Goal: Task Accomplishment & Management: Manage account settings

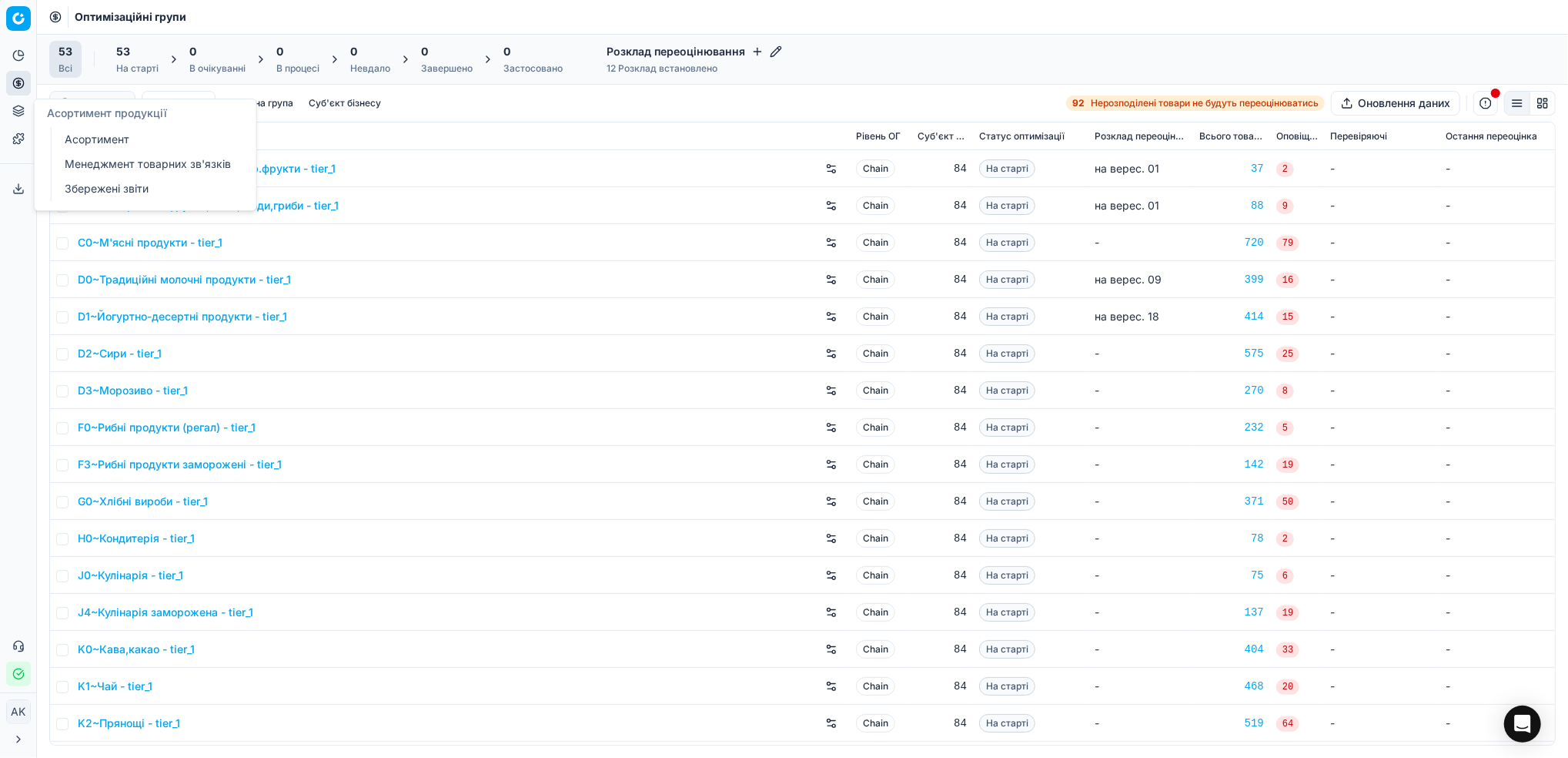
click at [104, 146] on link "Асортимент" at bounding box center [148, 139] width 179 height 22
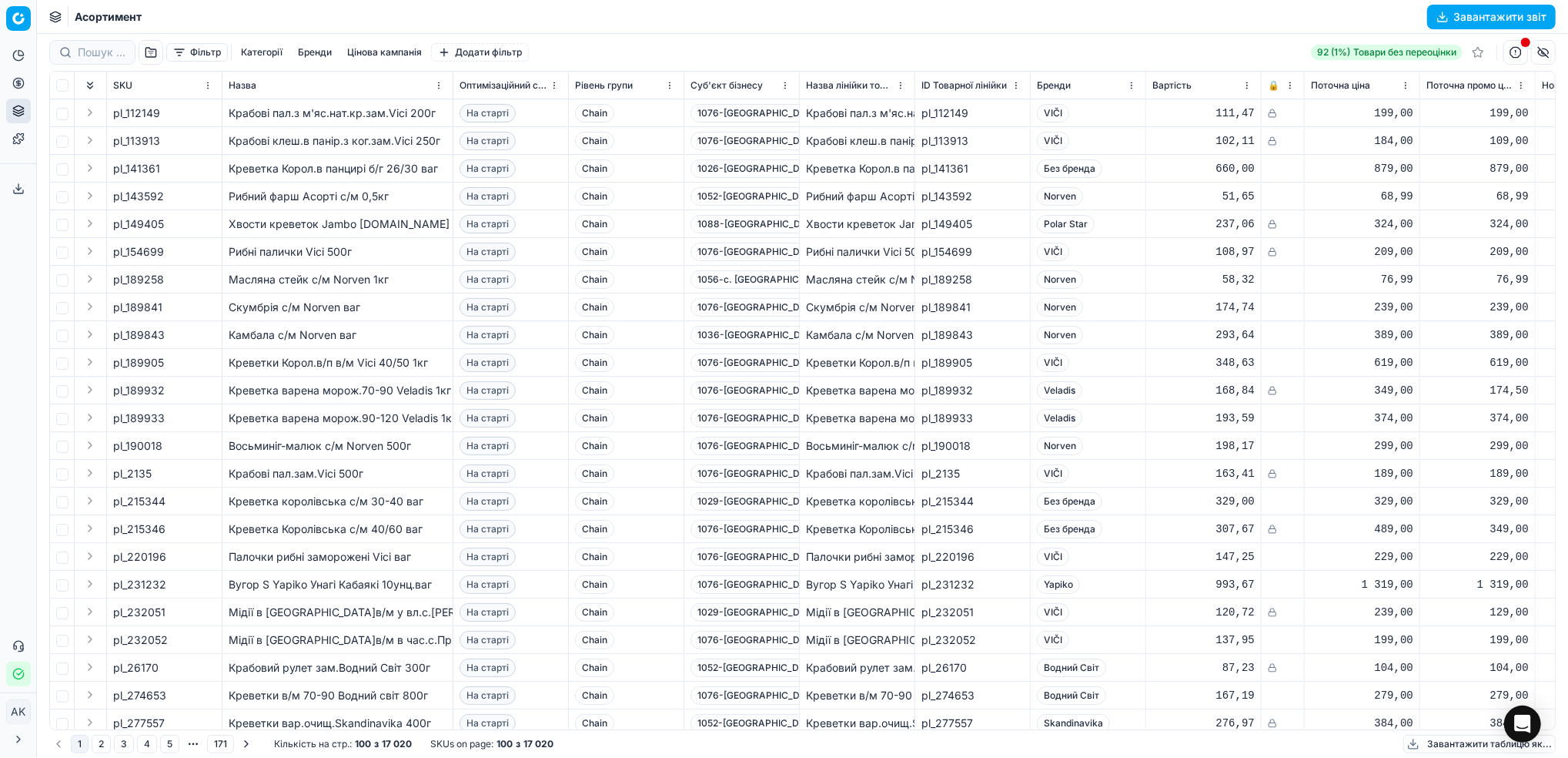
click at [194, 49] on button "Фільтр" at bounding box center [197, 52] width 62 height 18
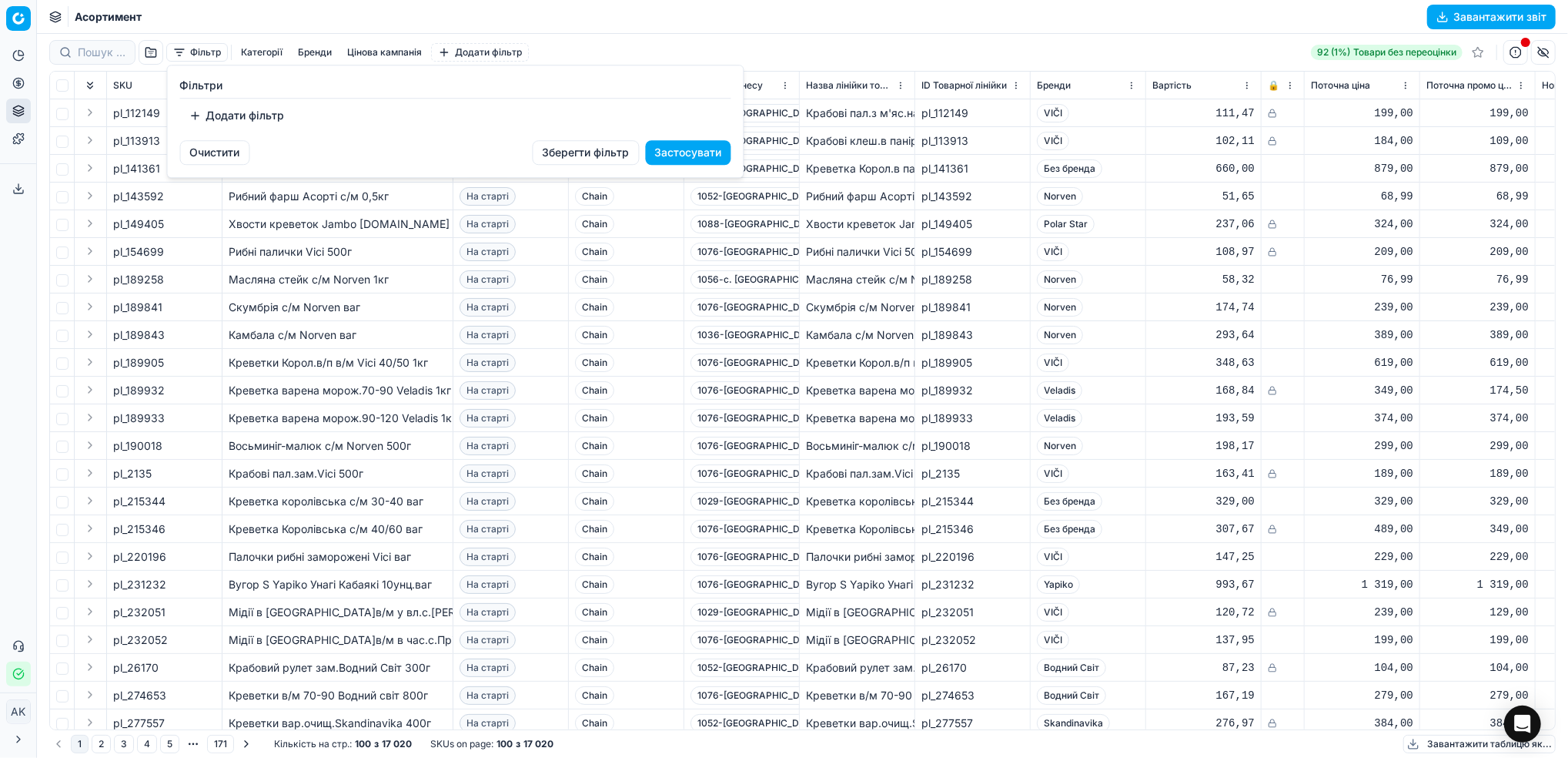
click at [237, 115] on button "Додати фільтр" at bounding box center [237, 116] width 114 height 25
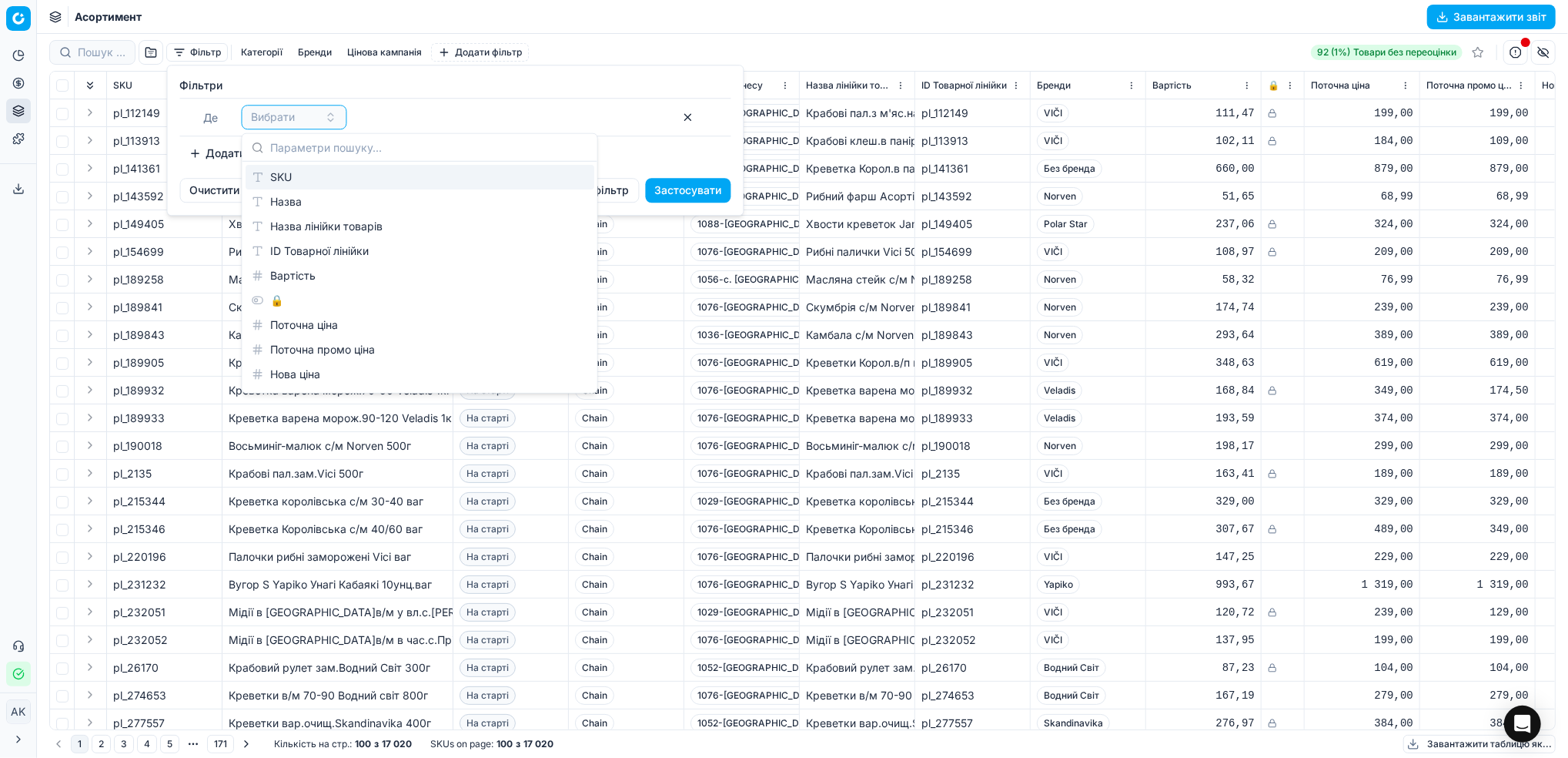
click at [284, 175] on div "SKU" at bounding box center [420, 177] width 349 height 25
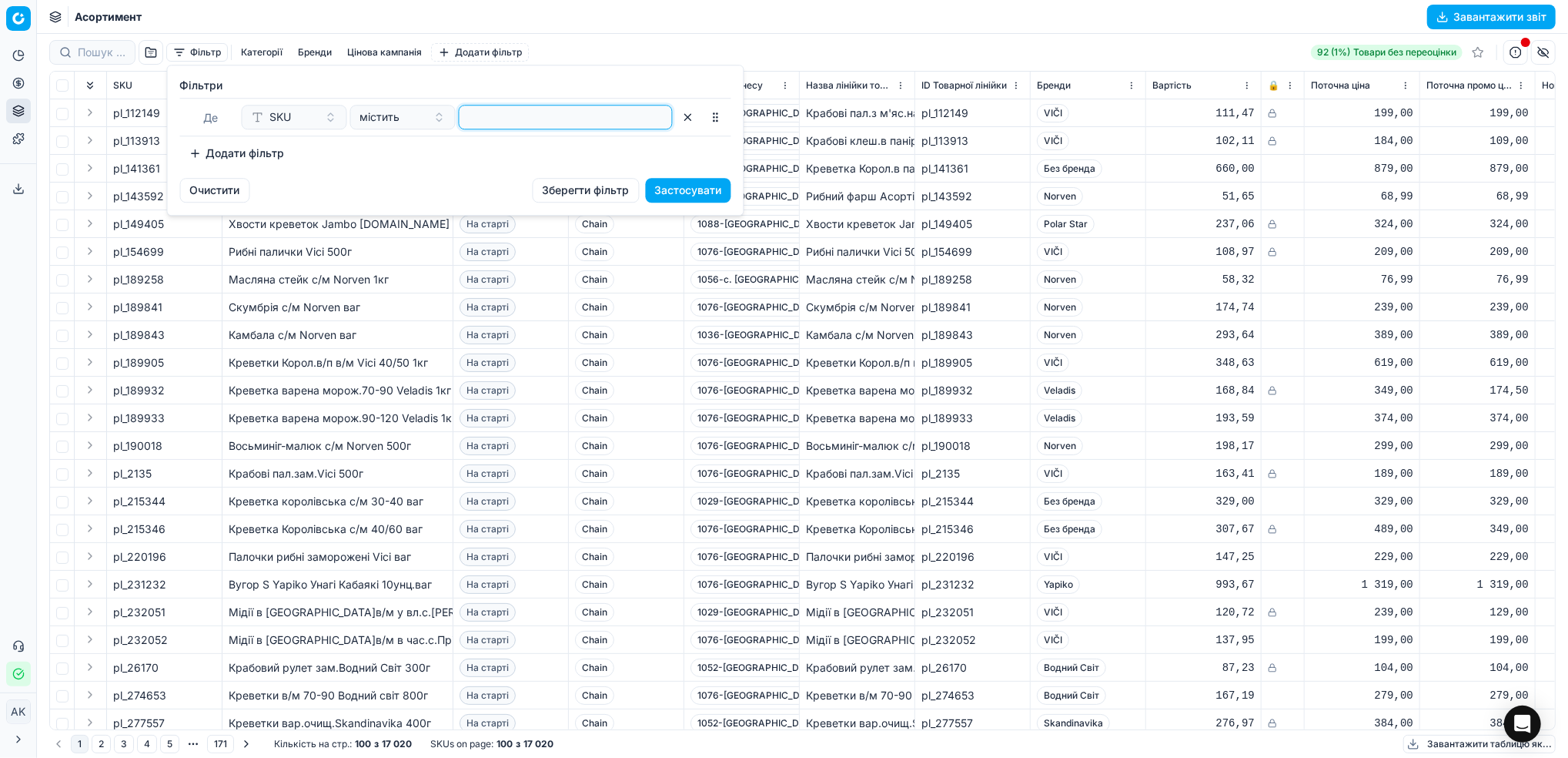
click at [509, 117] on input at bounding box center [566, 117] width 200 height 23
paste input "433879"
type input "433879"
click at [698, 191] on button "Застосувати" at bounding box center [689, 190] width 85 height 25
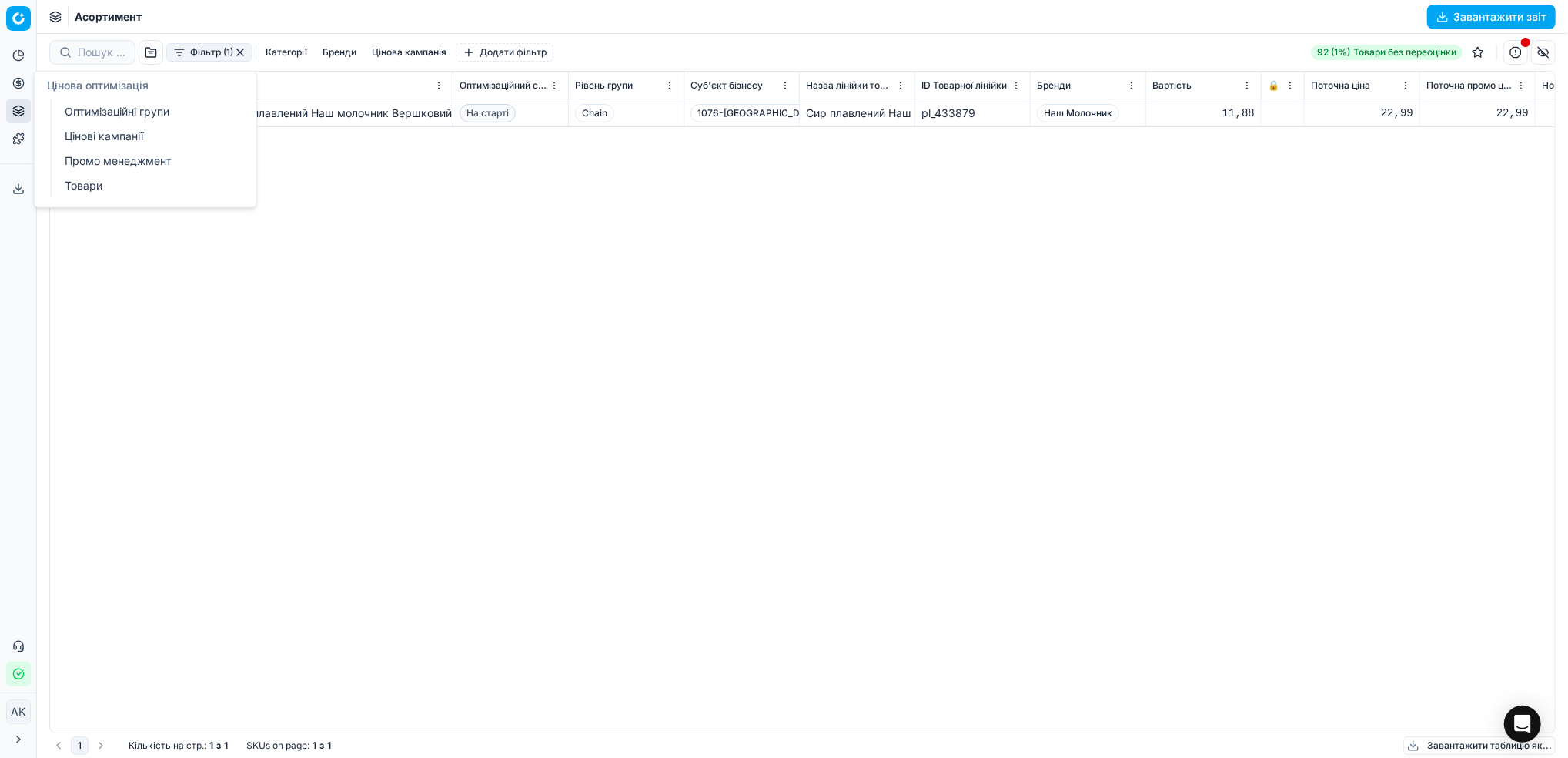
click at [15, 86] on circle at bounding box center [18, 82] width 10 height 10
drag, startPoint x: 82, startPoint y: 120, endPoint x: 240, endPoint y: 161, distance: 163.2
click at [82, 120] on link "Оптимізаційні групи" at bounding box center [148, 112] width 179 height 22
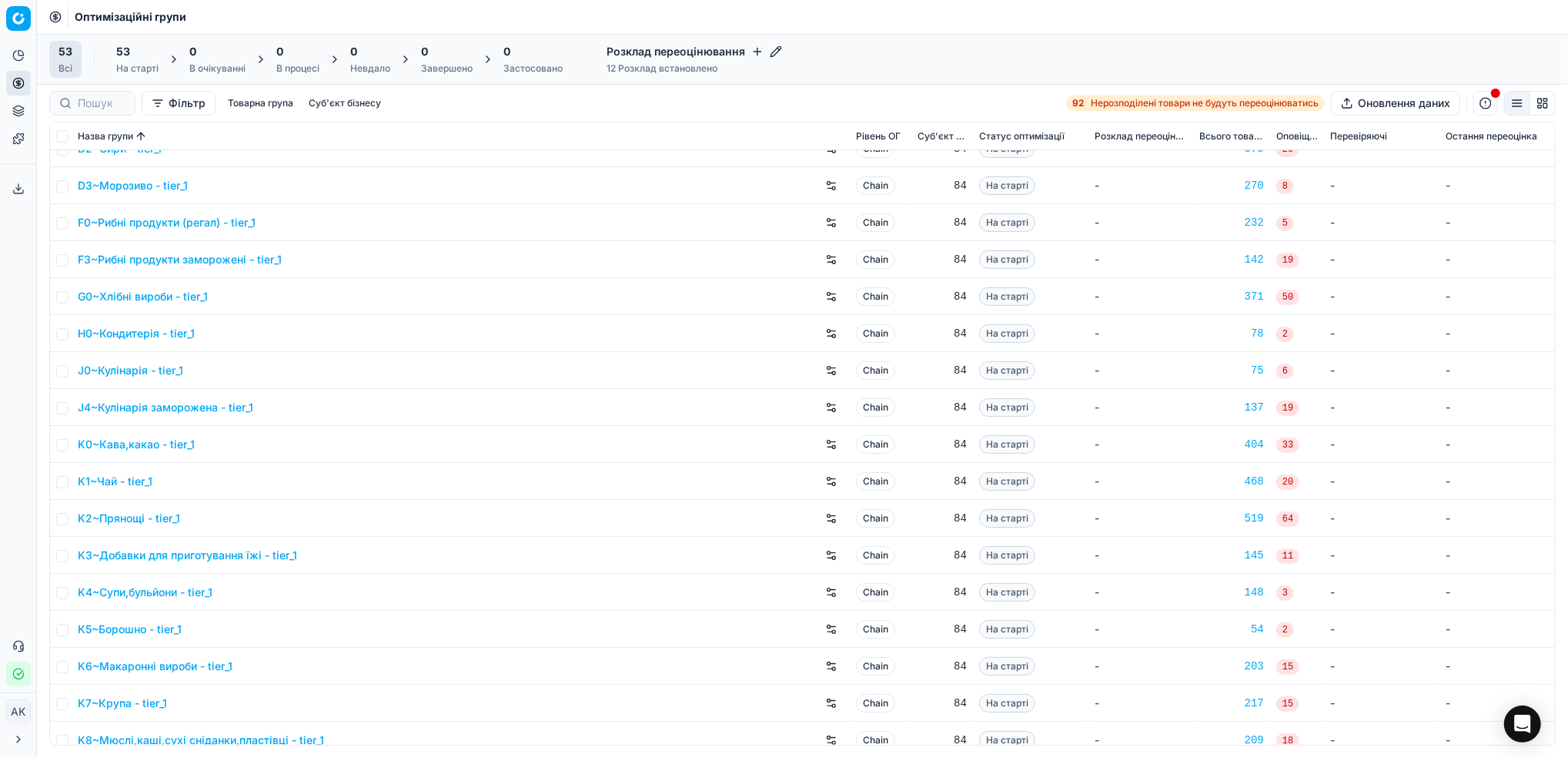
scroll to position [102, 0]
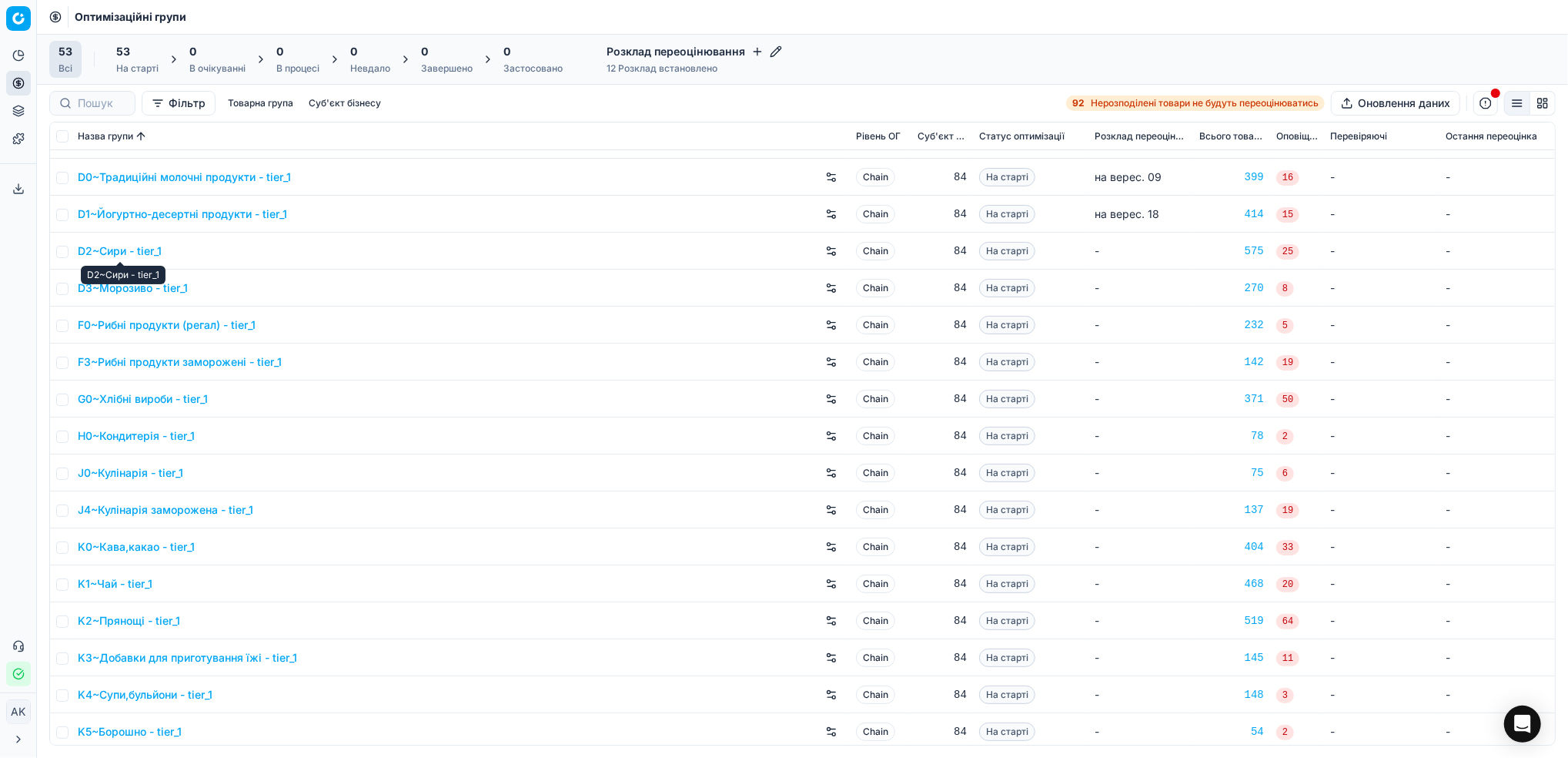
click at [117, 256] on link "D2~Сири - tier_1" at bounding box center [119, 251] width 84 height 15
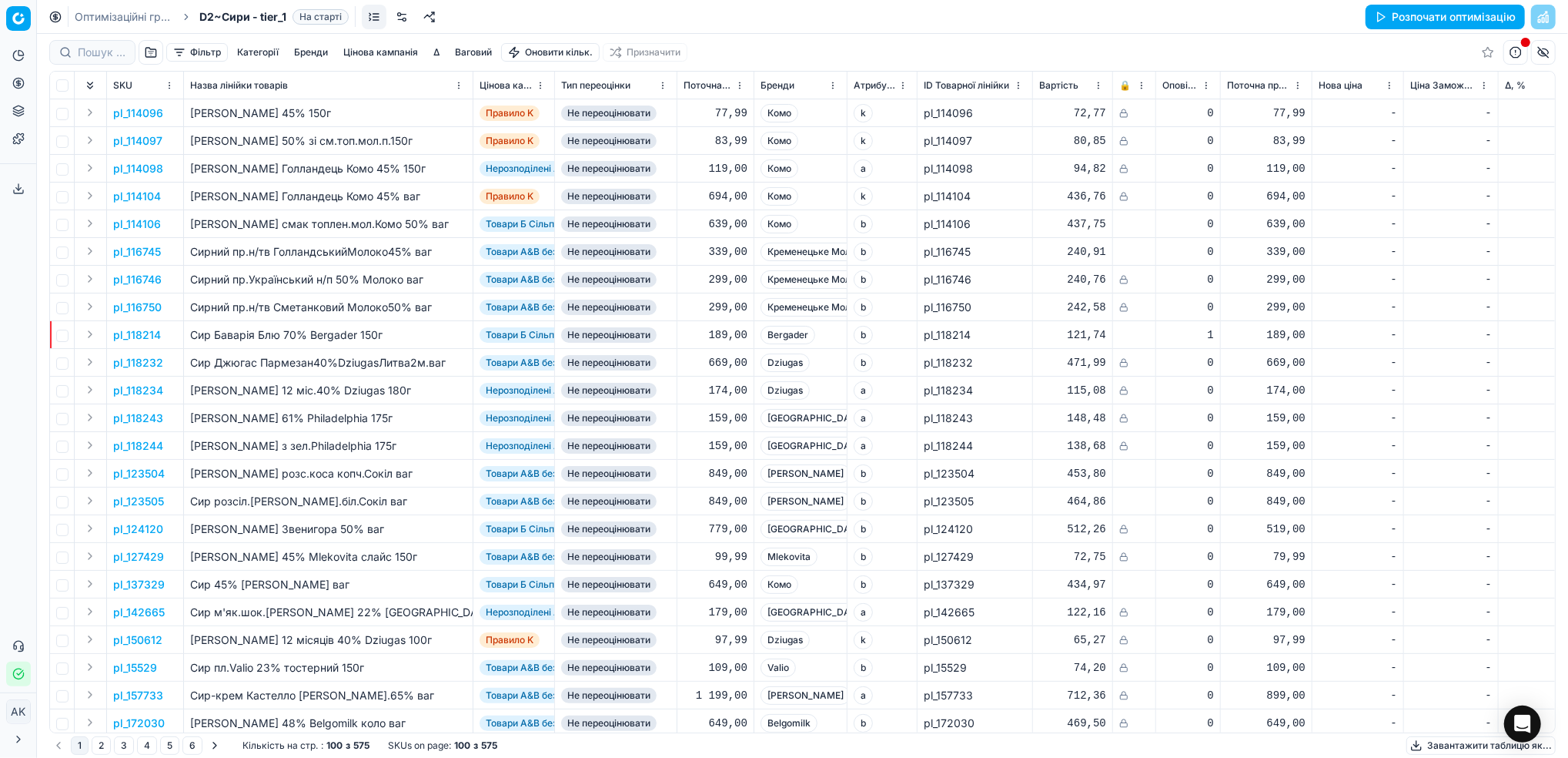
click at [407, 19] on link at bounding box center [402, 17] width 25 height 25
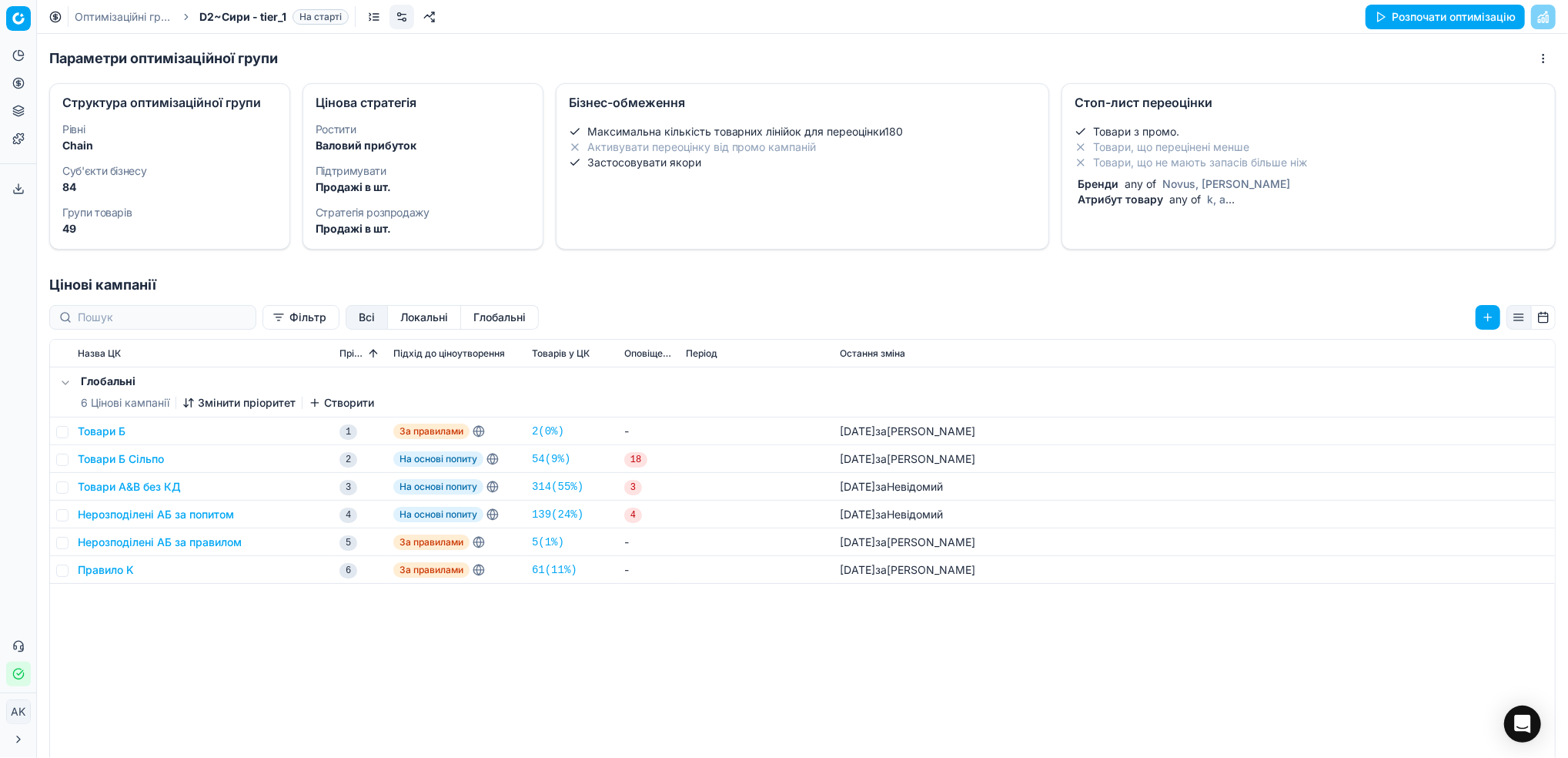
click at [1154, 170] on div "Товари з промо. Товари, що перецінені менше Товари, що не мають запасів більше …" at bounding box center [1309, 166] width 468 height 83
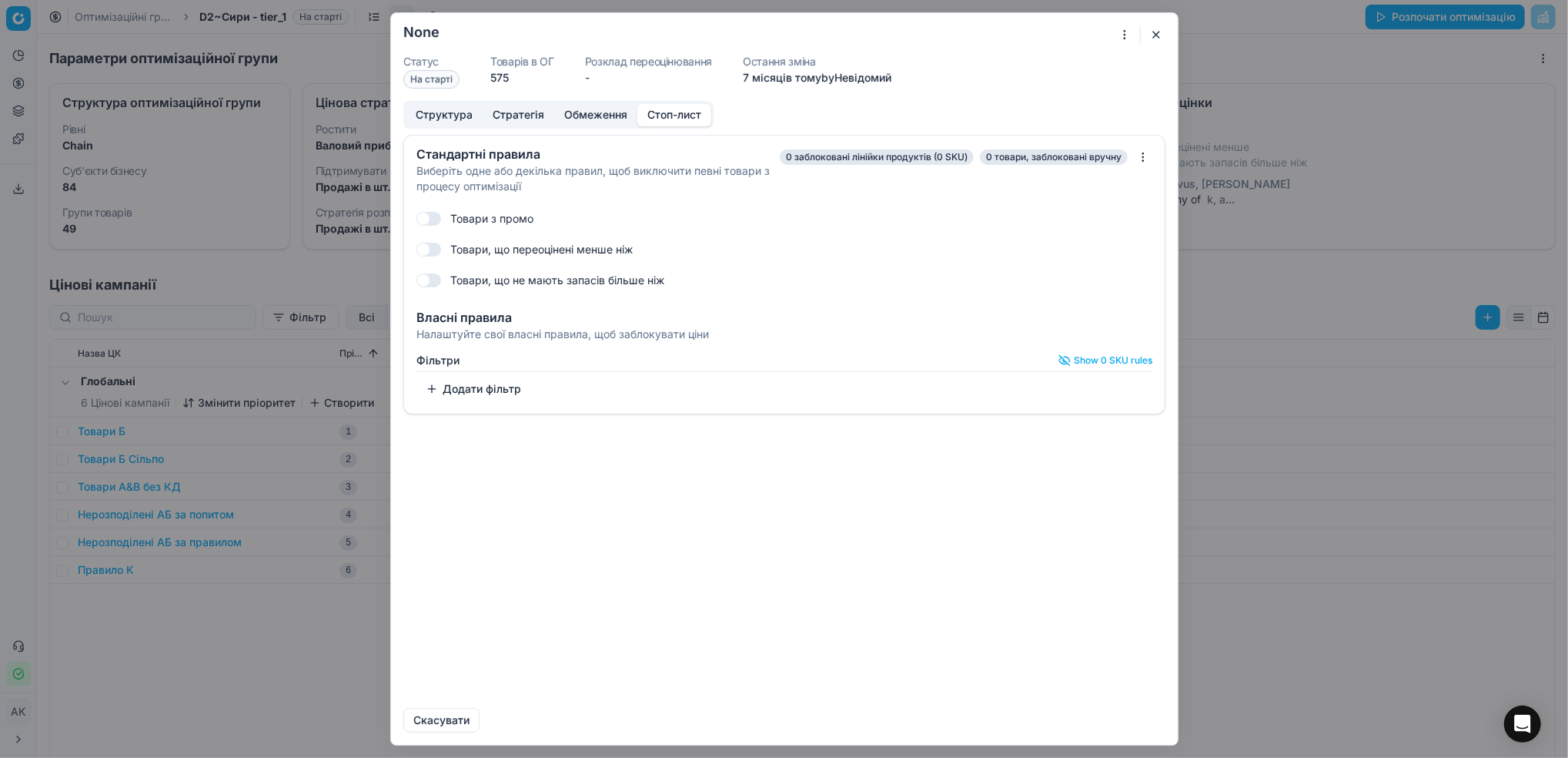
checkbox input "true"
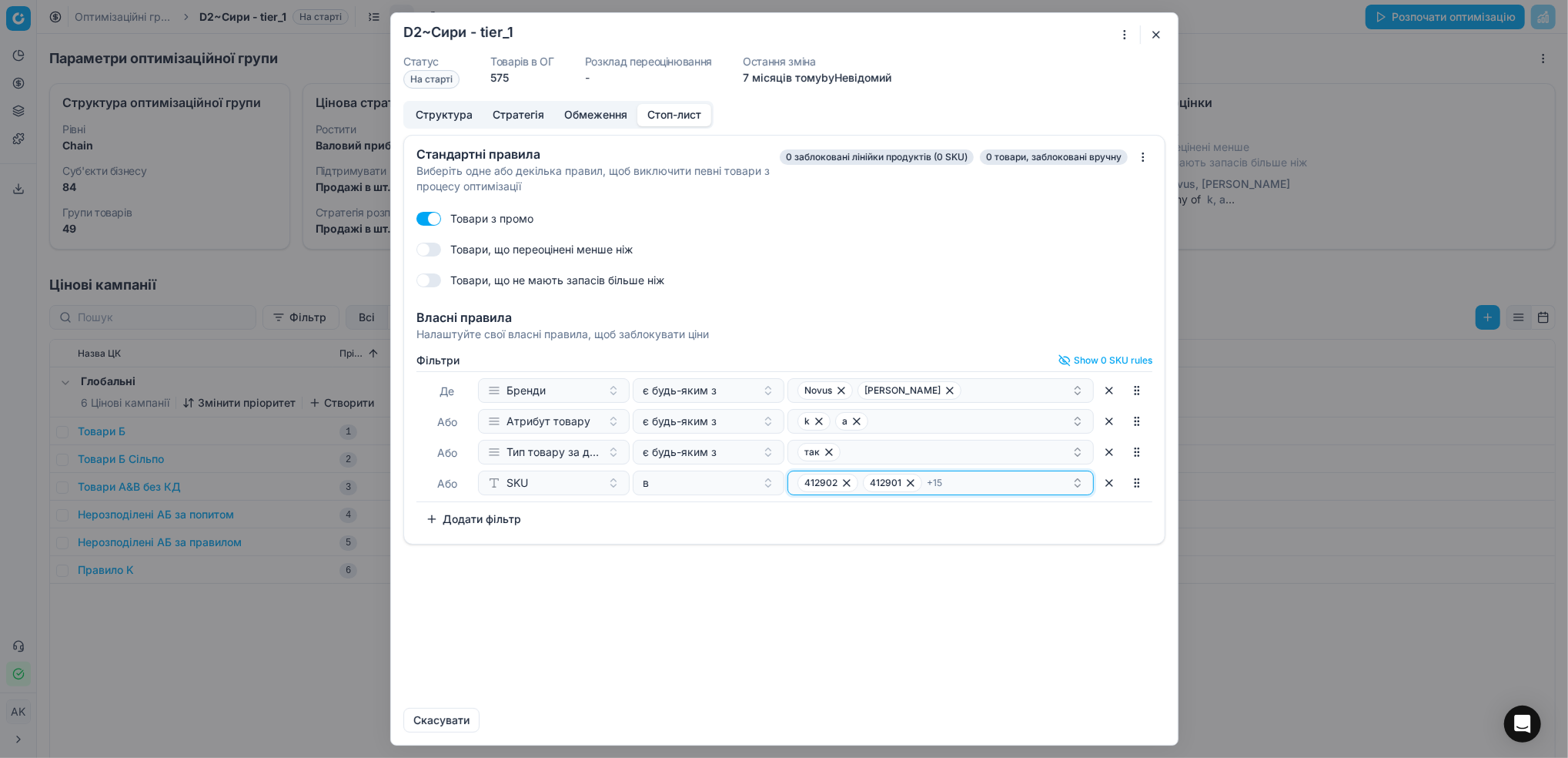
click at [1030, 489] on div "412902 412901 + 15" at bounding box center [935, 483] width 274 height 18
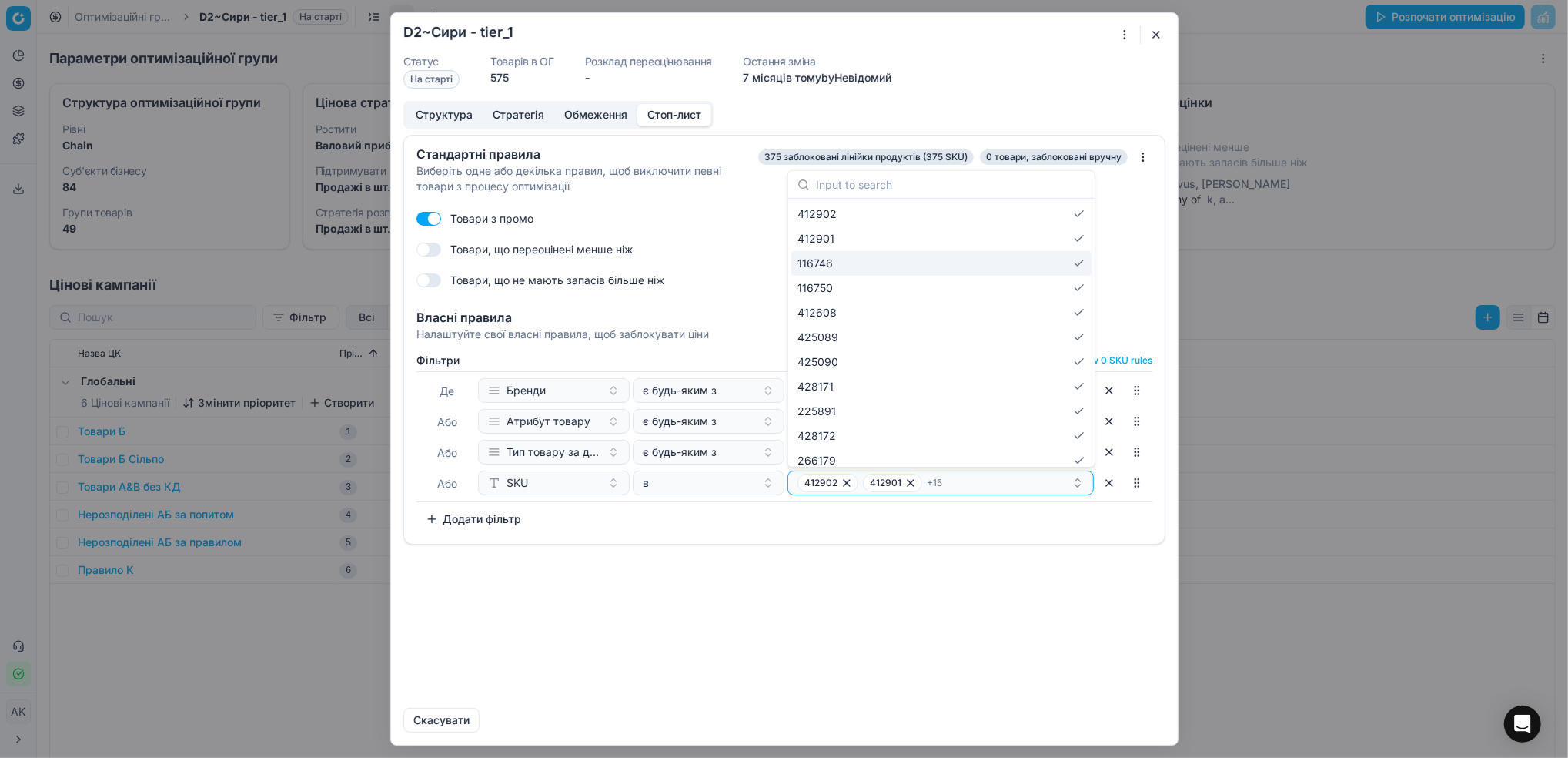
paste input "433879"
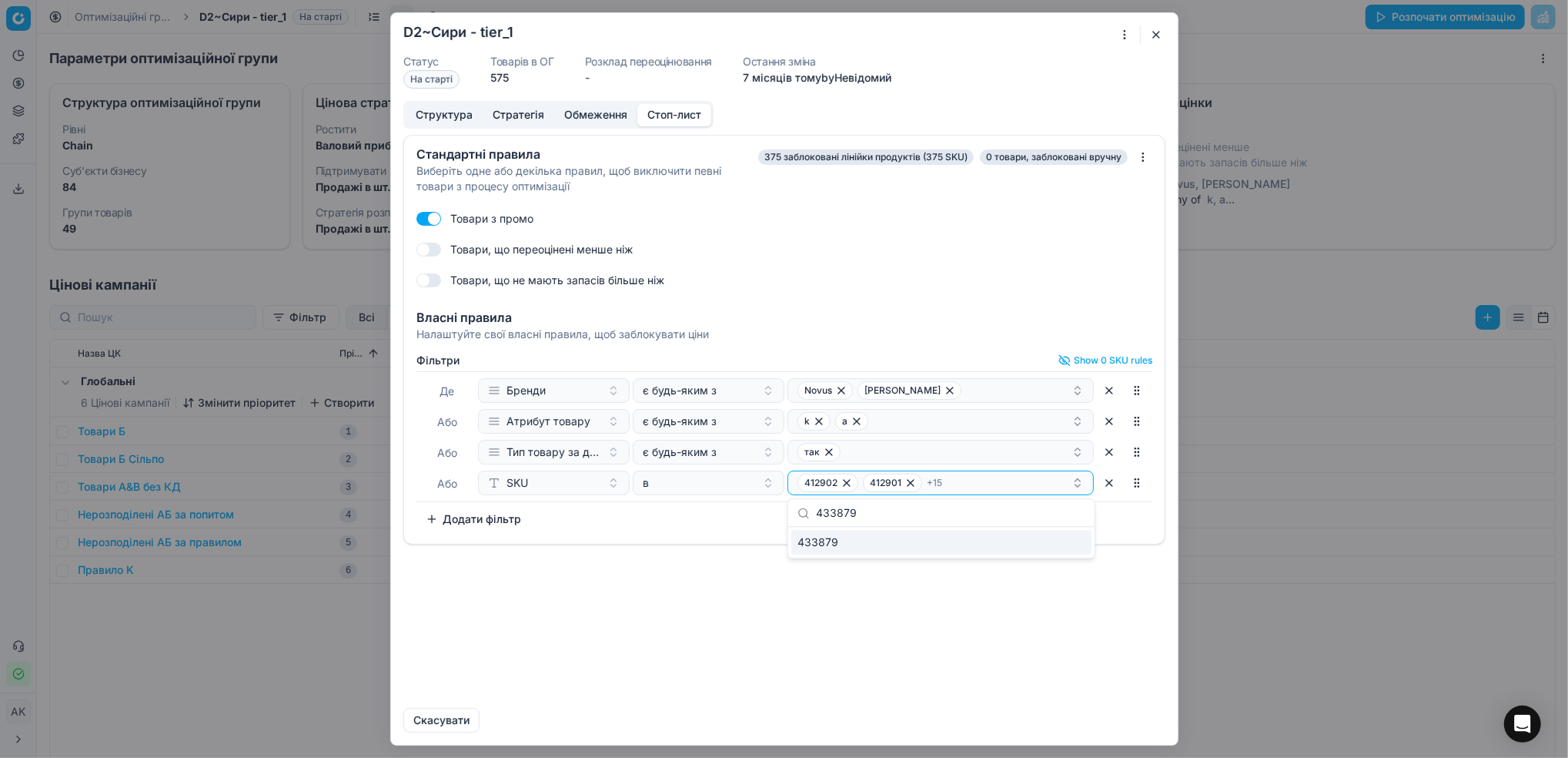
type input "433879"
click at [893, 545] on div "433879" at bounding box center [942, 542] width 300 height 25
click at [910, 601] on div "Стандартні правила Виберіть одне або декілька правил, щоб виключити певні товар…" at bounding box center [785, 415] width 787 height 561
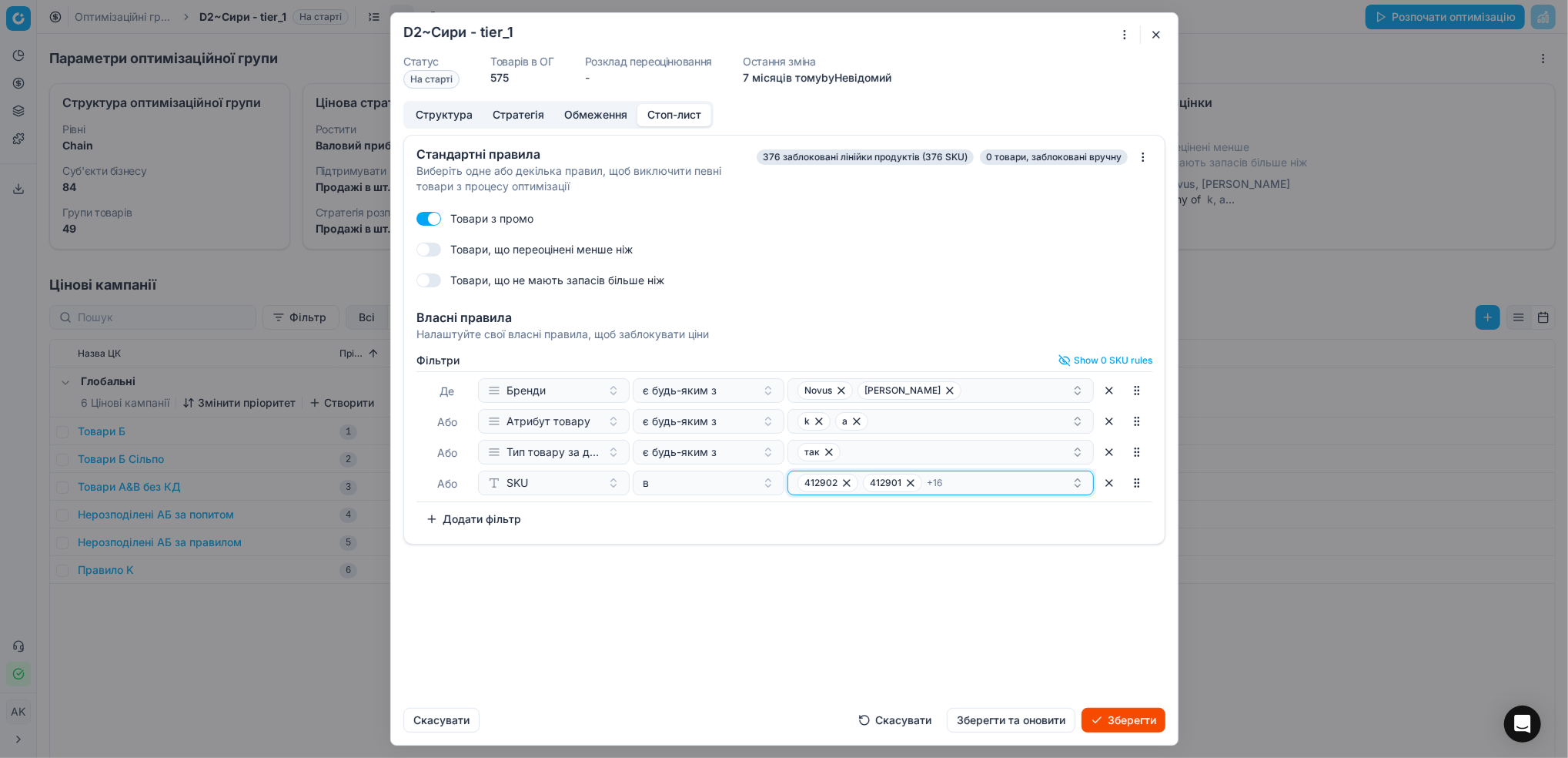
click at [979, 483] on div "412902 412901 + 16" at bounding box center [935, 483] width 274 height 18
type input "433880"
click at [920, 551] on div "433880" at bounding box center [942, 542] width 300 height 25
click at [945, 595] on div "Стандартні правила Виберіть одне або декілька правил, щоб виключити певні товар…" at bounding box center [785, 415] width 787 height 561
click at [1036, 723] on button "Зберегти та оновити" at bounding box center [1011, 720] width 129 height 25
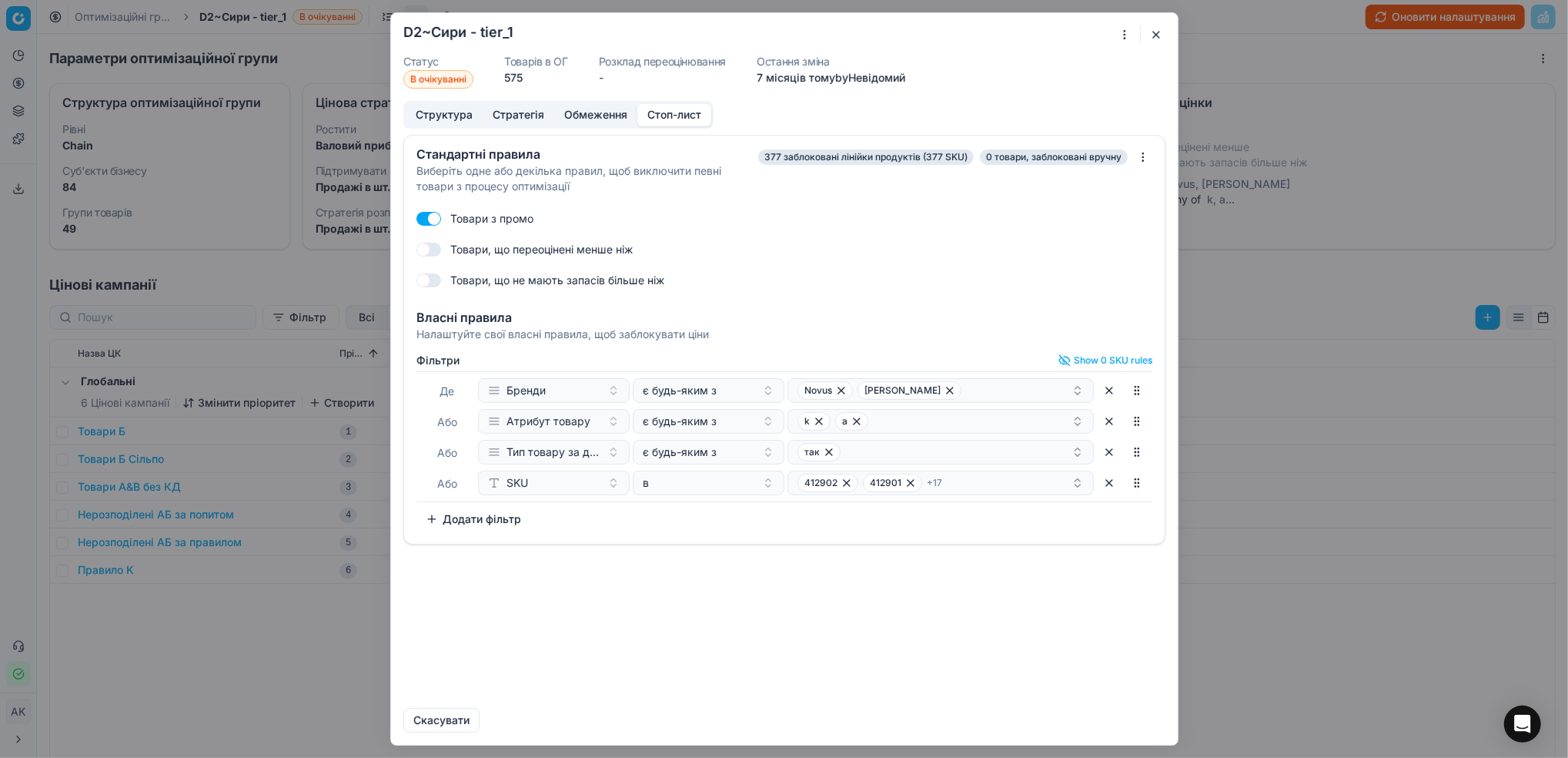
click at [1154, 35] on button "button" at bounding box center [1156, 35] width 18 height 18
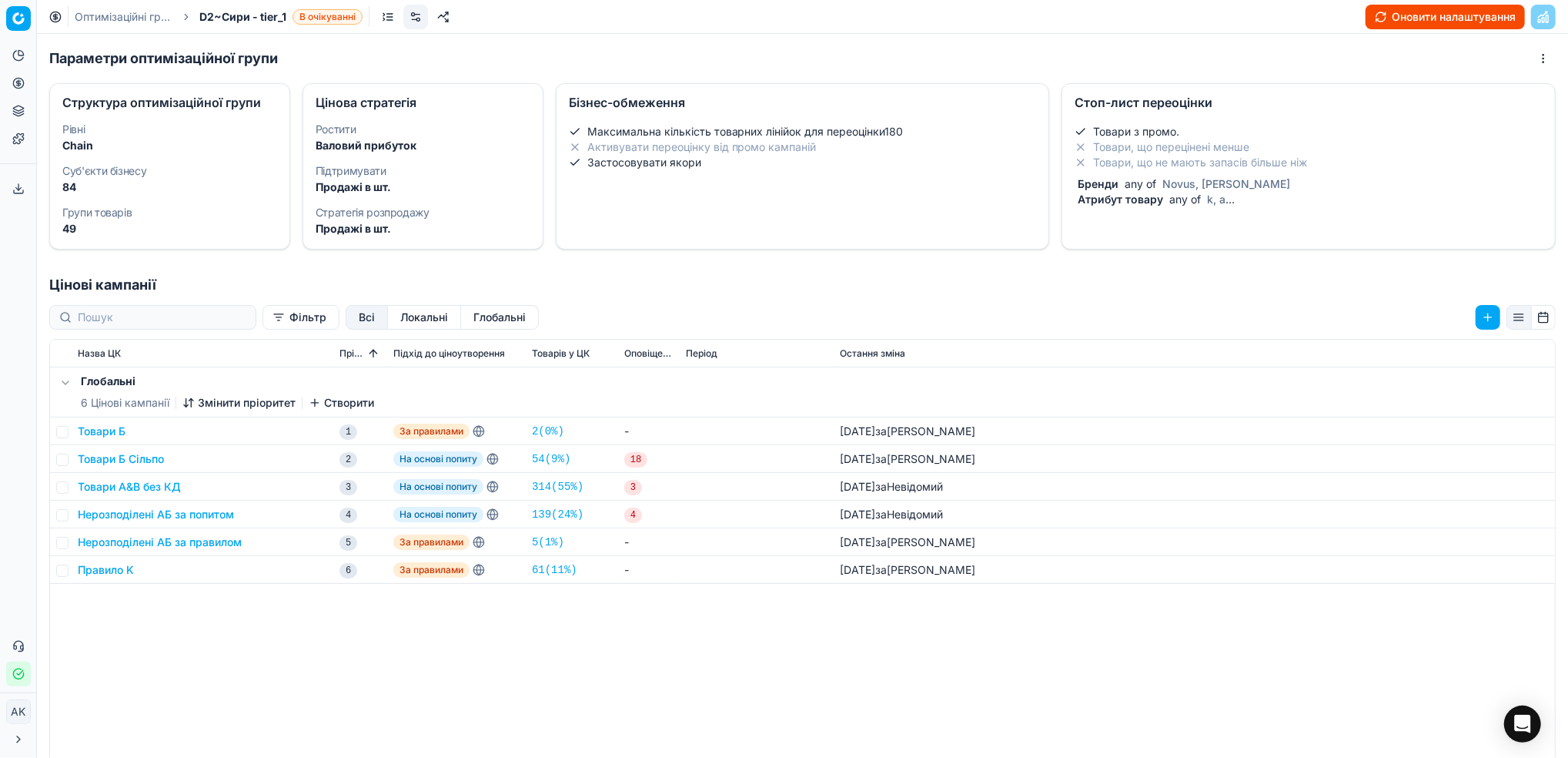
click at [1412, 21] on button "Оновити налаштування" at bounding box center [1445, 17] width 159 height 25
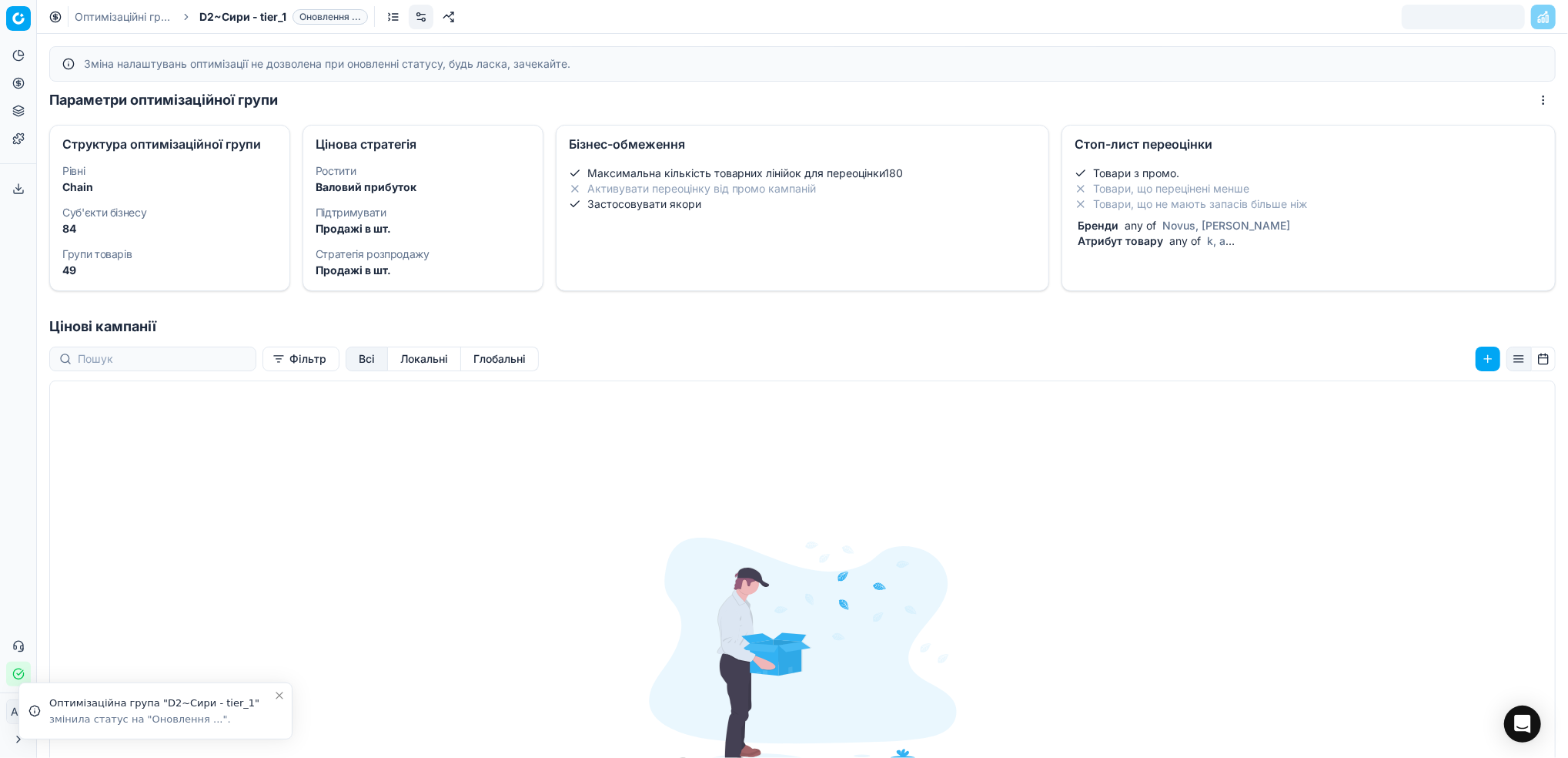
drag, startPoint x: 93, startPoint y: 19, endPoint x: 1073, endPoint y: 334, distance: 1029.4
click at [93, 18] on link "Оптимізаційні групи" at bounding box center [124, 17] width 99 height 15
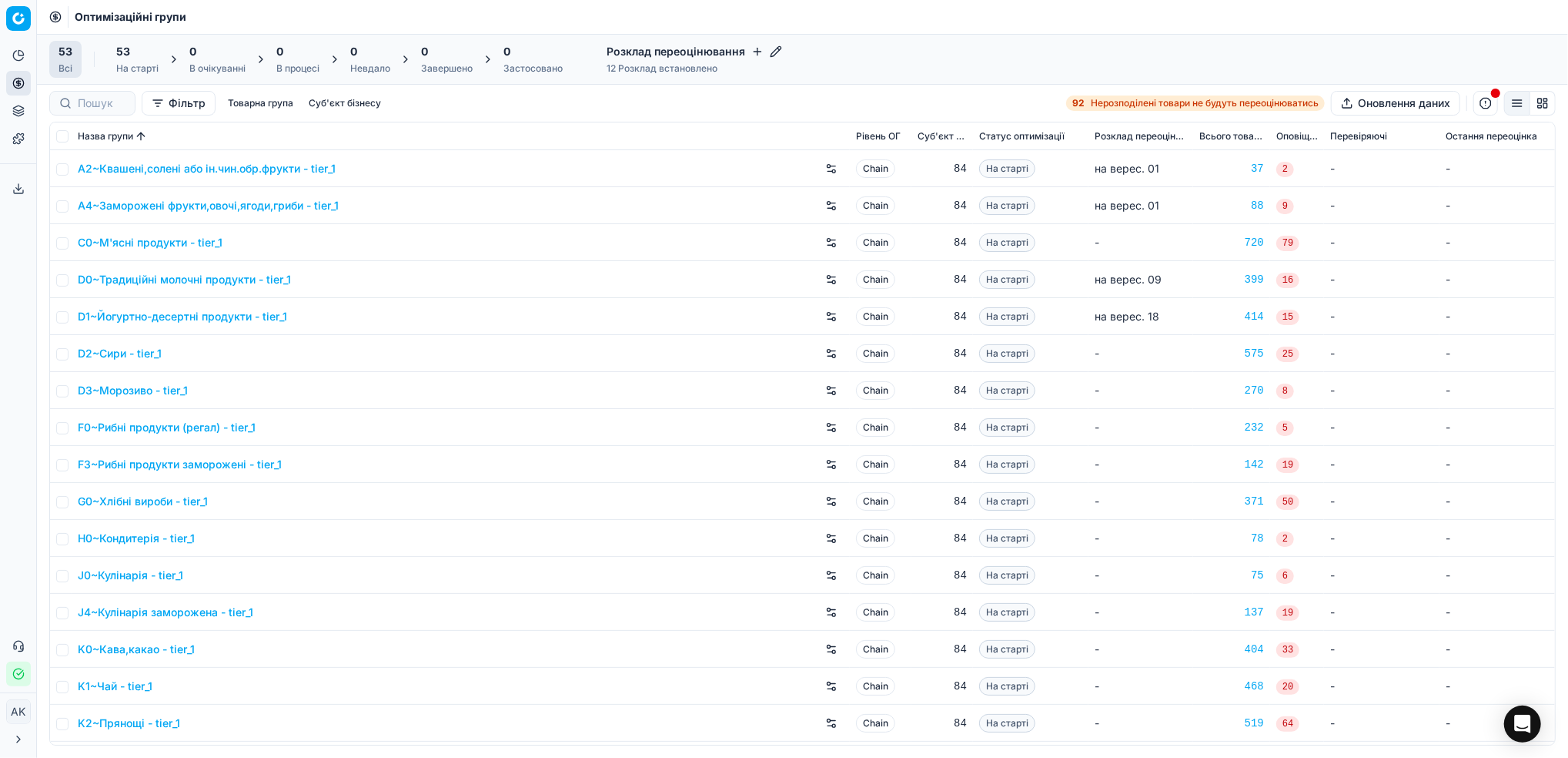
click at [126, 357] on link "D2~Сири - tier_1" at bounding box center [119, 354] width 84 height 15
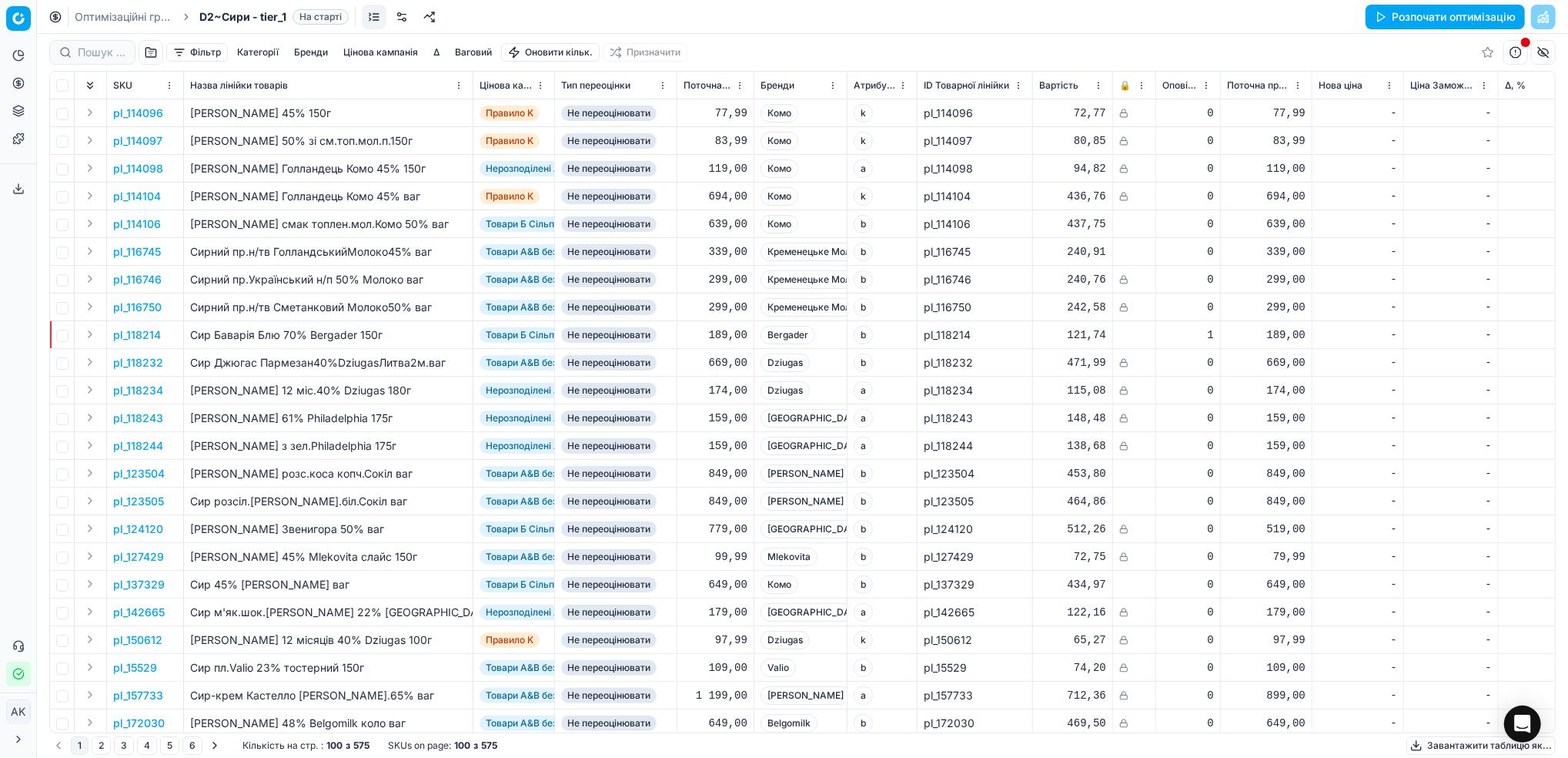
click at [152, 56] on button "button" at bounding box center [151, 52] width 25 height 25
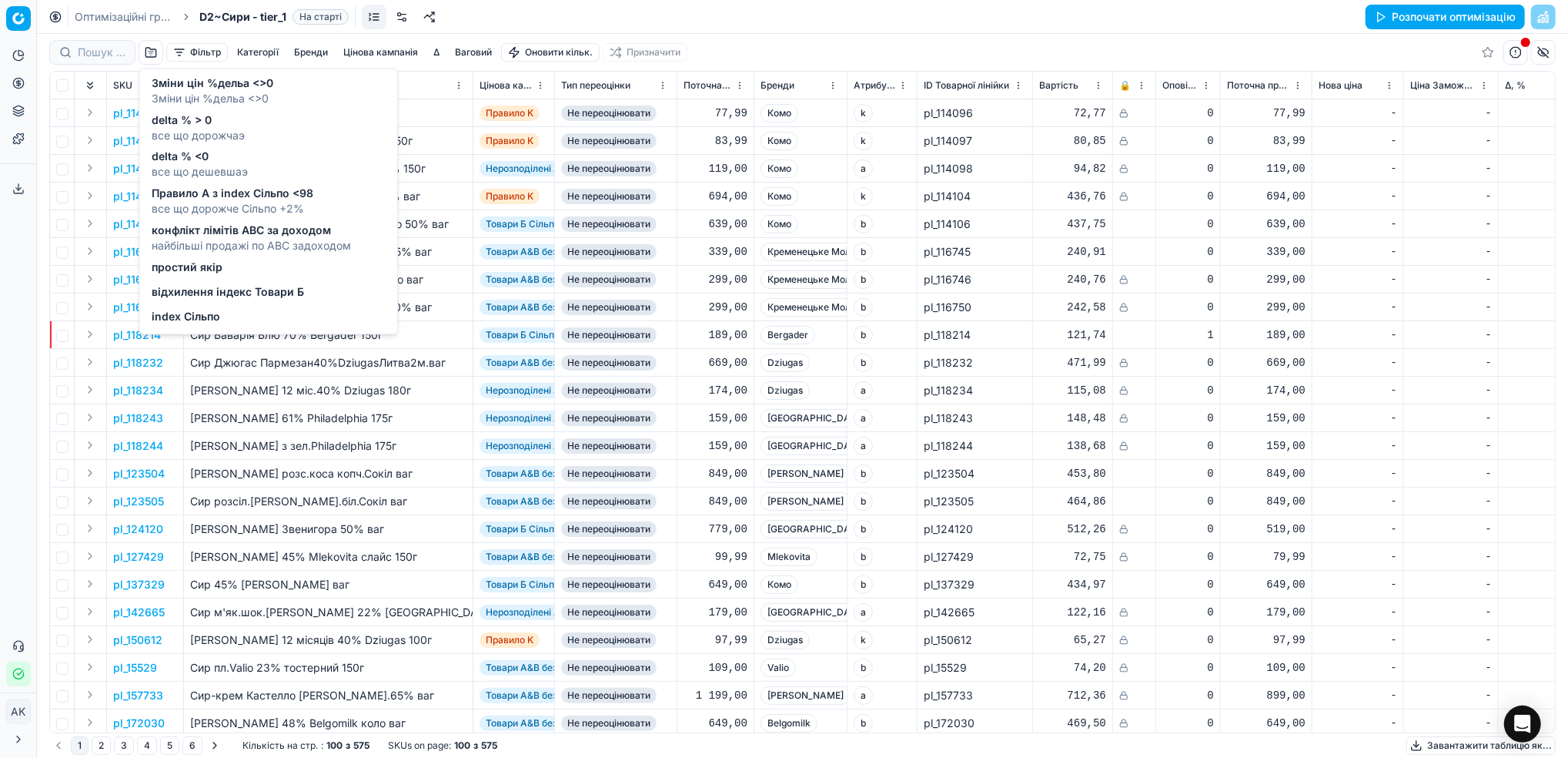
click at [179, 56] on button "Фільтр" at bounding box center [197, 52] width 62 height 18
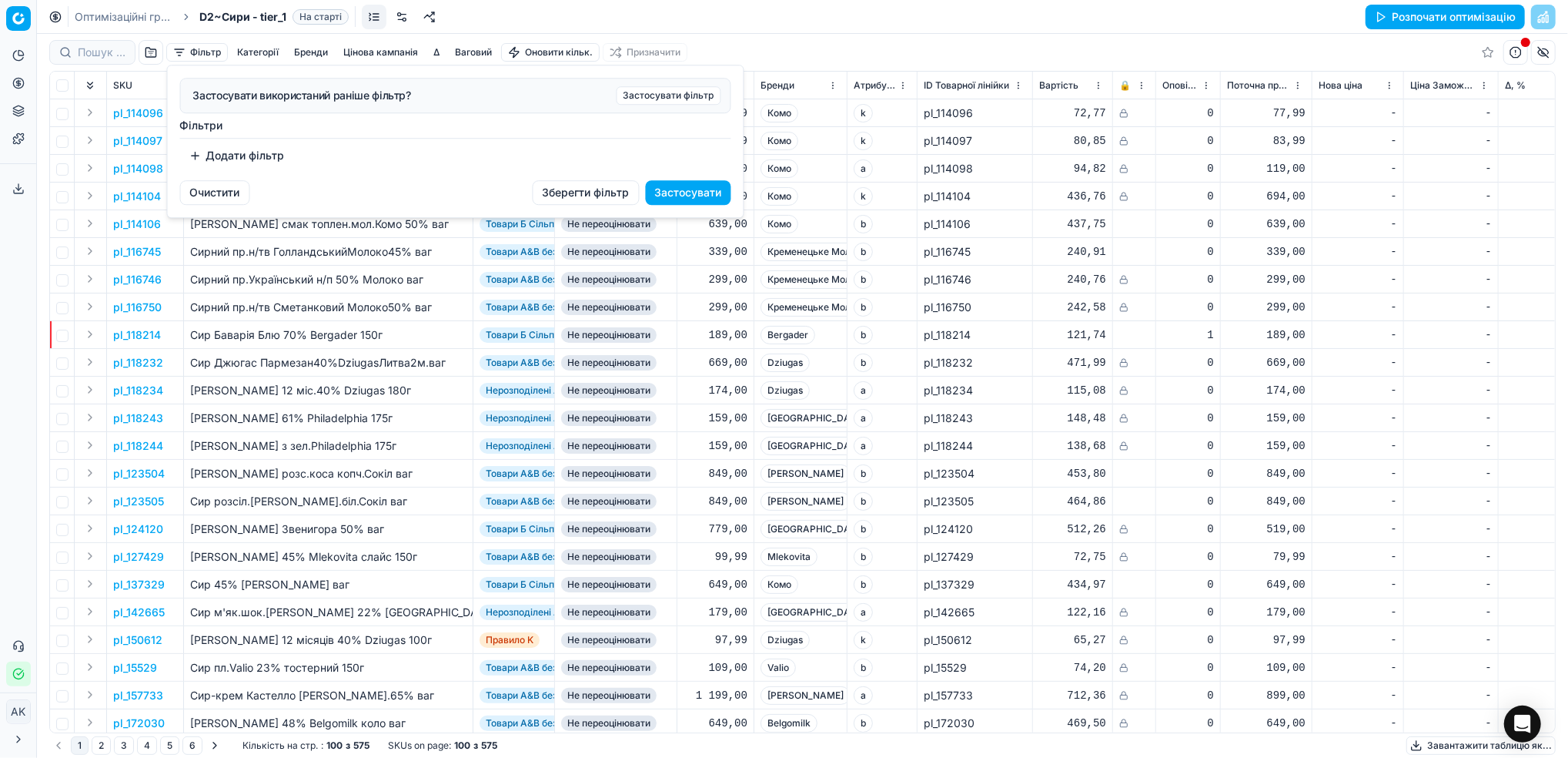
click at [239, 158] on button "Додати фільтр" at bounding box center [237, 156] width 114 height 25
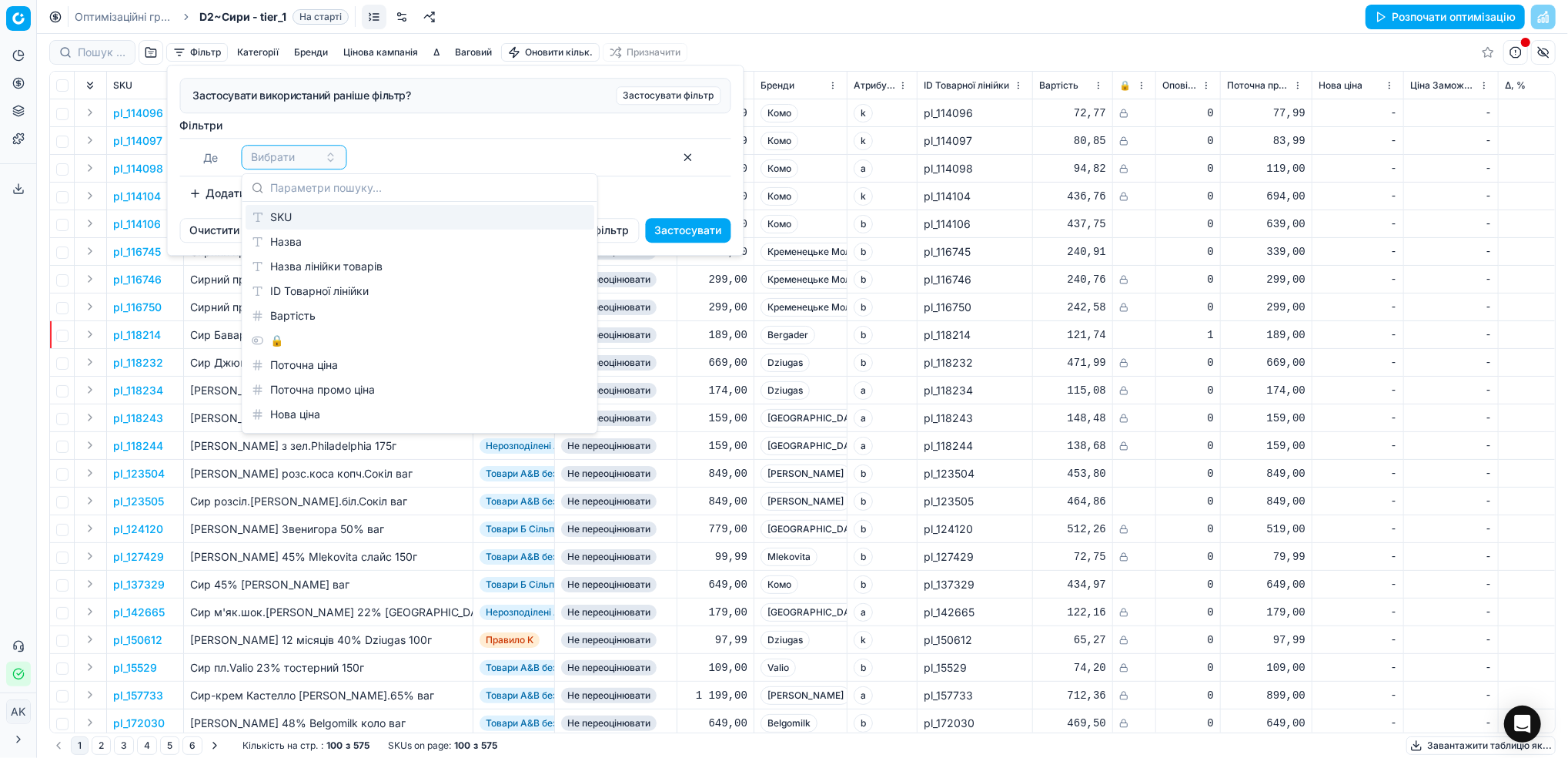
click at [269, 226] on div "SKU" at bounding box center [420, 217] width 349 height 25
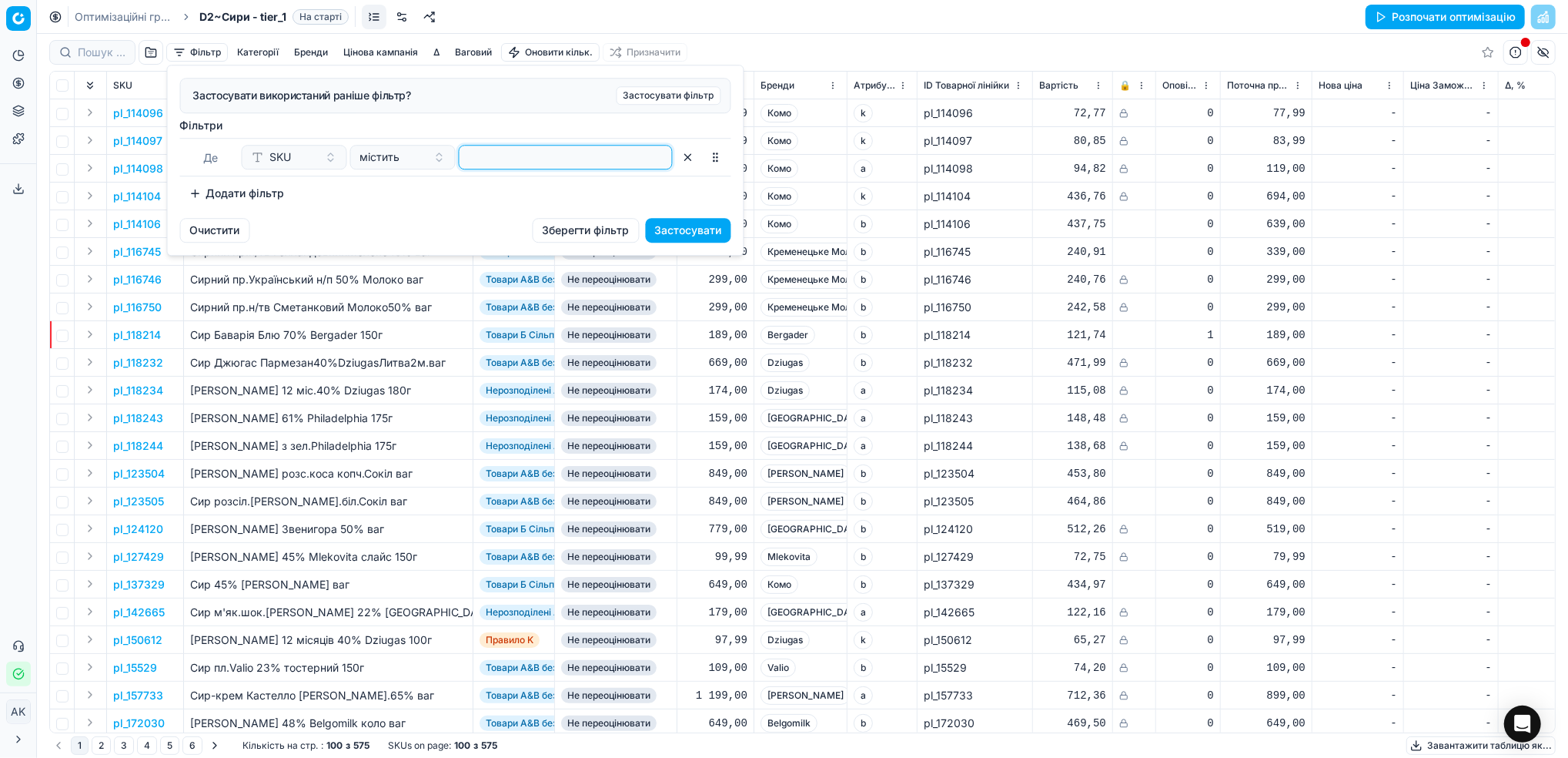
click at [527, 159] on input at bounding box center [566, 157] width 200 height 23
click at [695, 228] on button "Застосувати" at bounding box center [689, 230] width 85 height 25
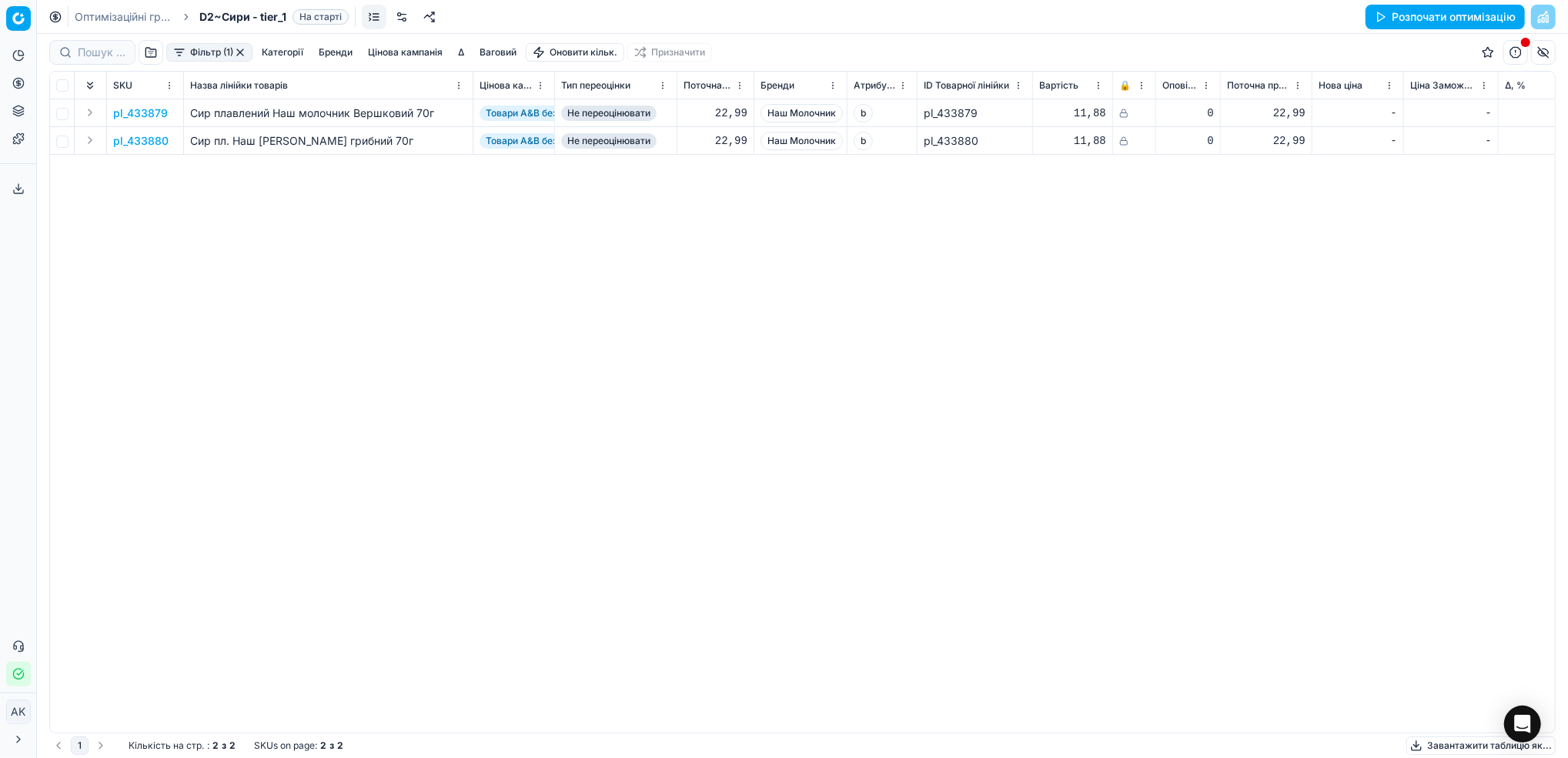
click at [112, 16] on link "Оптимізаційні групи" at bounding box center [124, 17] width 99 height 15
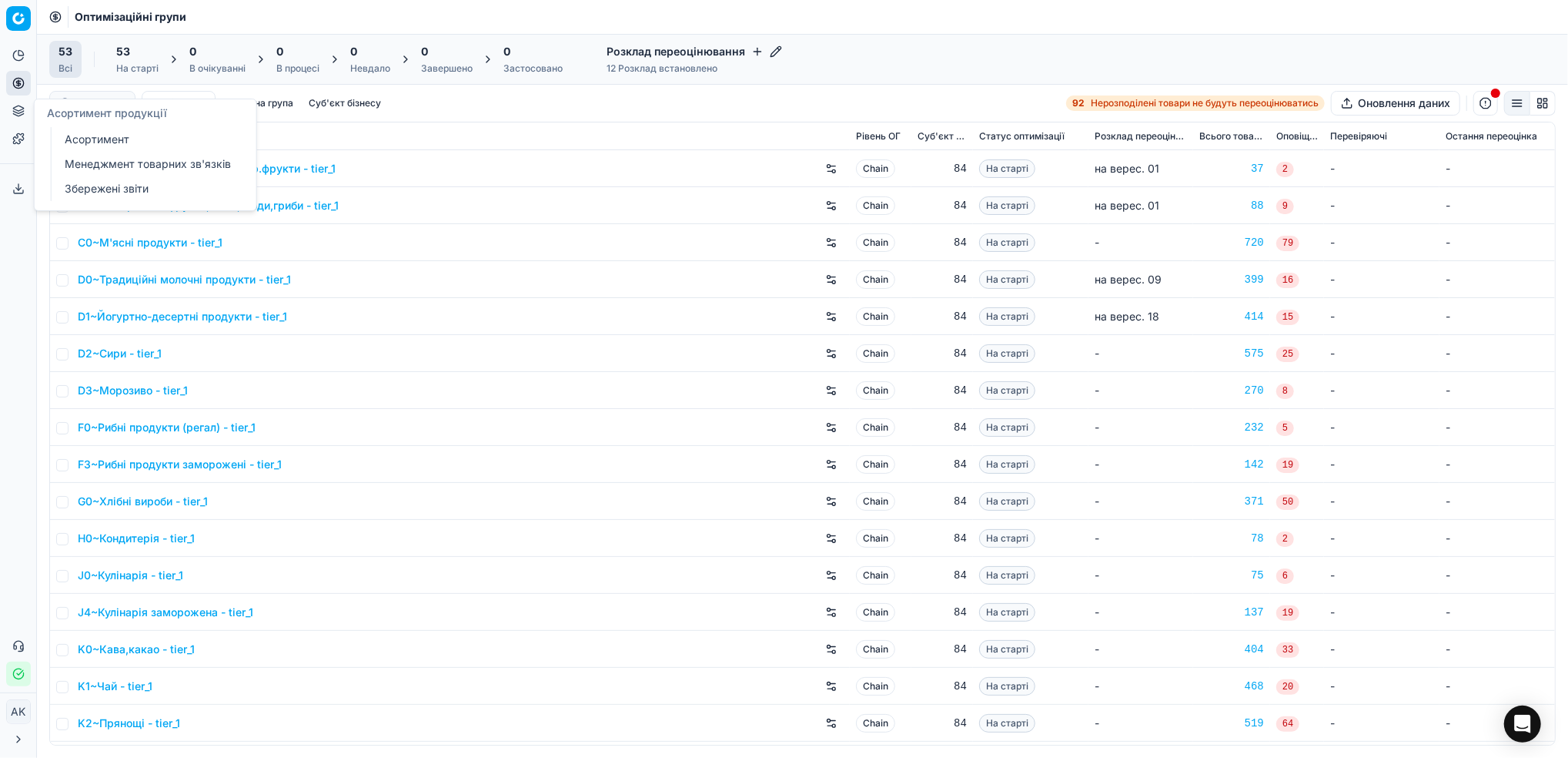
click at [93, 140] on link "Асортимент" at bounding box center [148, 139] width 179 height 22
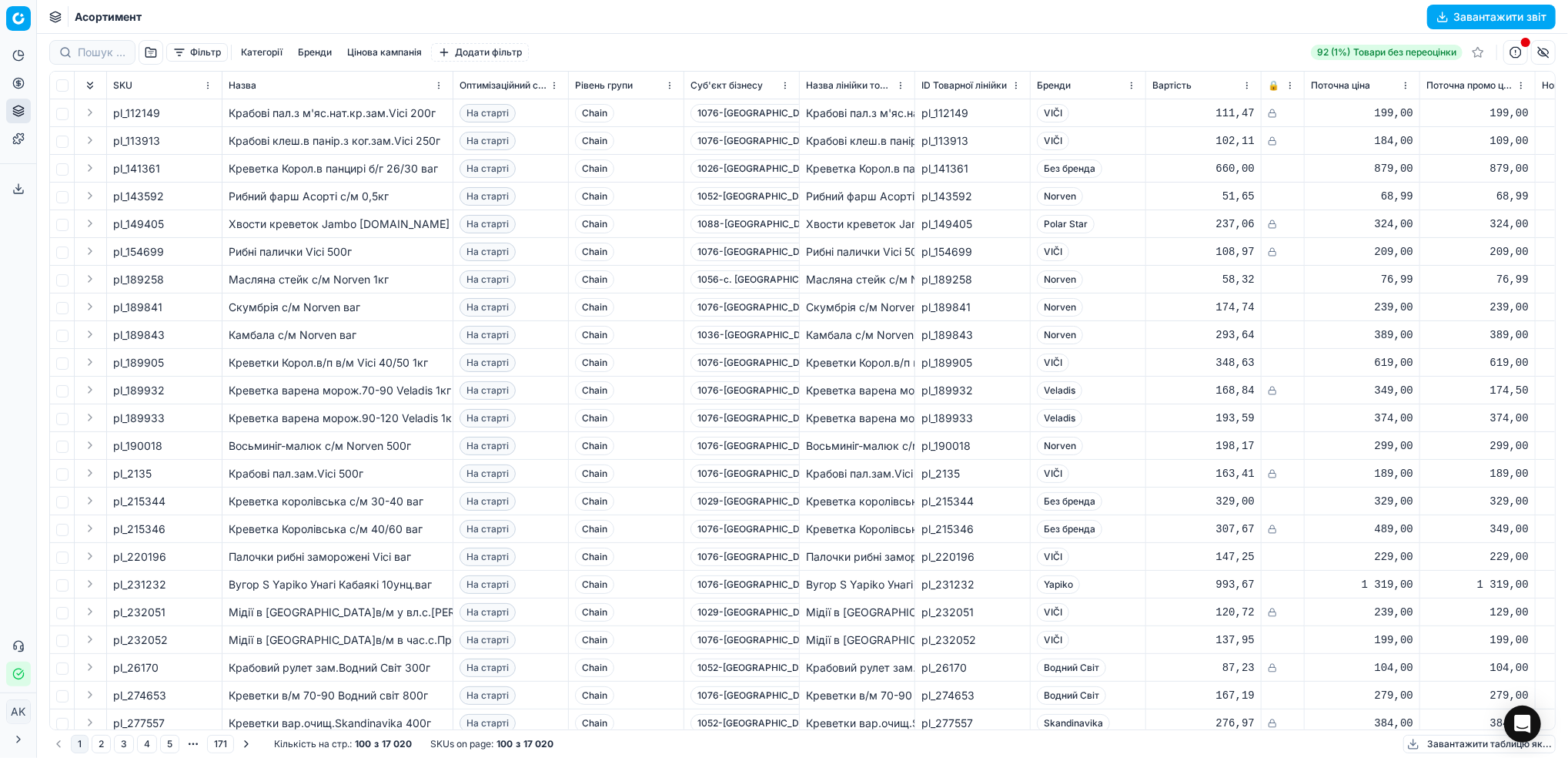
click at [189, 53] on button "Фільтр" at bounding box center [197, 52] width 62 height 18
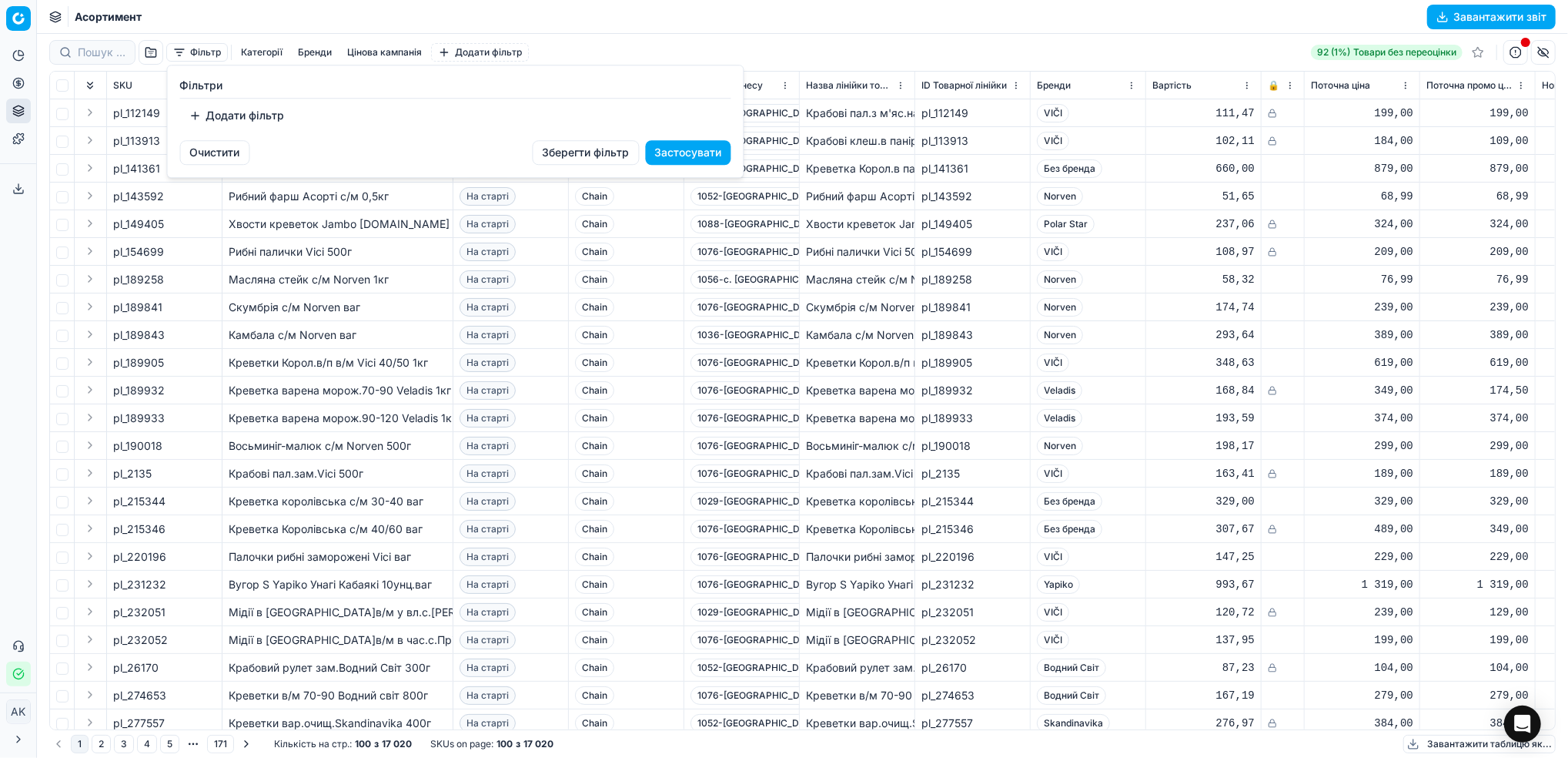
click at [260, 117] on button "Додати фільтр" at bounding box center [237, 116] width 114 height 25
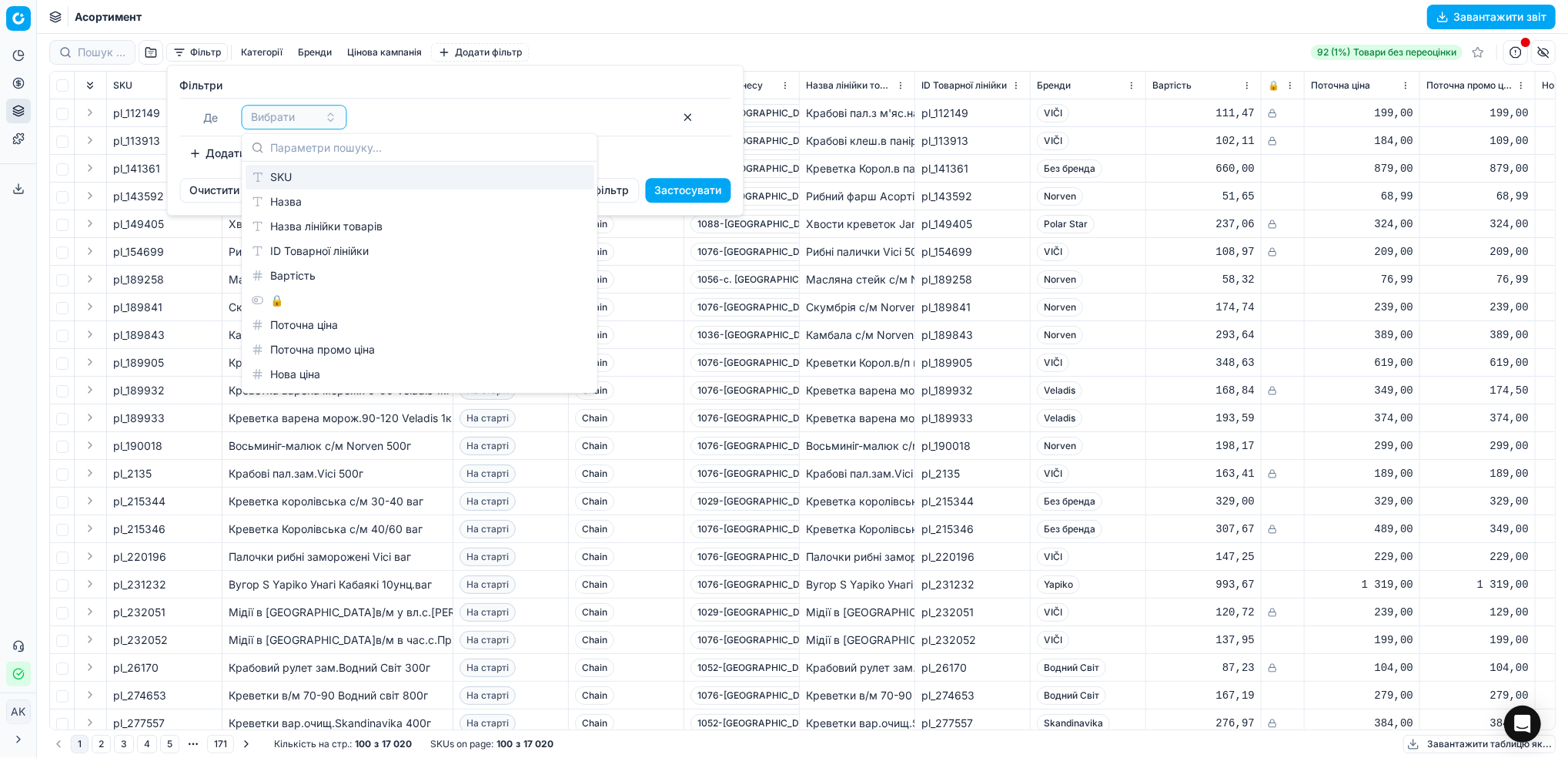
click at [312, 179] on div "SKU" at bounding box center [420, 177] width 349 height 25
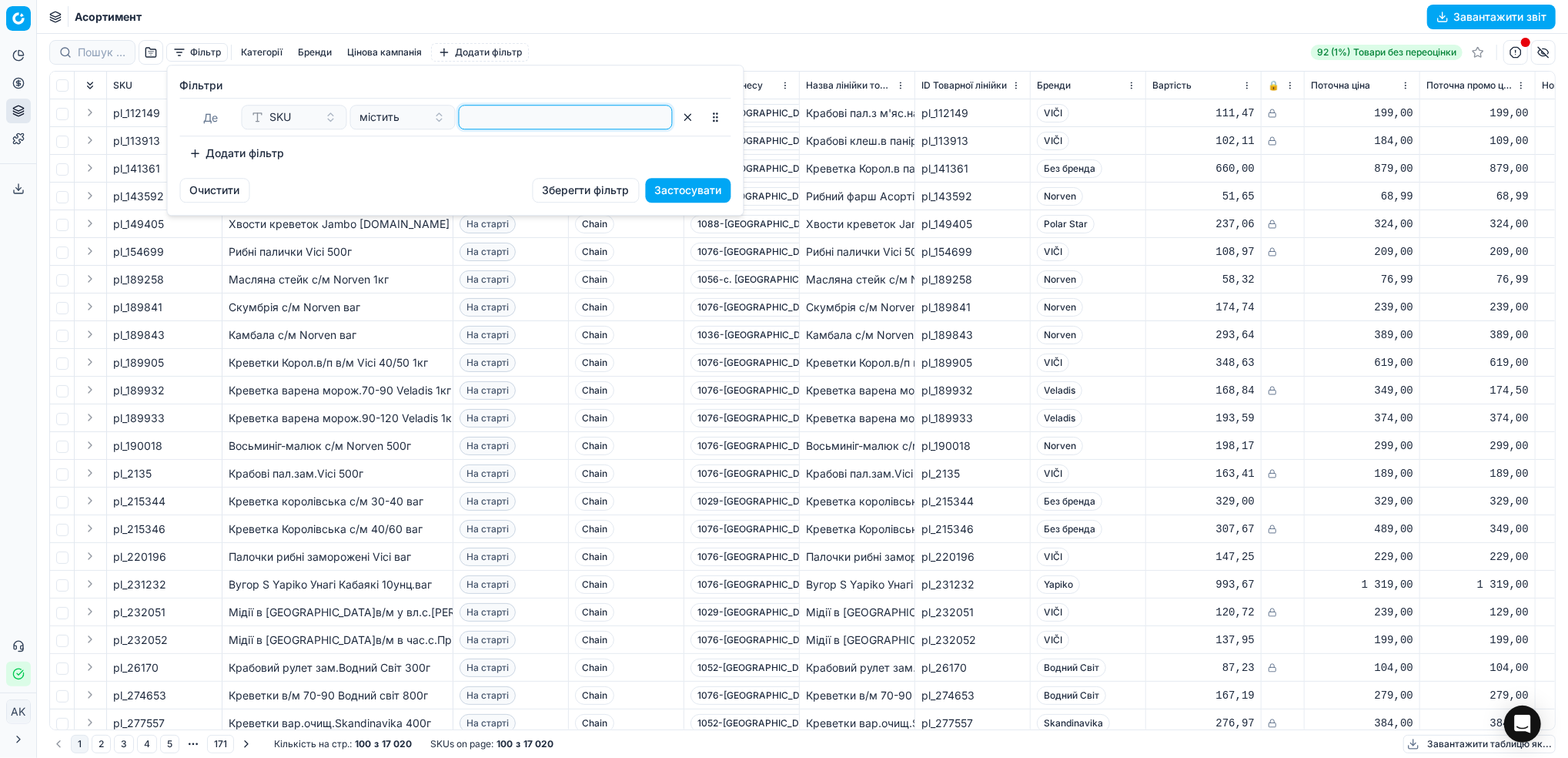
click at [488, 117] on input at bounding box center [566, 117] width 200 height 23
click at [675, 196] on button "Застосувати" at bounding box center [689, 190] width 85 height 25
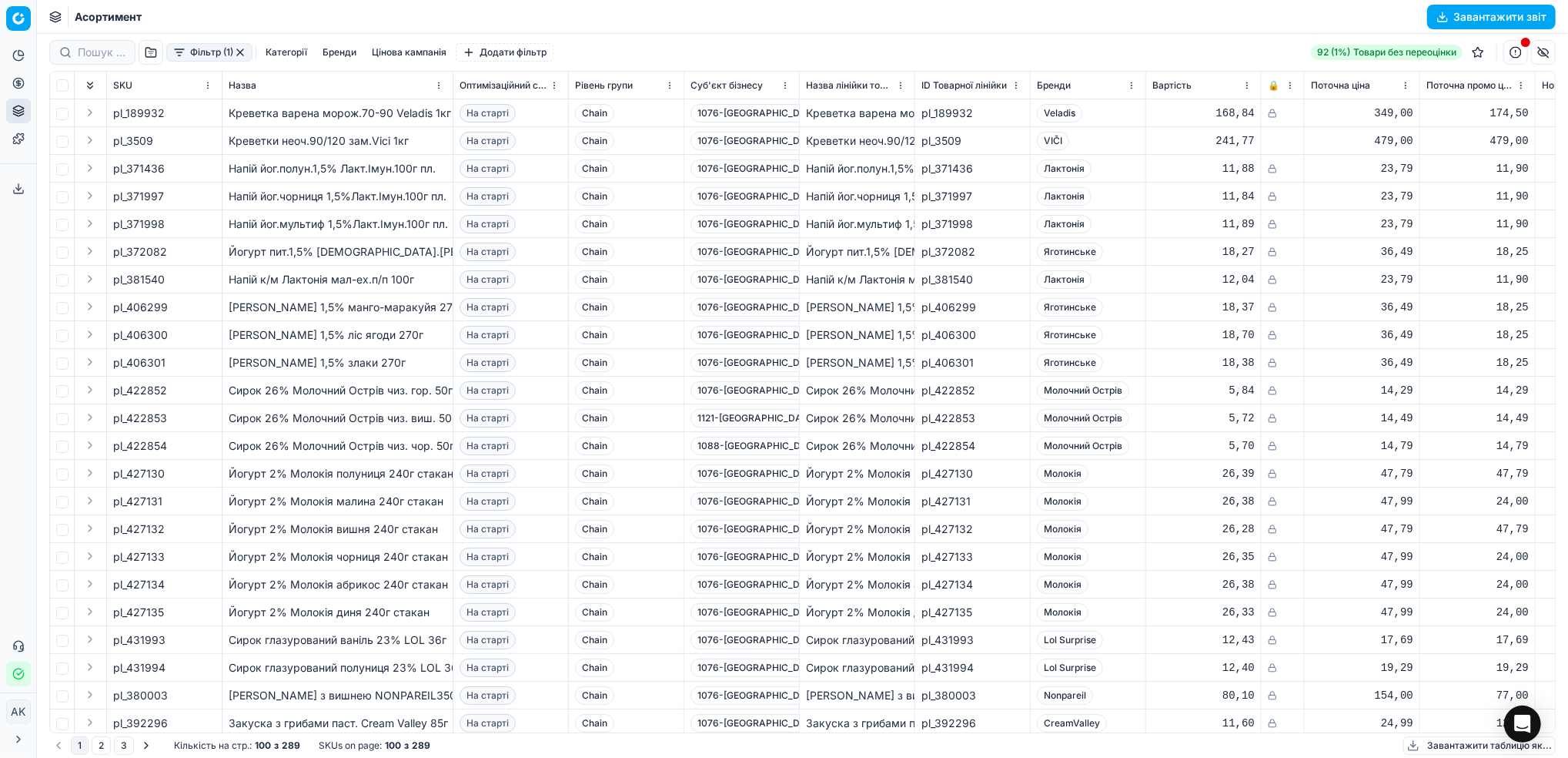
click at [1483, 15] on button "Завантажити звіт" at bounding box center [1491, 17] width 129 height 25
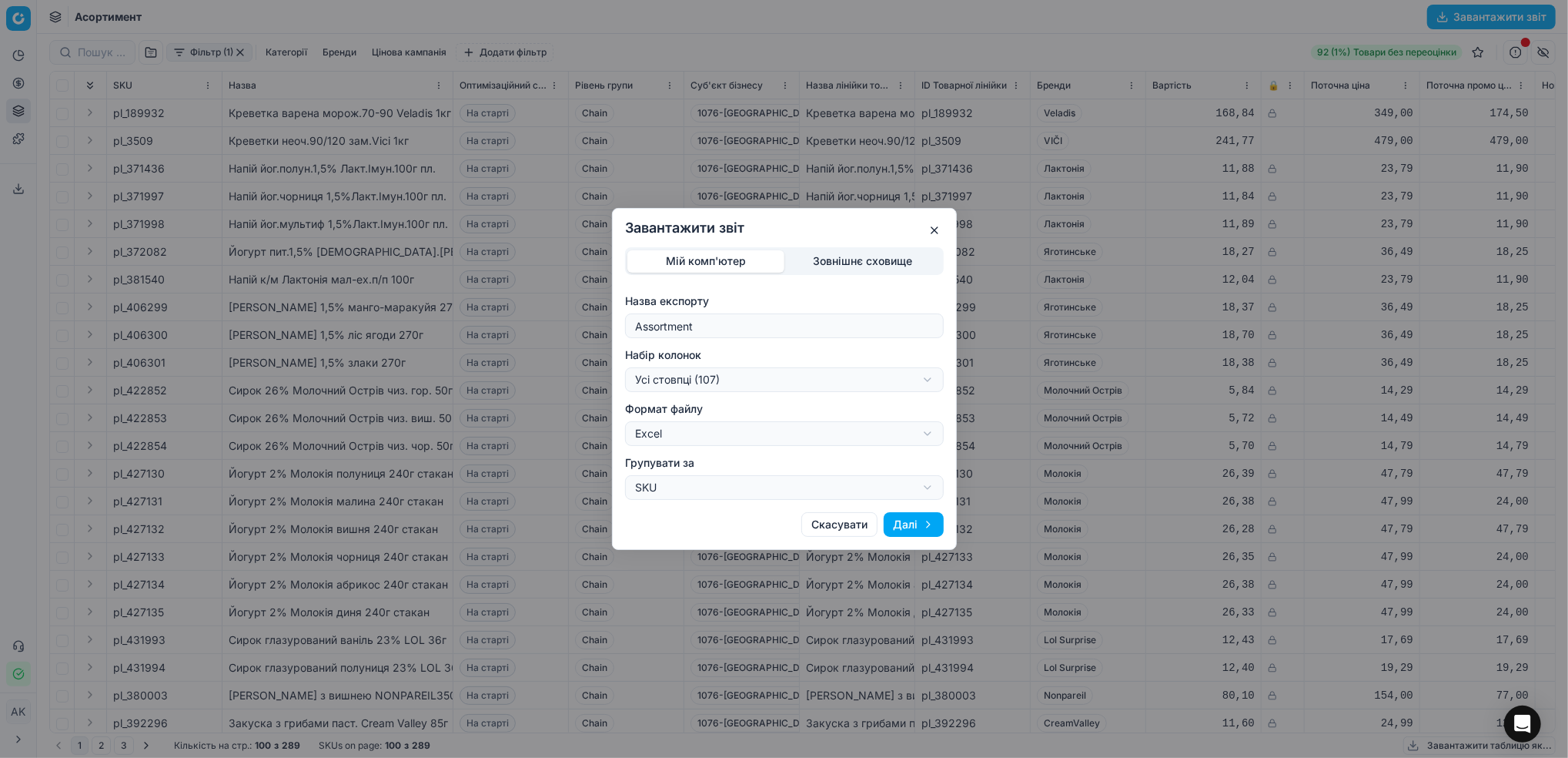
click at [914, 525] on button "Далі" at bounding box center [914, 525] width 60 height 25
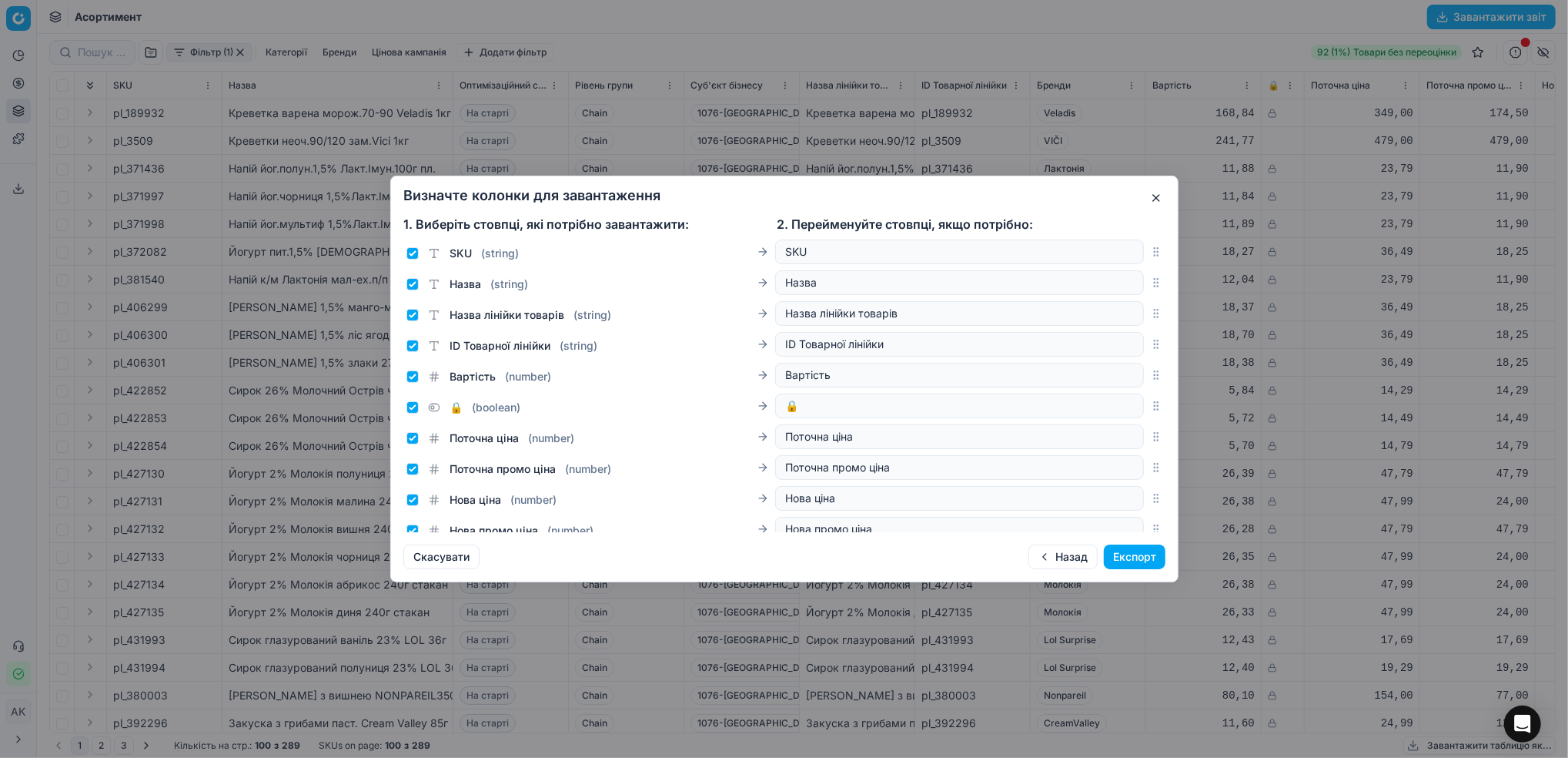
click at [1153, 558] on button "Експорт" at bounding box center [1134, 557] width 62 height 25
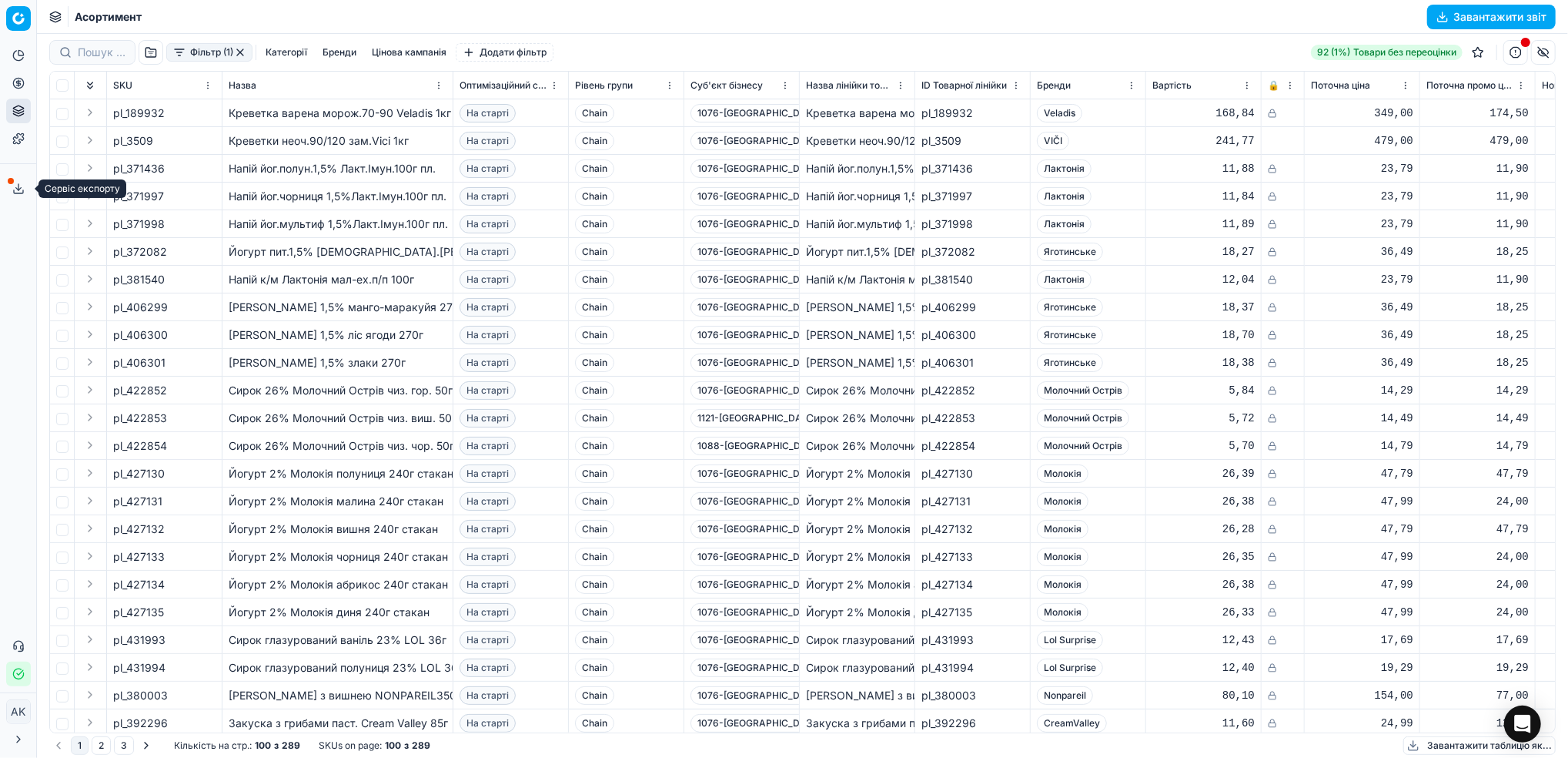
click at [8, 189] on button "Сервіс експорту" at bounding box center [18, 189] width 25 height 25
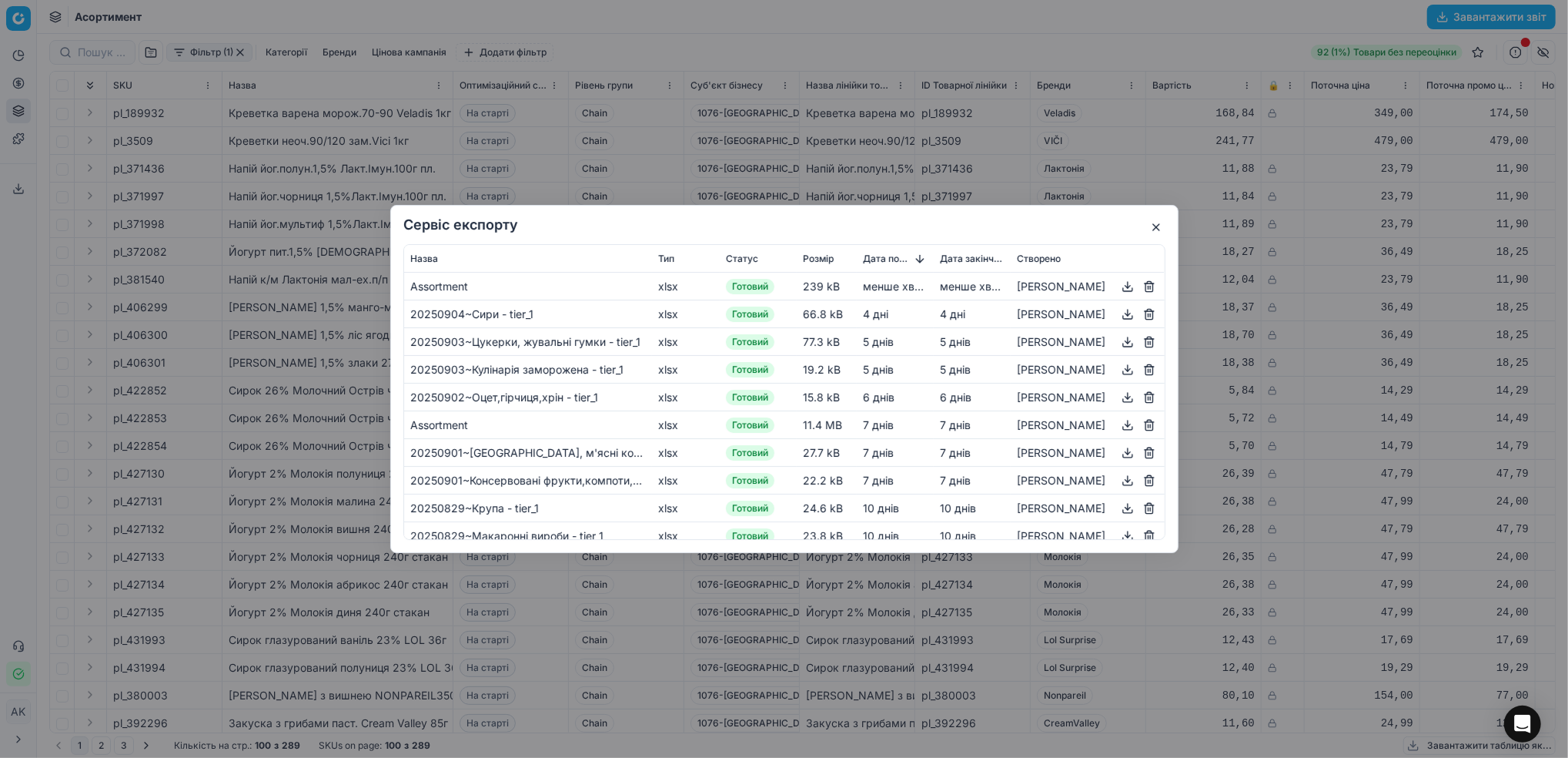
click at [1126, 290] on button "button" at bounding box center [1127, 287] width 18 height 18
click at [1153, 230] on button "button" at bounding box center [1156, 227] width 18 height 18
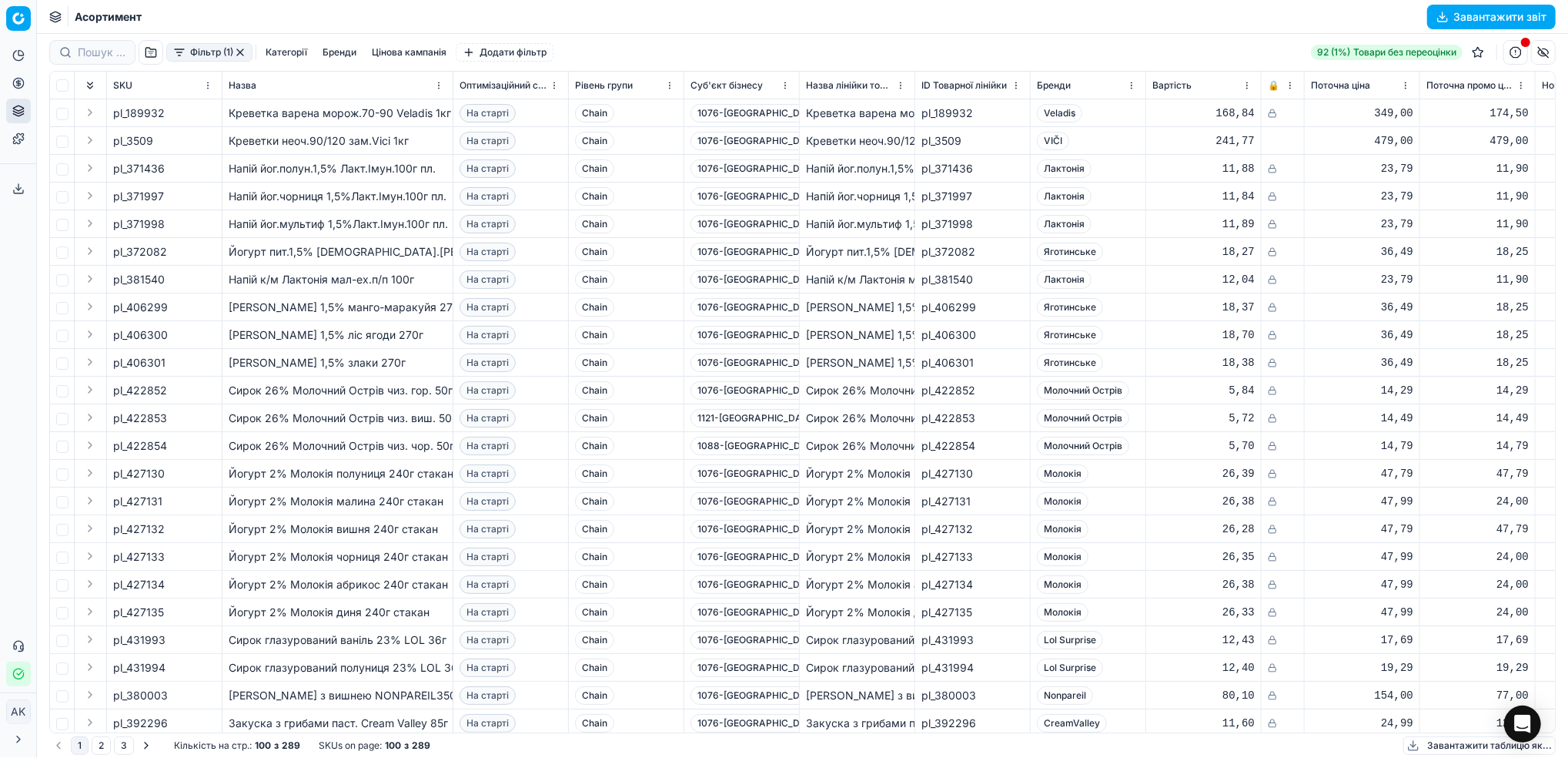
click at [241, 53] on button "button" at bounding box center [240, 52] width 12 height 12
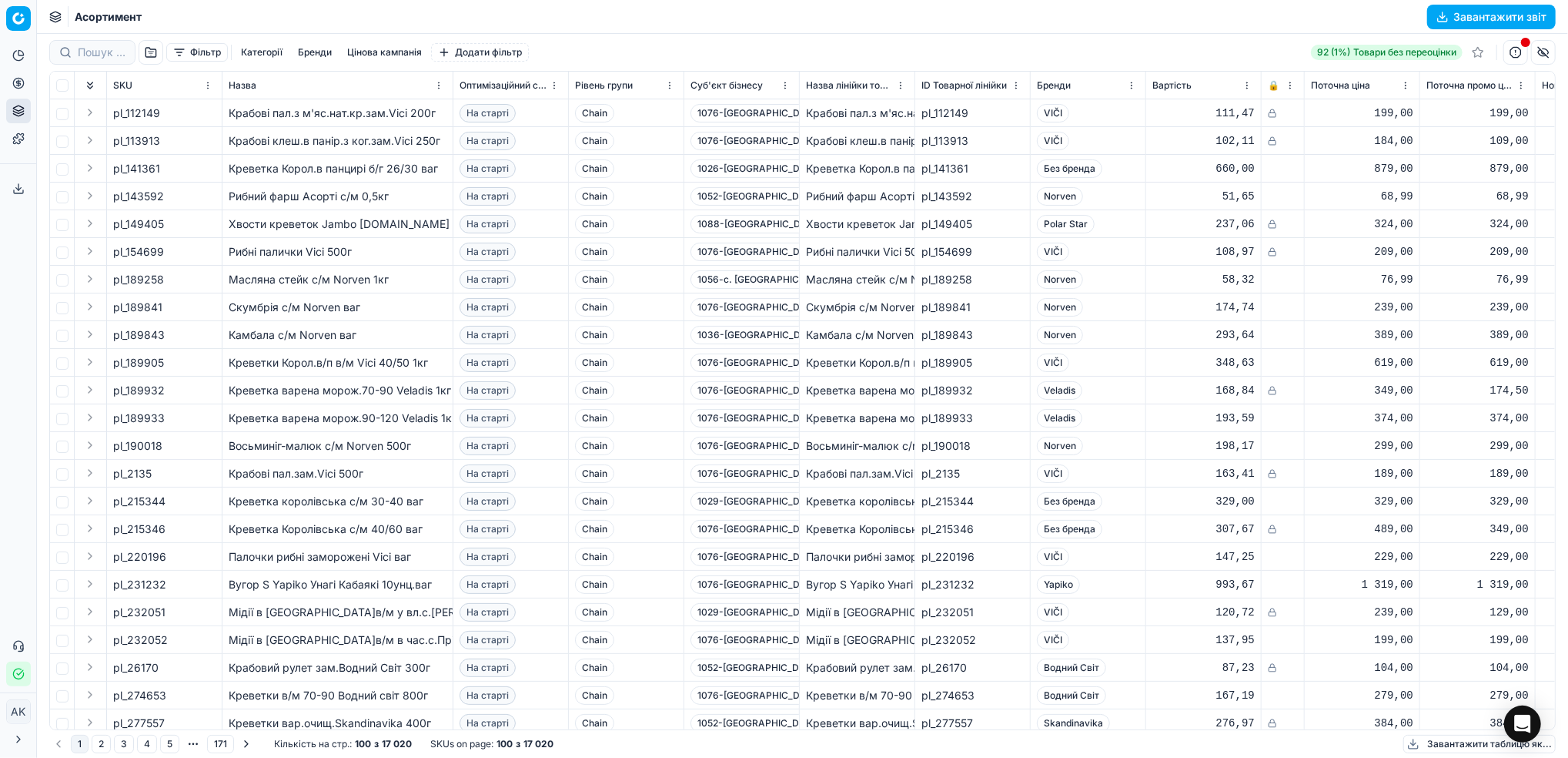
click at [183, 50] on button "Фільтр" at bounding box center [197, 52] width 62 height 18
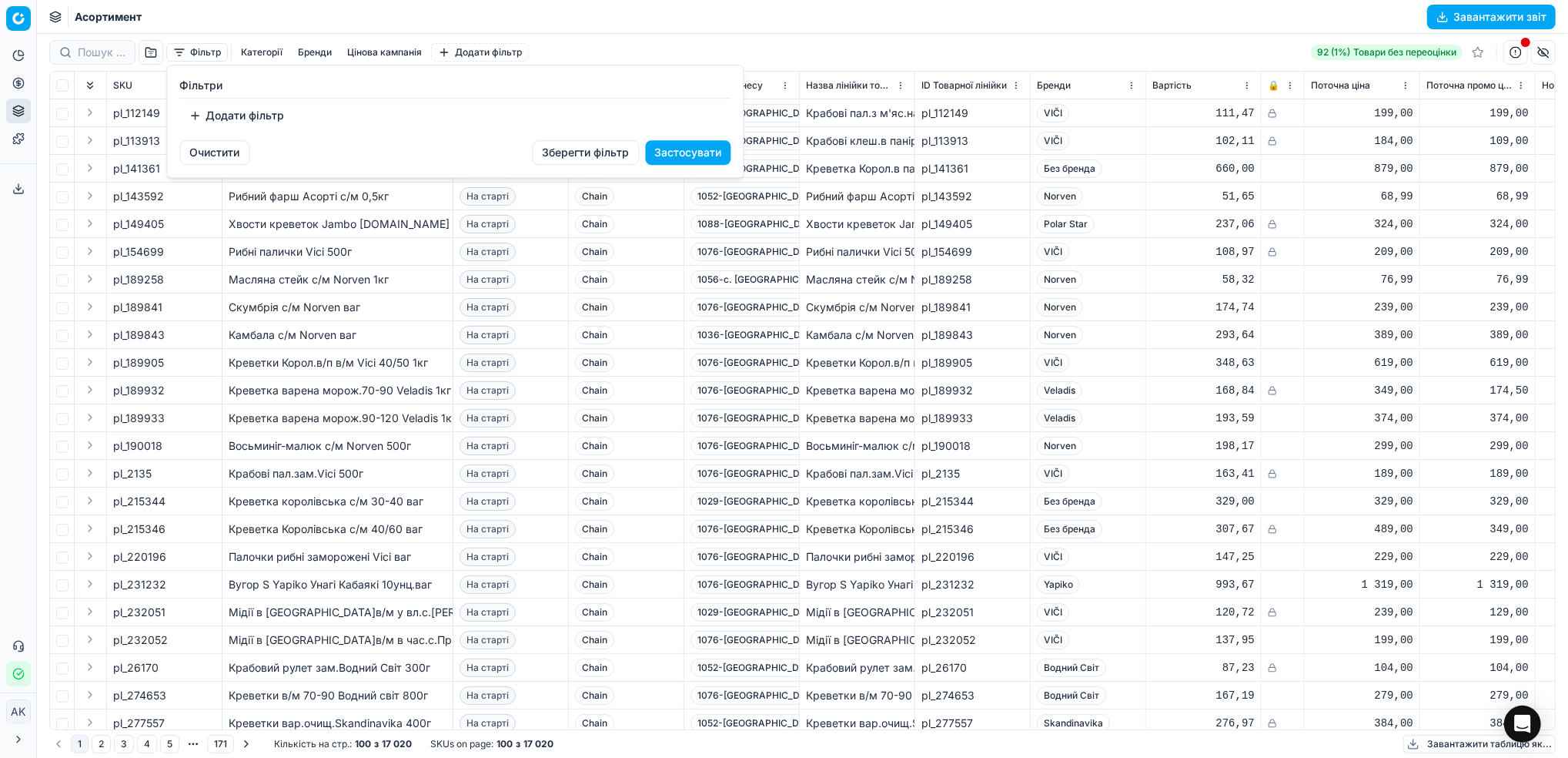
click at [256, 119] on button "Додати фільтр" at bounding box center [237, 116] width 114 height 25
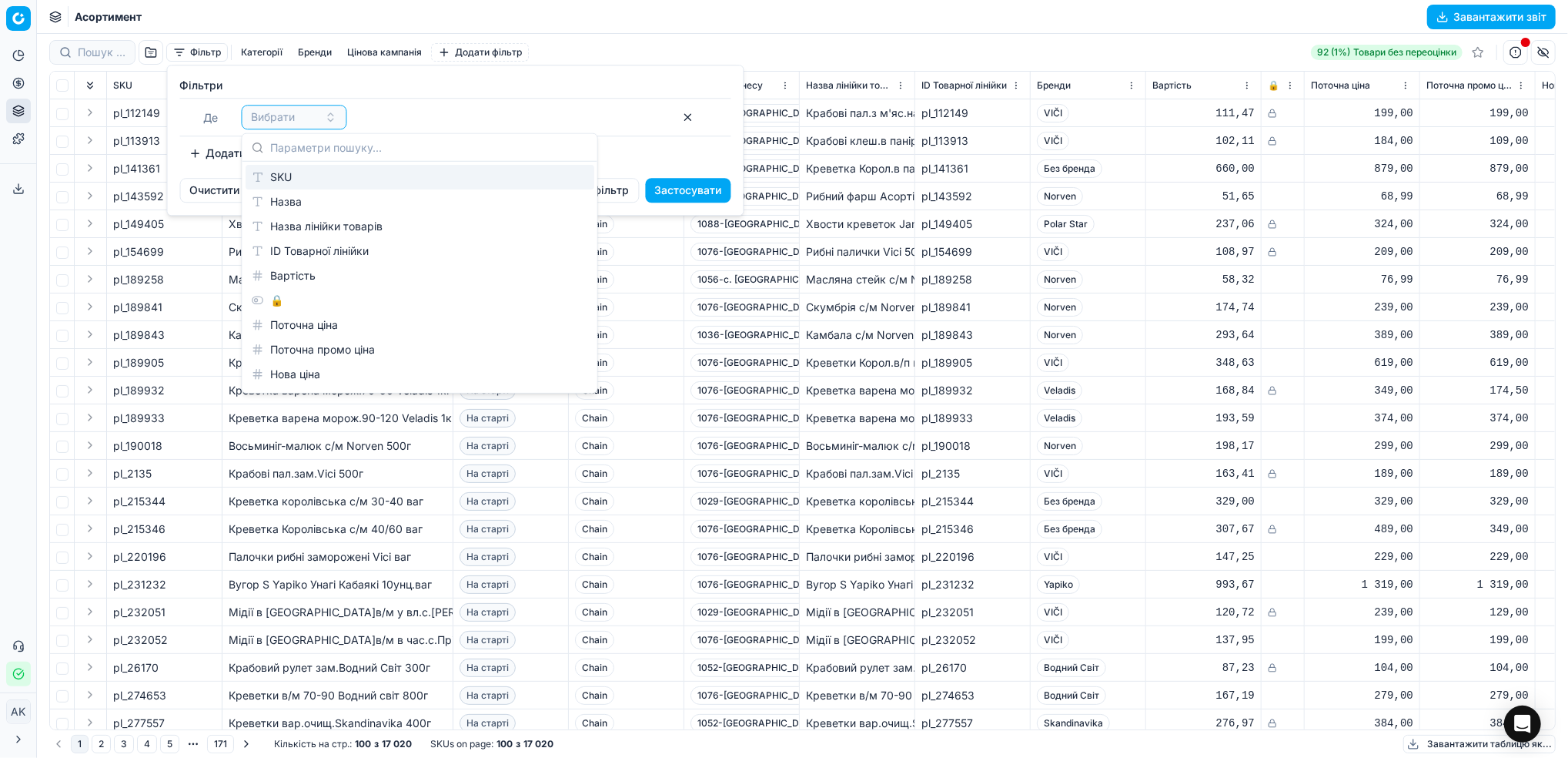
click at [317, 171] on div "SKU" at bounding box center [420, 177] width 349 height 25
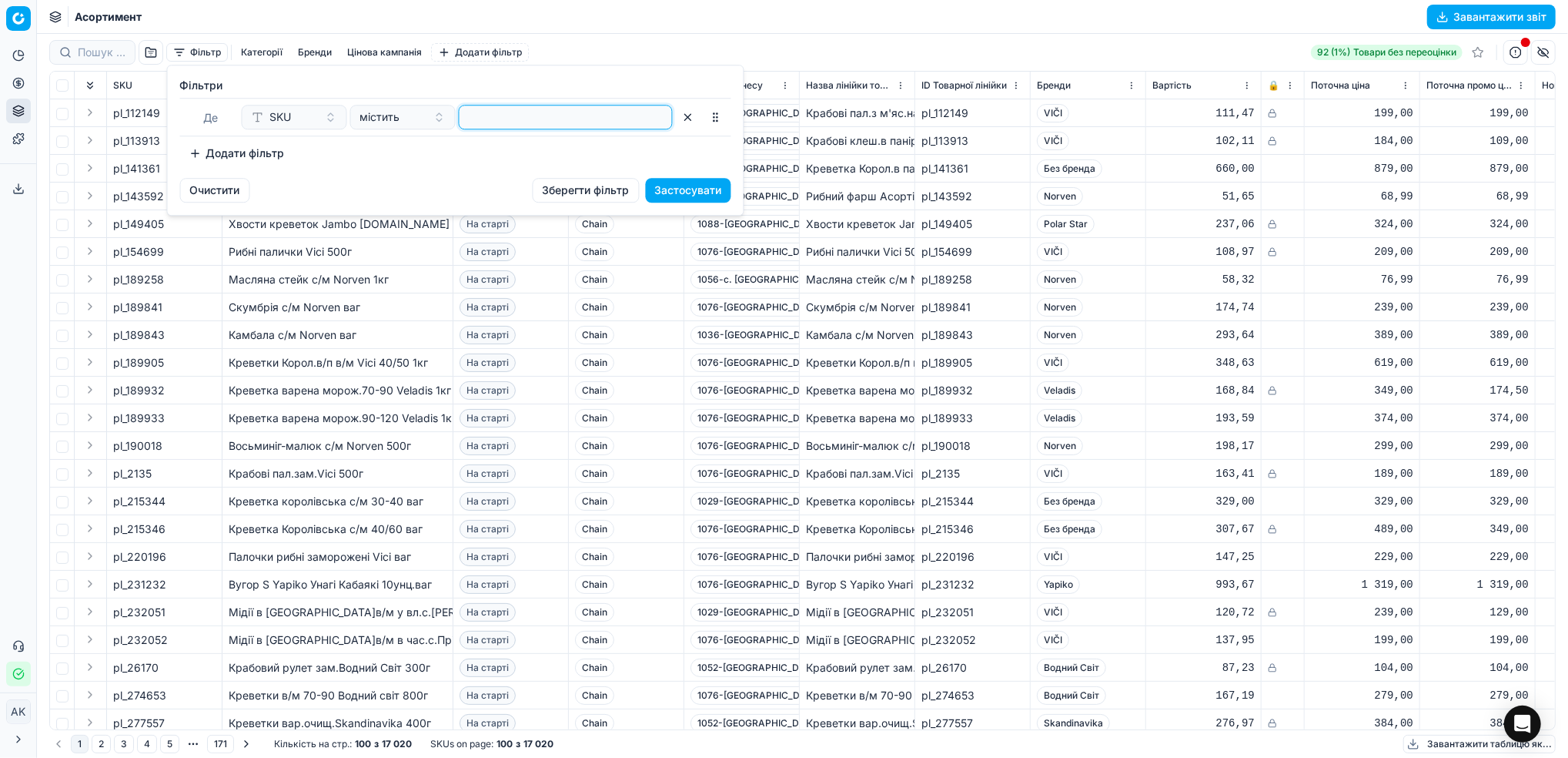
click at [554, 112] on input at bounding box center [566, 117] width 200 height 23
click at [682, 193] on button "Застосувати" at bounding box center [689, 190] width 85 height 25
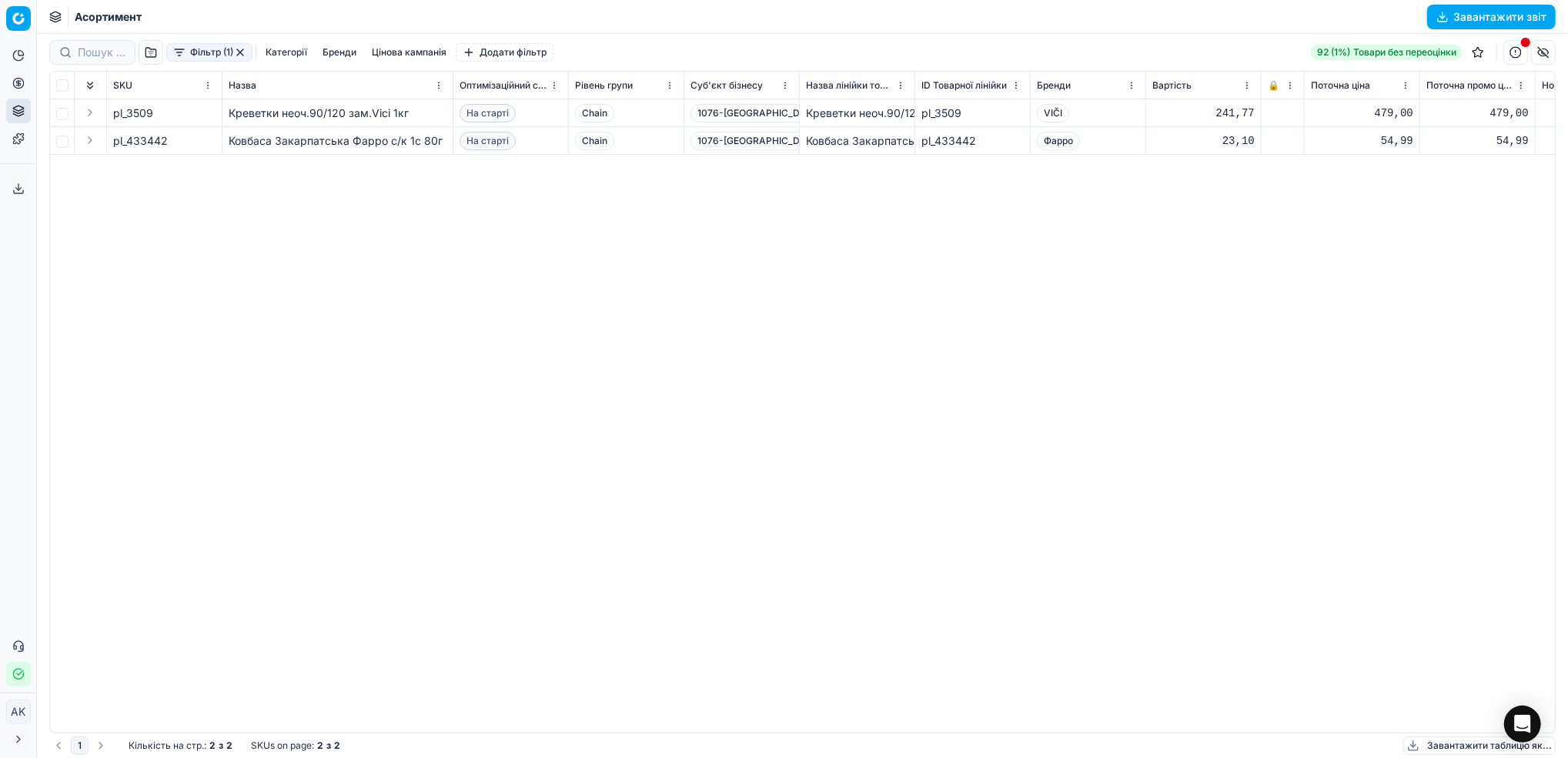
click at [237, 52] on button "button" at bounding box center [240, 52] width 12 height 12
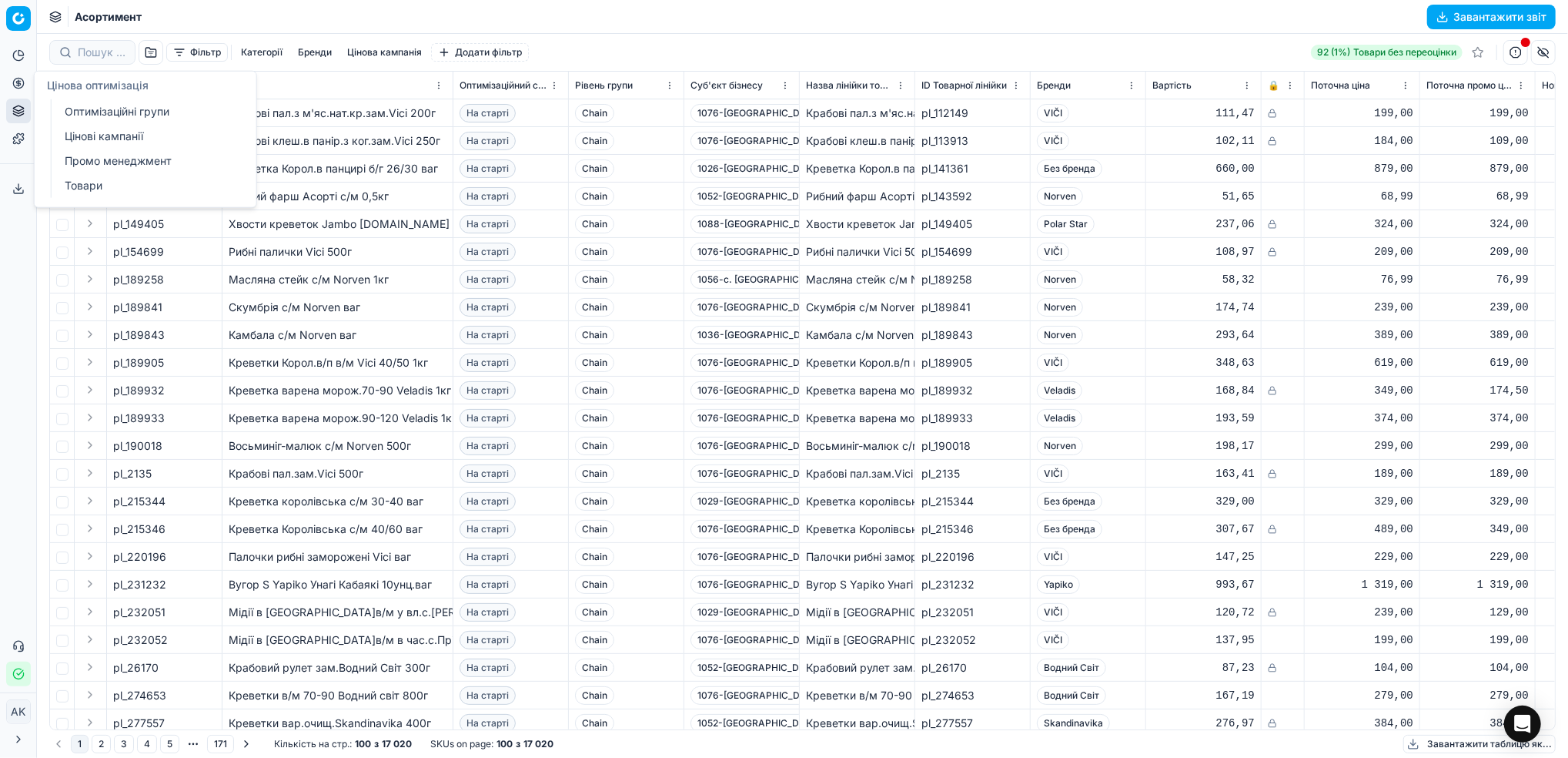
click at [116, 112] on link "Оптимізаційні групи" at bounding box center [148, 112] width 179 height 22
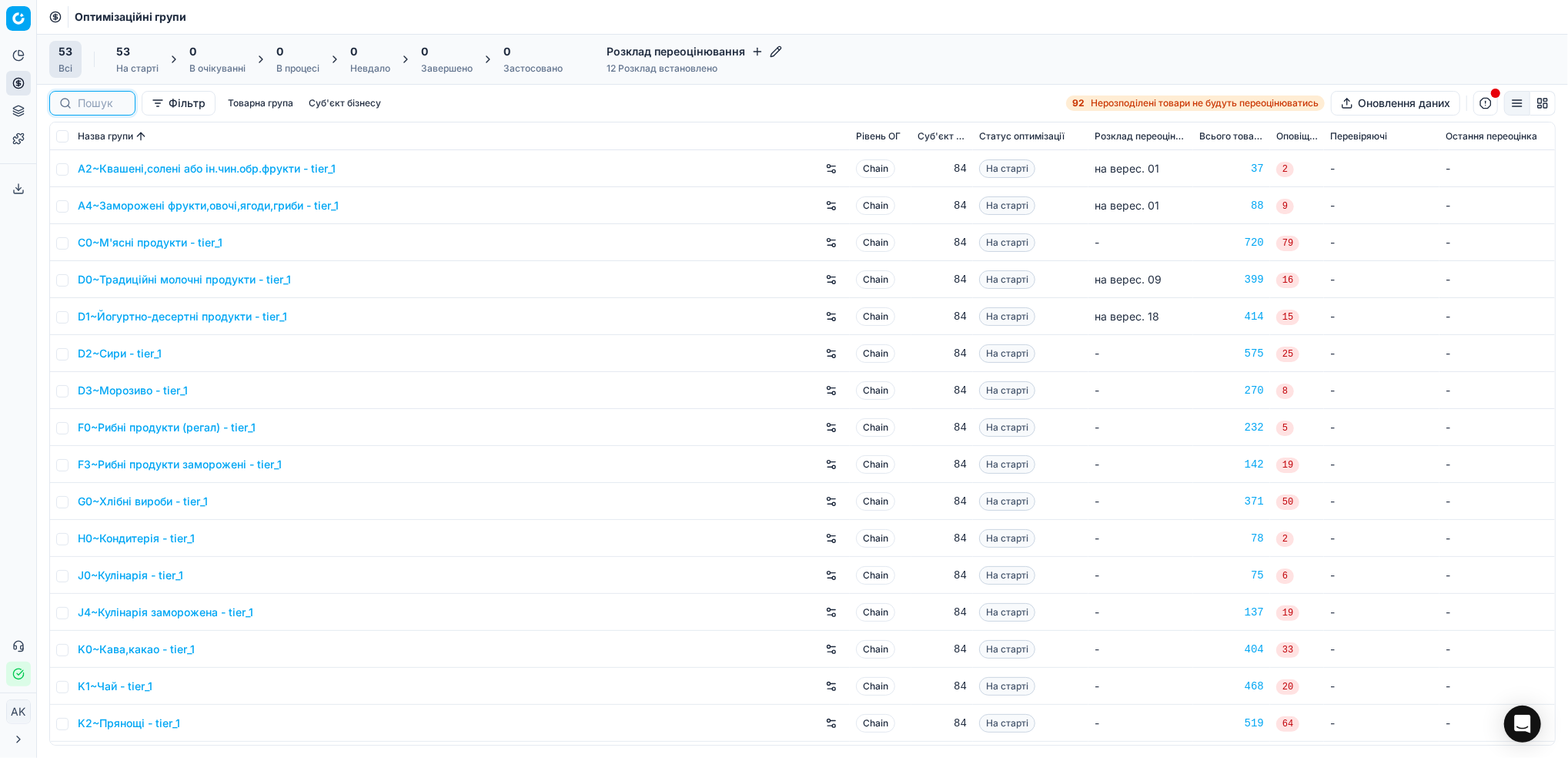
click at [115, 106] on input at bounding box center [102, 103] width 48 height 15
paste input "433442"
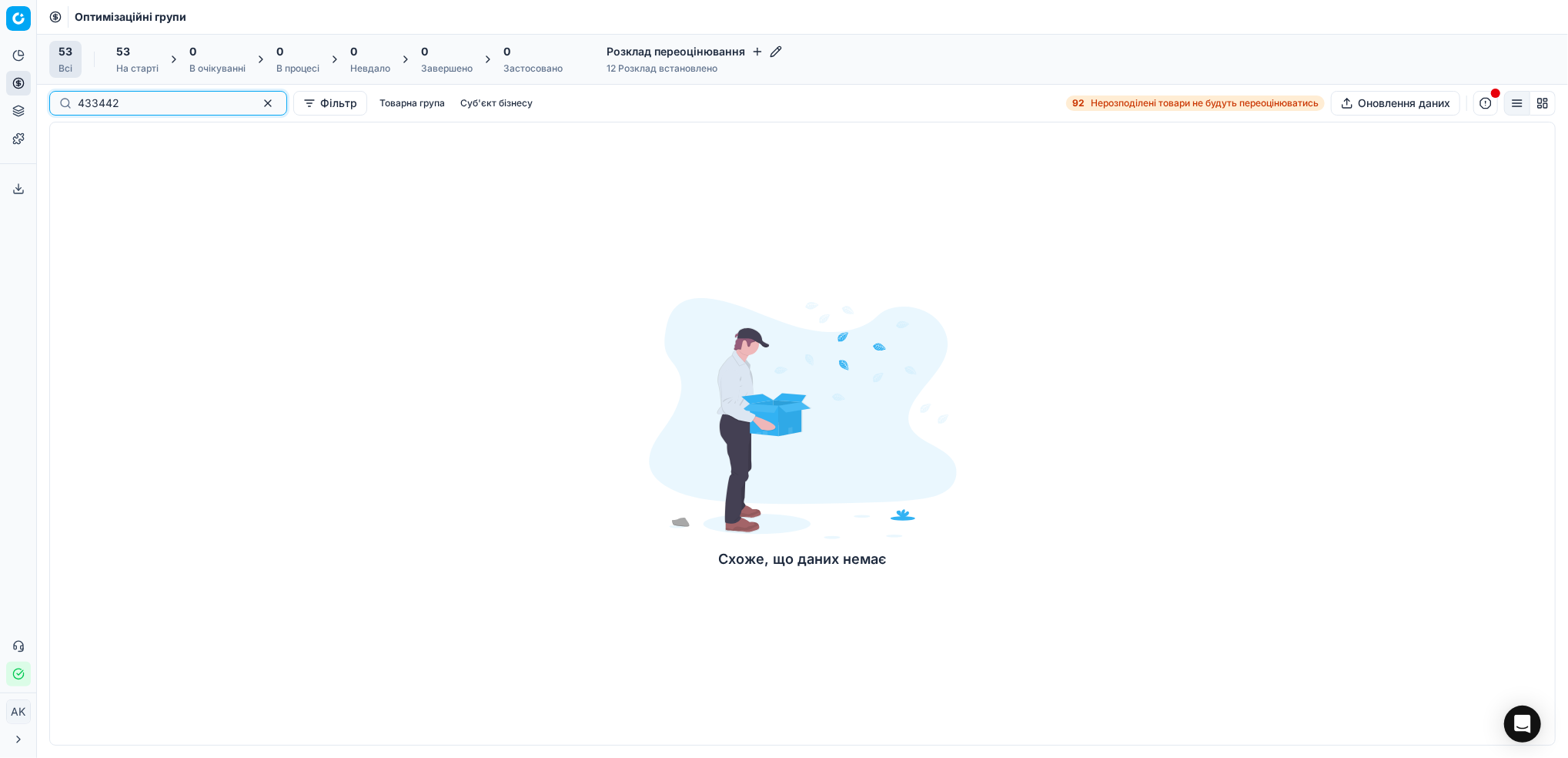
type input "433442"
click at [259, 103] on button "button" at bounding box center [268, 103] width 18 height 18
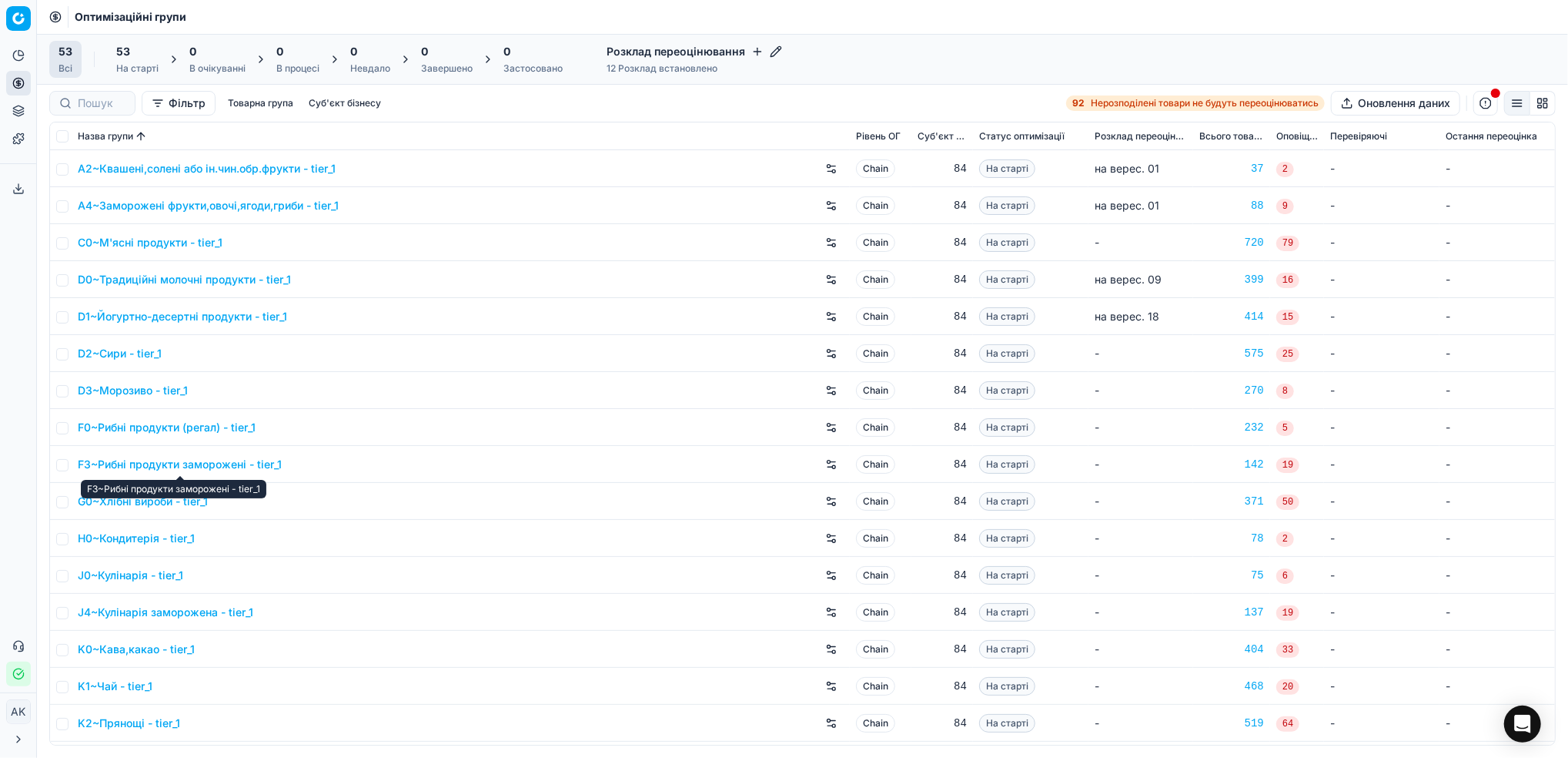
click at [169, 465] on link "F3~Рибні продукти заморожені - tier_1" at bounding box center [179, 465] width 204 height 15
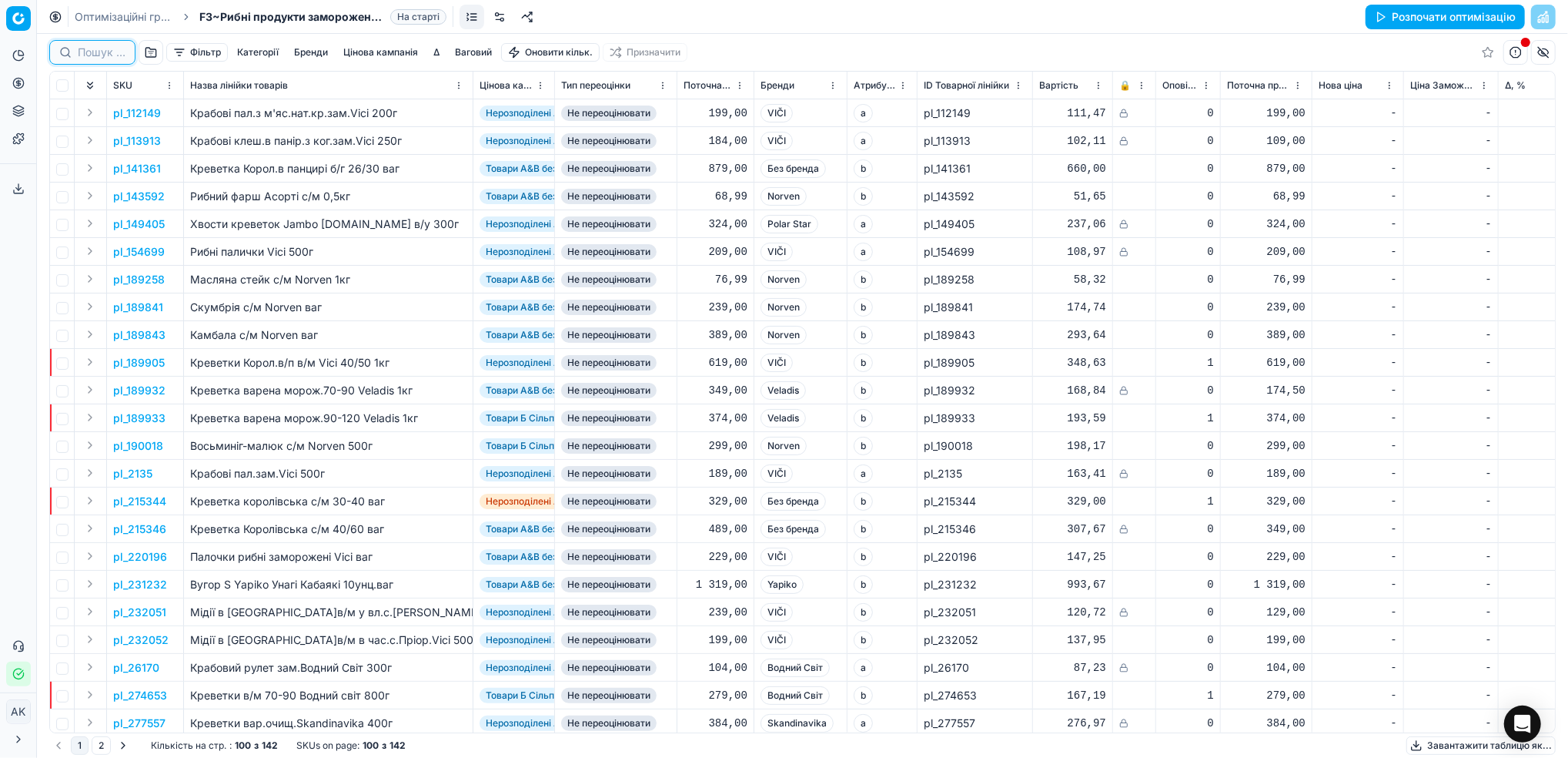
click at [112, 59] on input at bounding box center [102, 52] width 48 height 15
paste input "3509"
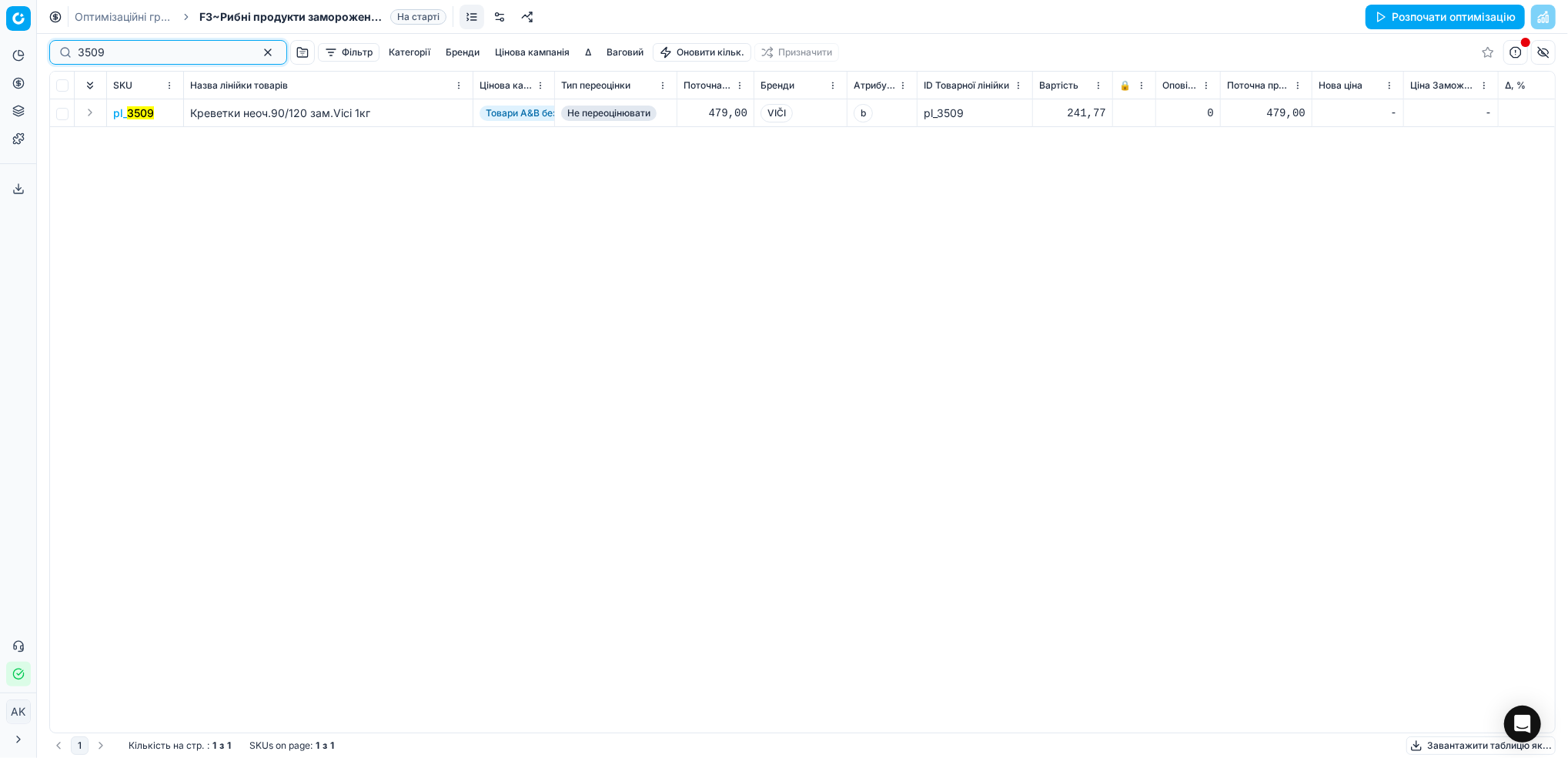
type input "3509"
click at [500, 21] on link at bounding box center [500, 17] width 25 height 25
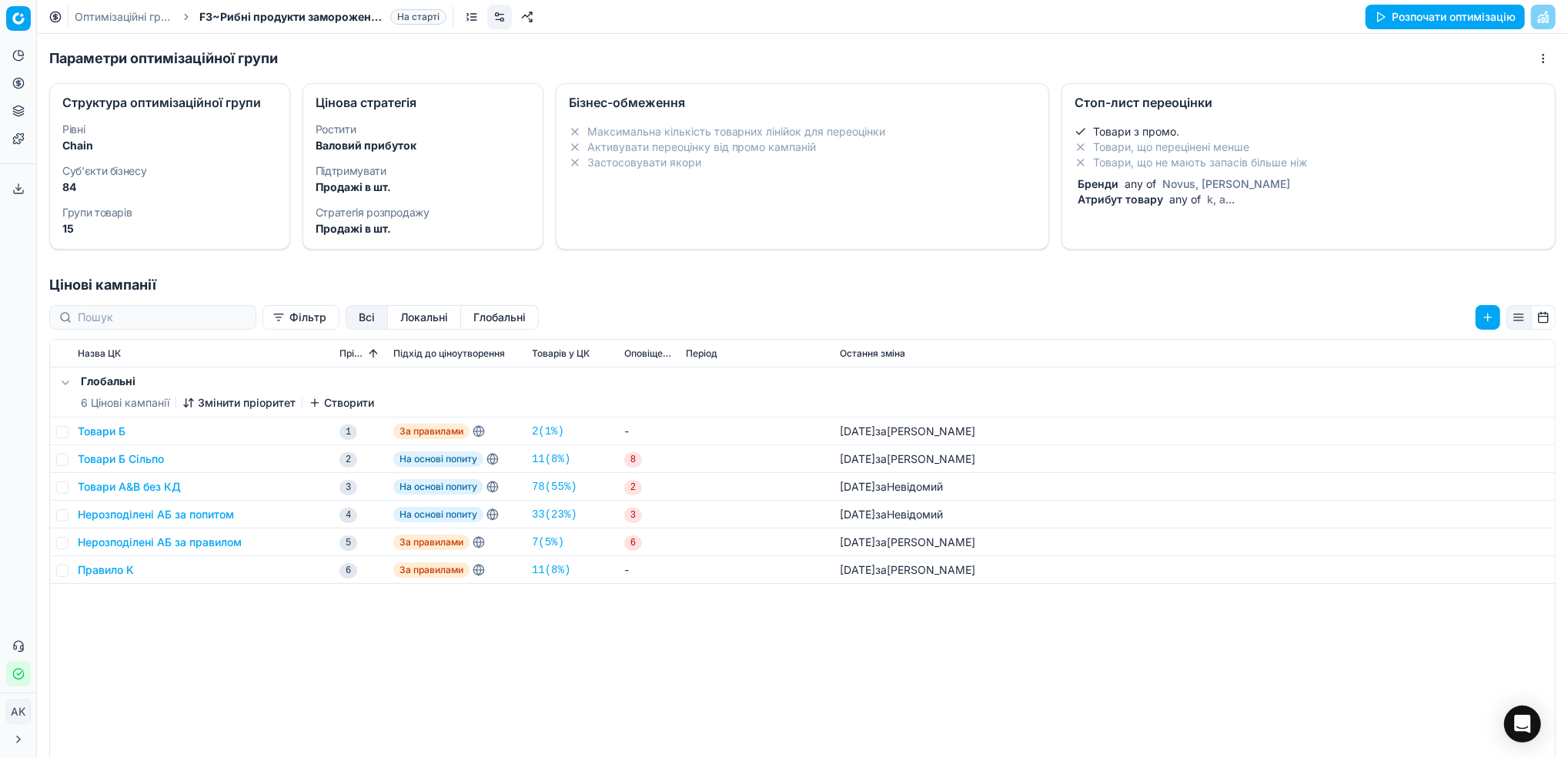
click at [1161, 182] on span "Novus, [PERSON_NAME]" at bounding box center [1226, 183] width 134 height 13
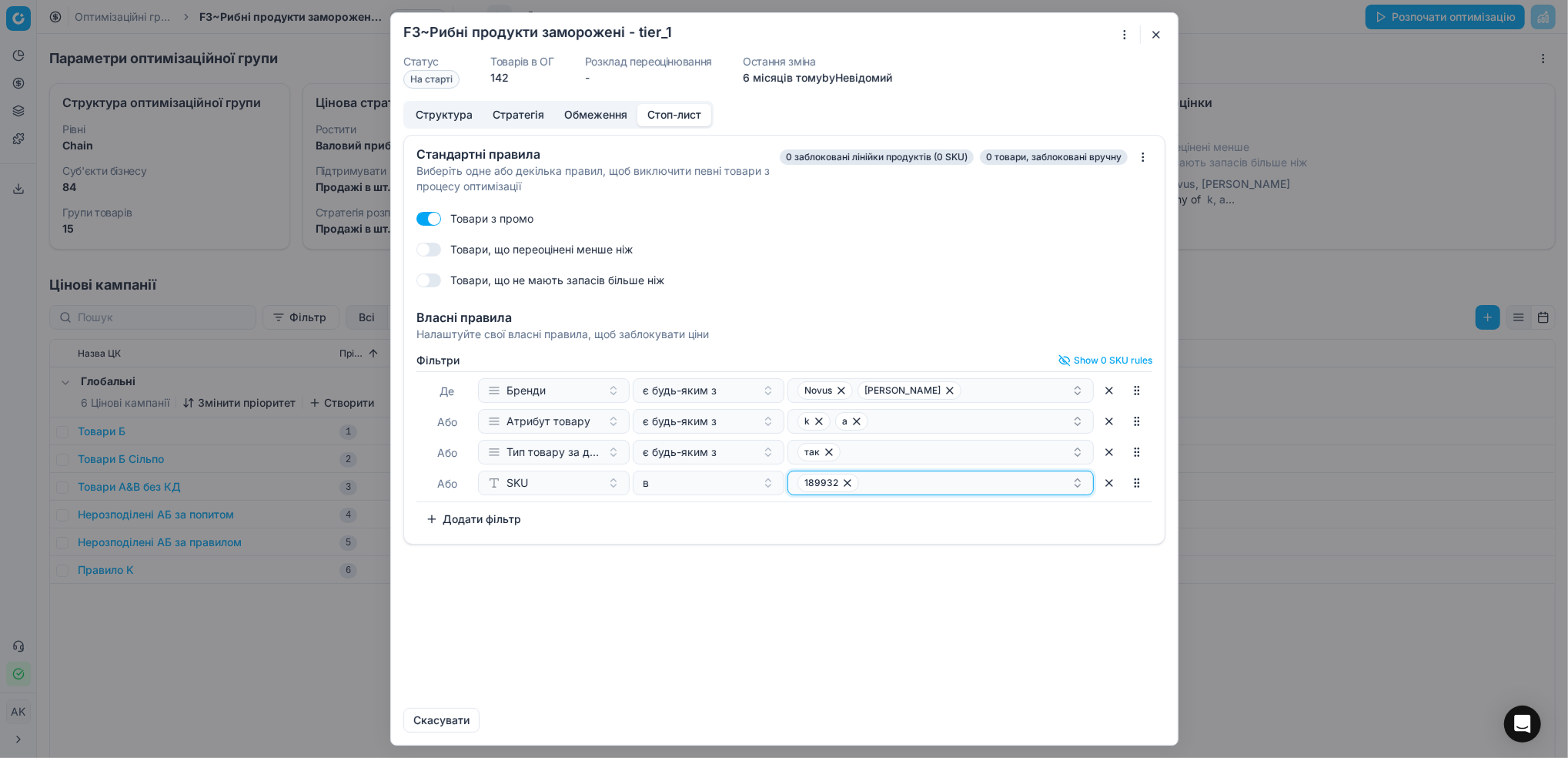
click at [929, 482] on div "189932" at bounding box center [935, 483] width 274 height 18
type input "3509"
click at [869, 545] on div "3509" at bounding box center [942, 542] width 300 height 25
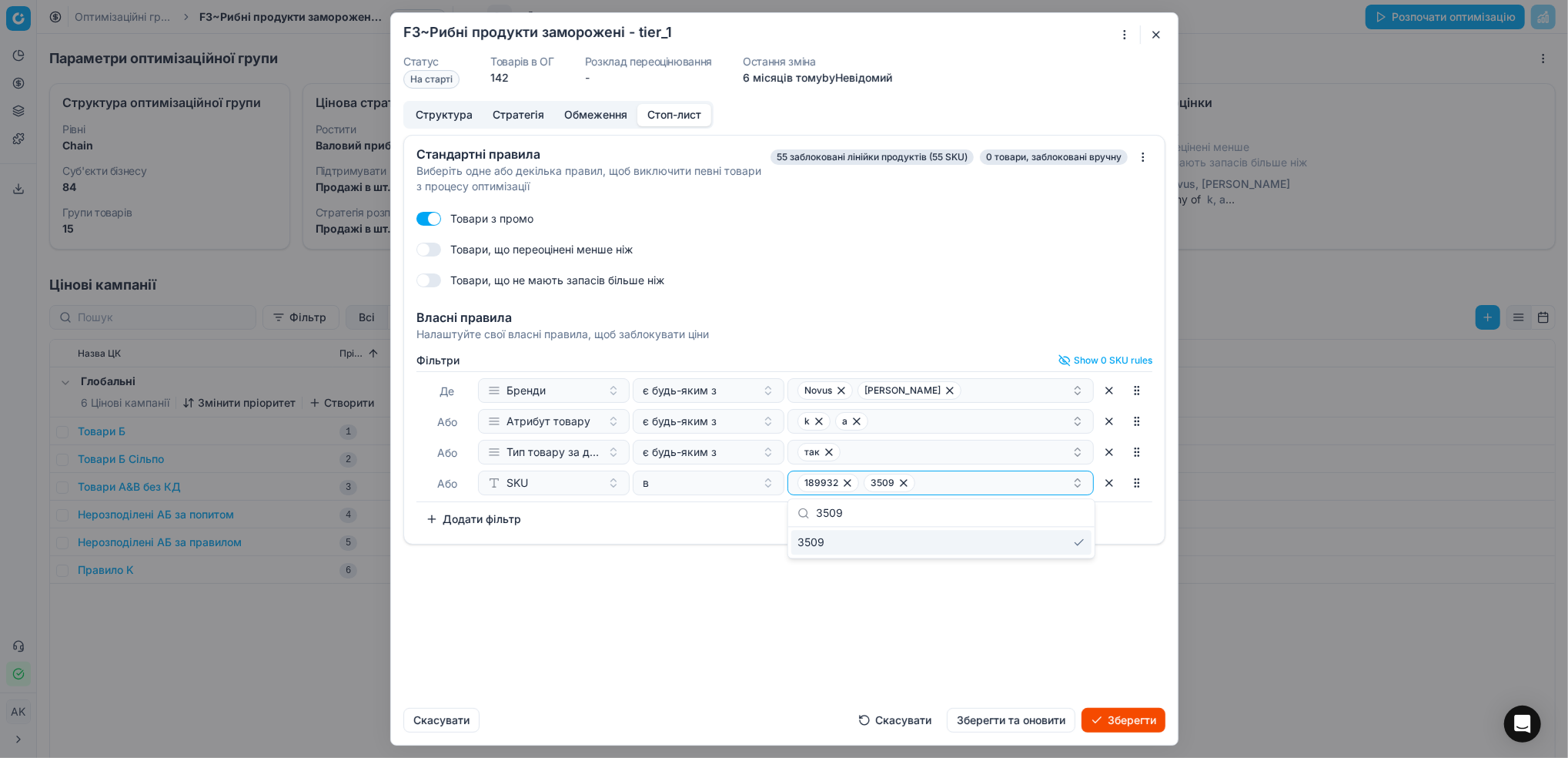
click at [836, 631] on div "Стандартні правила Виберіть одне або декілька правил, щоб виключити певні товар…" at bounding box center [785, 415] width 787 height 561
click at [1016, 729] on button "Зберегти та оновити" at bounding box center [1011, 720] width 129 height 25
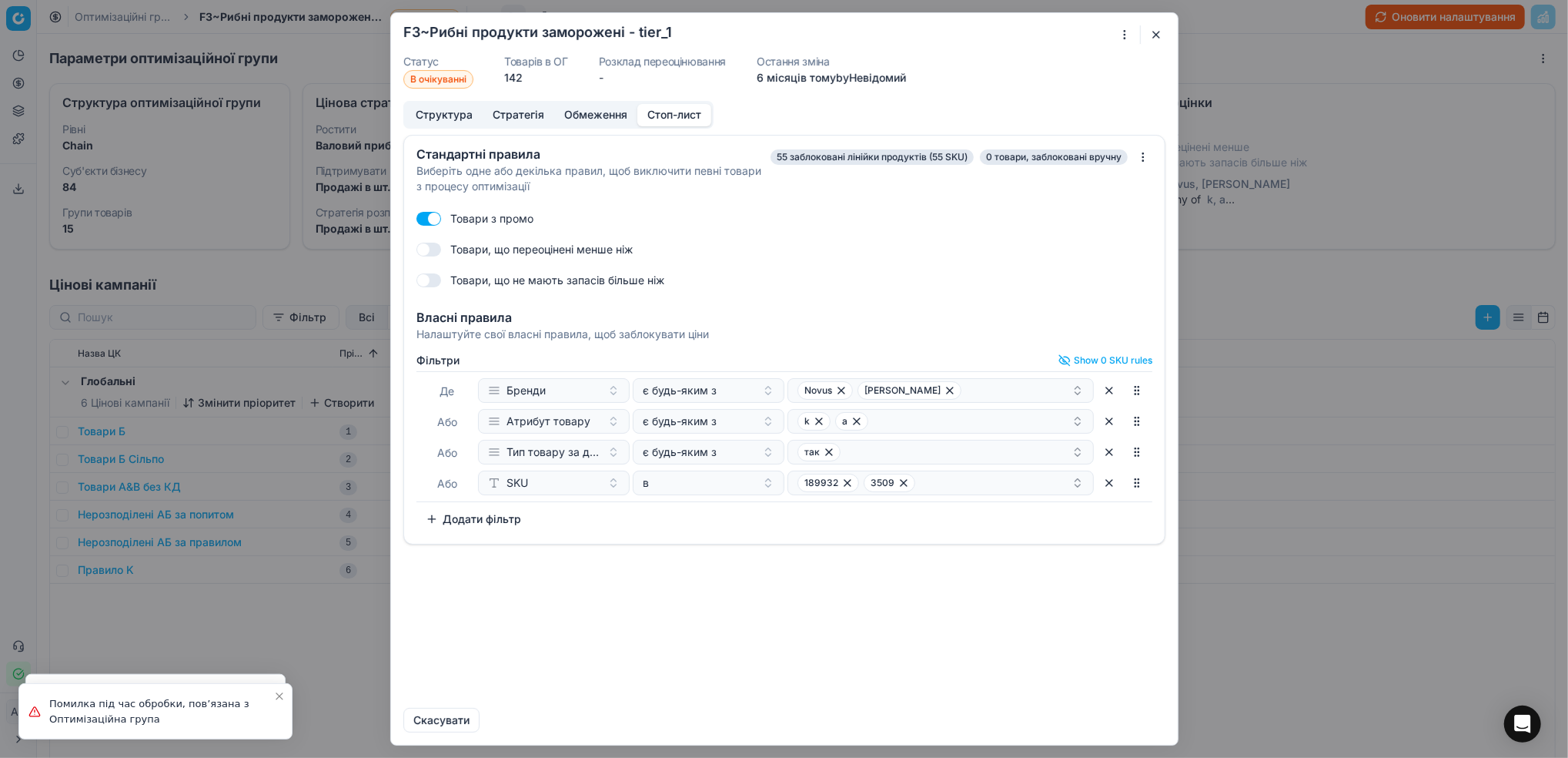
click at [1158, 35] on button "button" at bounding box center [1156, 35] width 18 height 18
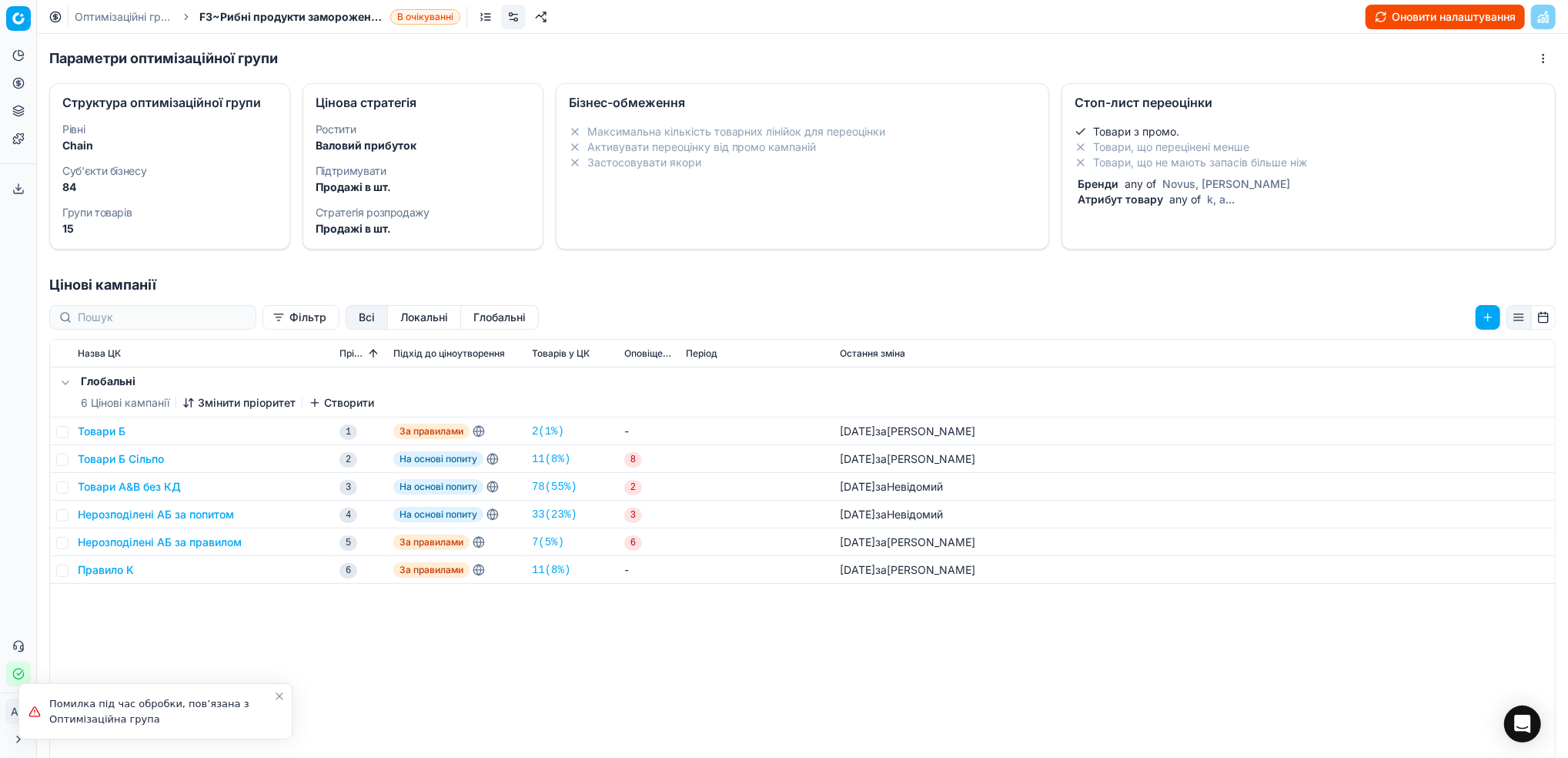
click at [1416, 19] on button "Оновити налаштування" at bounding box center [1445, 17] width 159 height 25
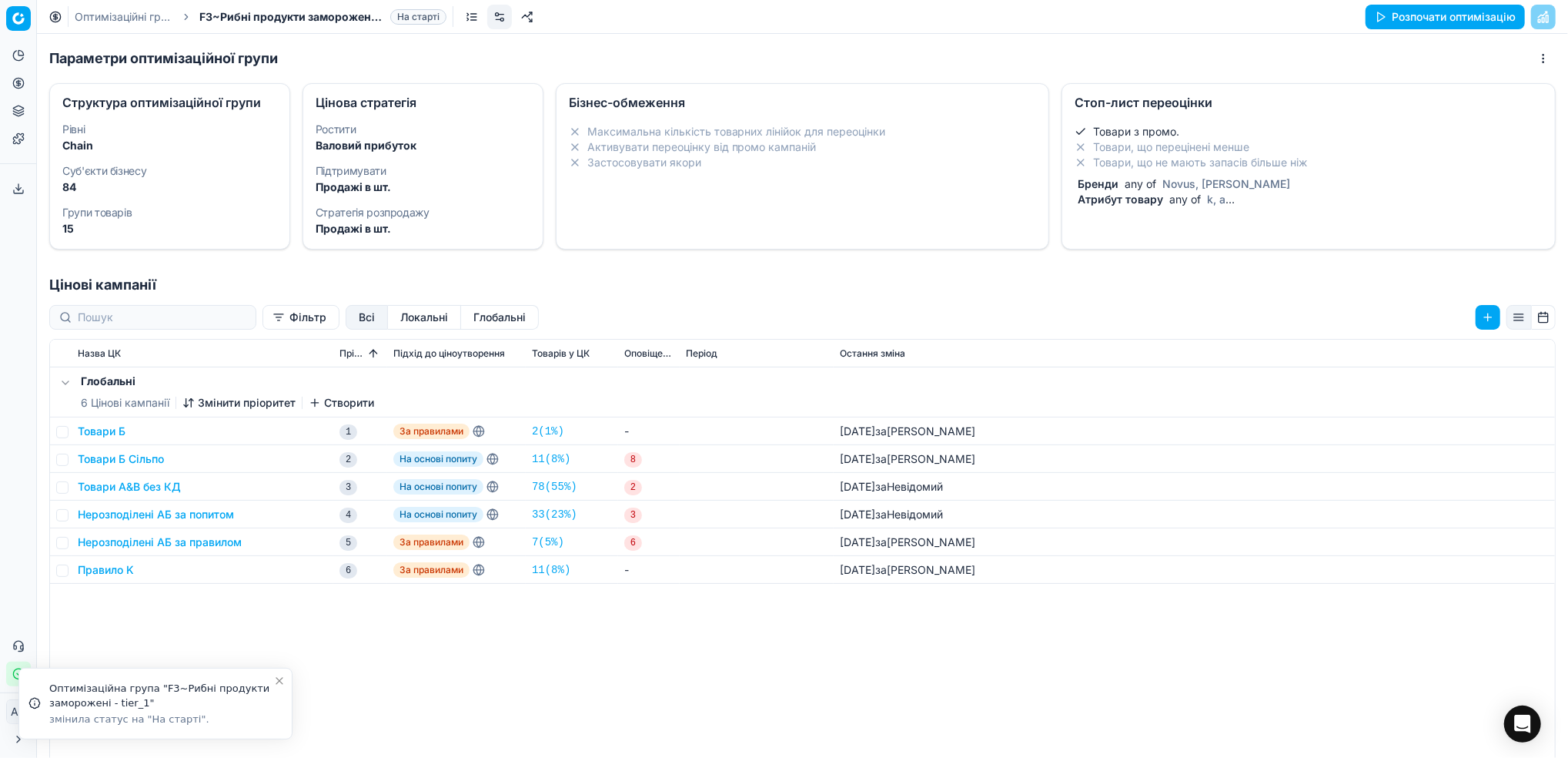
drag, startPoint x: 89, startPoint y: 12, endPoint x: 248, endPoint y: 135, distance: 201.0
click at [89, 12] on link "Оптимізаційні групи" at bounding box center [124, 17] width 99 height 15
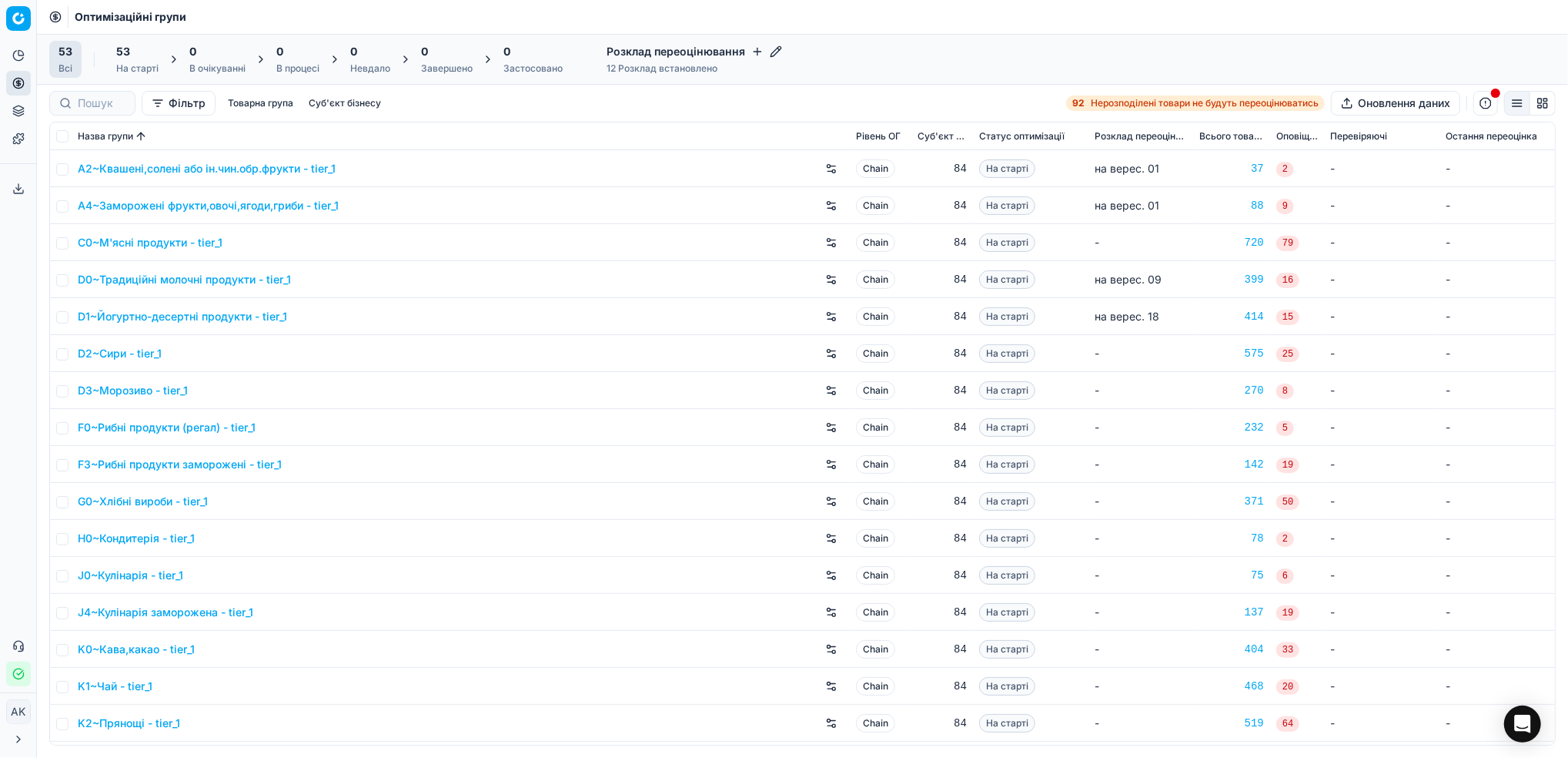
click at [154, 239] on link "C0~М'ясні продукти - tier_1" at bounding box center [150, 243] width 145 height 15
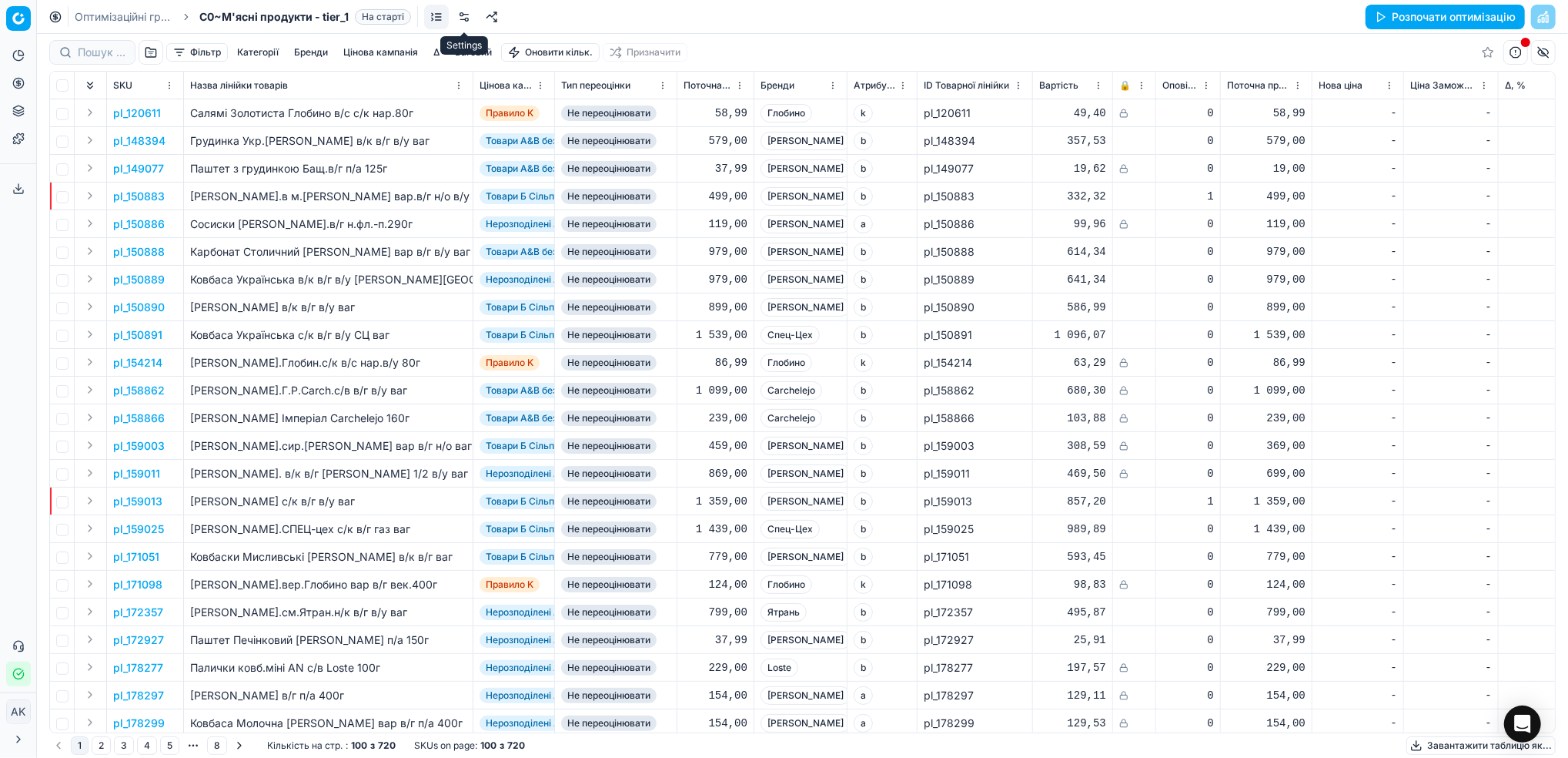
click at [462, 20] on link at bounding box center [464, 17] width 25 height 25
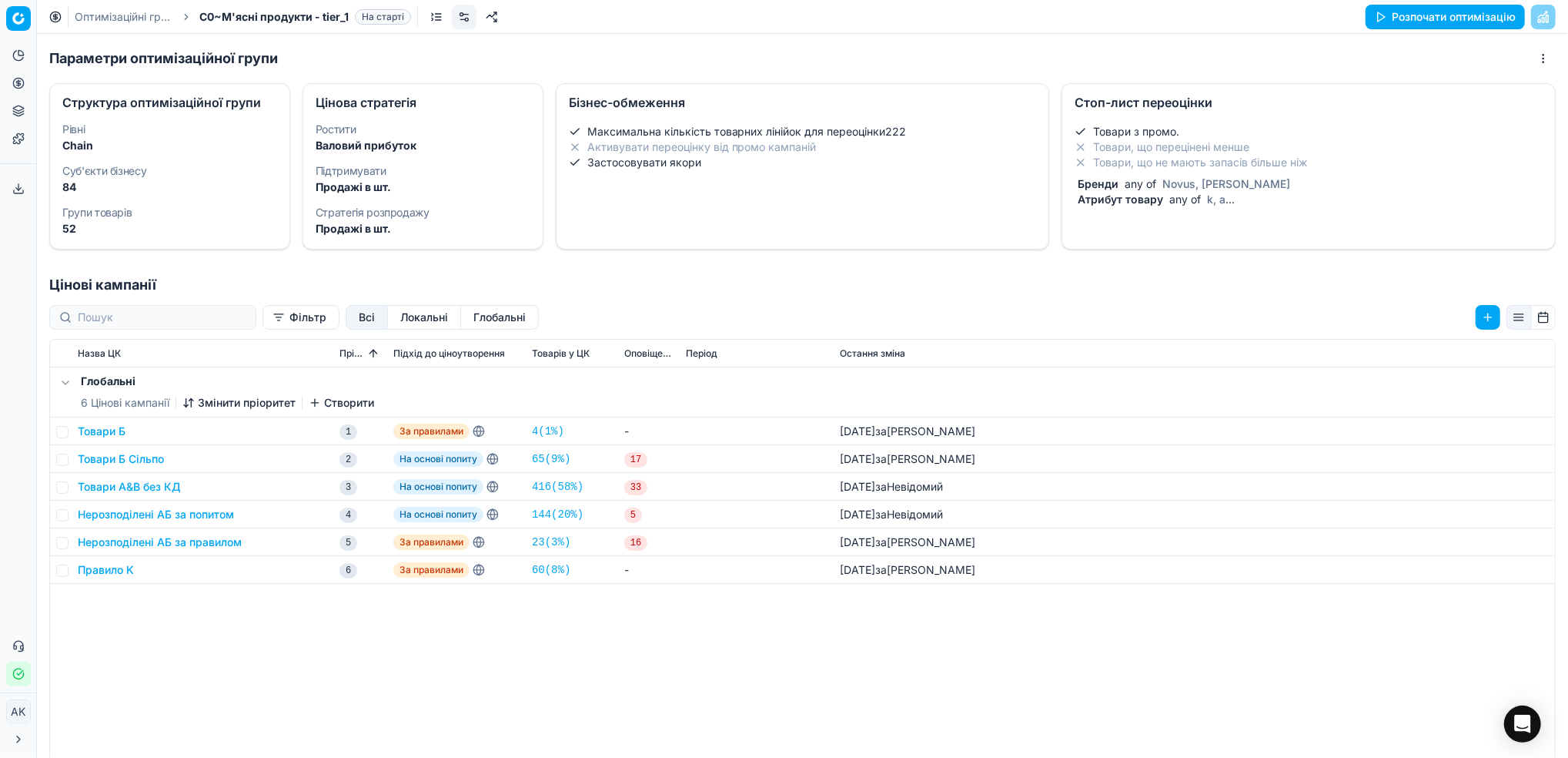
click at [1159, 183] on span "Novus, [PERSON_NAME]" at bounding box center [1226, 183] width 134 height 13
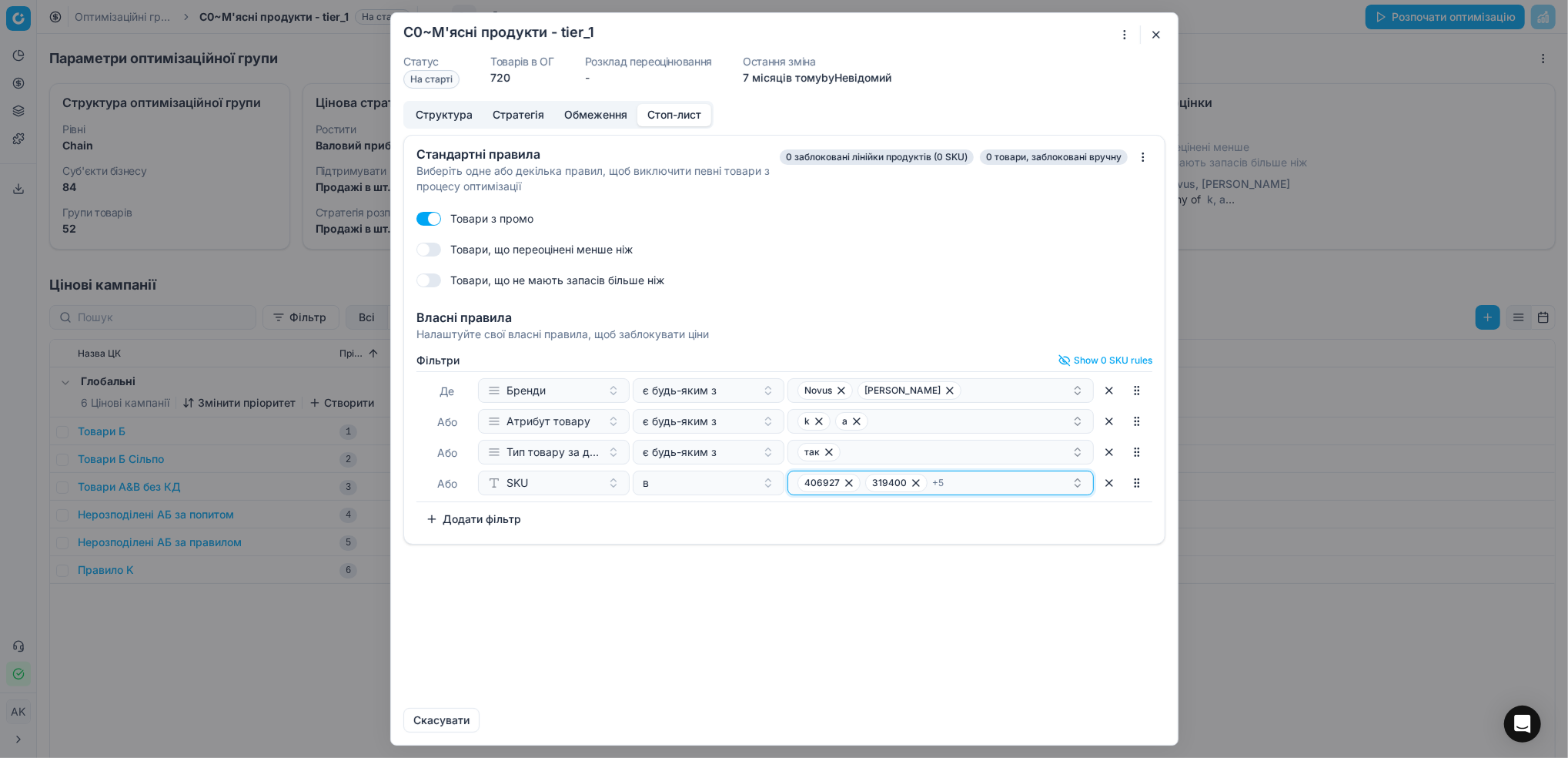
click at [978, 485] on div "406927 319400 + 5" at bounding box center [935, 483] width 274 height 18
paste input "433442"
type input "433442"
click at [902, 540] on div "433442" at bounding box center [942, 542] width 300 height 25
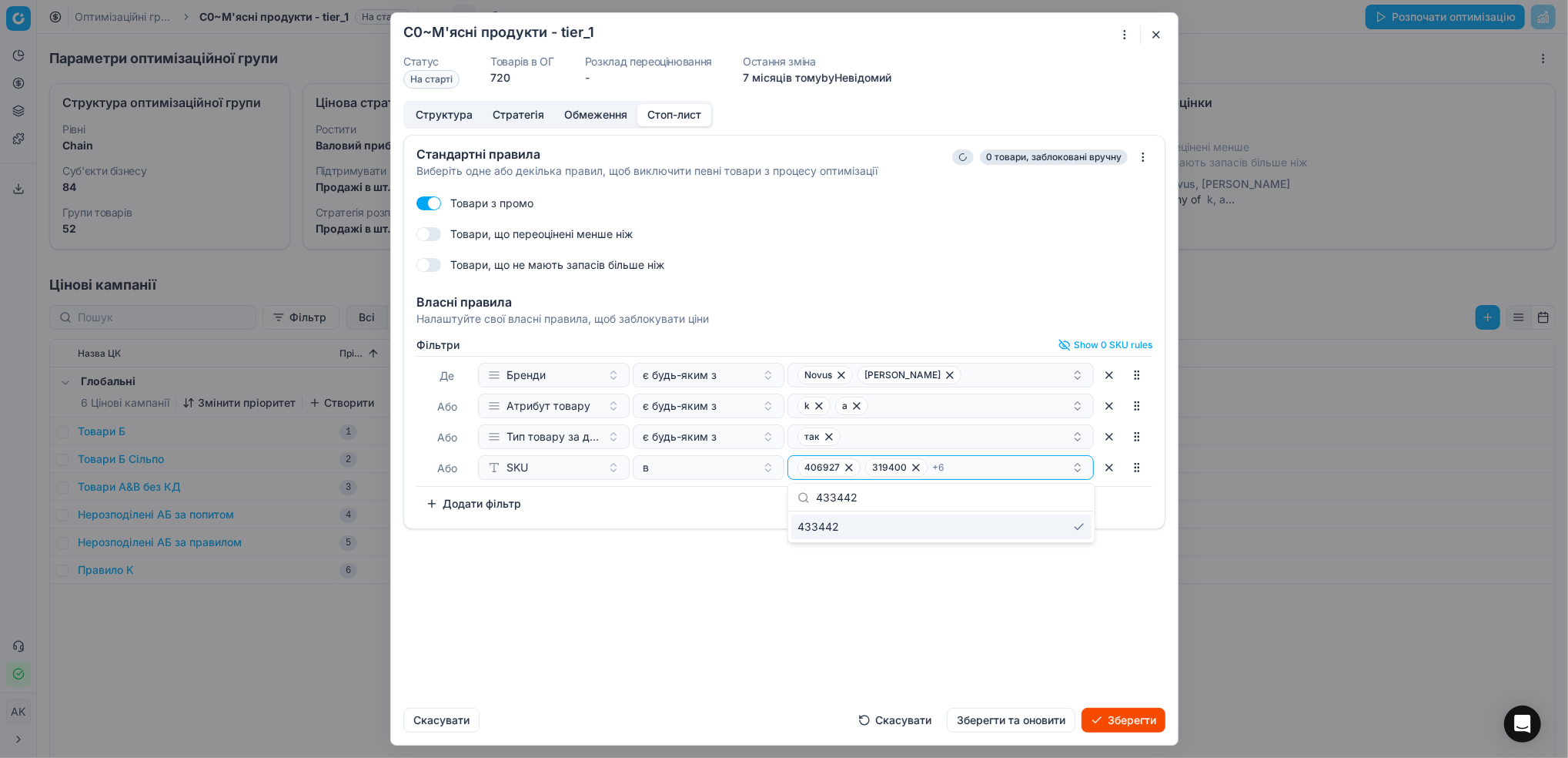
click at [903, 656] on div "Стандартні правила Виберіть одне або декілька правил, щоб виключити певні товар…" at bounding box center [785, 415] width 787 height 561
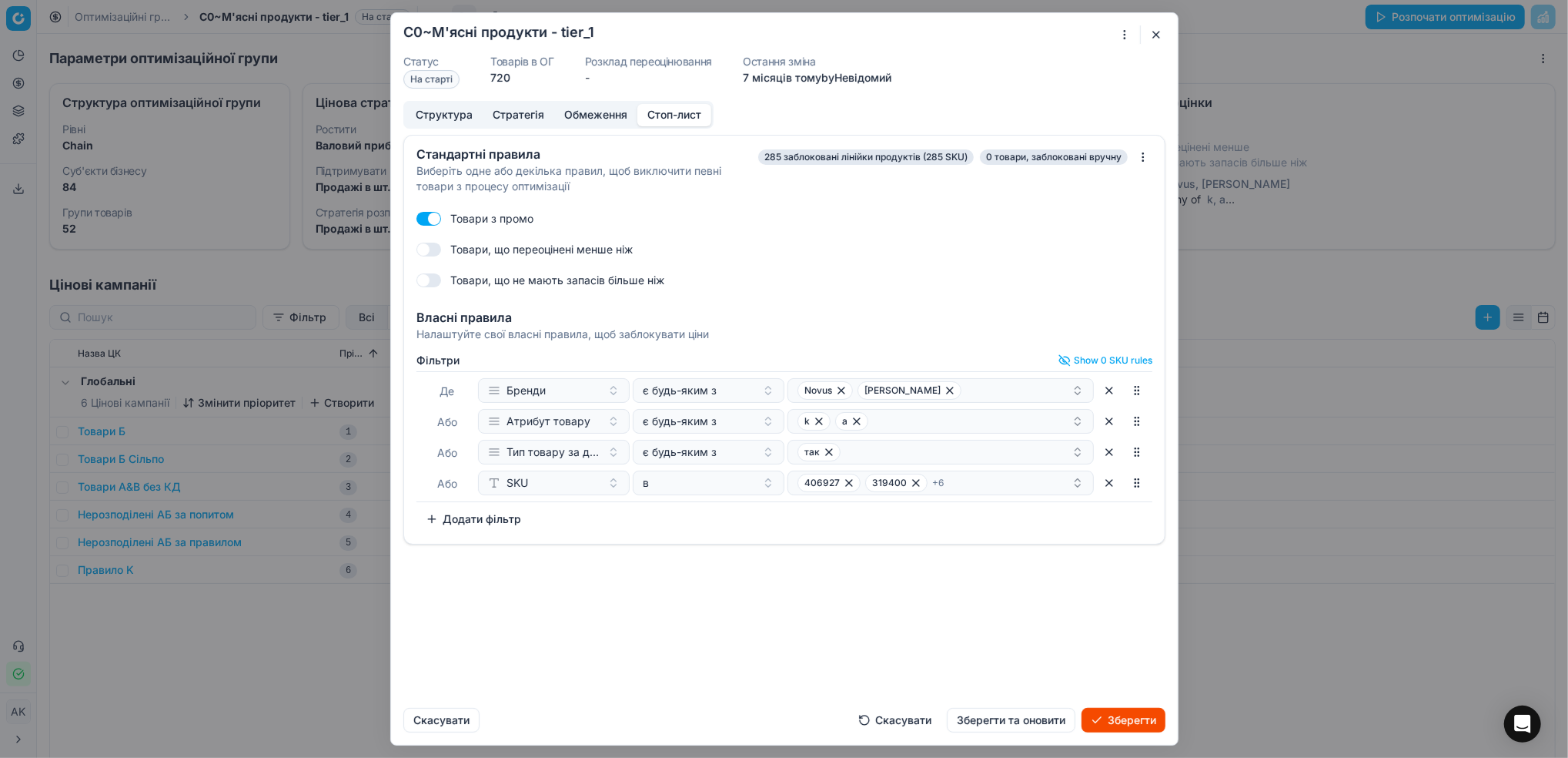
click at [1032, 723] on button "Зберегти та оновити" at bounding box center [1011, 720] width 129 height 25
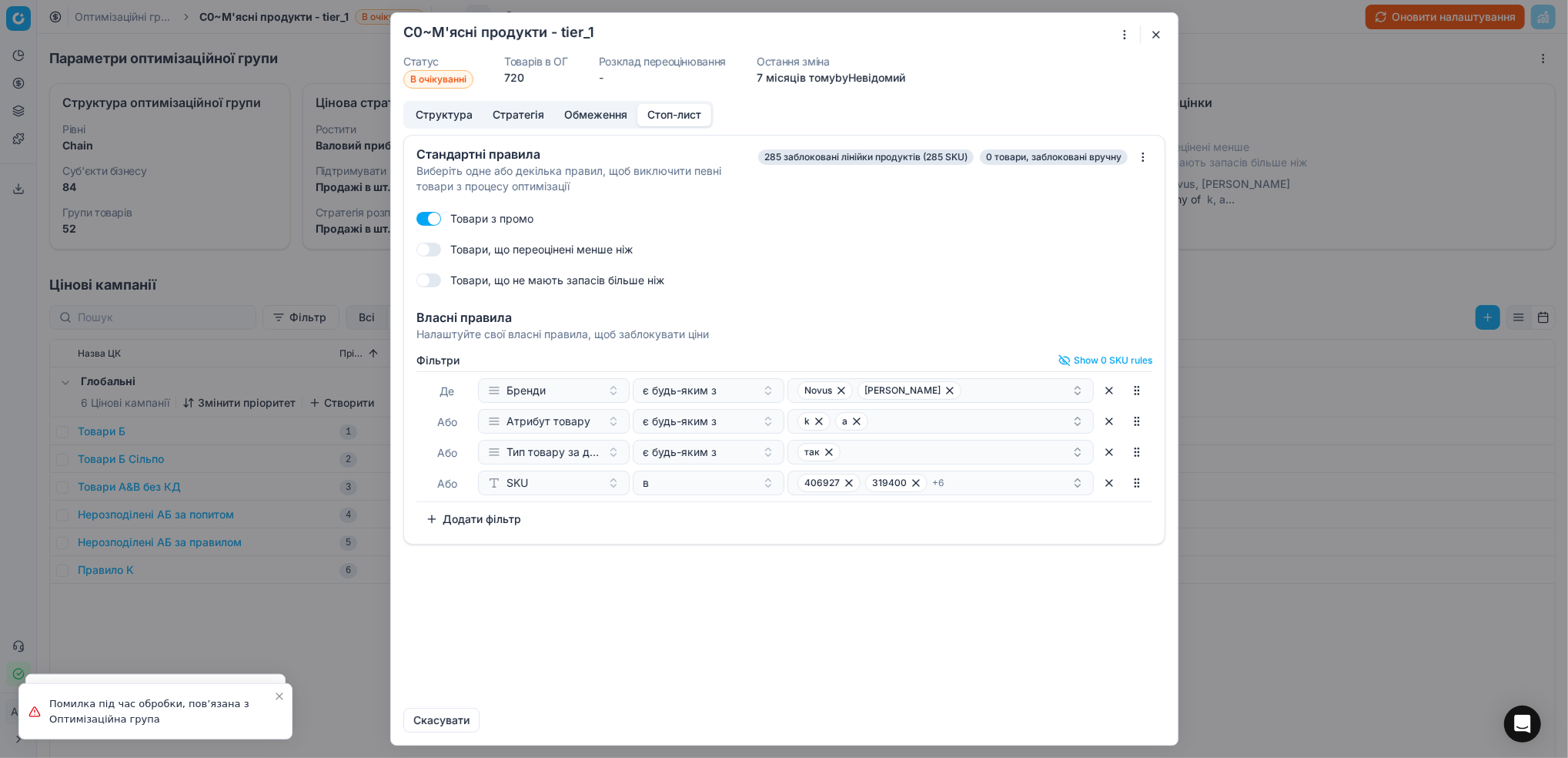
click at [1155, 38] on button "button" at bounding box center [1156, 35] width 18 height 18
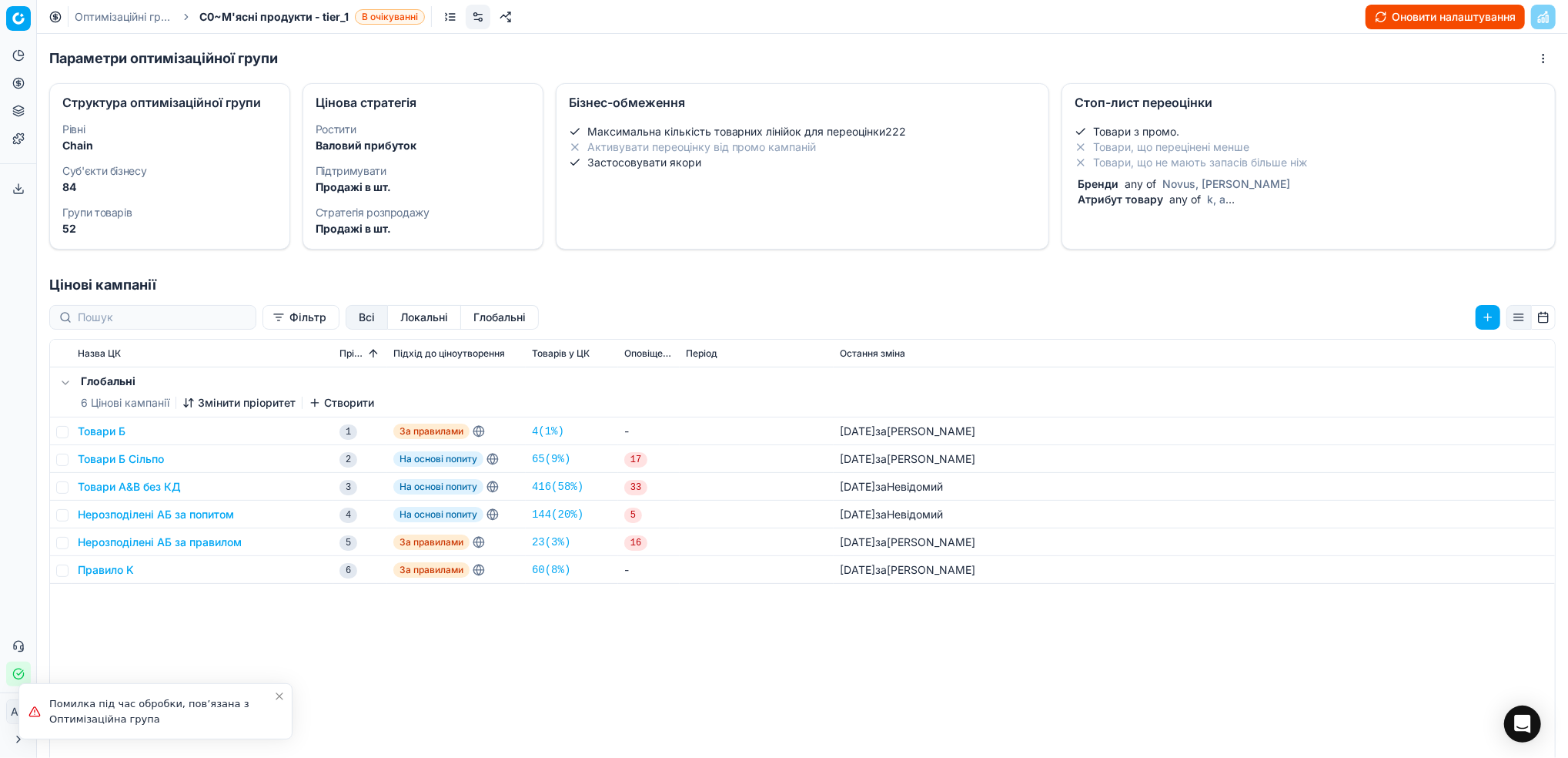
click at [1416, 20] on button "Оновити налаштування" at bounding box center [1445, 17] width 159 height 25
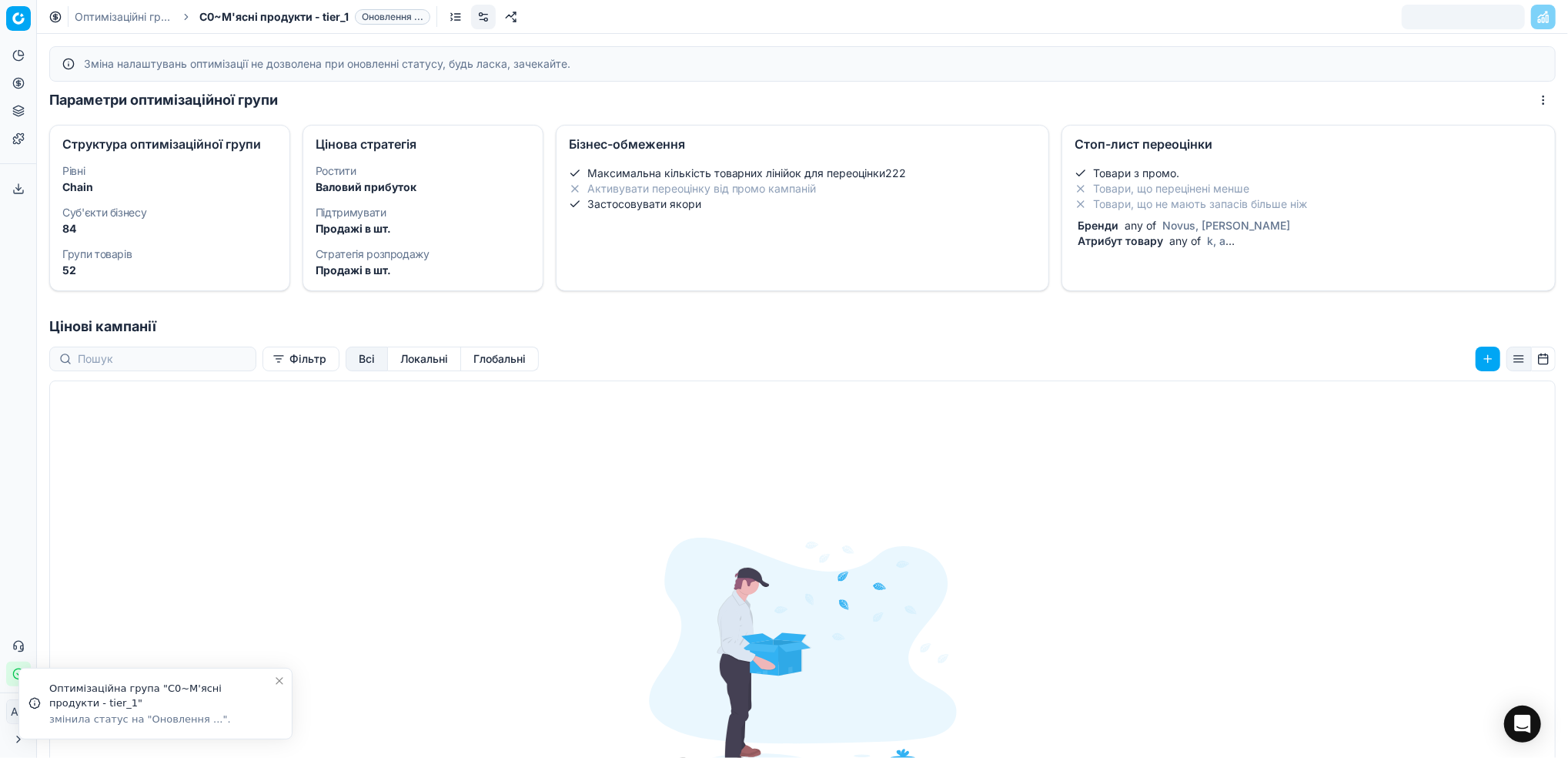
click at [104, 12] on link "Оптимізаційні групи" at bounding box center [124, 17] width 99 height 15
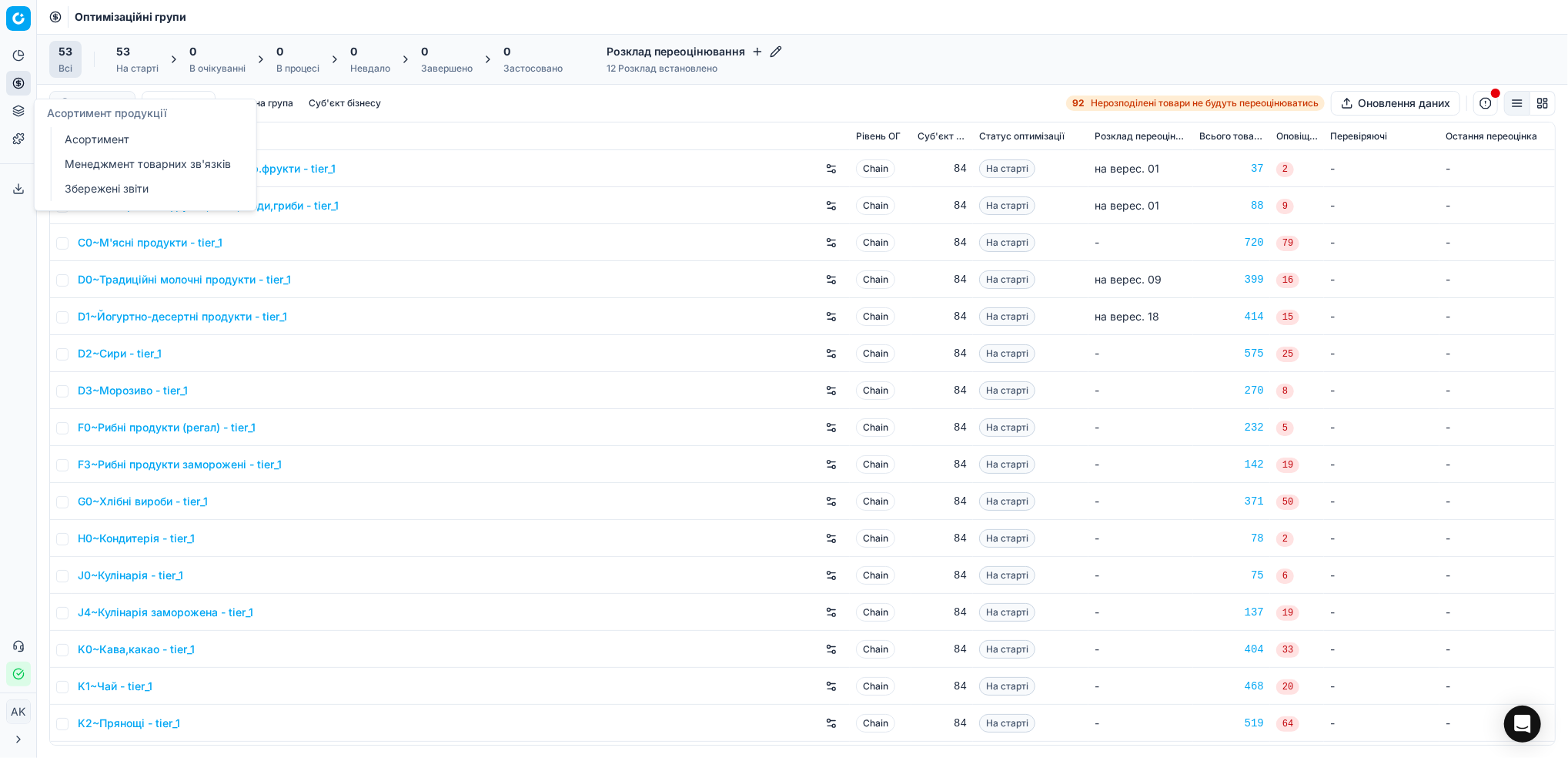
click at [99, 133] on link "Асортимент" at bounding box center [148, 139] width 179 height 22
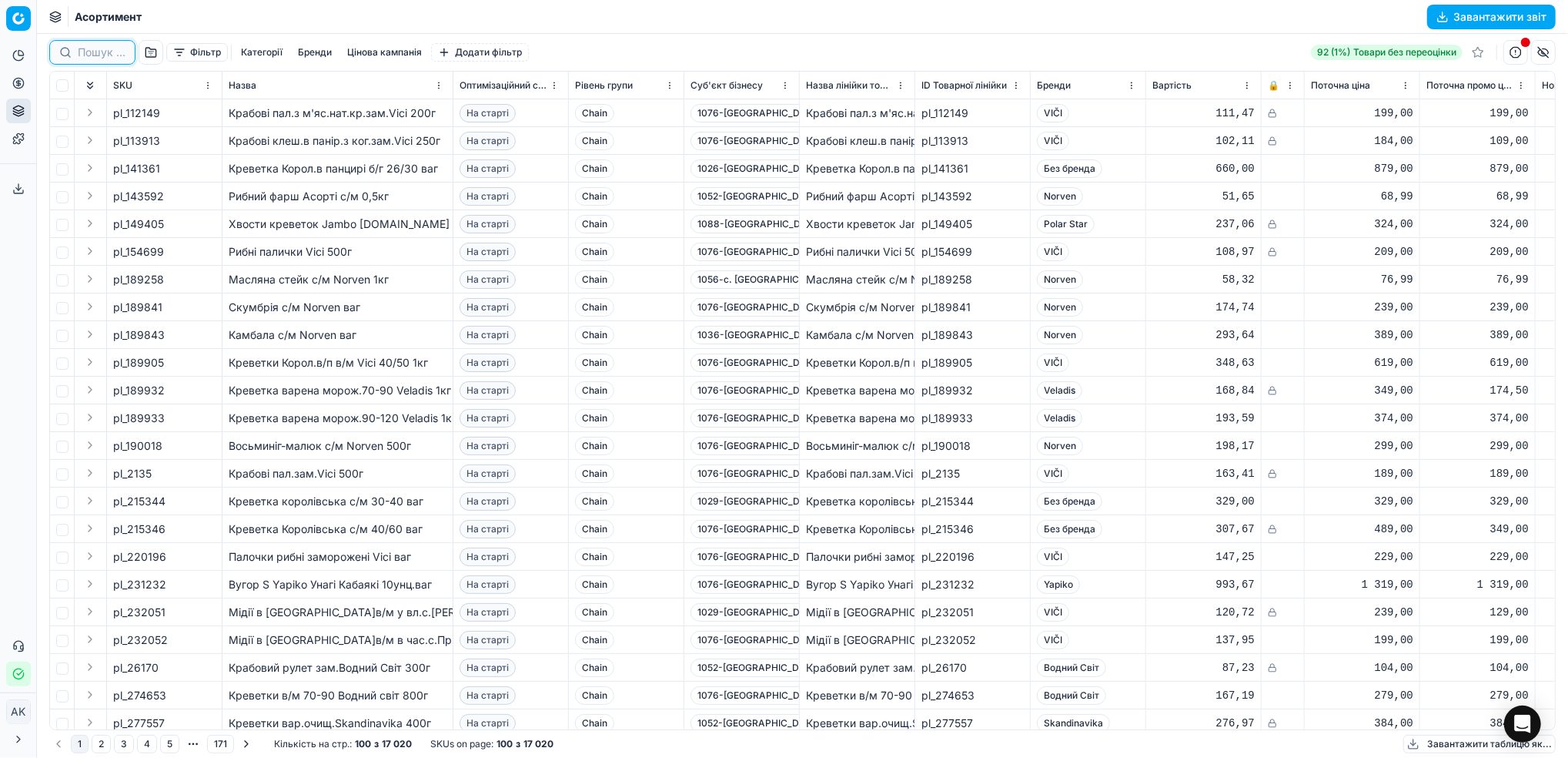
drag, startPoint x: 86, startPoint y: 49, endPoint x: 134, endPoint y: 61, distance: 49.5
click at [88, 49] on input at bounding box center [102, 52] width 48 height 15
paste input "202437"
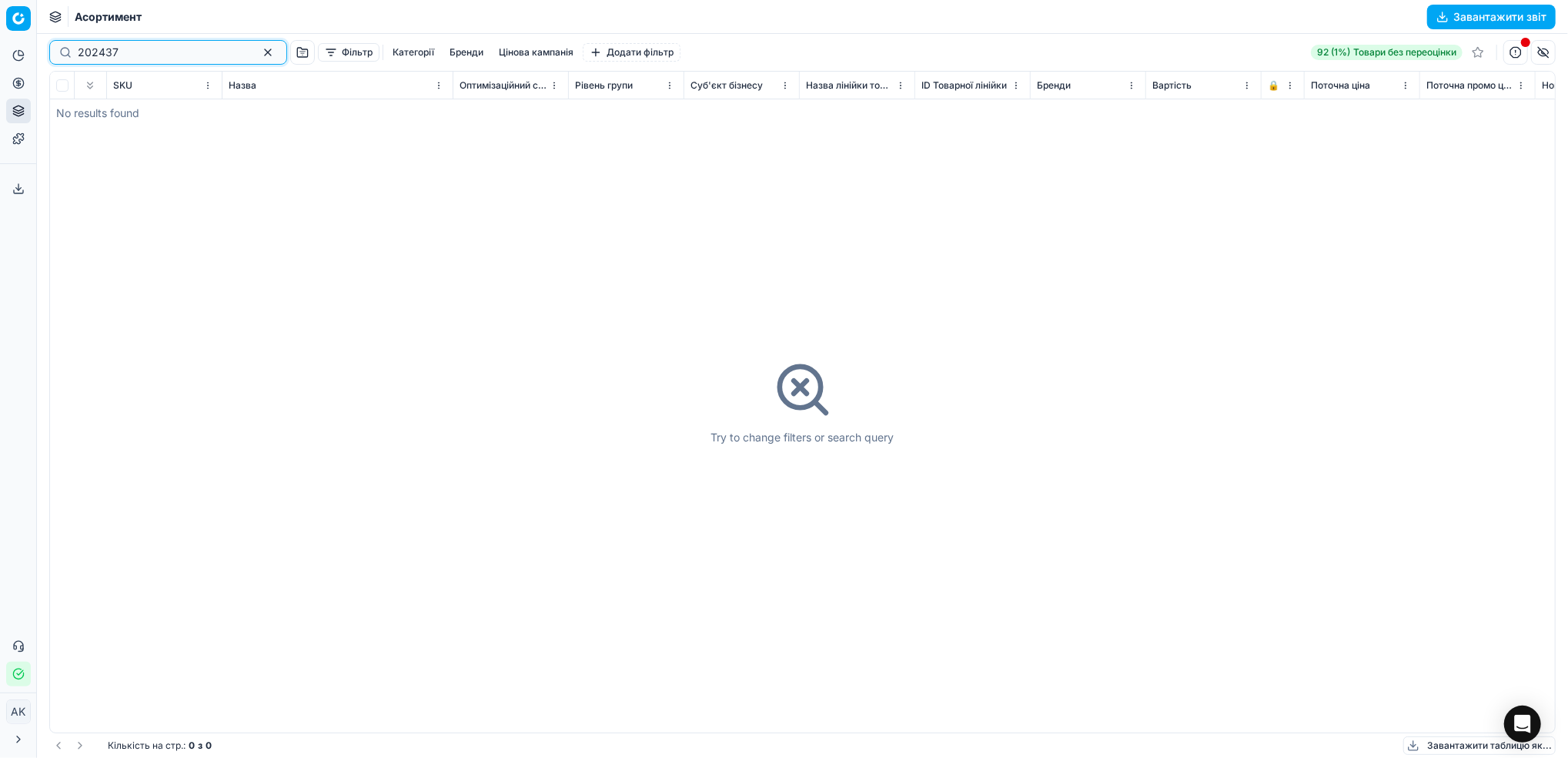
type input "202437"
click at [259, 49] on button "button" at bounding box center [268, 52] width 18 height 18
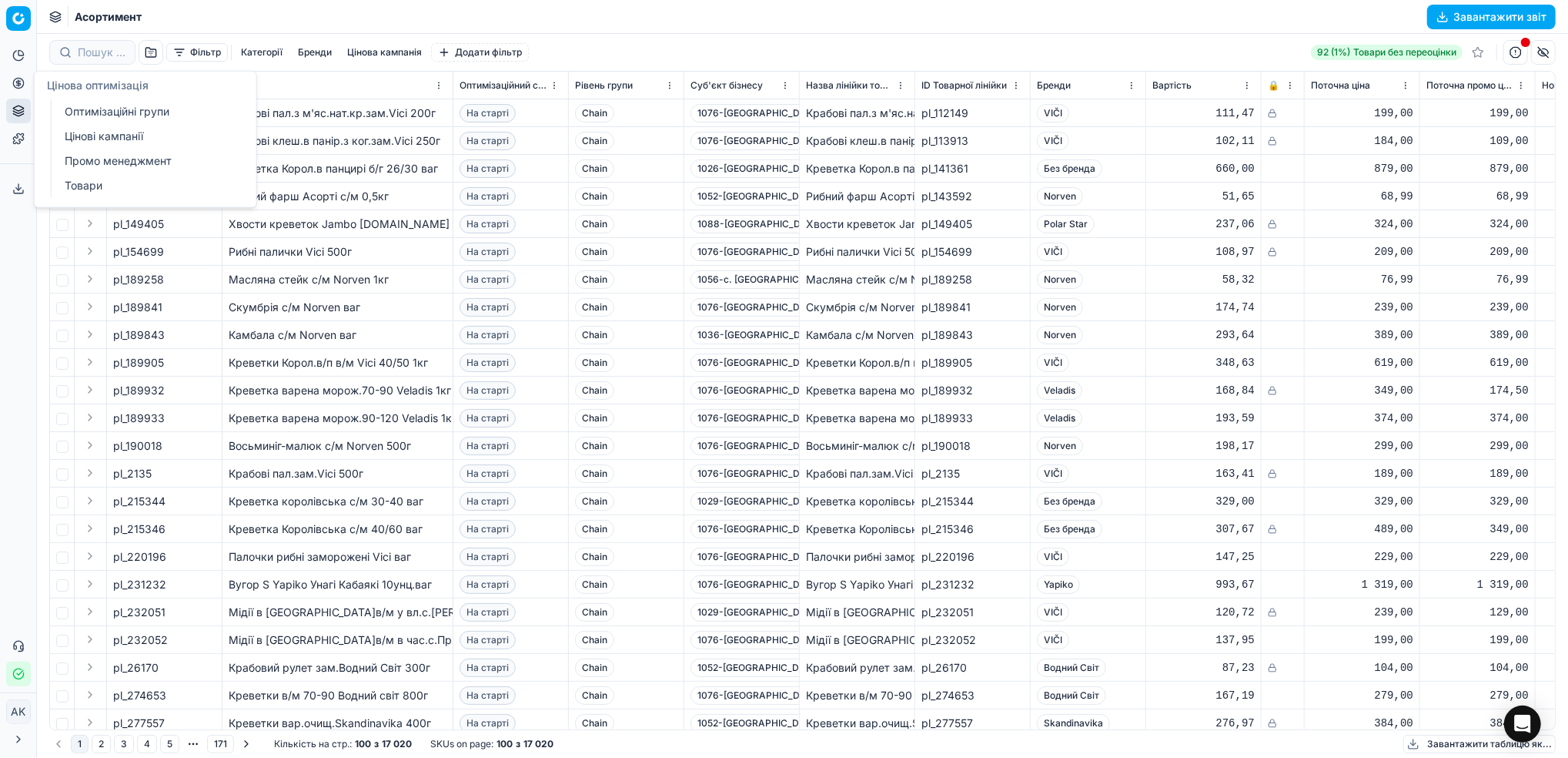
click at [125, 118] on link "Оптимізаційні групи" at bounding box center [148, 112] width 179 height 22
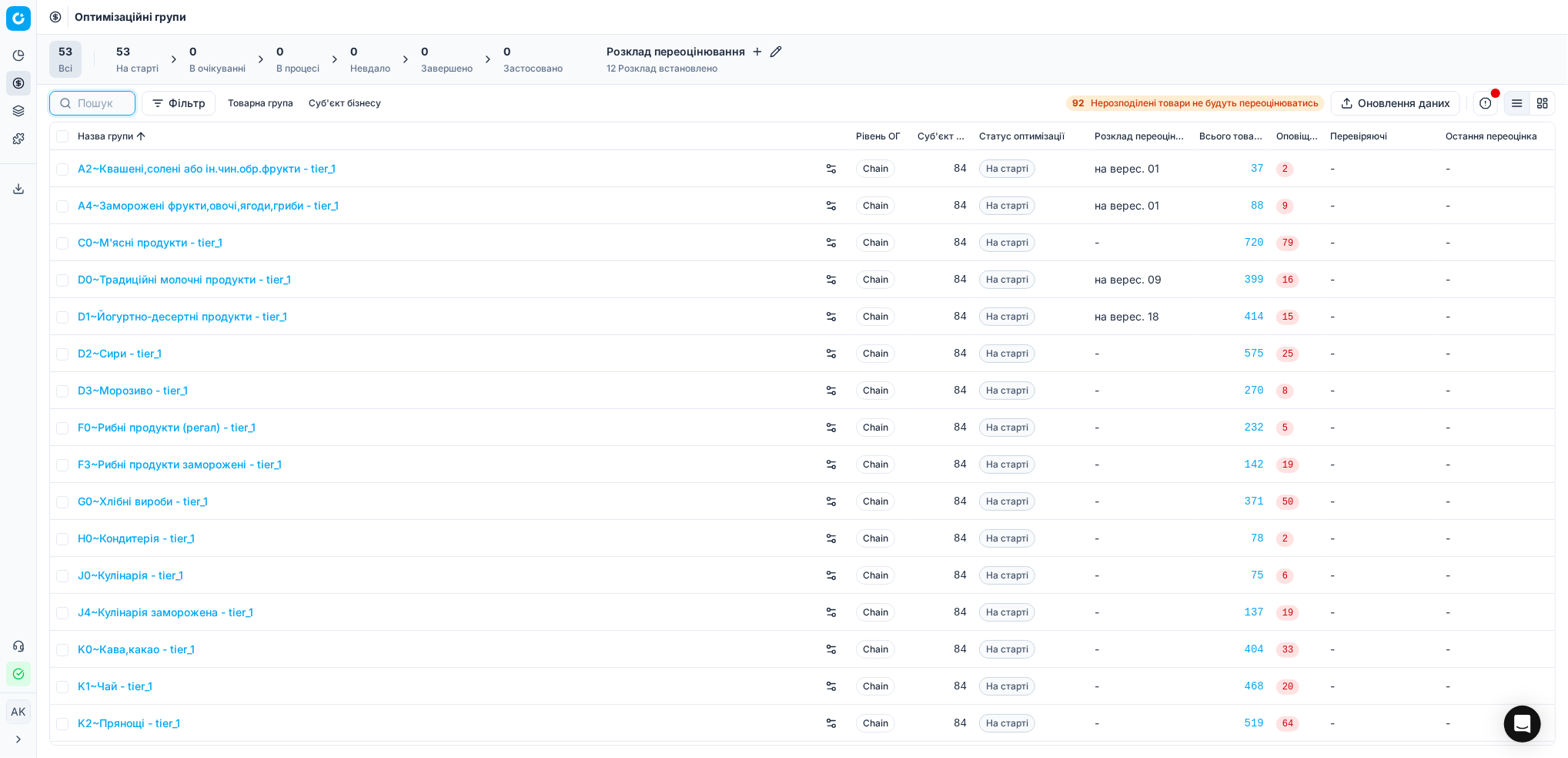
click at [84, 102] on input at bounding box center [102, 103] width 48 height 15
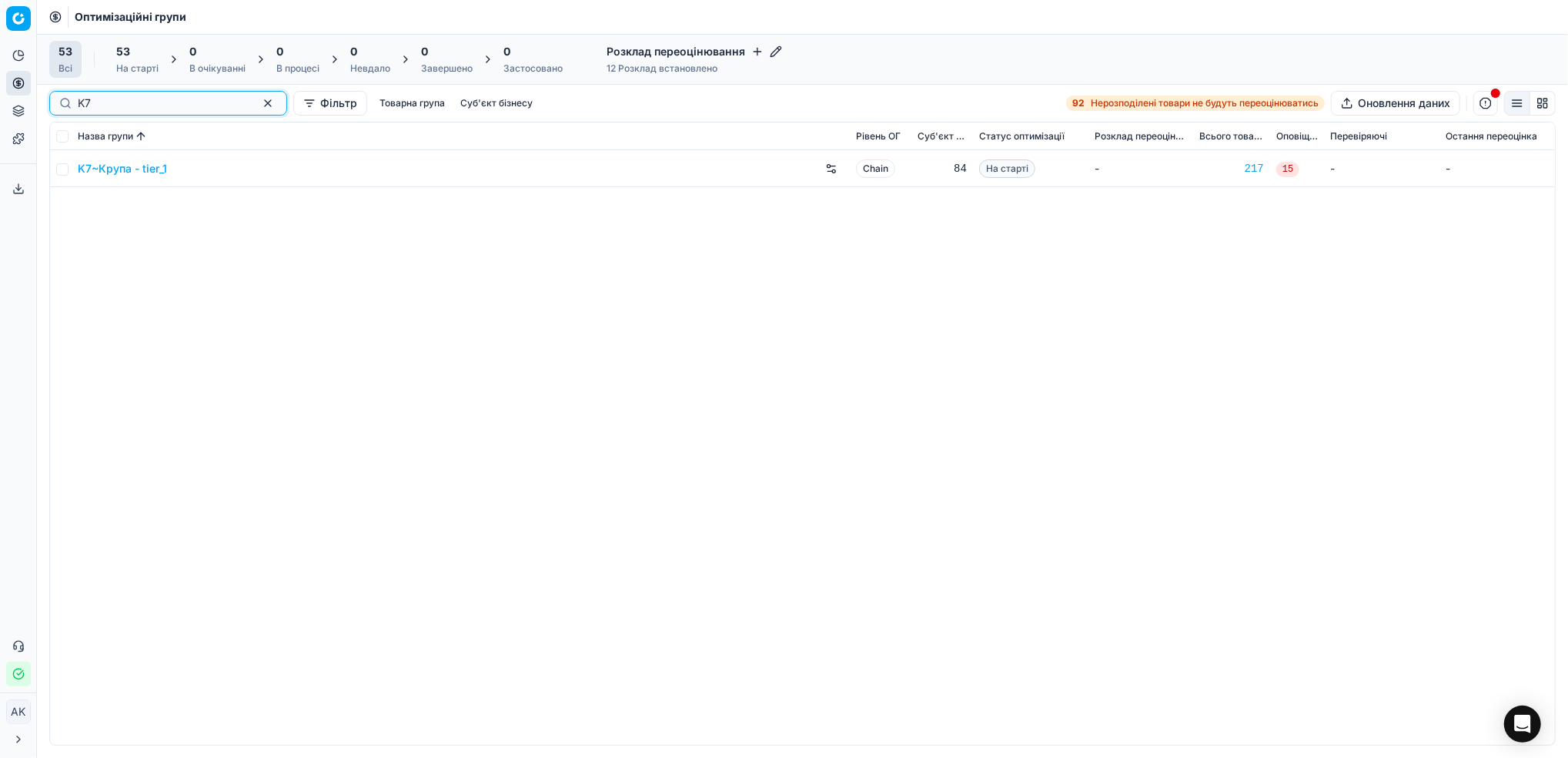
type input "K7"
click at [122, 168] on link "K7~Крупа - tier_1" at bounding box center [122, 169] width 89 height 15
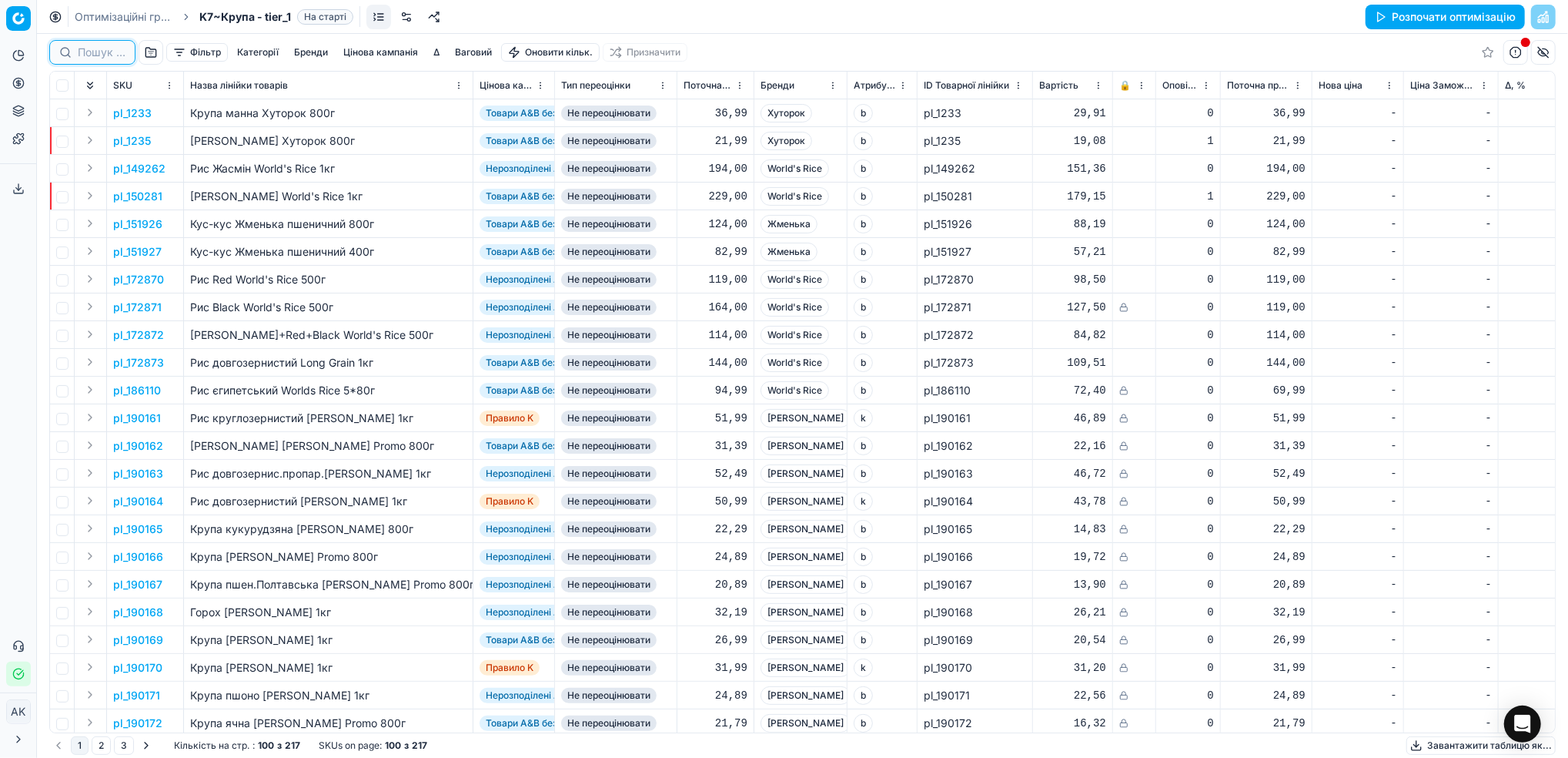
click at [92, 57] on input at bounding box center [102, 52] width 48 height 15
paste input "202437"
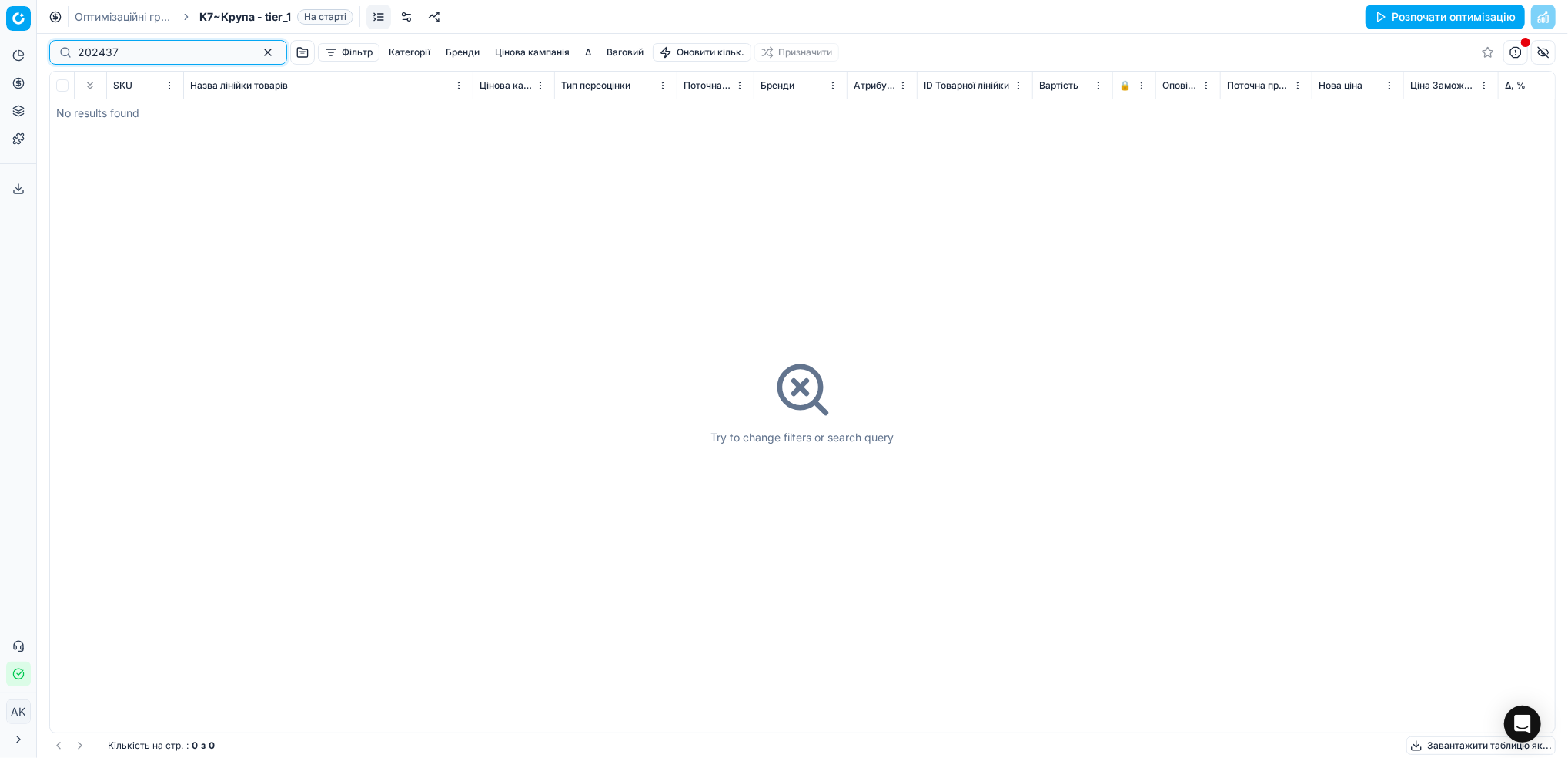
type input "202437"
click at [259, 50] on button "button" at bounding box center [268, 52] width 18 height 18
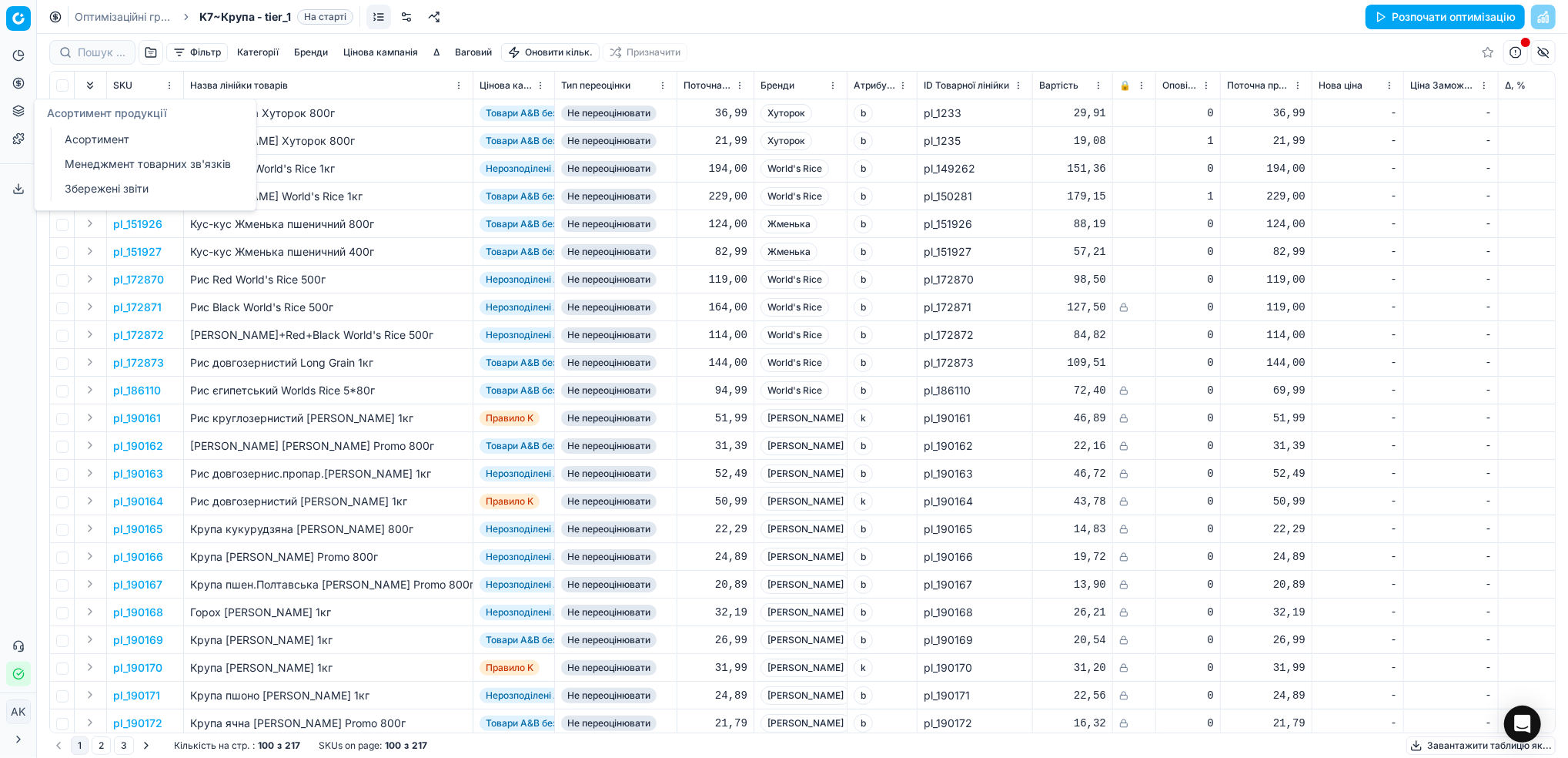
click at [90, 135] on link "Асортимент" at bounding box center [148, 139] width 179 height 22
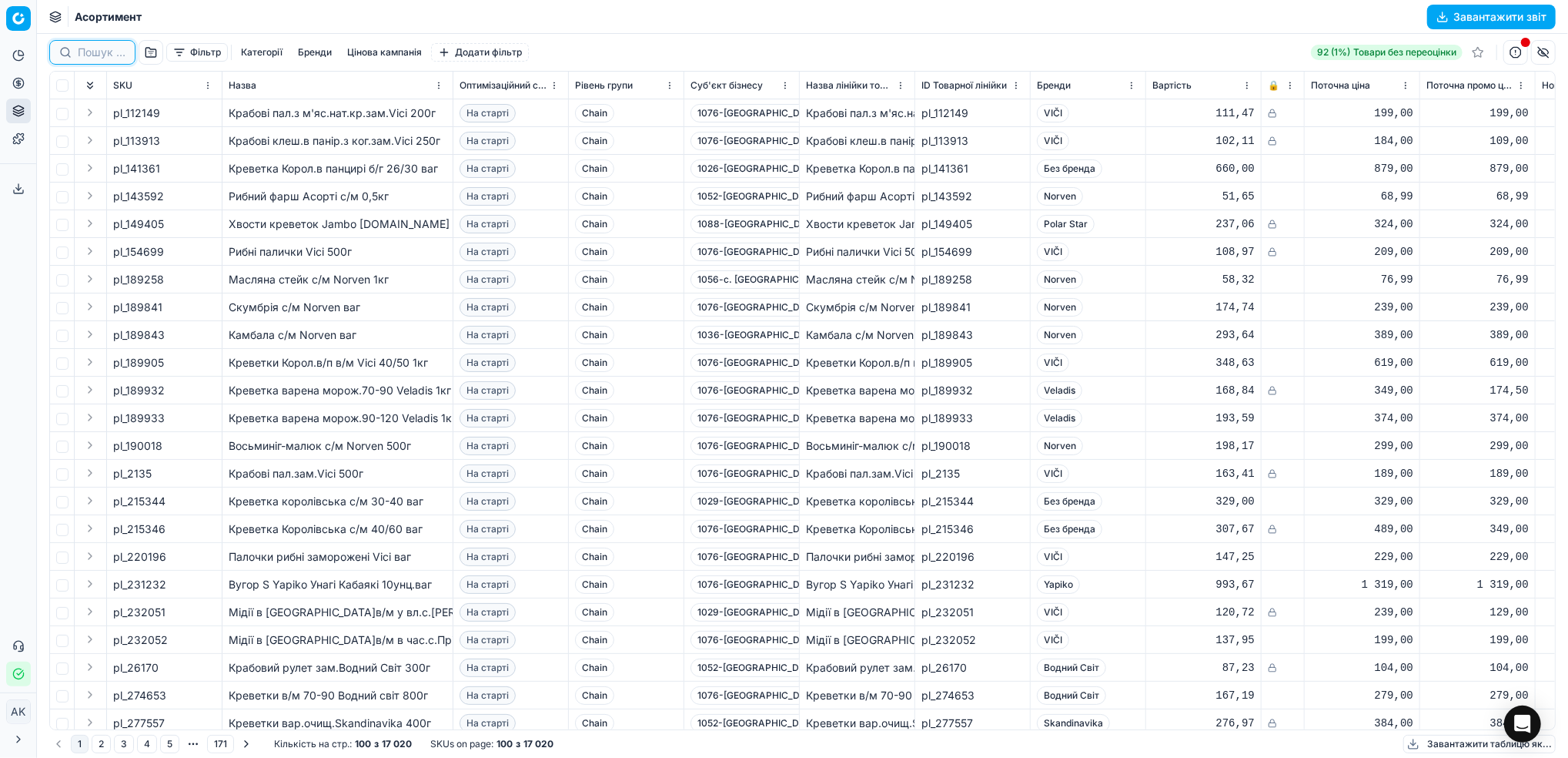
click at [80, 50] on input at bounding box center [102, 52] width 48 height 15
paste input "410041"
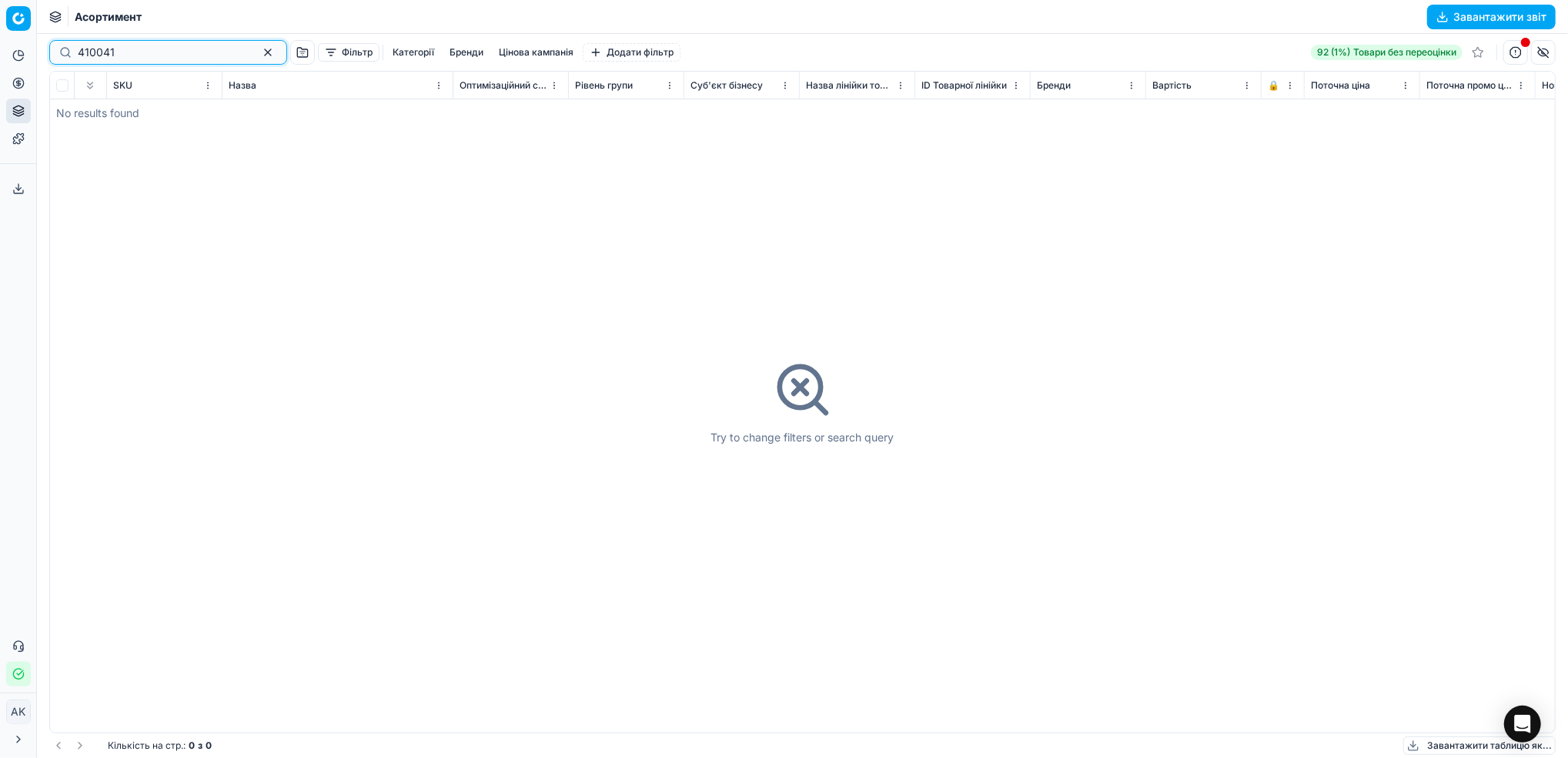
type input "410041"
click at [259, 58] on button "button" at bounding box center [268, 52] width 18 height 18
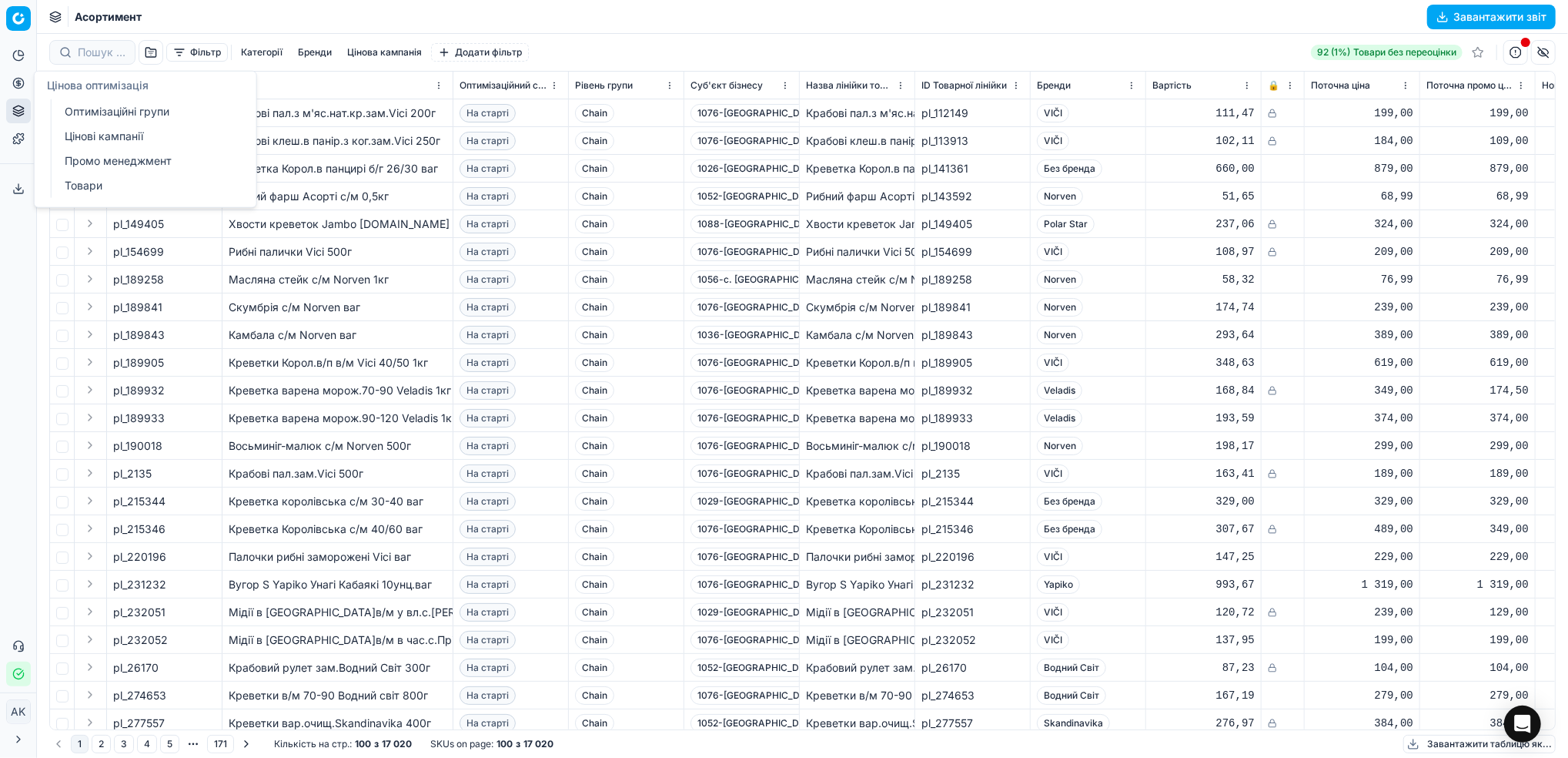
click at [103, 111] on link "Оптимізаційні групи" at bounding box center [148, 112] width 179 height 22
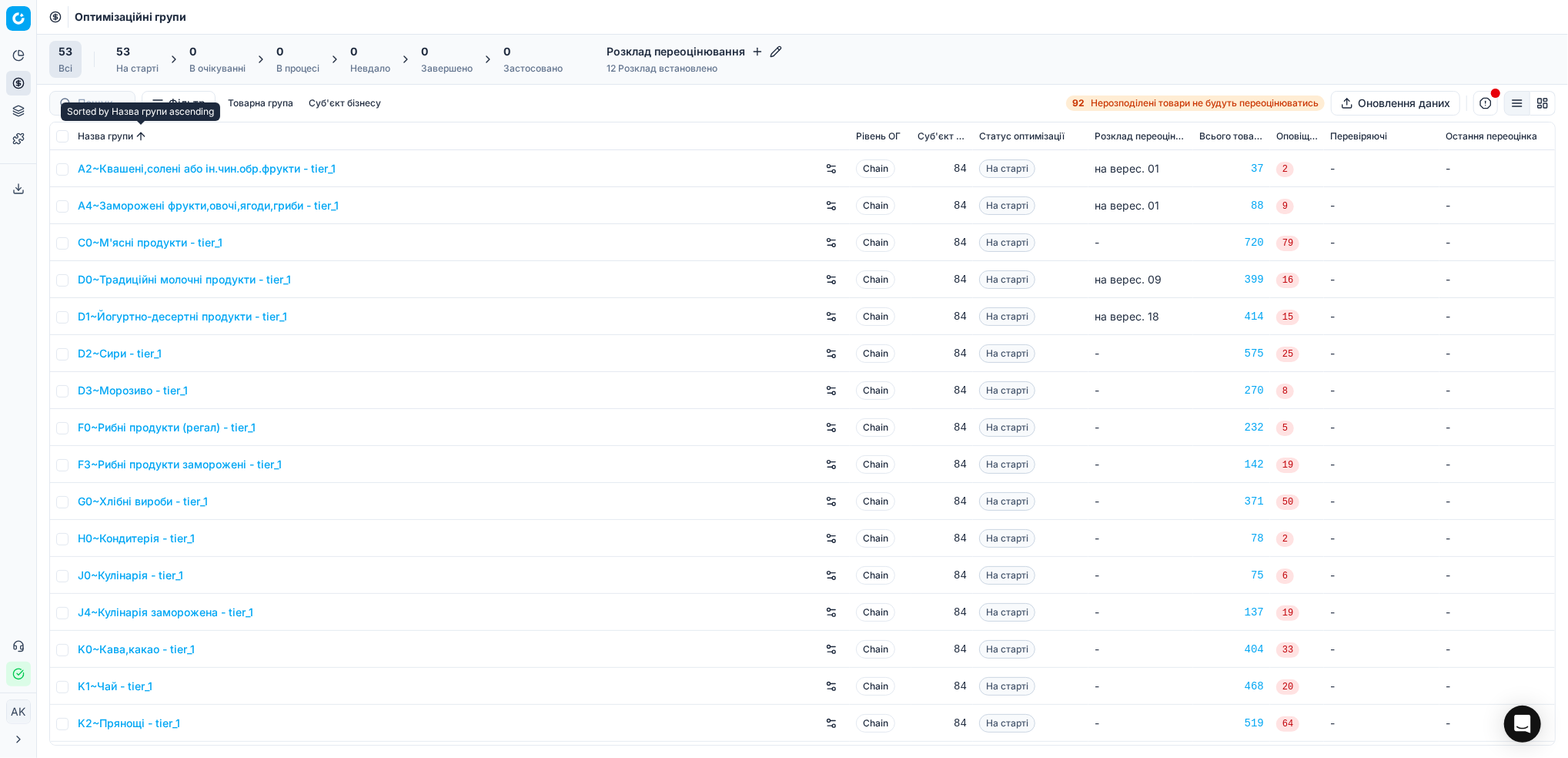
click at [134, 134] on button "Sorted by Назва групи ascending" at bounding box center [141, 136] width 15 height 15
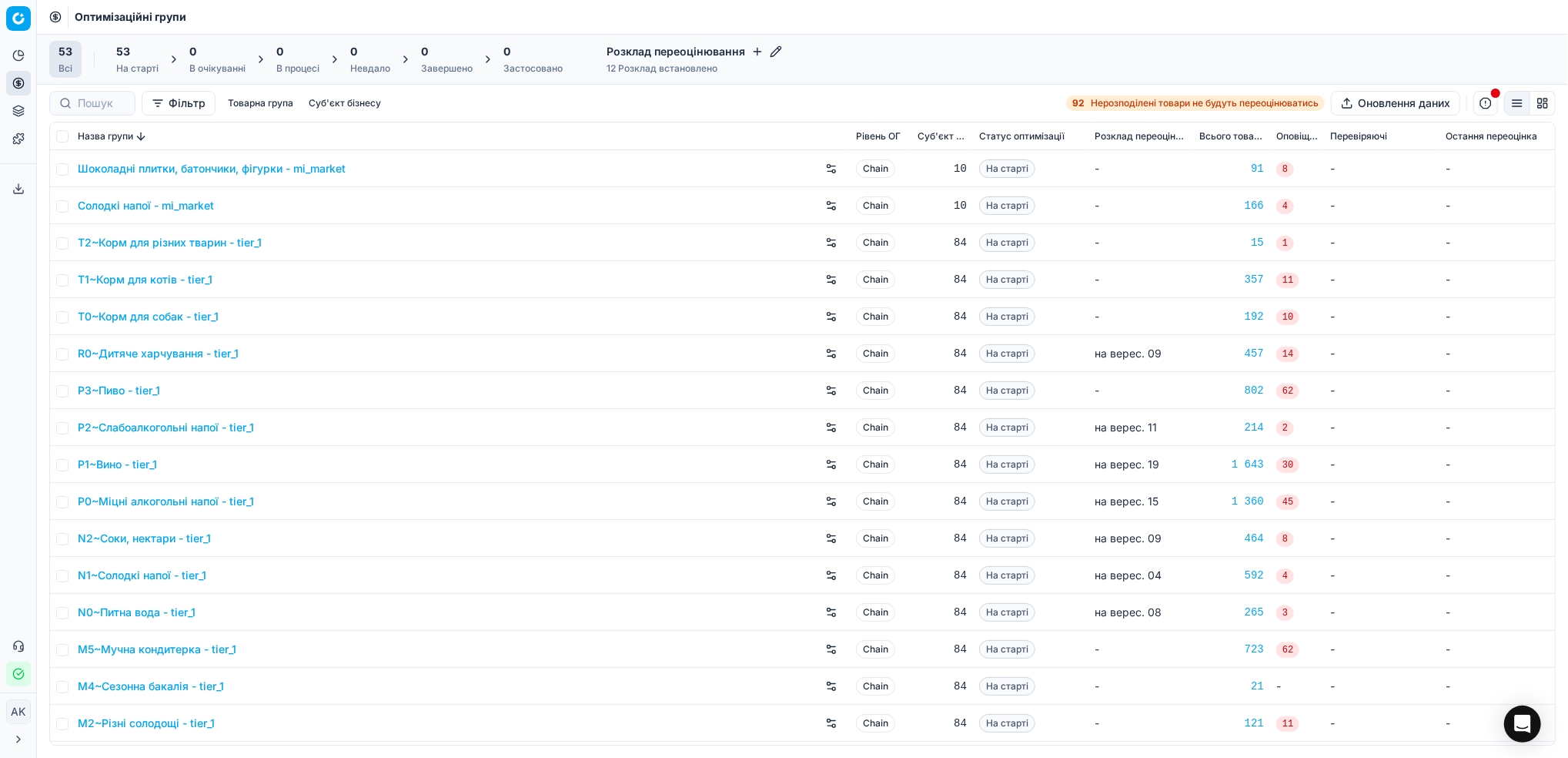
click at [138, 139] on button "Sorted by Назва групи descending" at bounding box center [141, 136] width 15 height 15
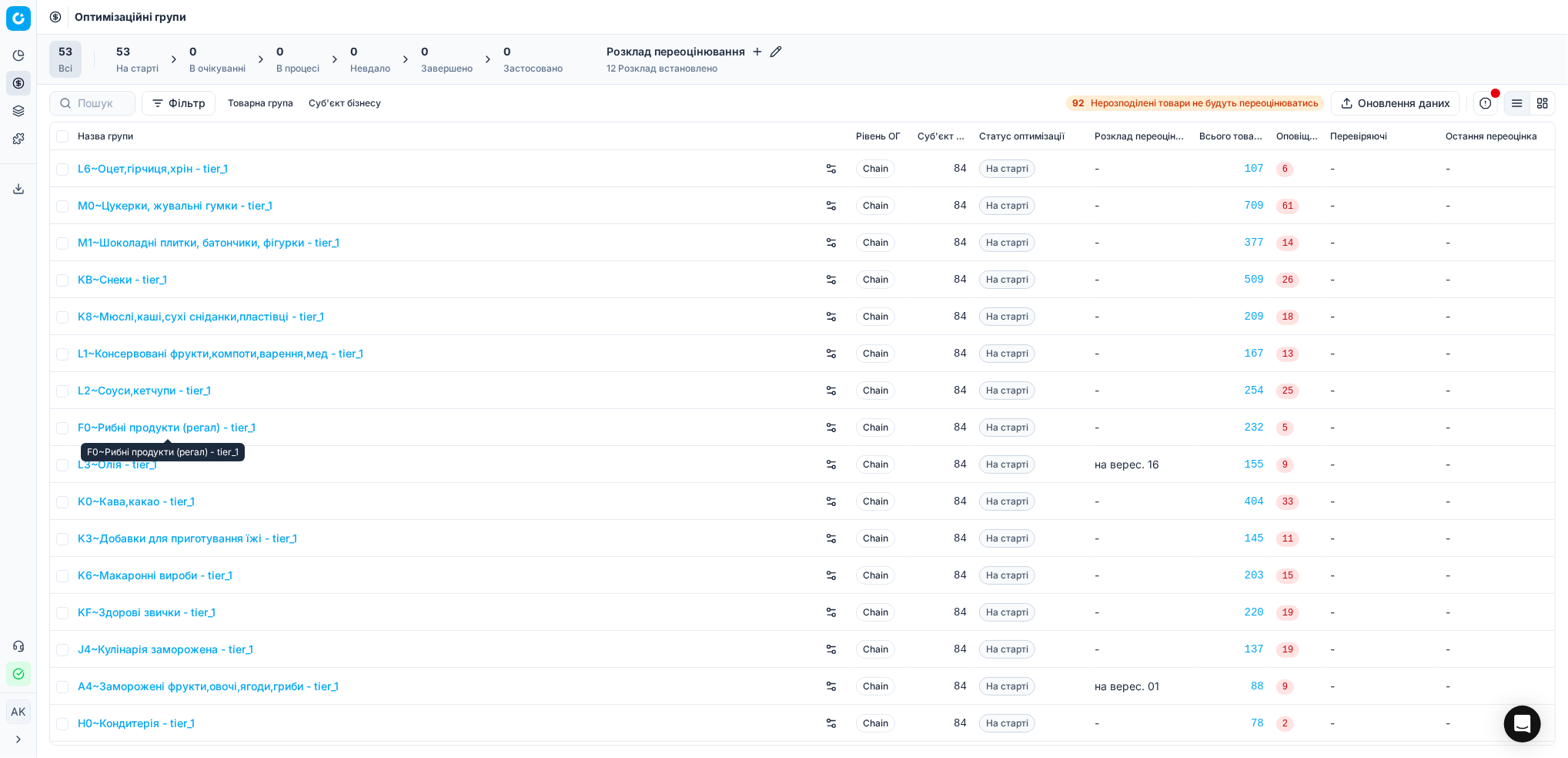
click at [139, 393] on link "L2~Соуси,кетчупи - tier_1" at bounding box center [144, 391] width 133 height 15
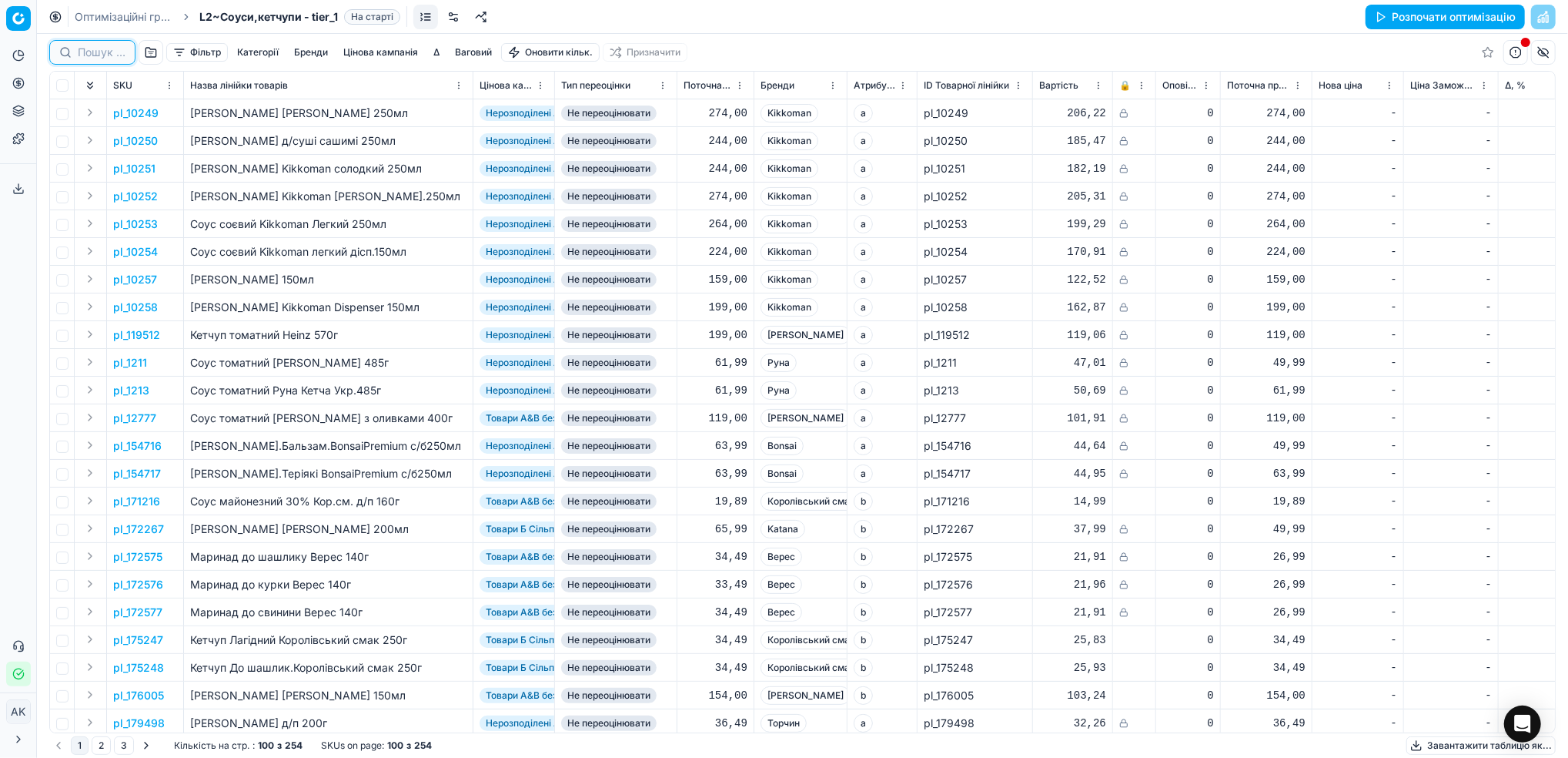
click at [93, 49] on input at bounding box center [102, 52] width 48 height 15
paste input "410041"
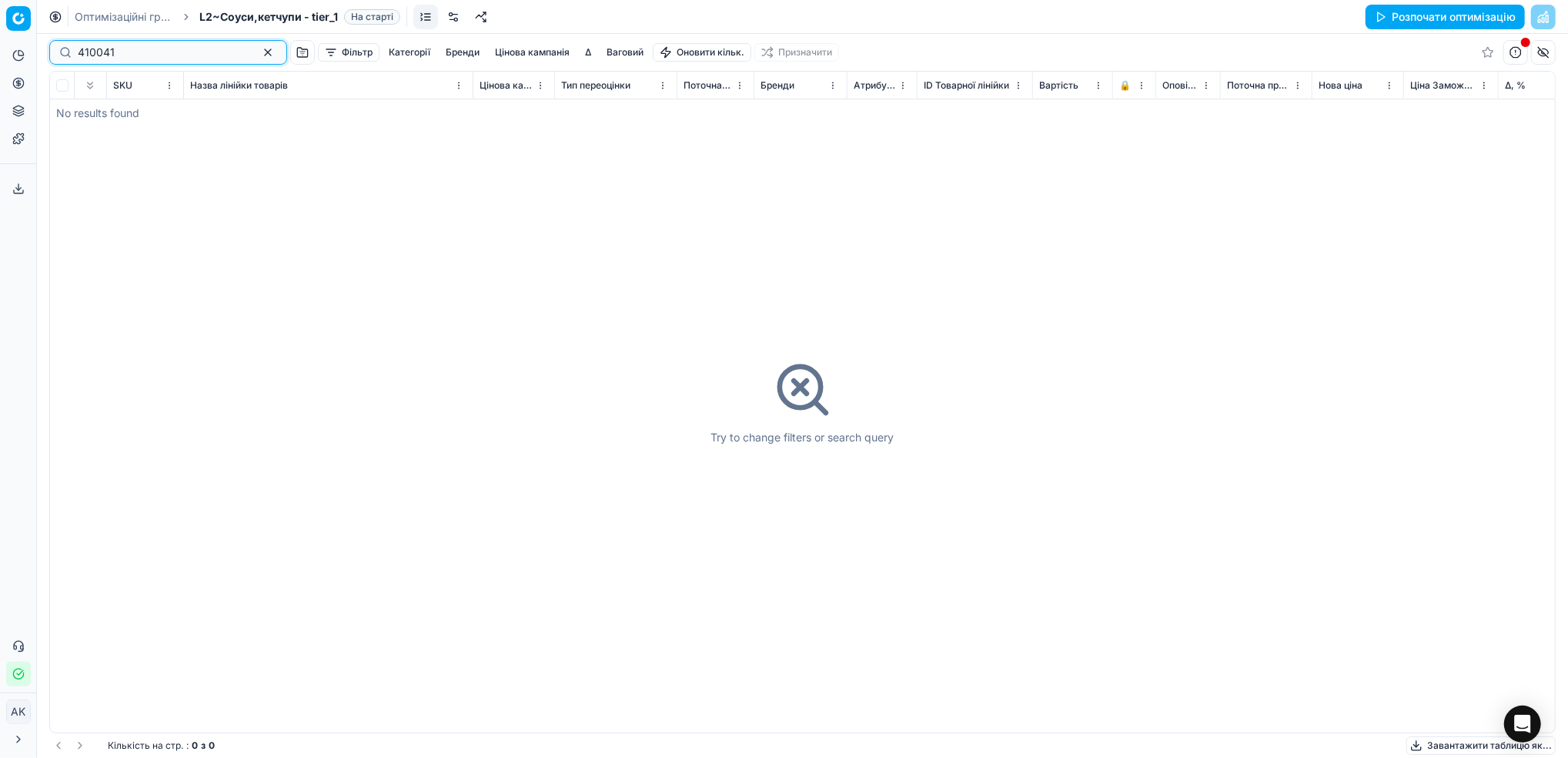
type input "410041"
click at [259, 51] on button "button" at bounding box center [268, 52] width 18 height 18
click at [189, 56] on button "Фільтр" at bounding box center [197, 52] width 62 height 18
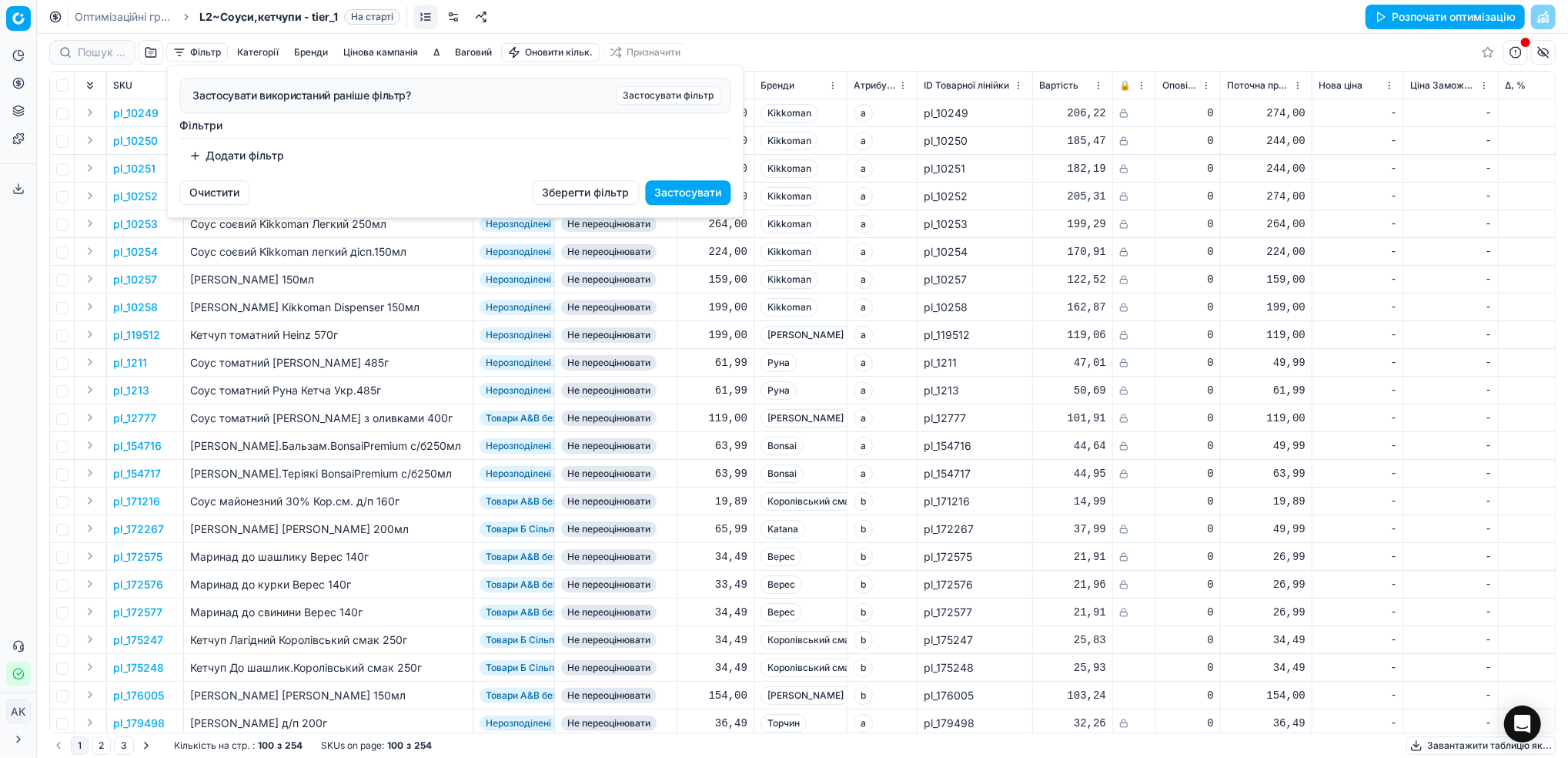
click at [215, 163] on button "Додати фільтр" at bounding box center [237, 156] width 114 height 25
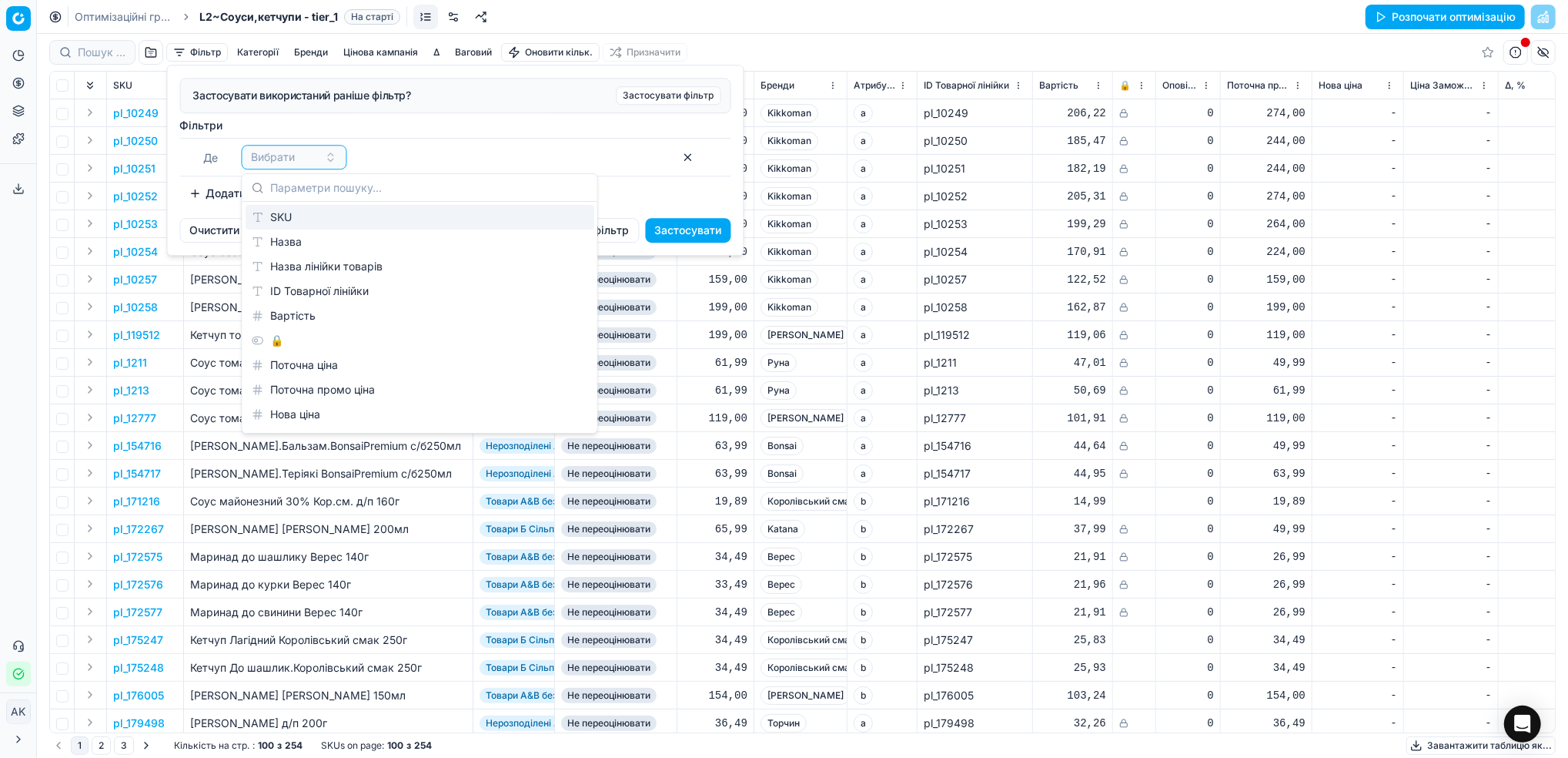
click at [320, 213] on div "SKU" at bounding box center [420, 217] width 349 height 25
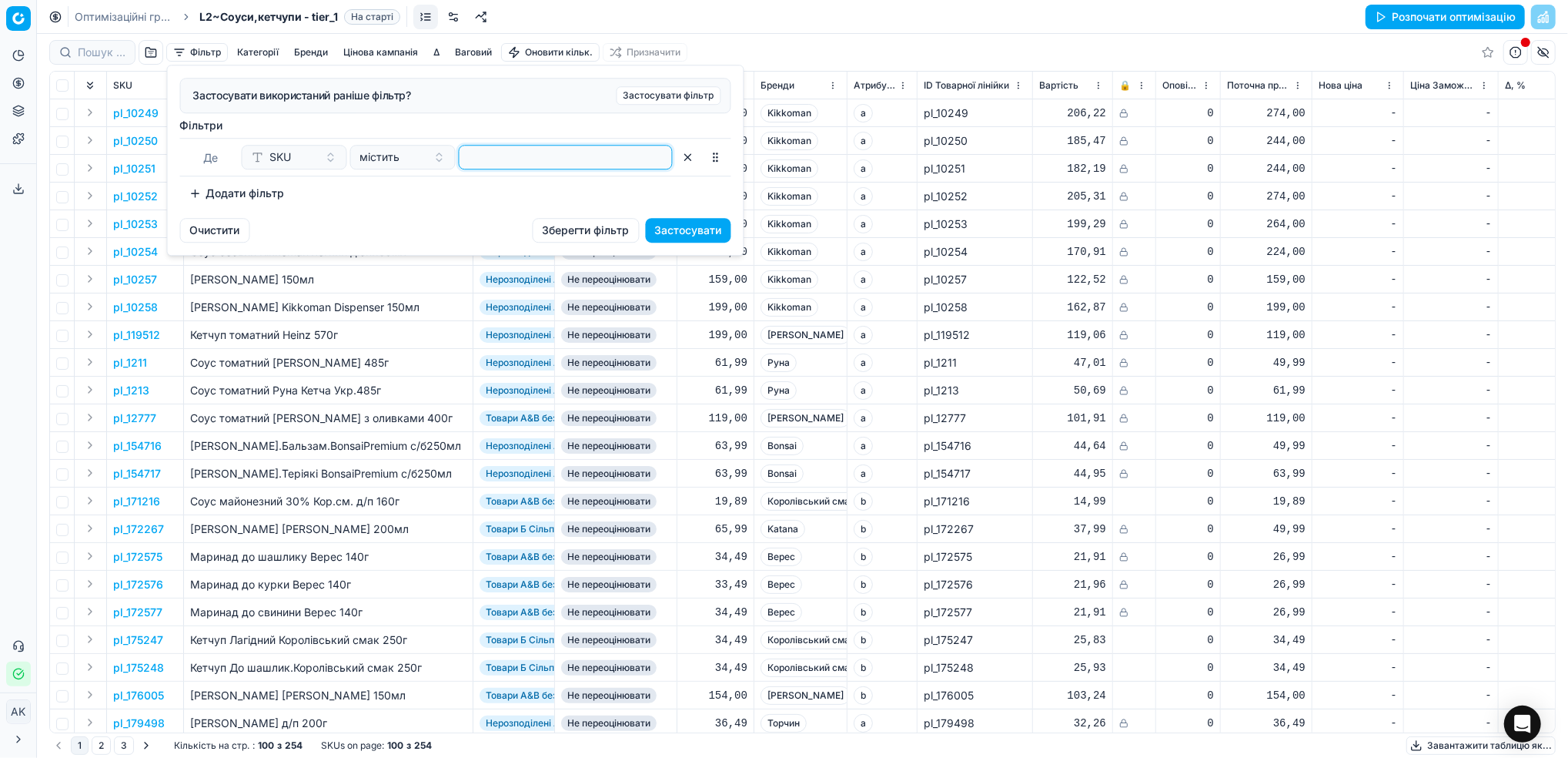
click at [495, 160] on input at bounding box center [566, 157] width 200 height 23
paste input "410041"
type input "410041"
click at [705, 224] on button "Застосувати" at bounding box center [689, 230] width 85 height 25
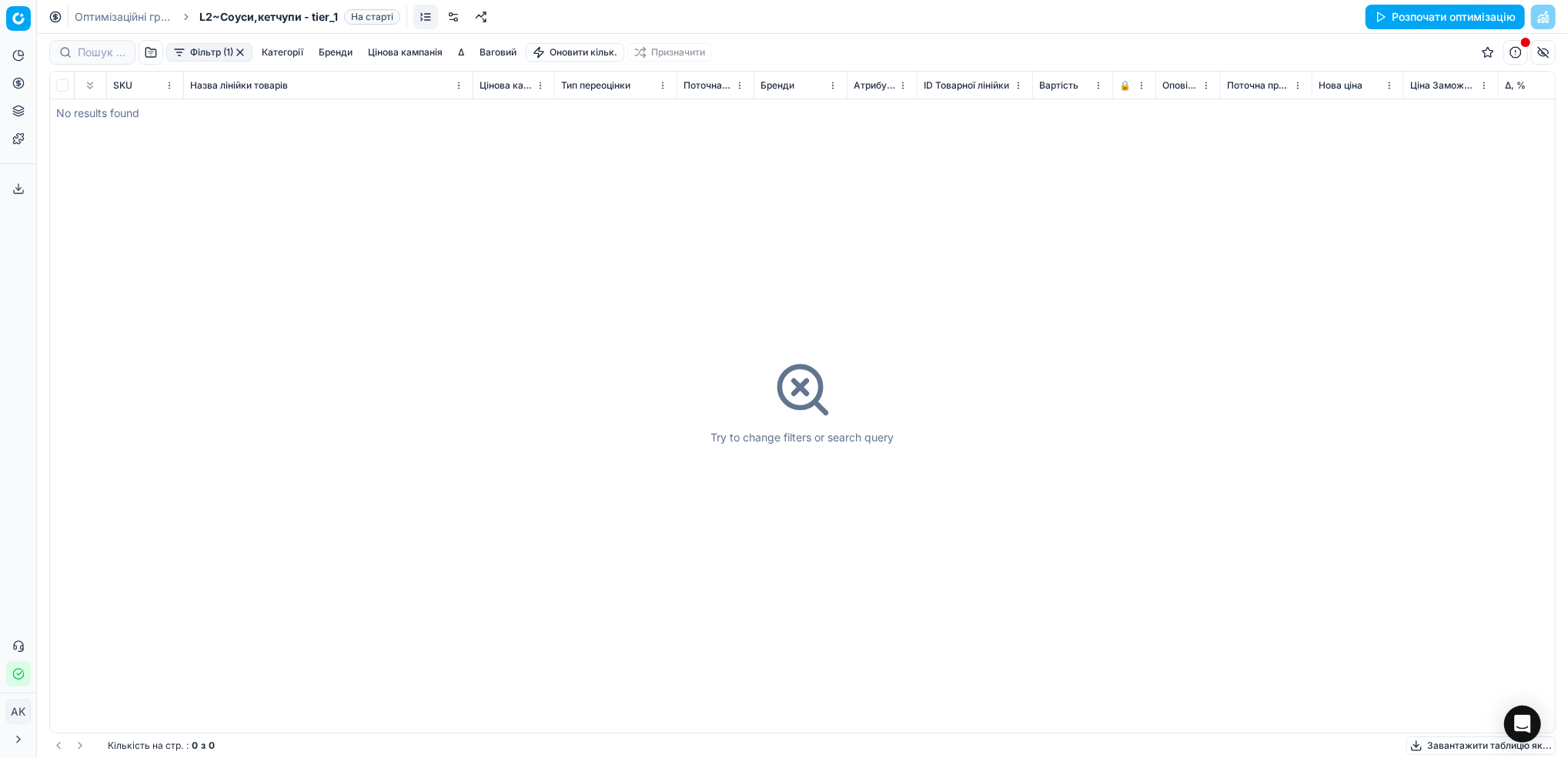
click at [235, 48] on button "button" at bounding box center [240, 52] width 12 height 12
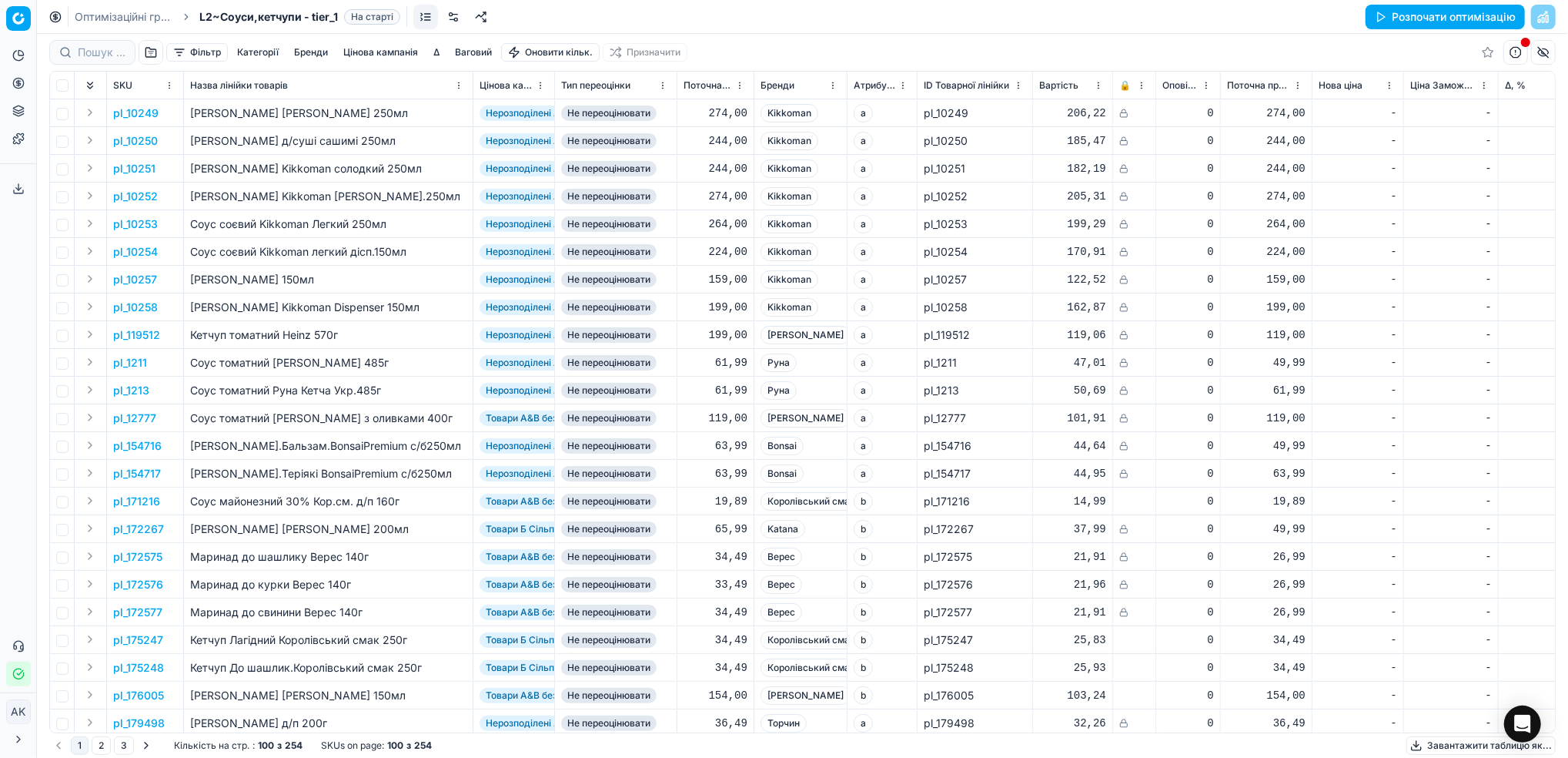
click at [95, 28] on div "Оптимізаційні групи L2~Соуси,кетчупи - tier_1 На старті Розпочати оптимізацію" at bounding box center [802, 17] width 1531 height 34
click at [99, 13] on link "Оптимізаційні групи" at bounding box center [124, 17] width 99 height 15
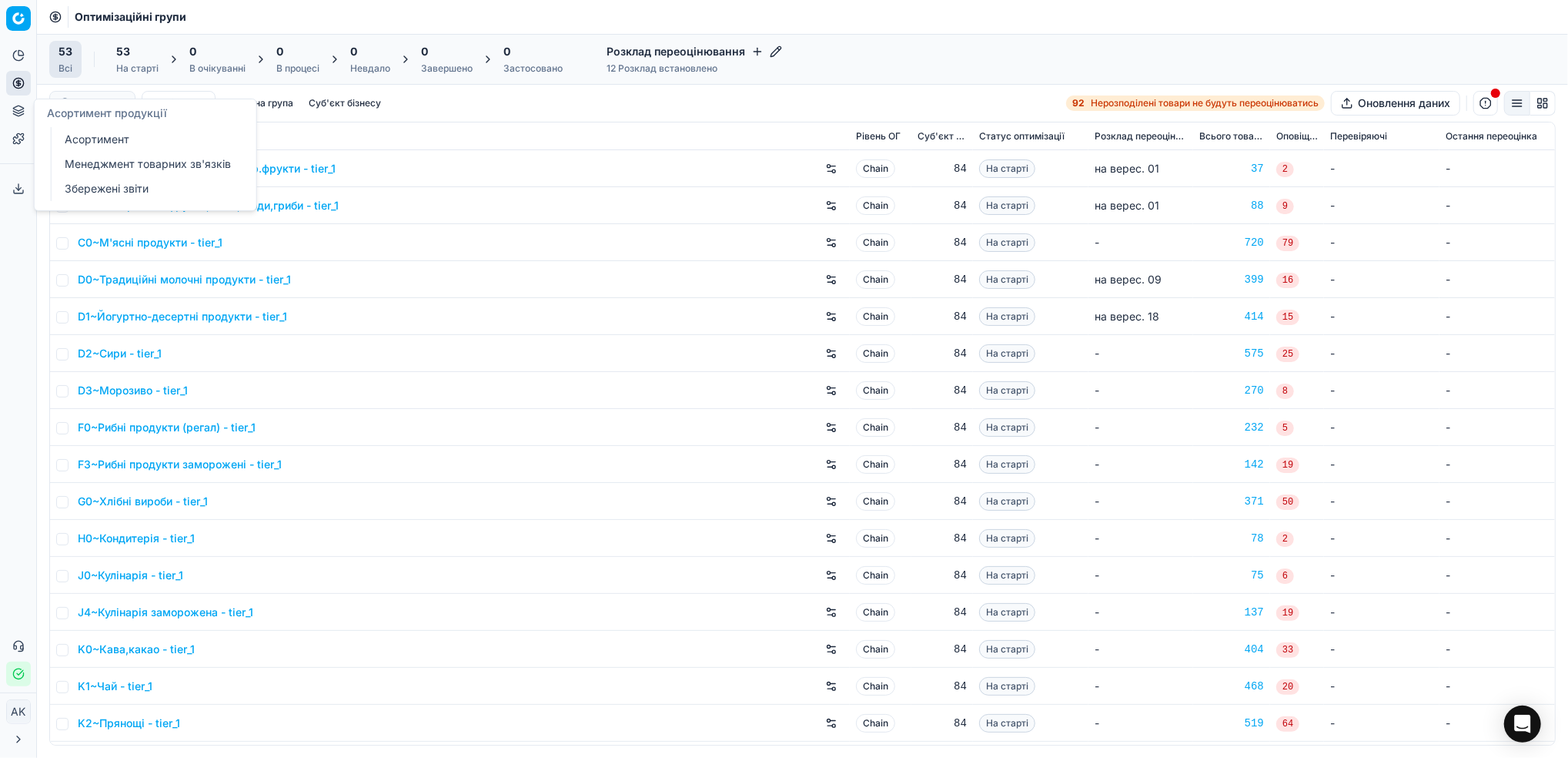
drag, startPoint x: 95, startPoint y: 139, endPoint x: 168, endPoint y: 146, distance: 73.3
click at [95, 139] on link "Асортимент" at bounding box center [148, 139] width 179 height 22
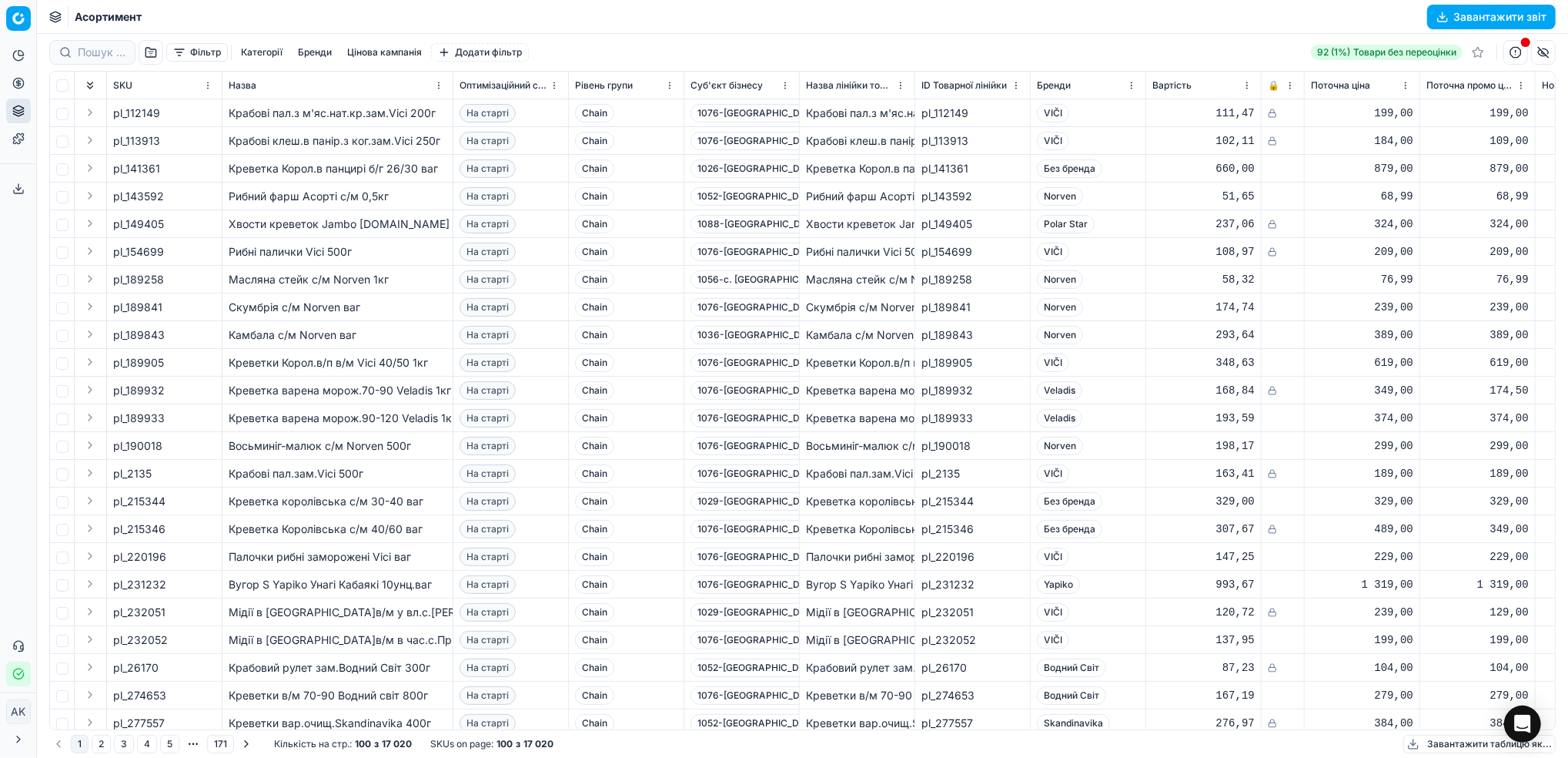
click at [194, 55] on button "Фільтр" at bounding box center [197, 52] width 62 height 18
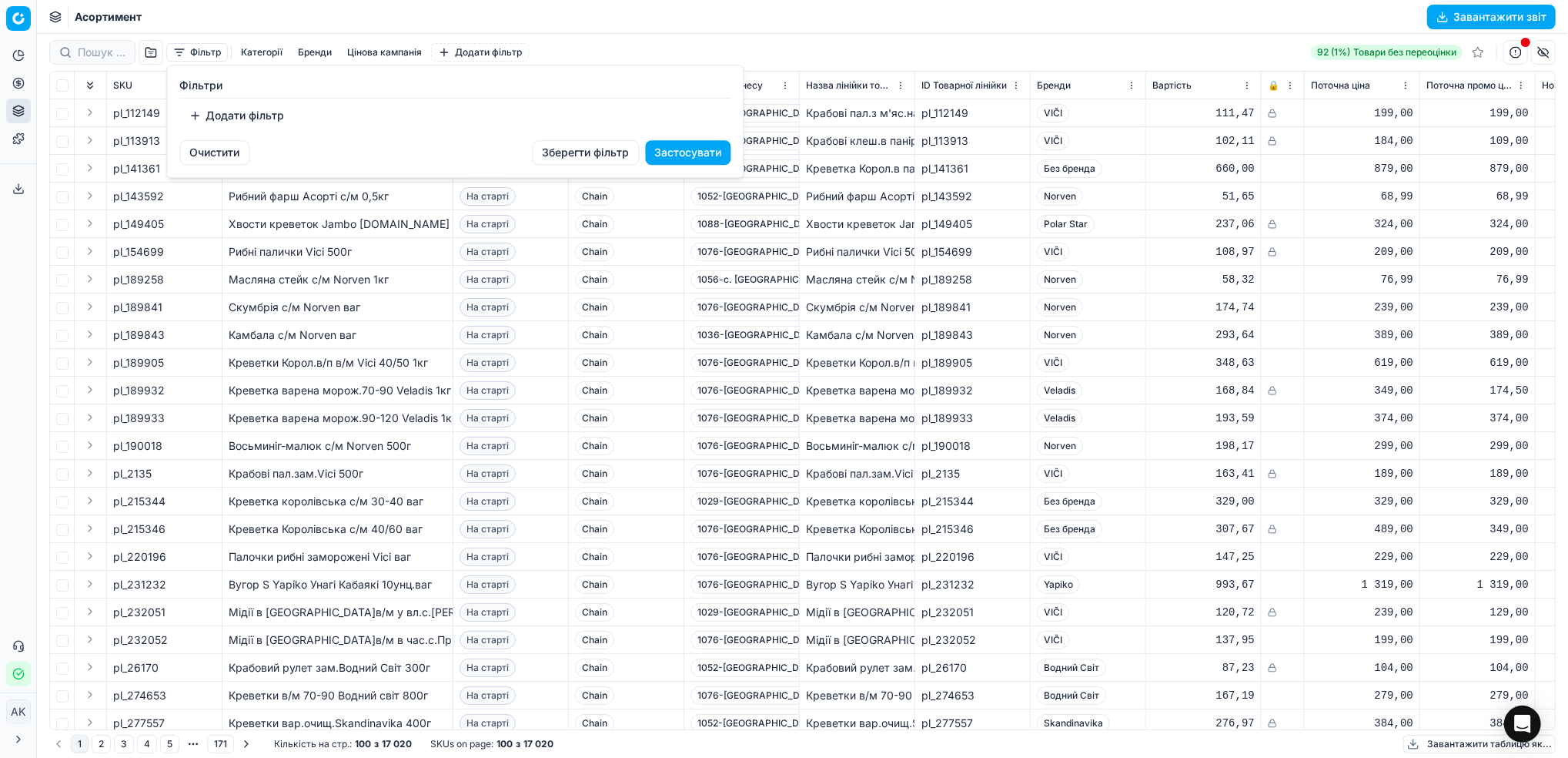
click at [228, 115] on button "Додати фільтр" at bounding box center [237, 116] width 114 height 25
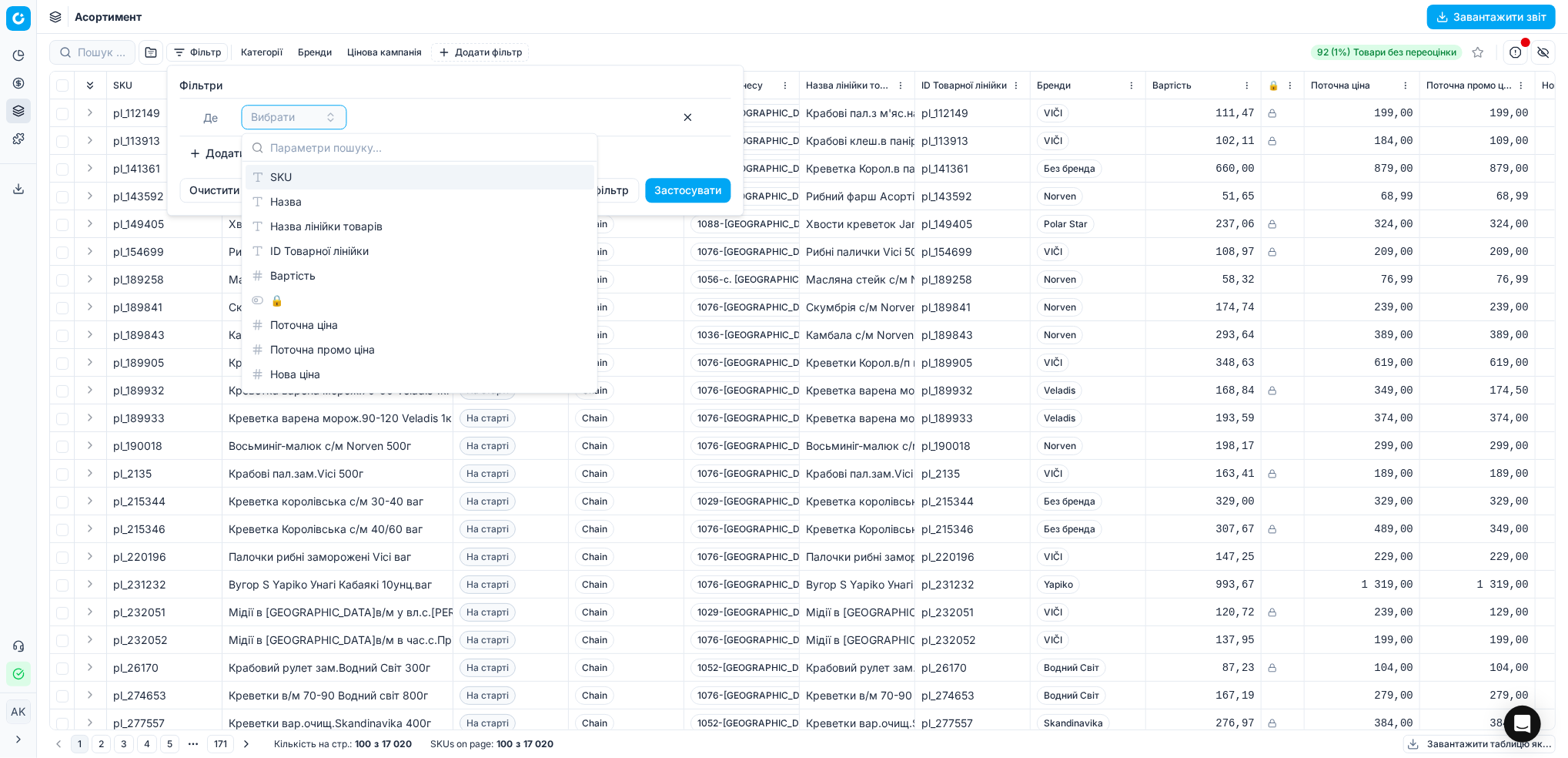
click at [264, 180] on div "SKU" at bounding box center [420, 177] width 349 height 25
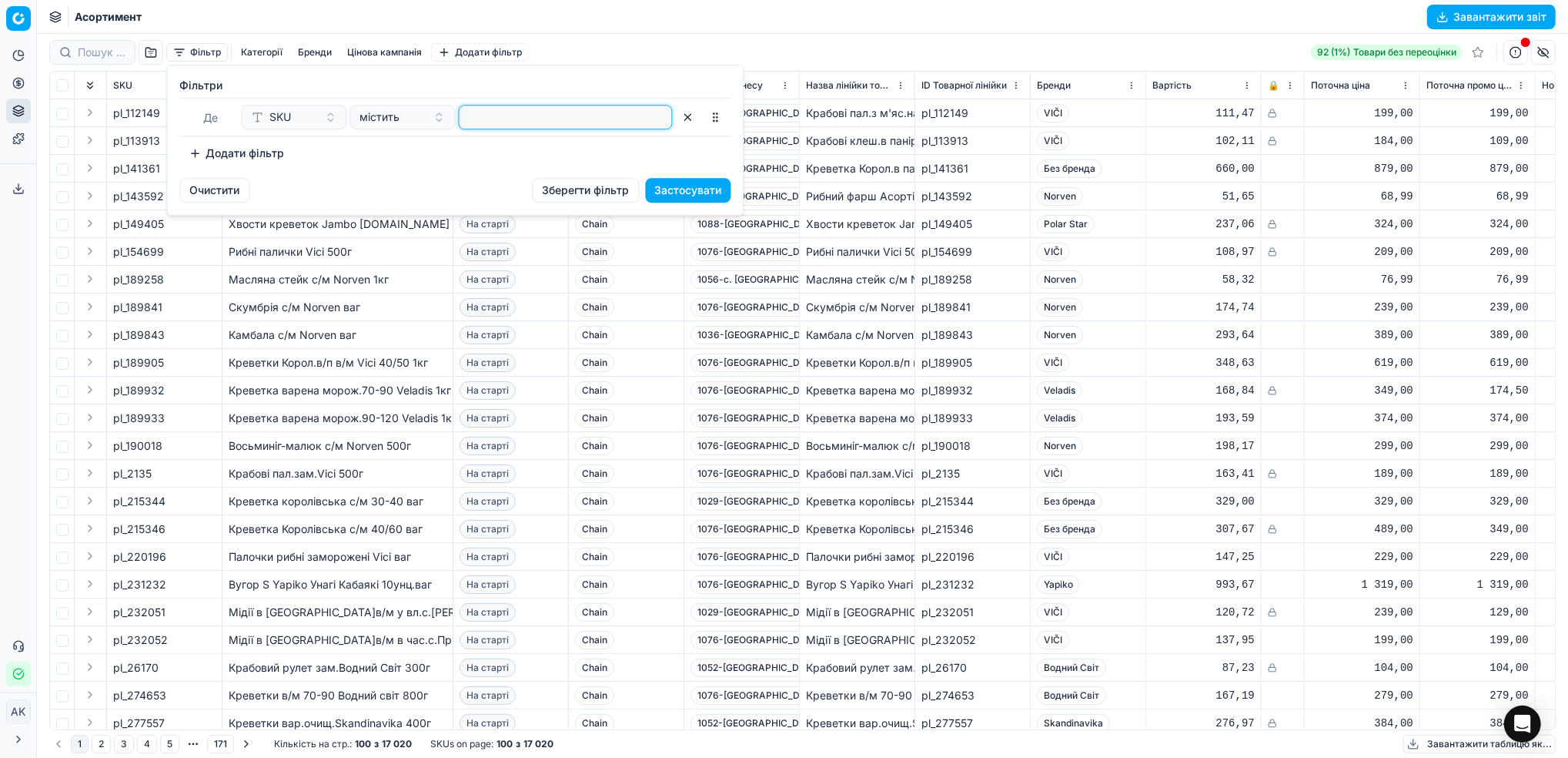
click at [513, 109] on input at bounding box center [566, 117] width 200 height 23
click at [688, 185] on button "Застосувати" at bounding box center [689, 190] width 85 height 25
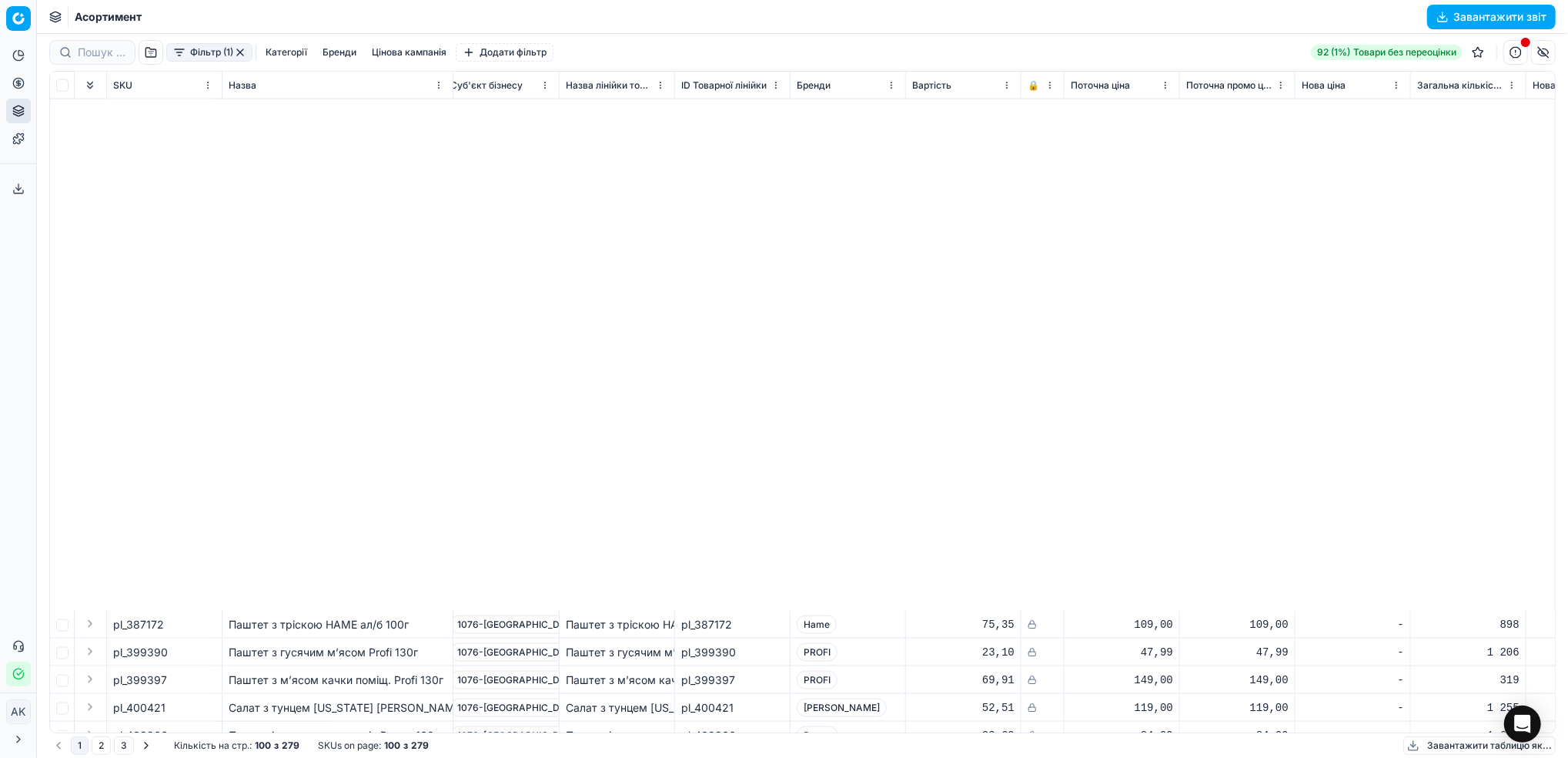
scroll to position [2154, 240]
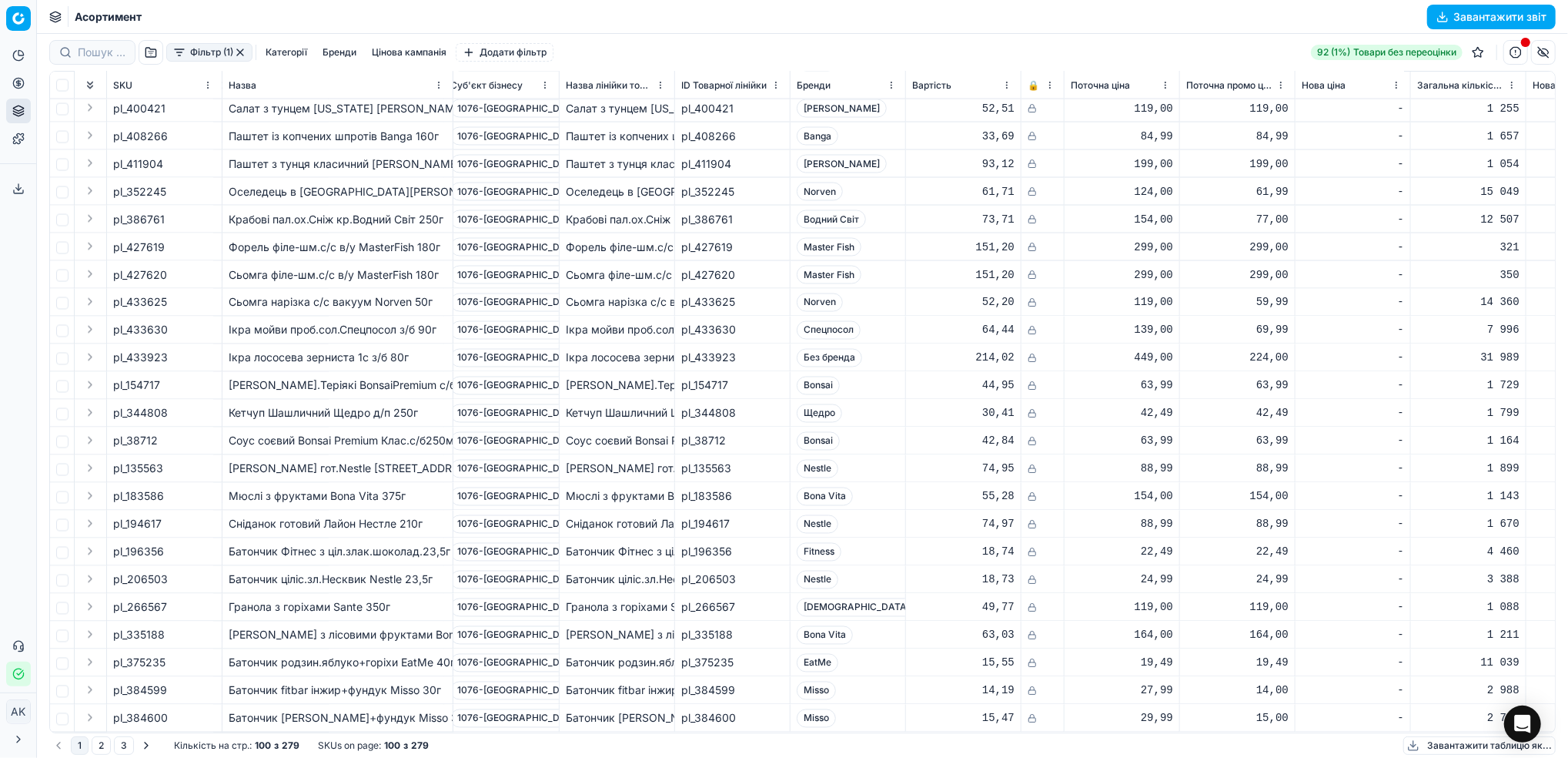
click at [1476, 9] on button "Завантажити звіт" at bounding box center [1491, 17] width 129 height 25
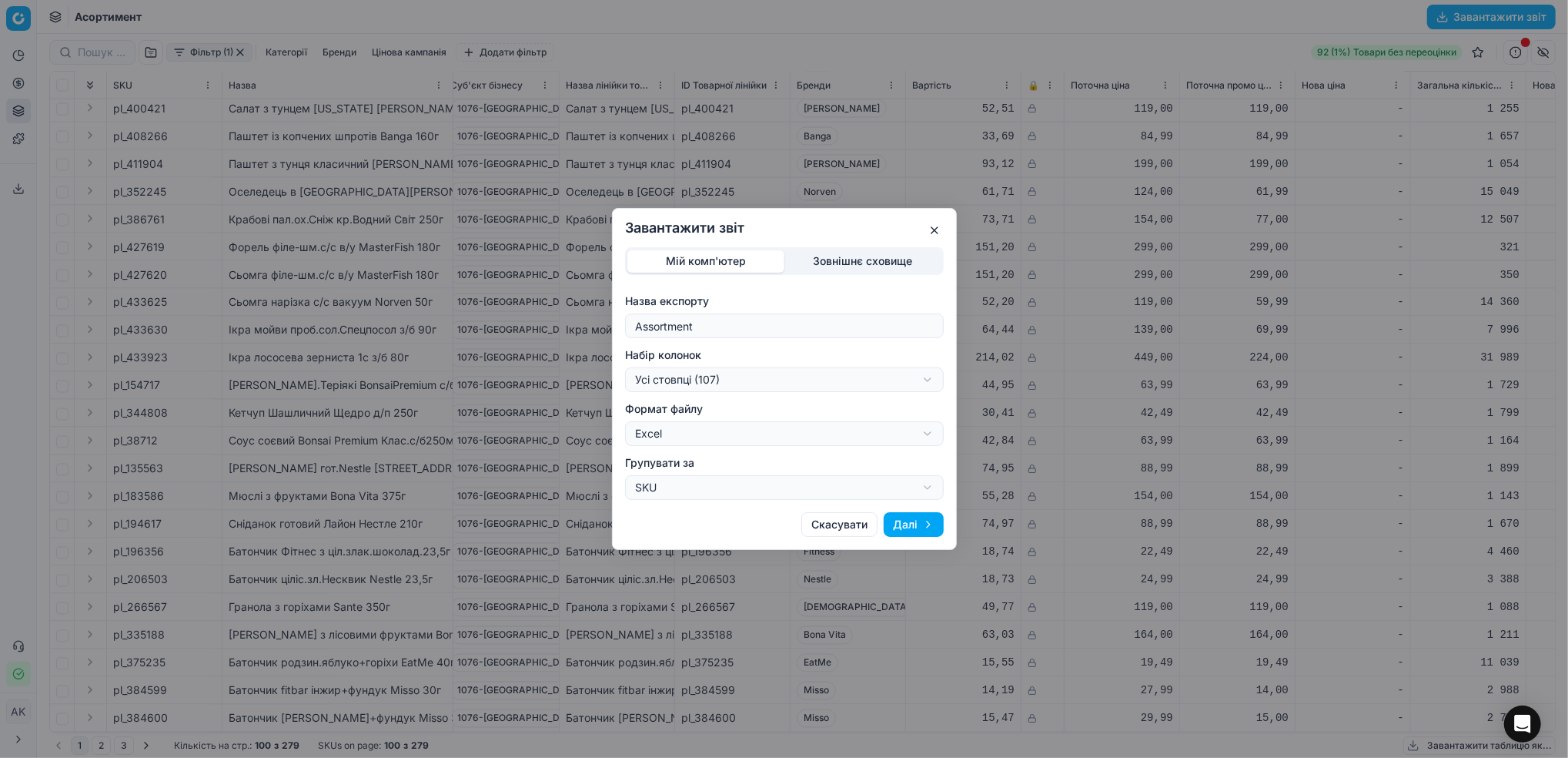
click at [916, 522] on button "Далі" at bounding box center [914, 525] width 60 height 25
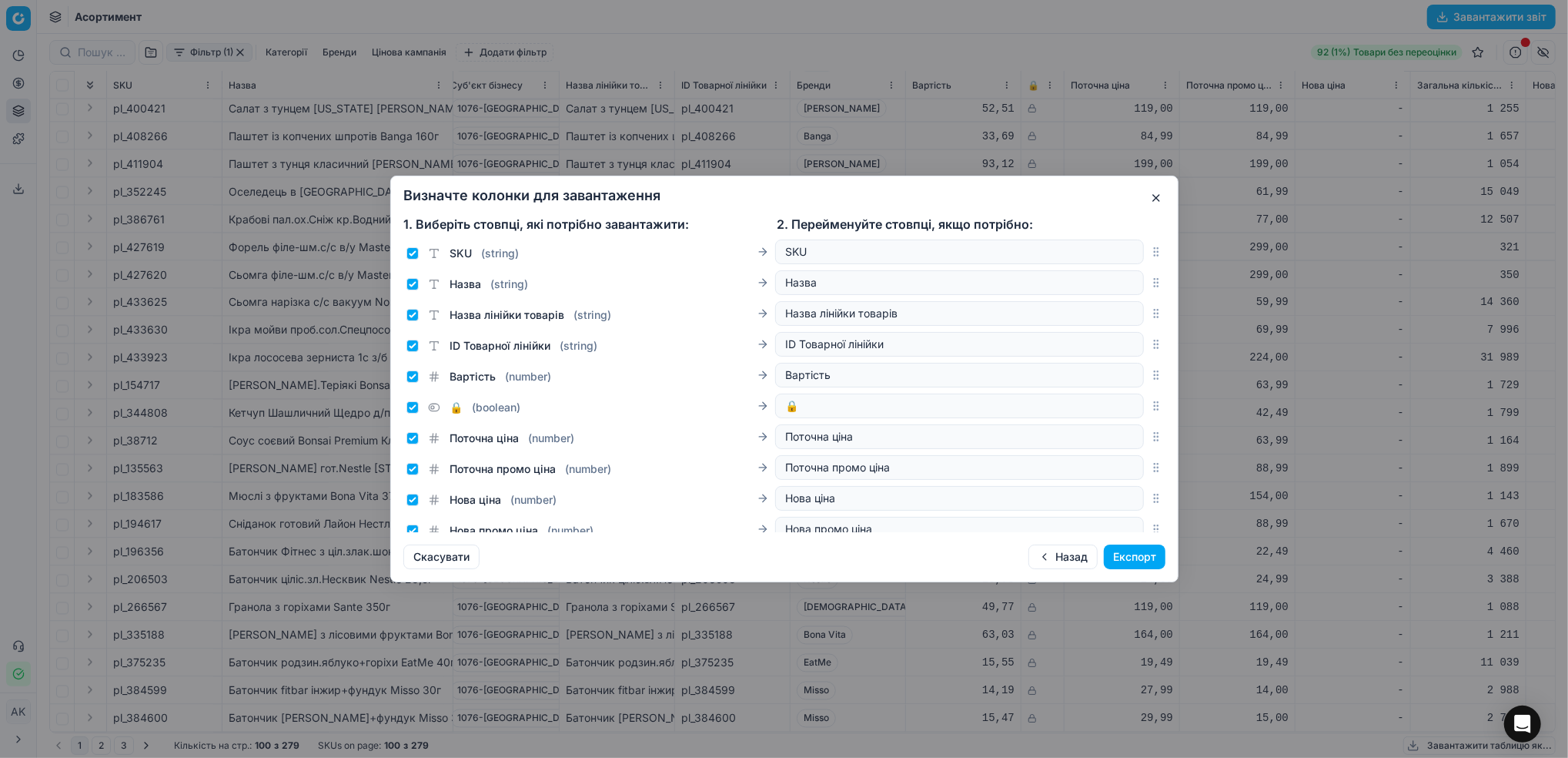
click at [1150, 566] on button "Експорт" at bounding box center [1134, 557] width 62 height 25
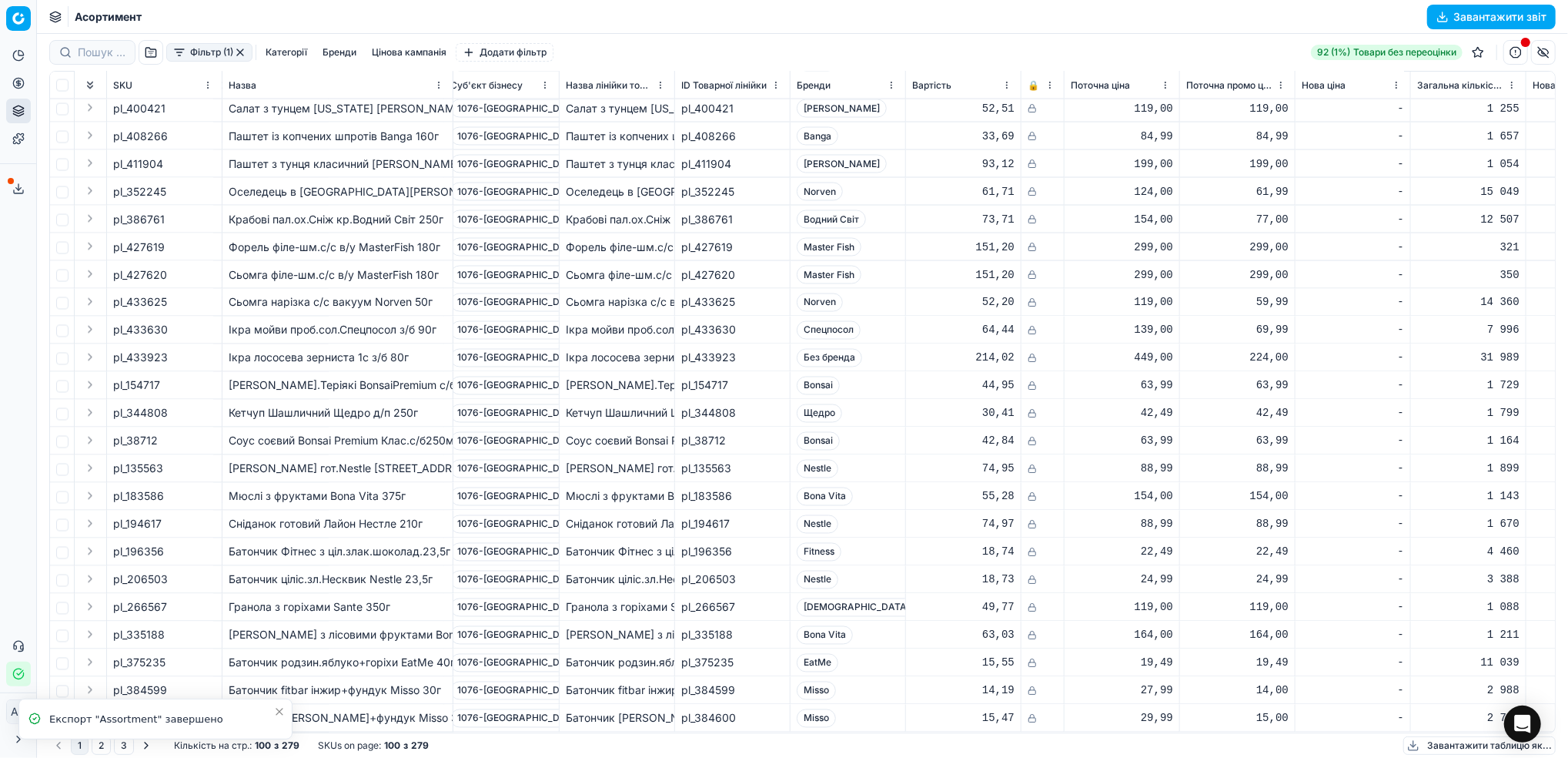
click at [20, 184] on icon at bounding box center [18, 189] width 12 height 12
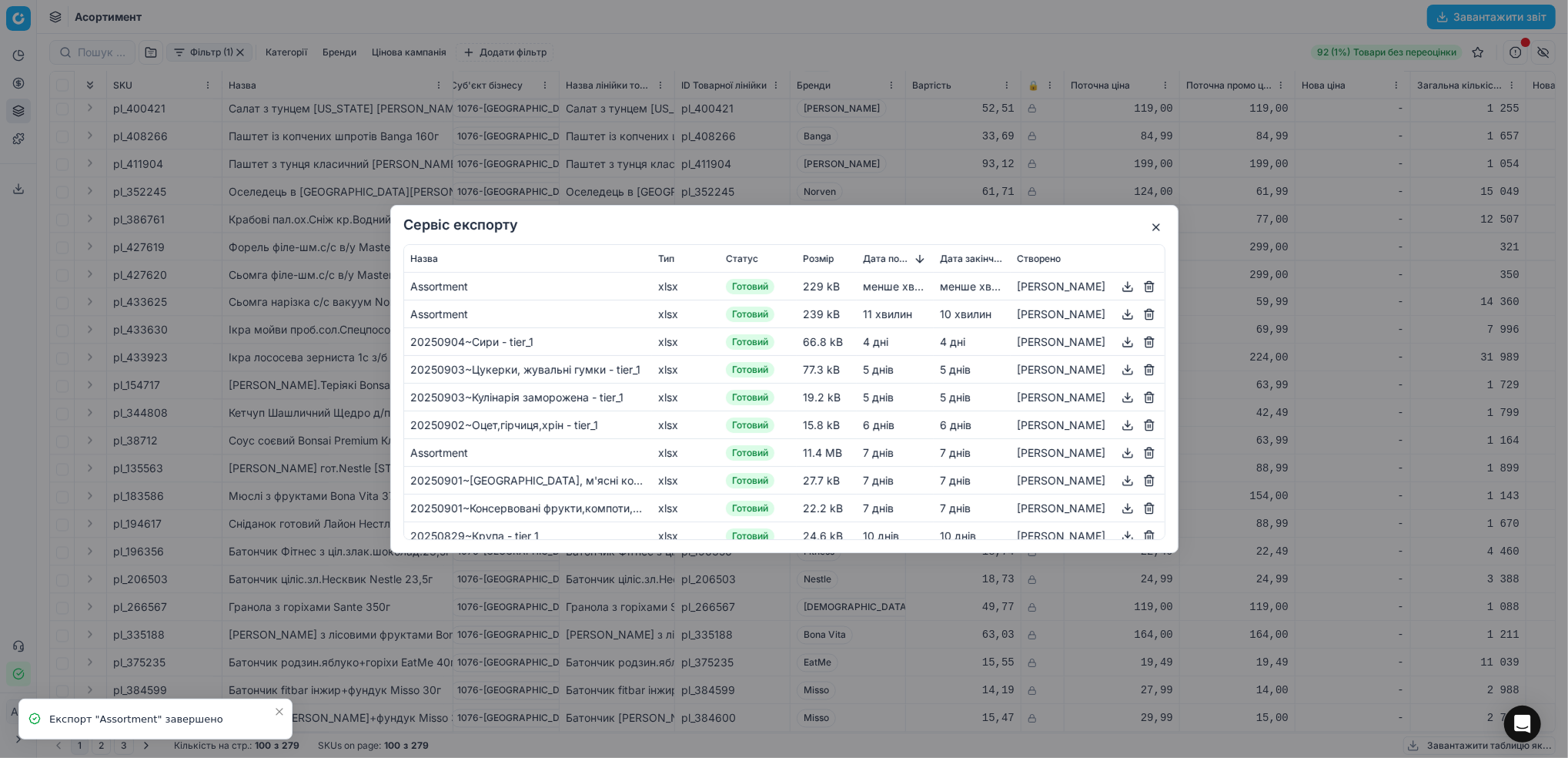
click at [1124, 287] on button "button" at bounding box center [1127, 287] width 18 height 18
click at [1151, 226] on button "button" at bounding box center [1156, 227] width 18 height 18
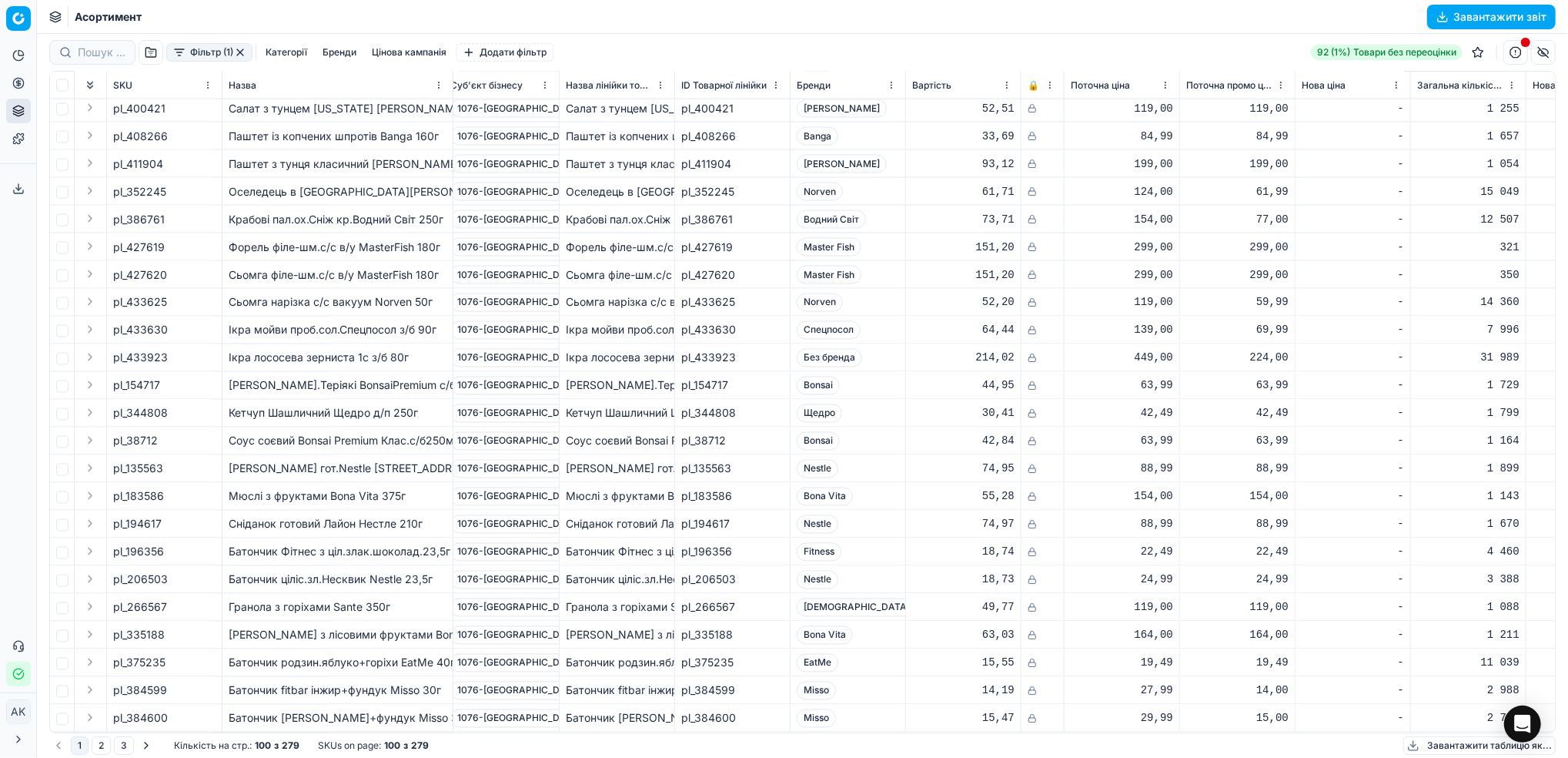
click at [241, 52] on button "button" at bounding box center [240, 52] width 12 height 12
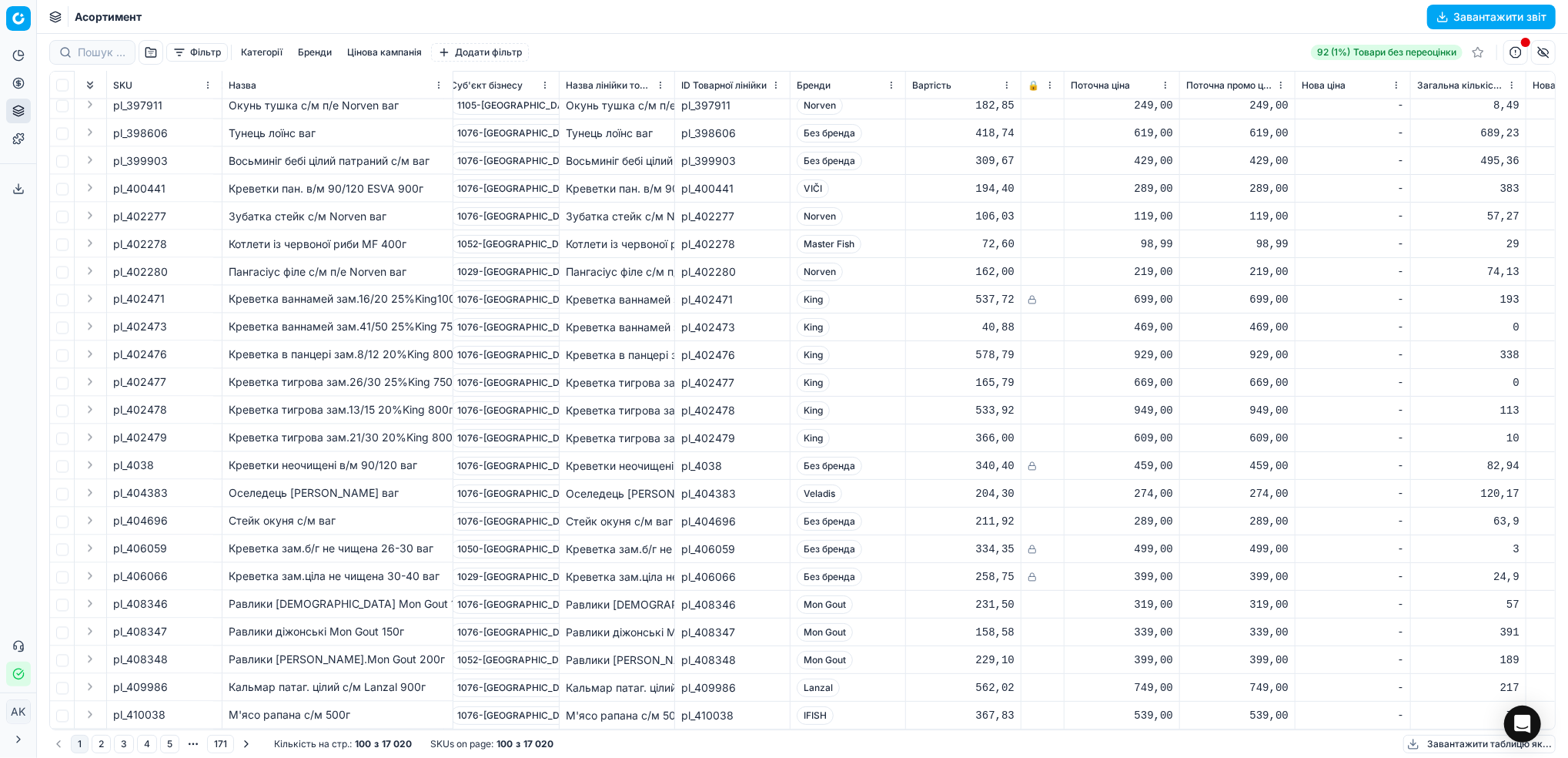
click at [195, 48] on button "Фільтр" at bounding box center [197, 52] width 62 height 18
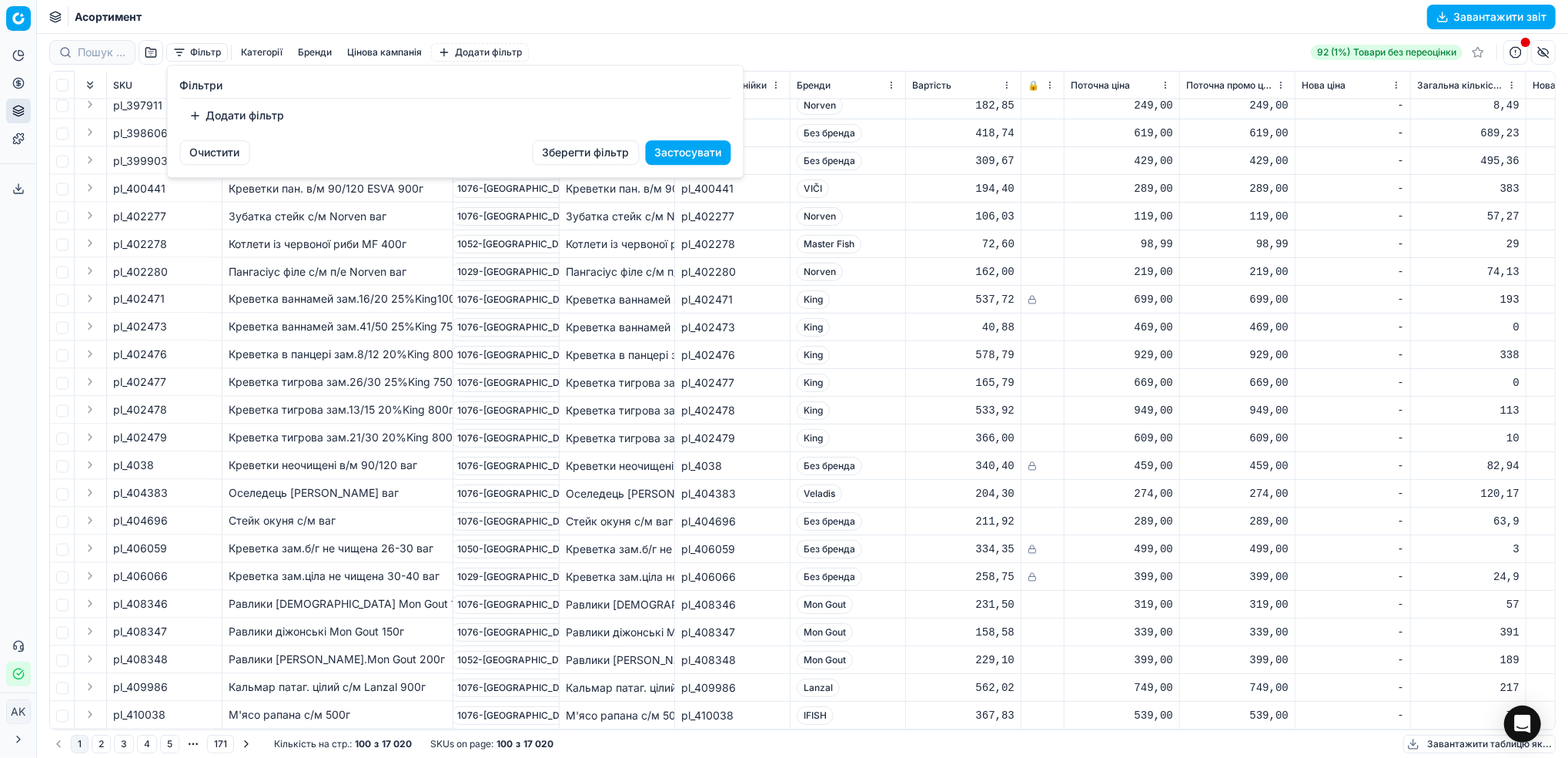
click at [230, 115] on button "Додати фільтр" at bounding box center [237, 116] width 114 height 25
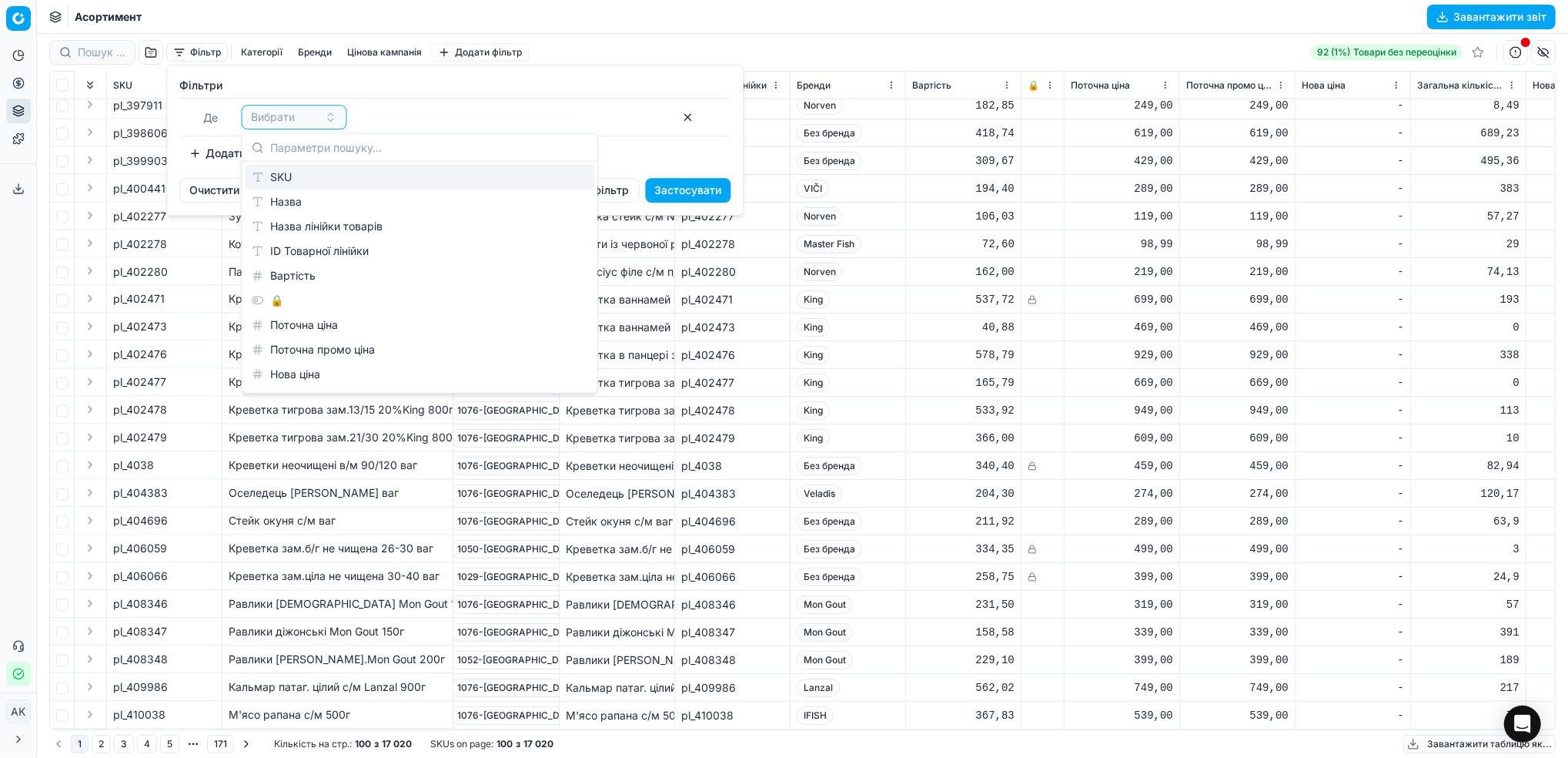
click at [287, 179] on div "SKU" at bounding box center [420, 177] width 349 height 25
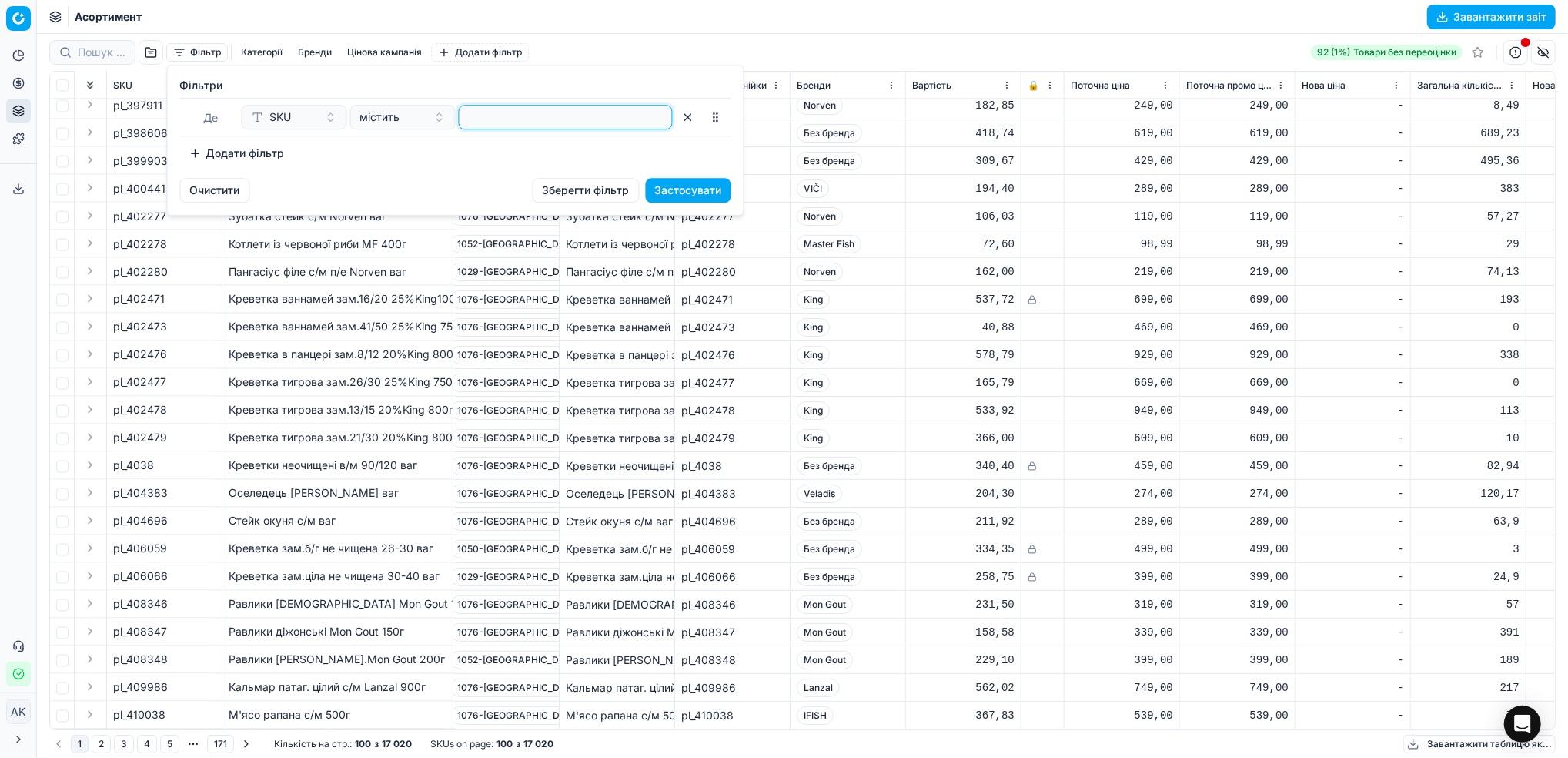
click at [544, 119] on input at bounding box center [566, 117] width 200 height 23
click at [674, 191] on button "Застосувати" at bounding box center [689, 190] width 85 height 25
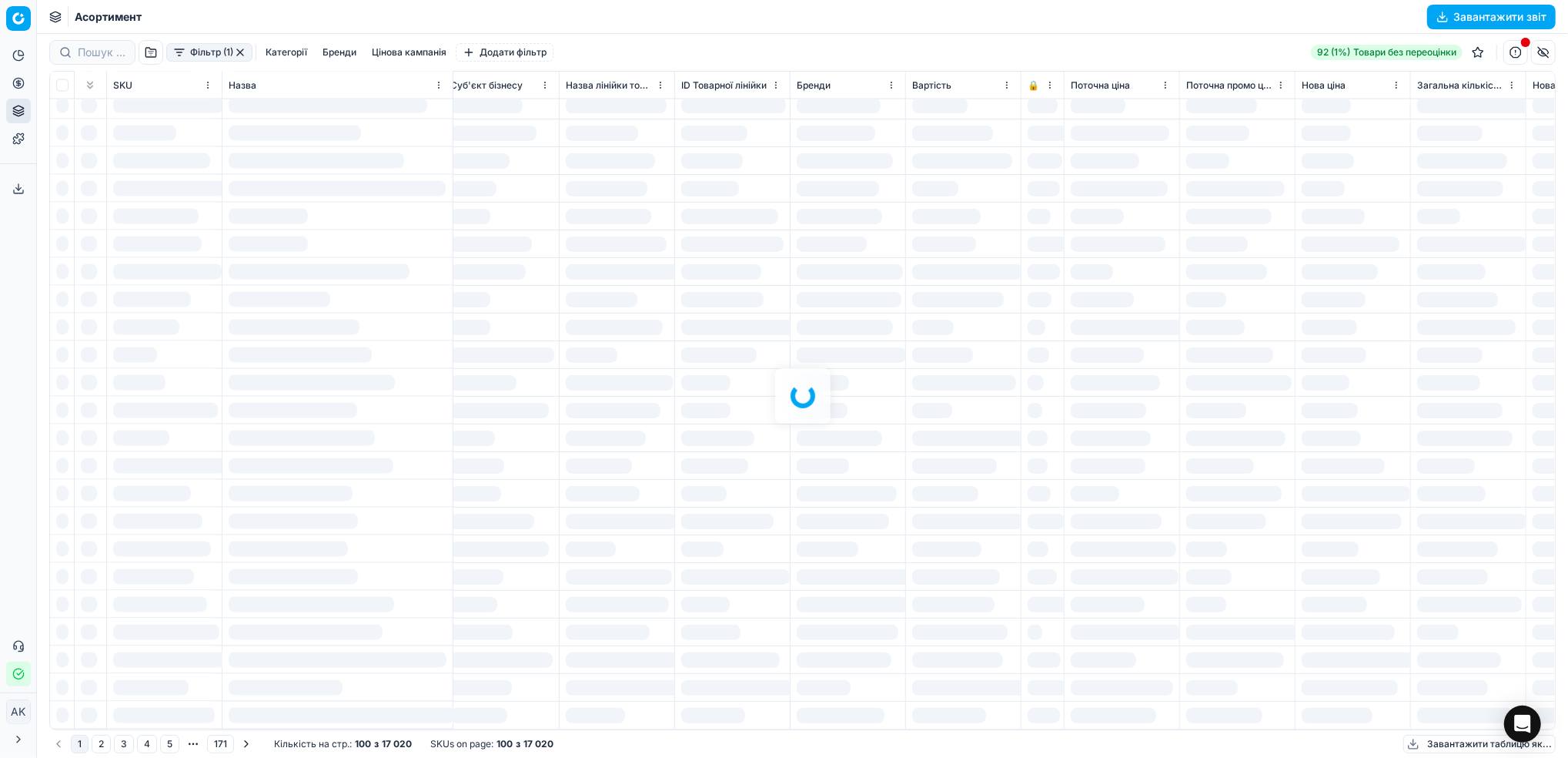
scroll to position [0, 240]
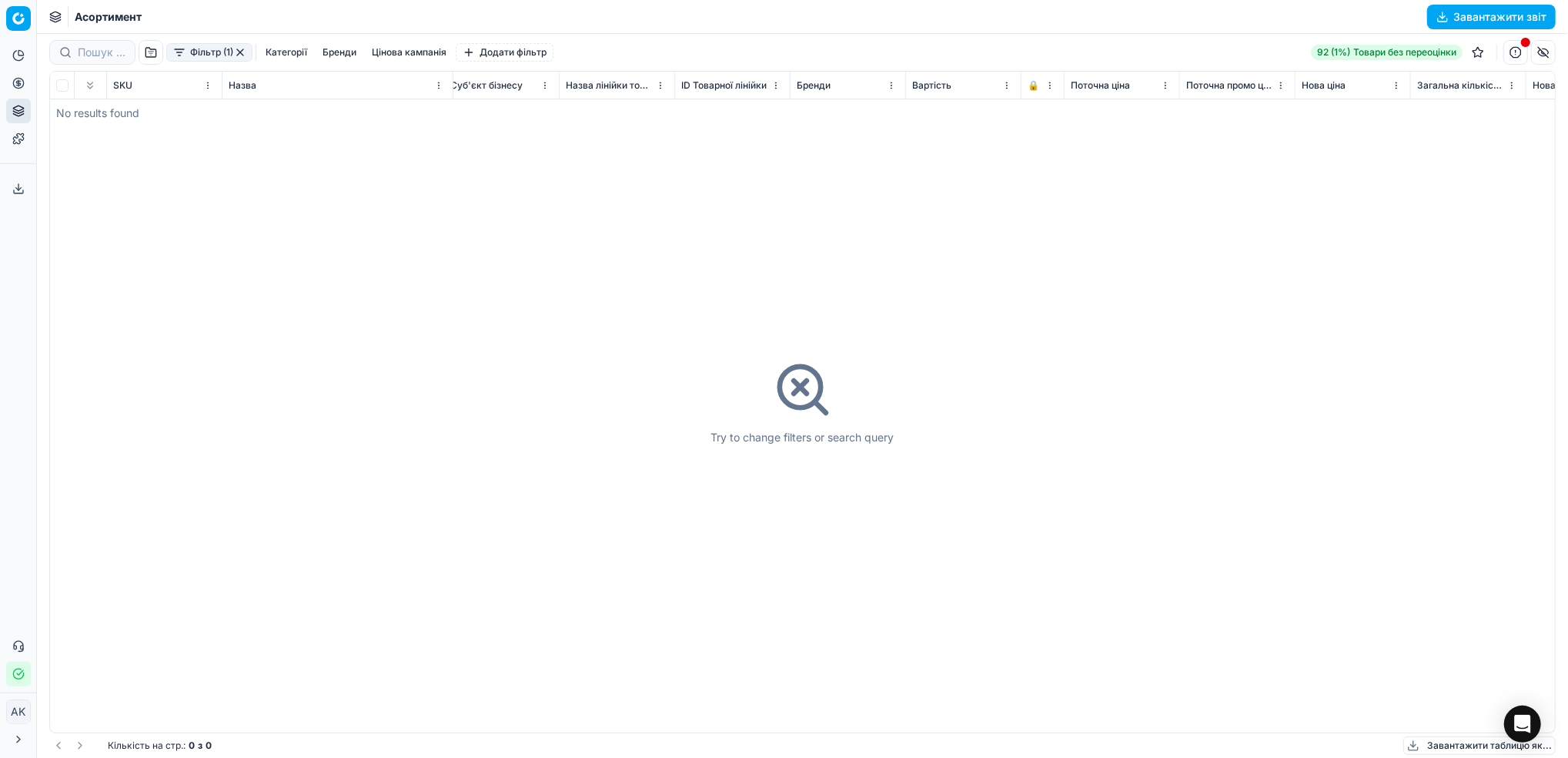
click at [239, 51] on button "button" at bounding box center [240, 52] width 12 height 12
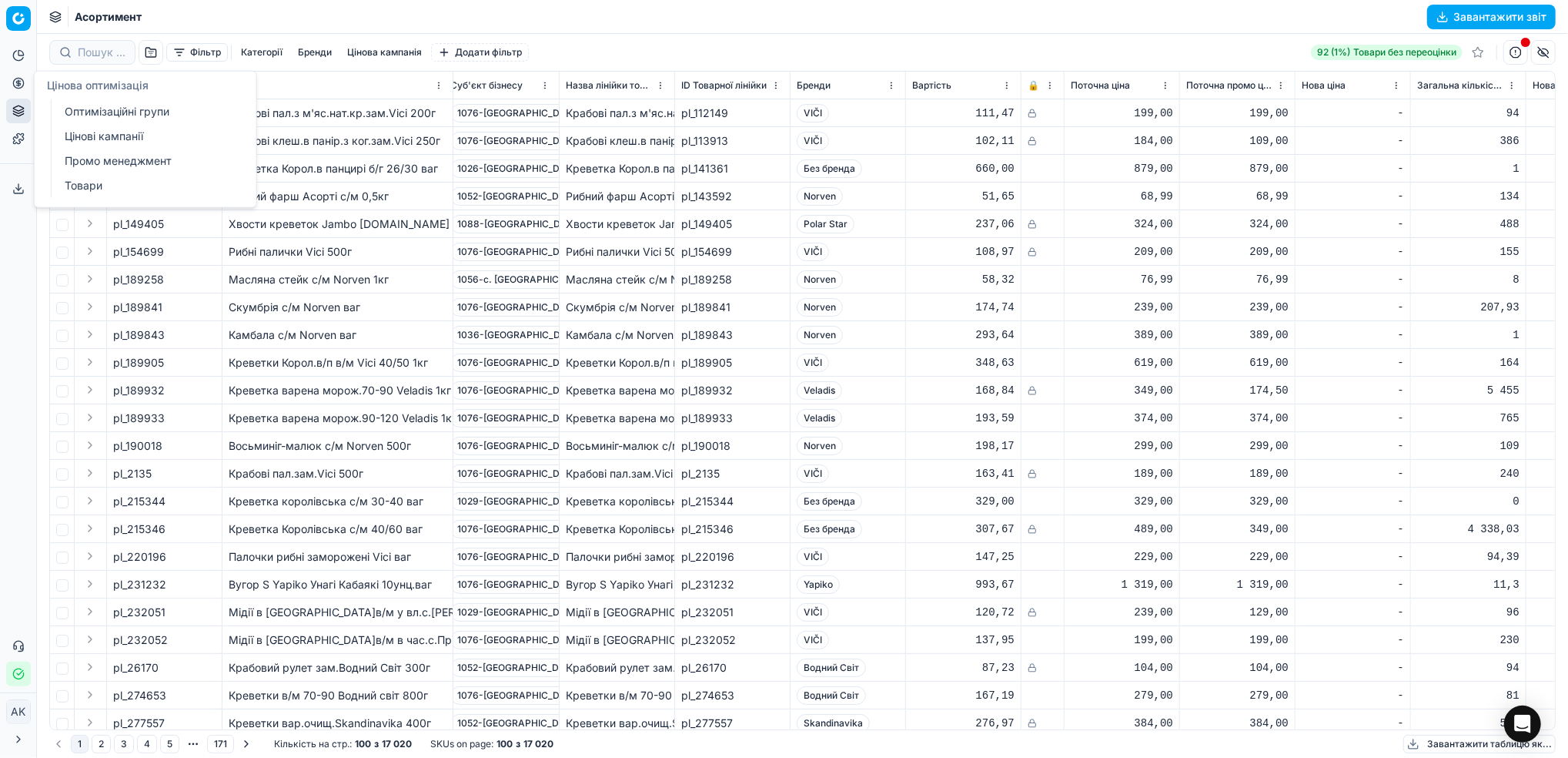
click at [91, 139] on link "Цінові кампанії" at bounding box center [148, 136] width 179 height 22
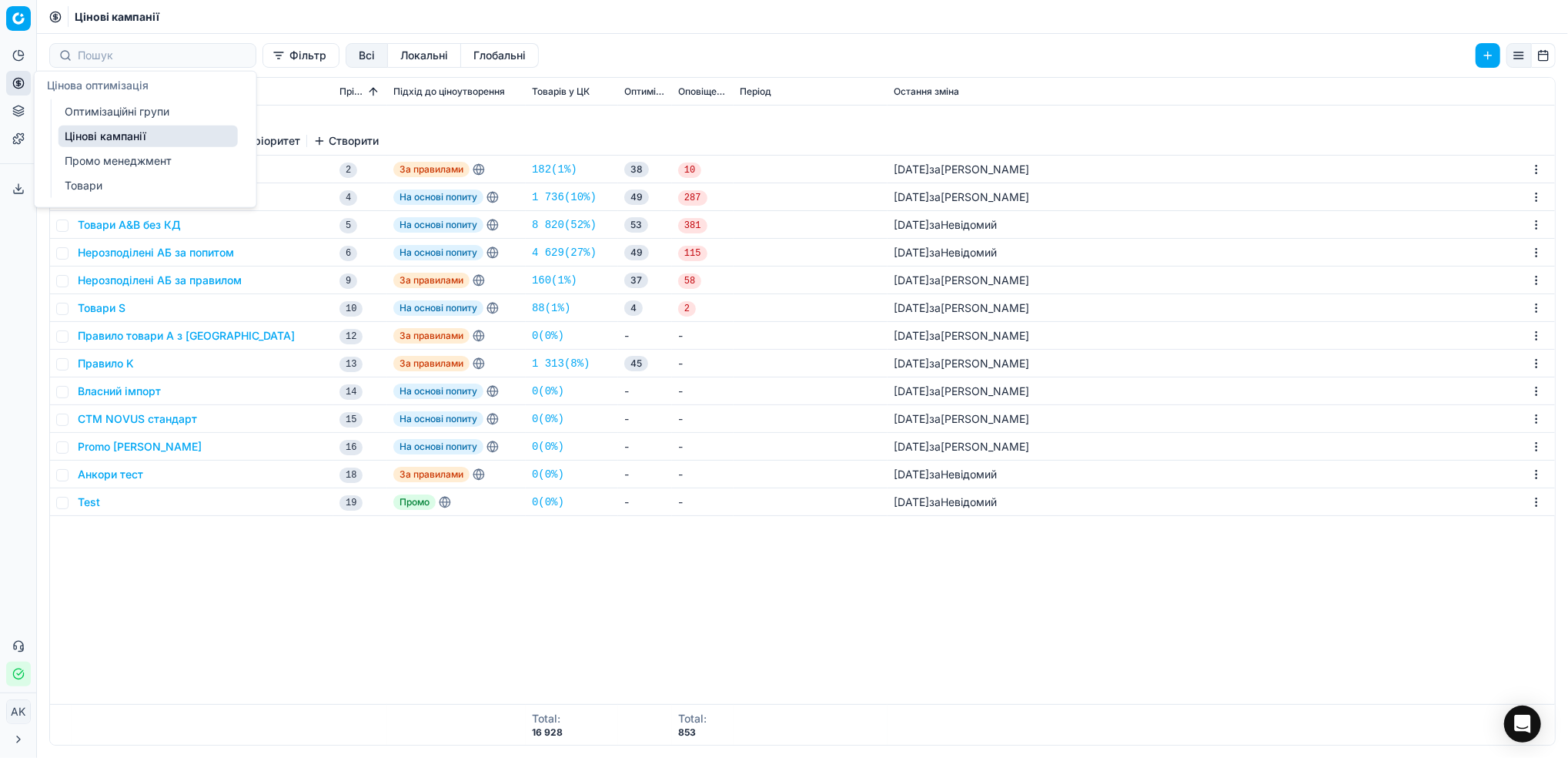
click at [116, 109] on link "Оптимізаційні групи" at bounding box center [148, 112] width 179 height 22
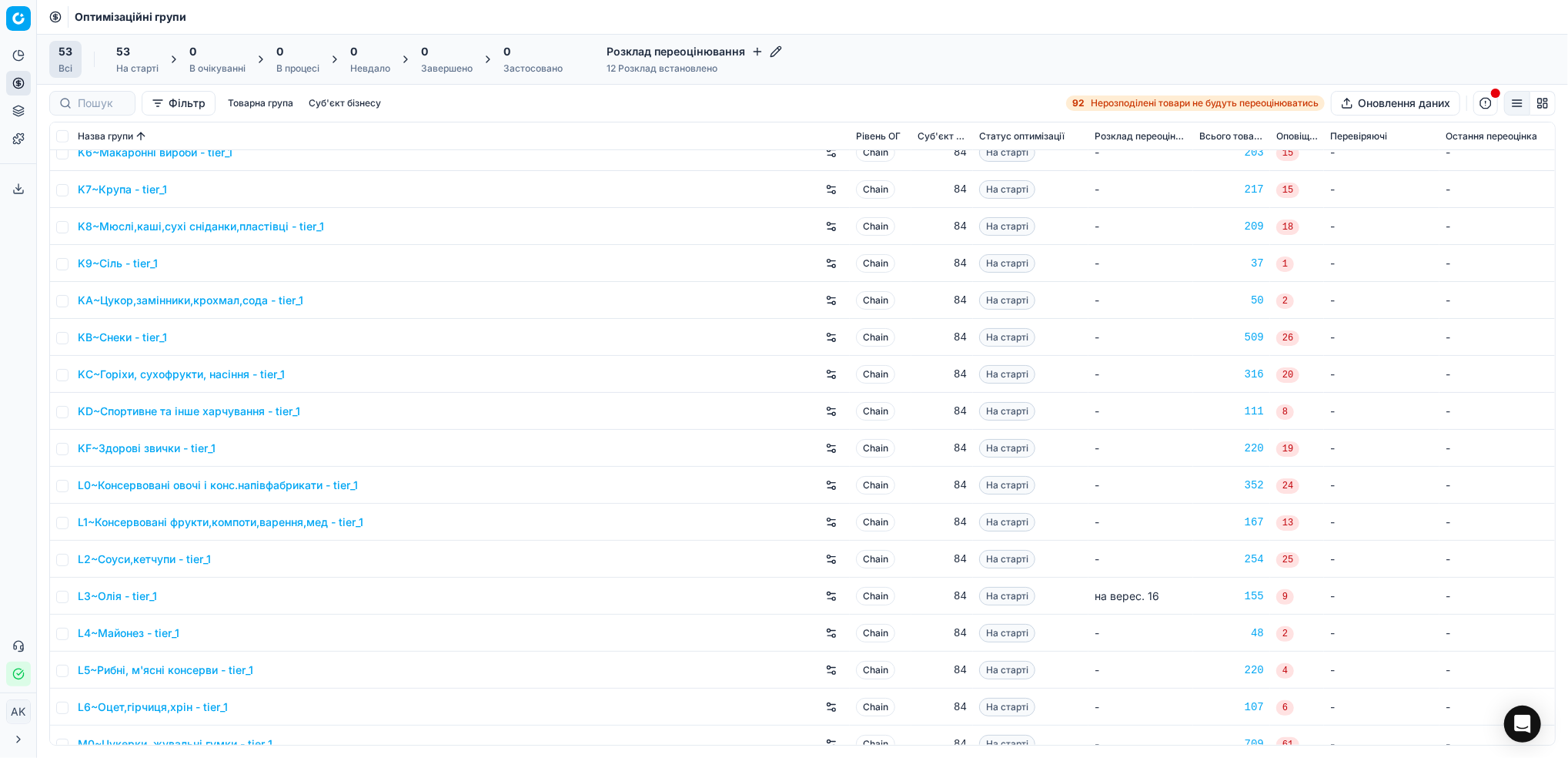
scroll to position [821, 0]
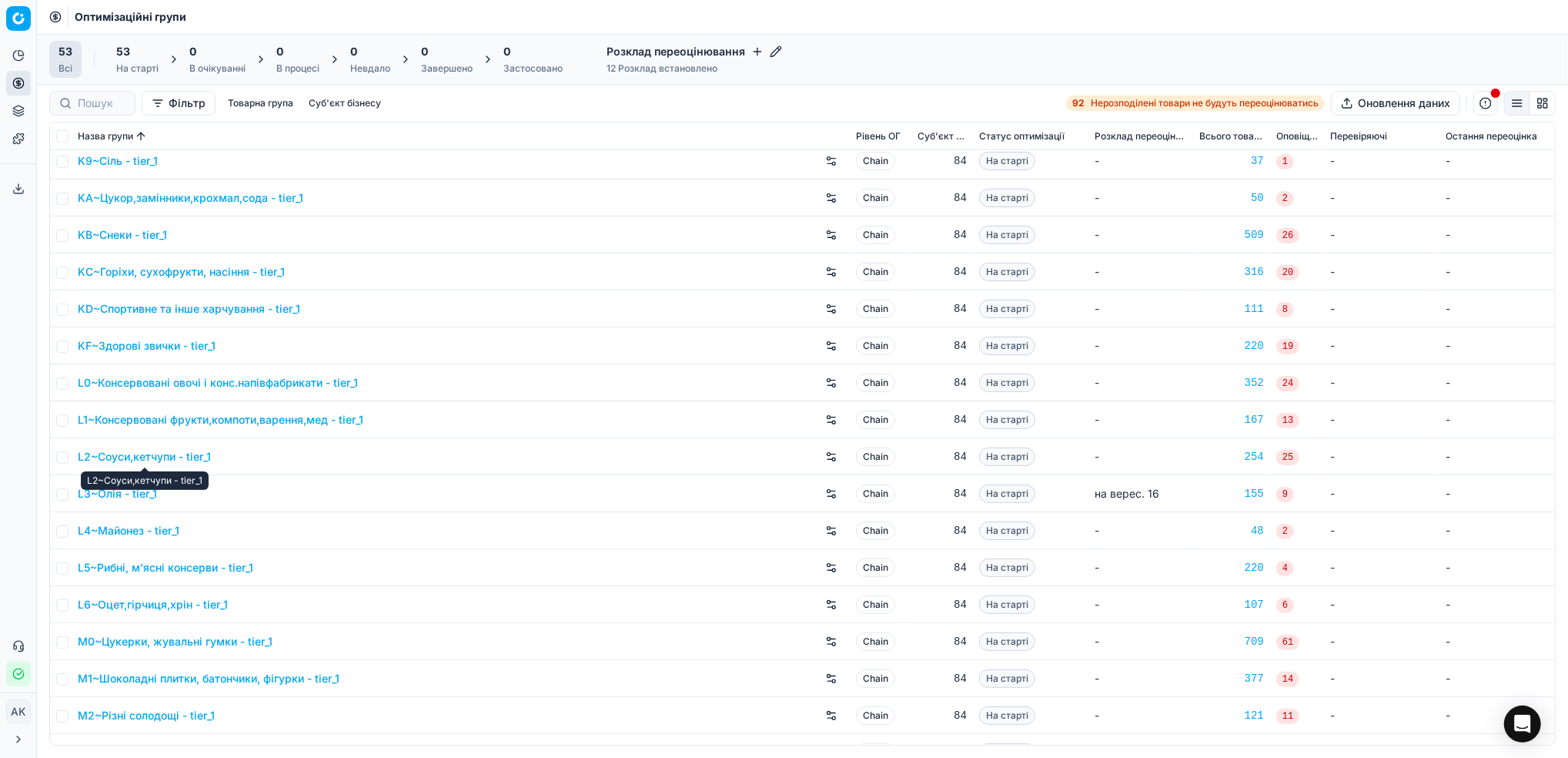
click at [151, 454] on link "L2~Соуси,кетчупи - tier_1" at bounding box center [144, 457] width 133 height 15
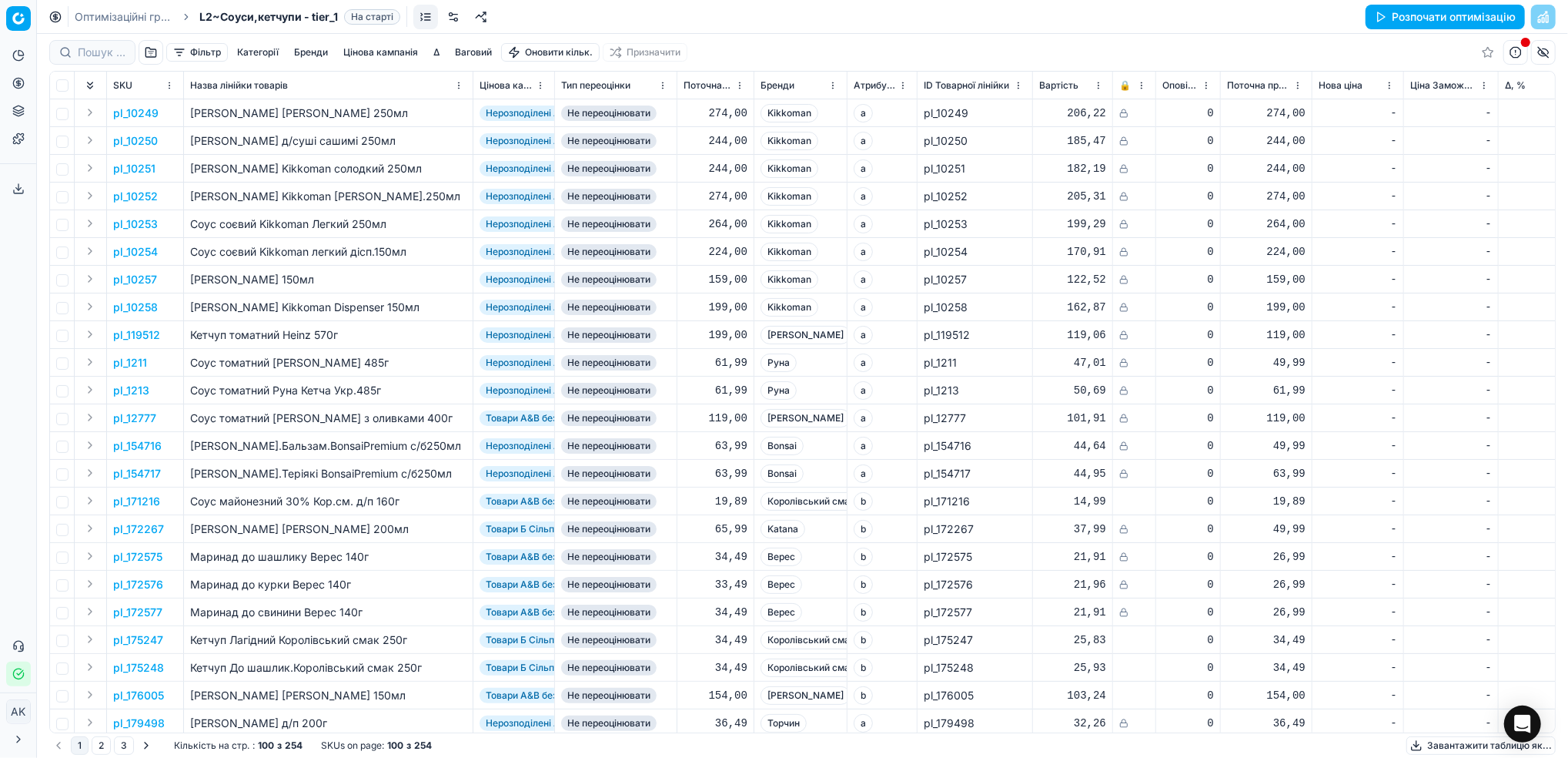
click at [187, 55] on button "Фільтр" at bounding box center [197, 52] width 62 height 18
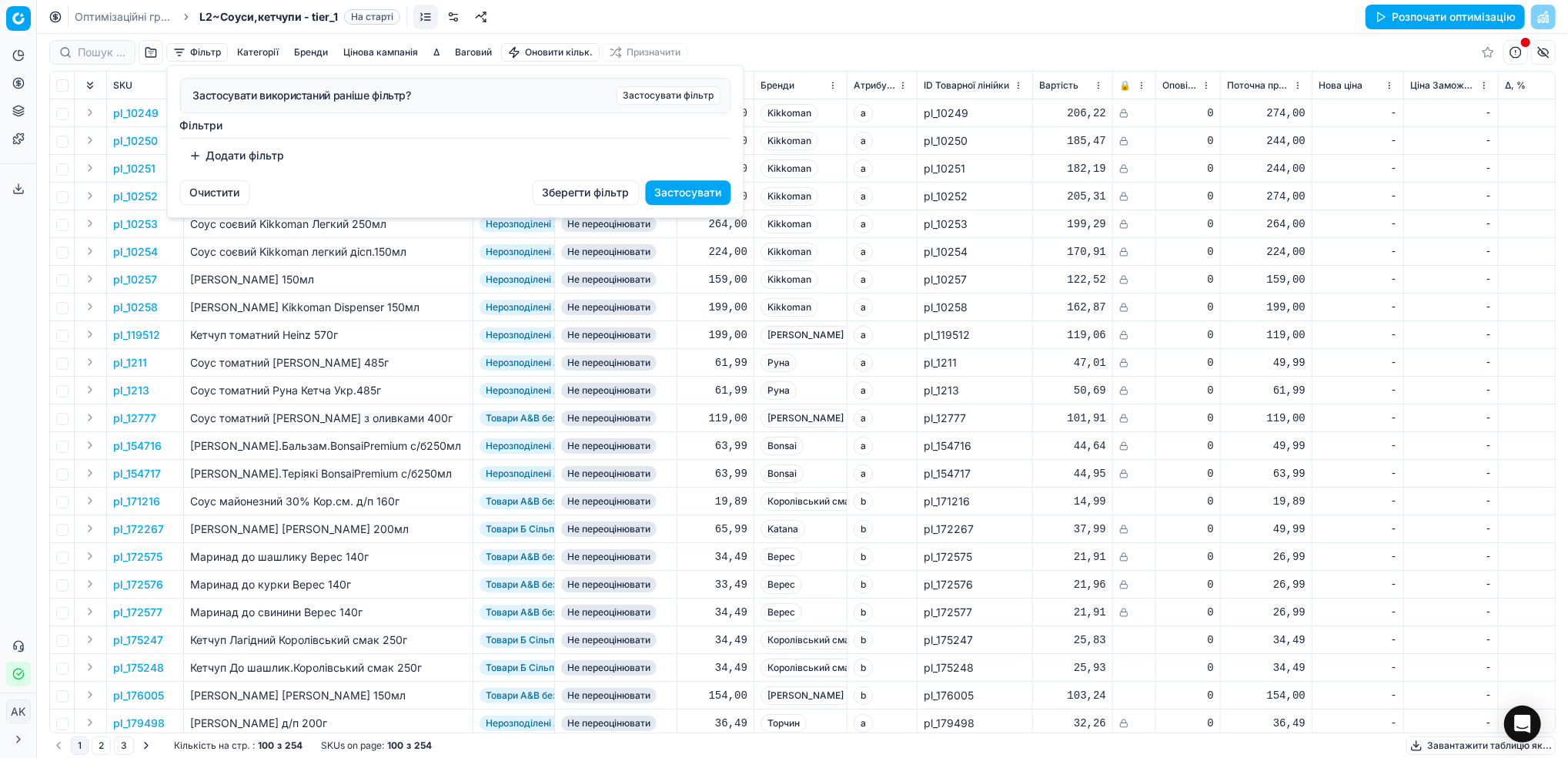
click at [223, 155] on button "Додати фільтр" at bounding box center [237, 156] width 114 height 25
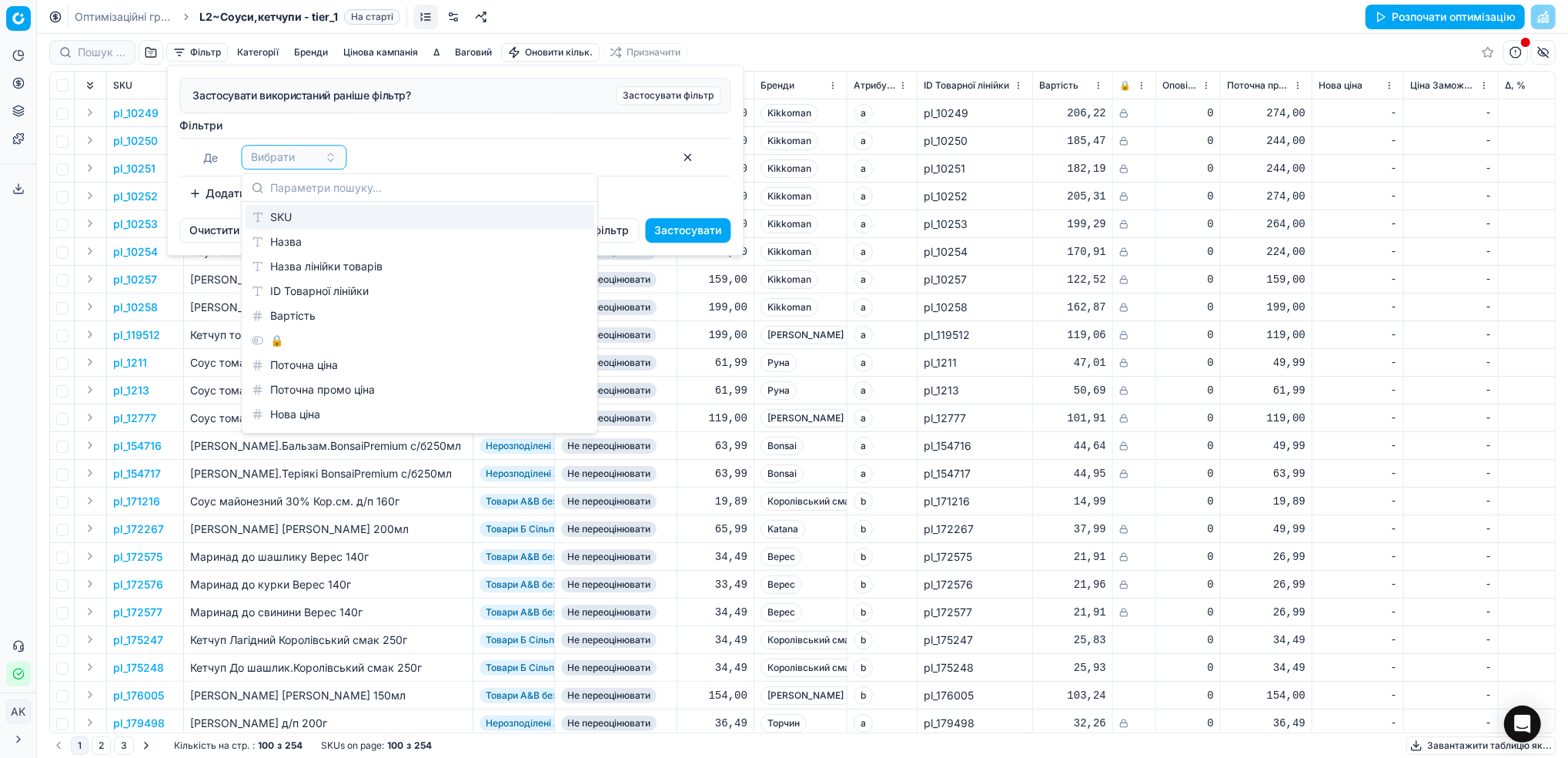
click at [290, 225] on div "SKU" at bounding box center [420, 217] width 349 height 25
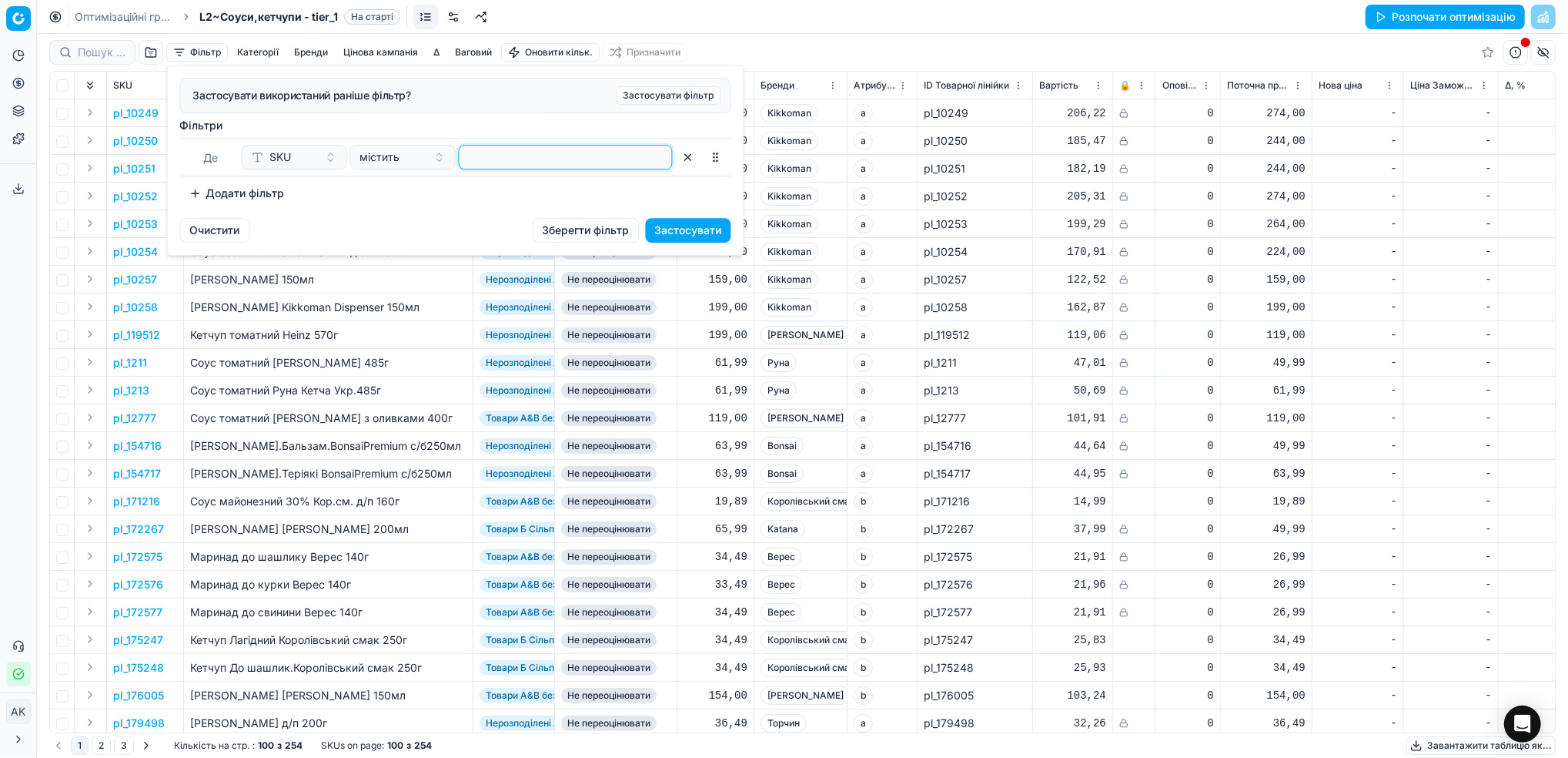
click at [499, 159] on input at bounding box center [566, 157] width 200 height 23
paste input "417560"
type input "417560"
click at [686, 233] on button "Застосувати" at bounding box center [689, 230] width 85 height 25
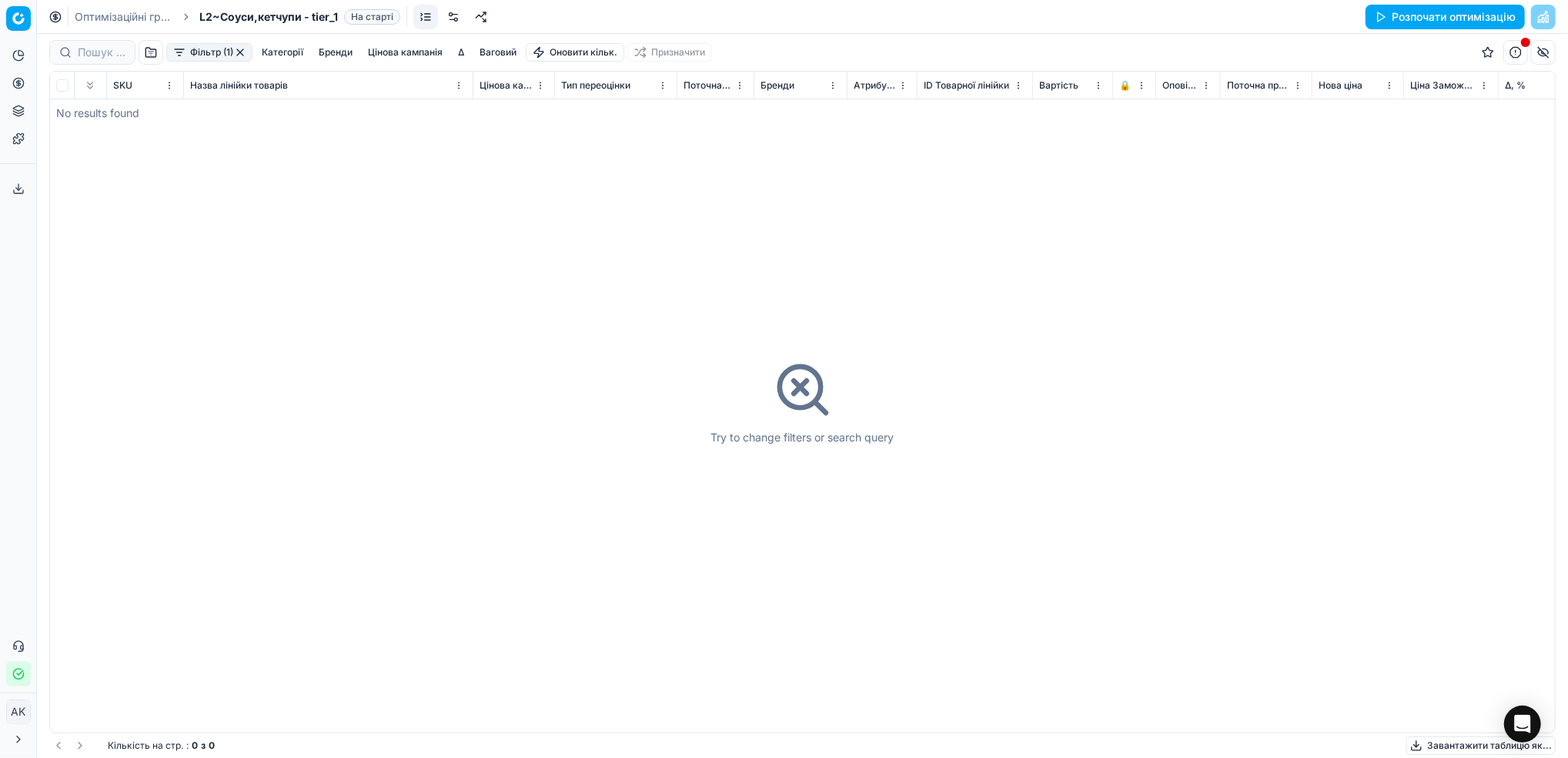
click at [246, 53] on button "button" at bounding box center [240, 52] width 12 height 12
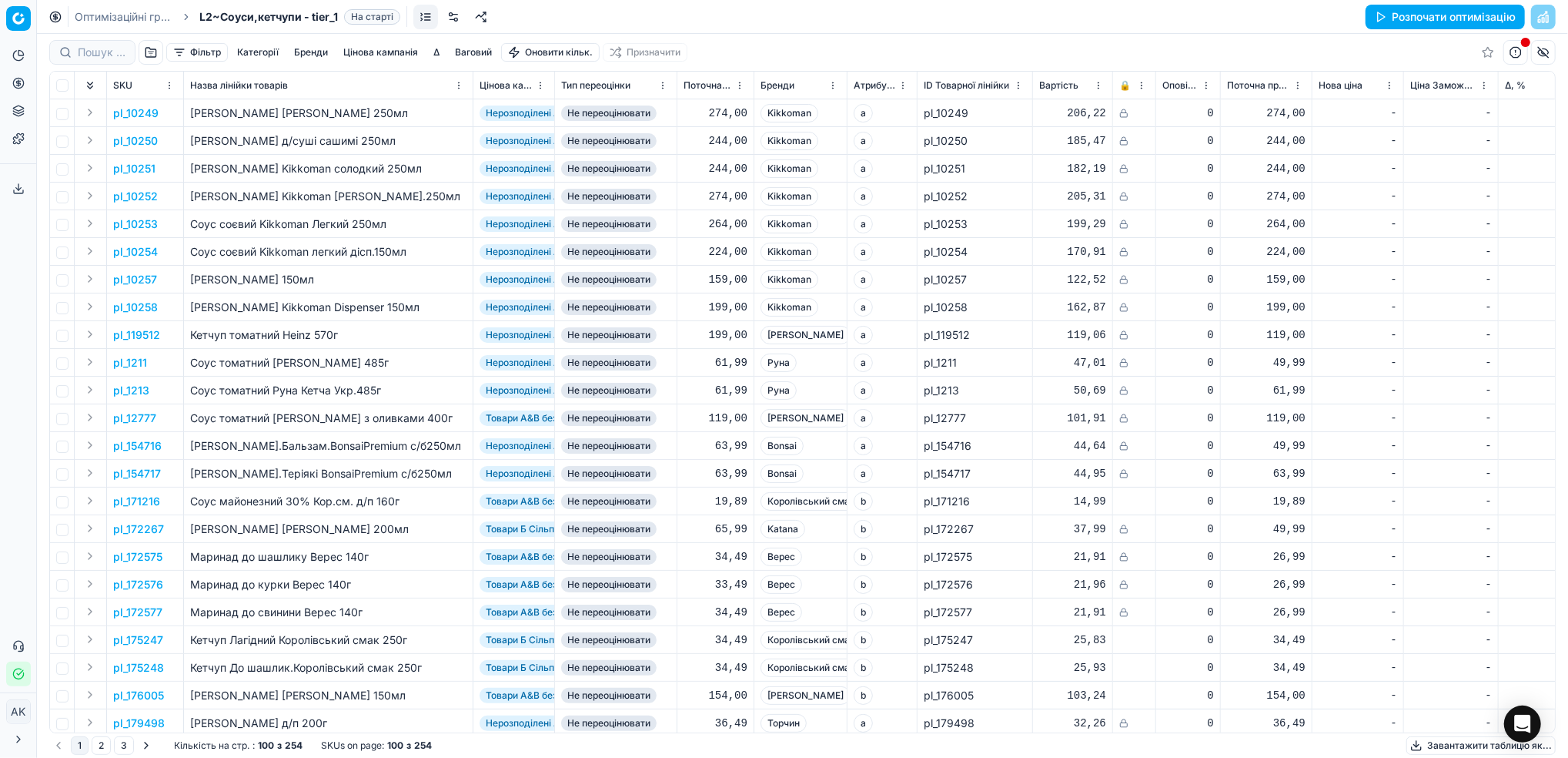
click at [188, 48] on button "Фільтр" at bounding box center [197, 52] width 62 height 18
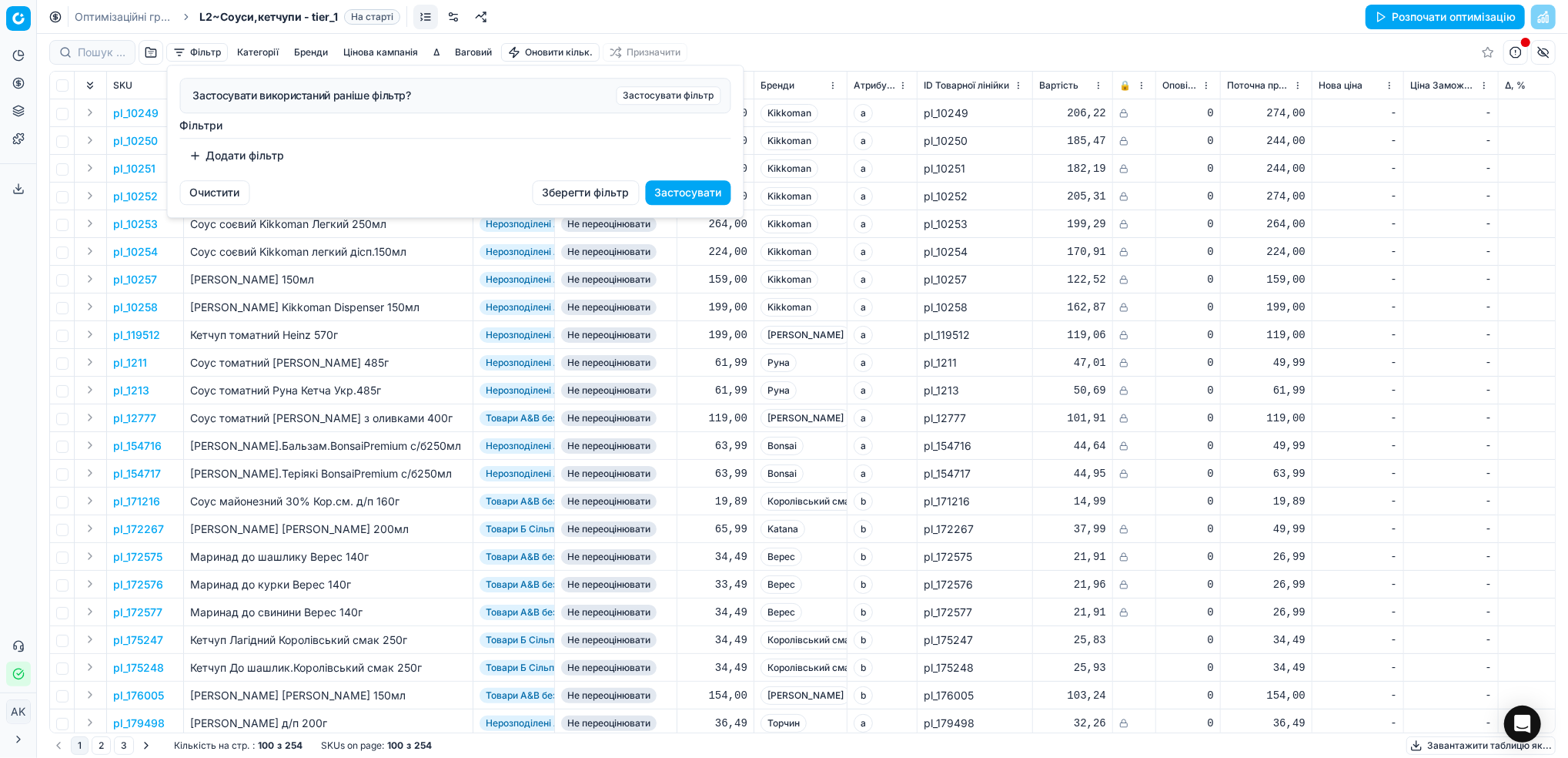
click at [260, 161] on button "Додати фільтр" at bounding box center [237, 156] width 114 height 25
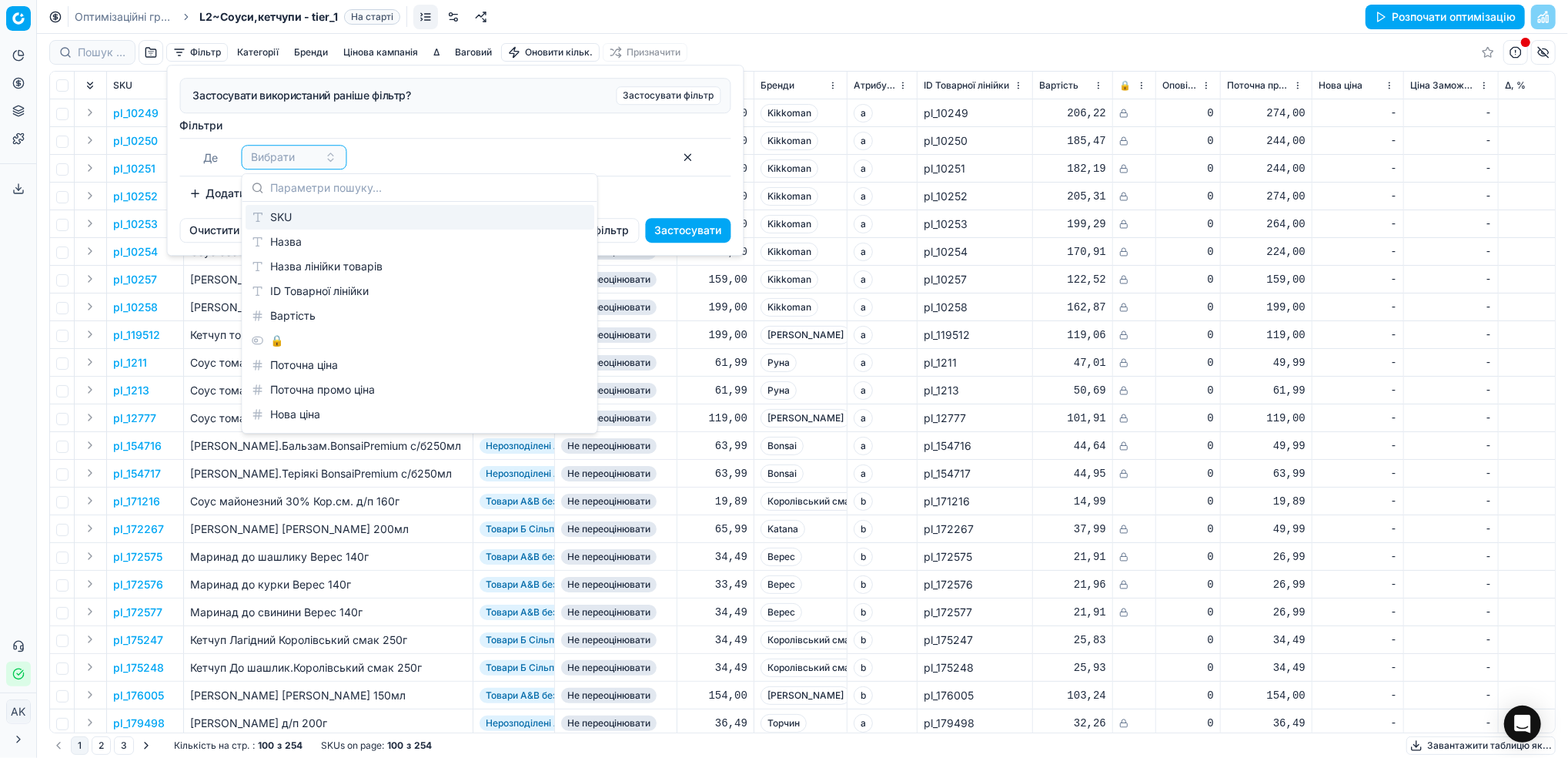
click at [330, 220] on div "SKU" at bounding box center [420, 217] width 349 height 25
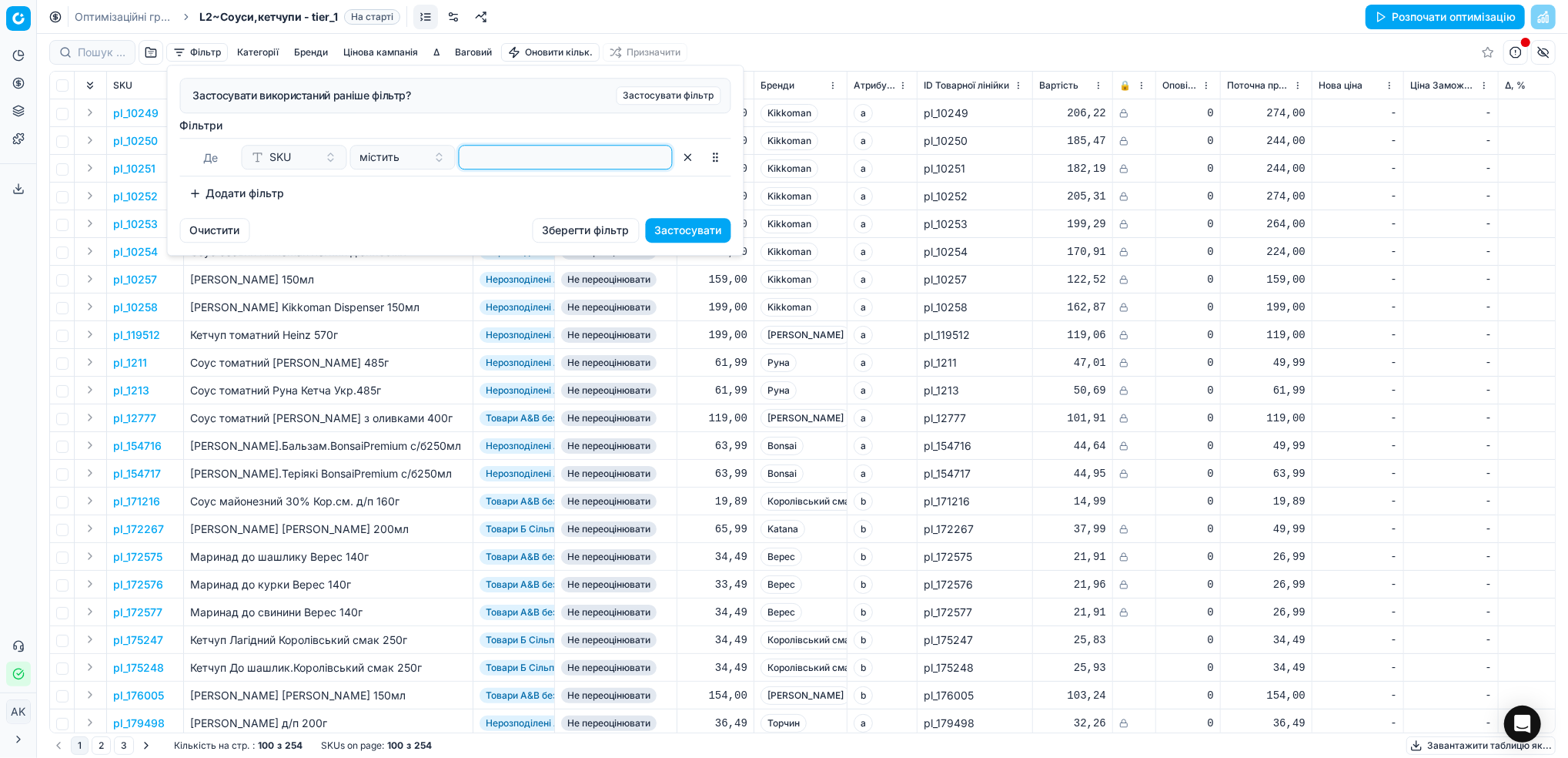
click at [518, 161] on input at bounding box center [566, 157] width 200 height 23
paste input "335255"
type input "335255"
click at [687, 228] on button "Застосувати" at bounding box center [689, 230] width 85 height 25
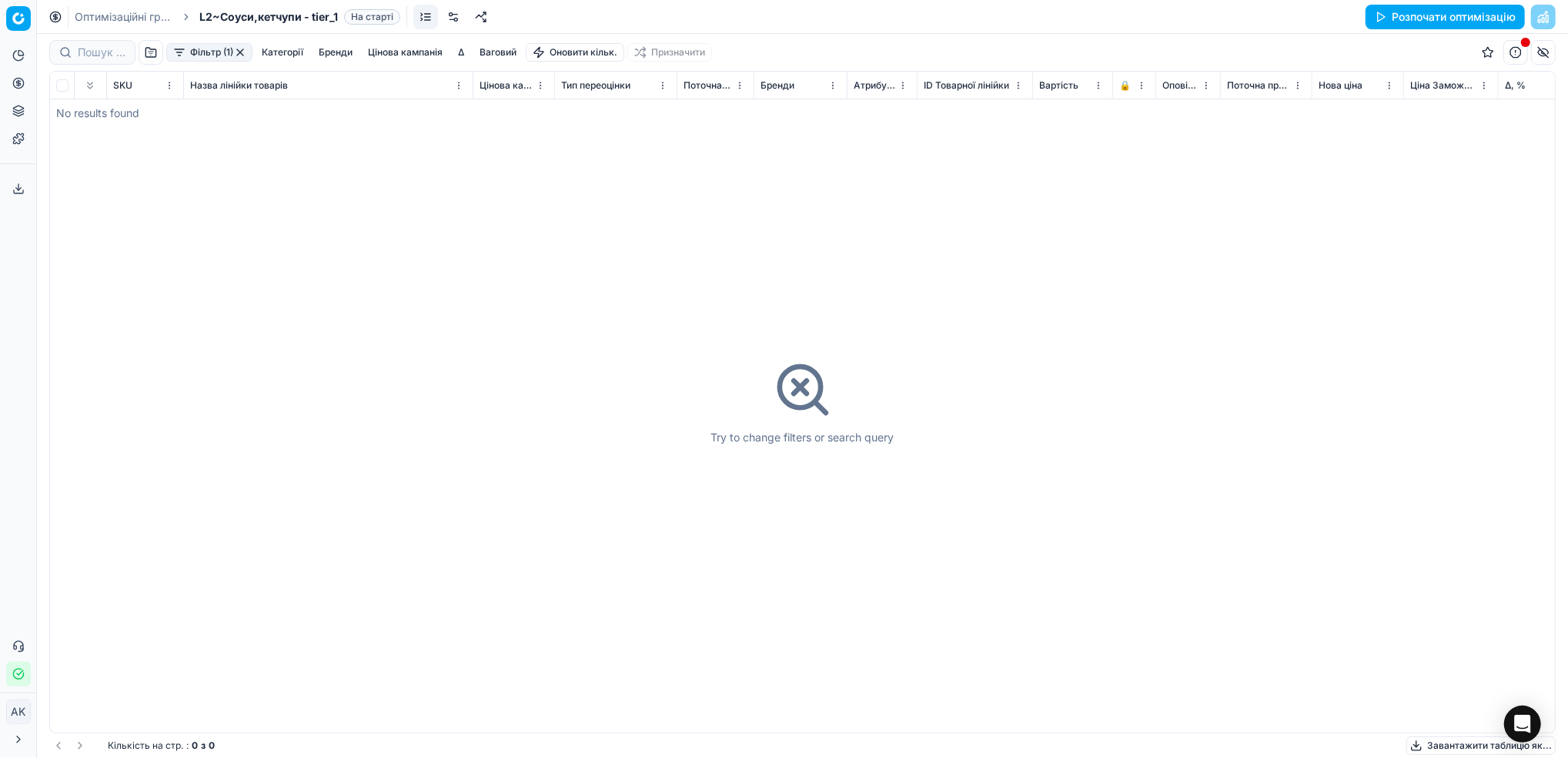
click at [105, 16] on link "Оптимізаційні групи" at bounding box center [124, 17] width 99 height 15
